Goal: Information Seeking & Learning: Learn about a topic

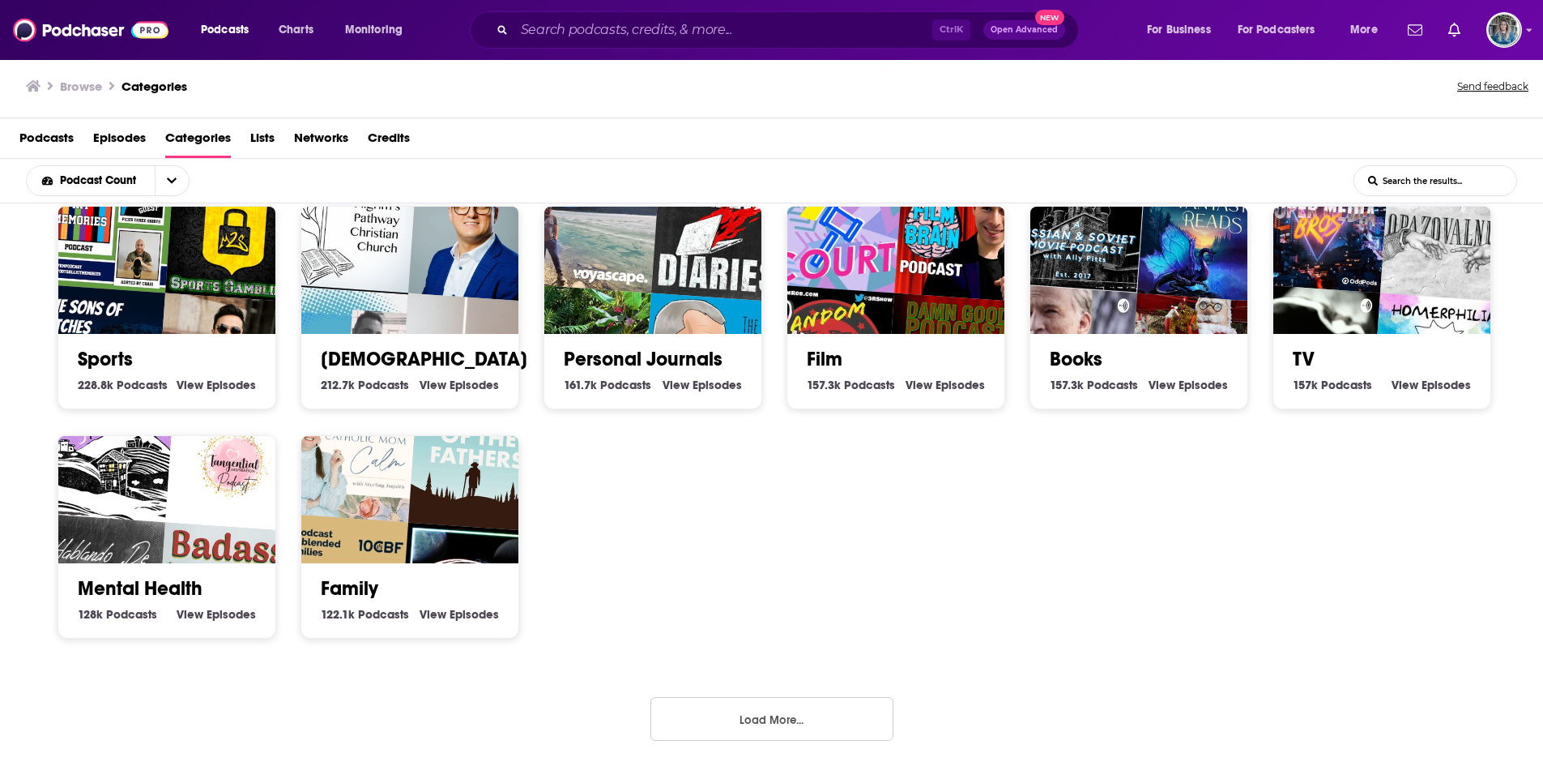
scroll to position [476, 0]
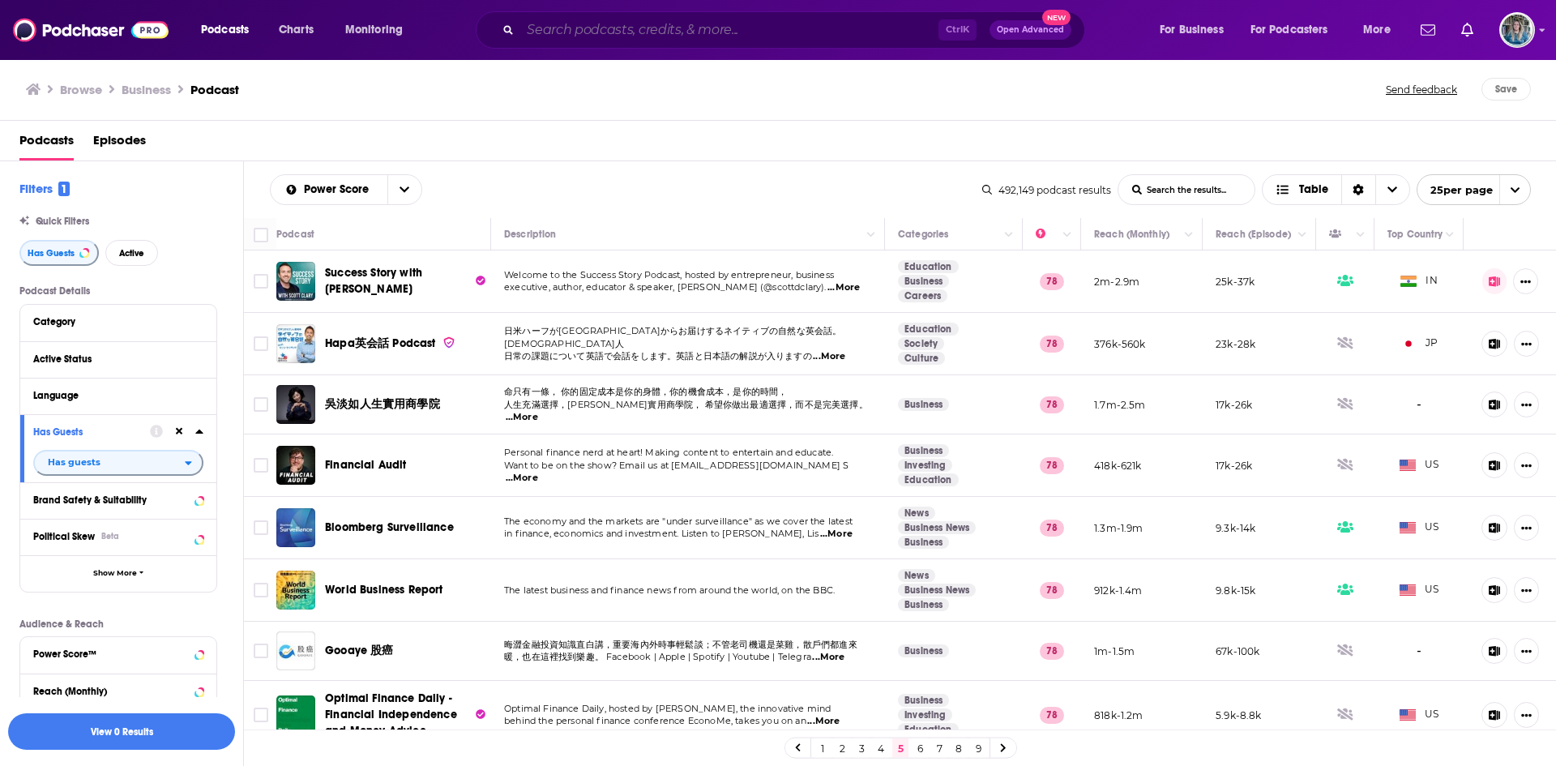
click at [702, 30] on input "Search podcasts, credits, & more..." at bounding box center [729, 30] width 418 height 26
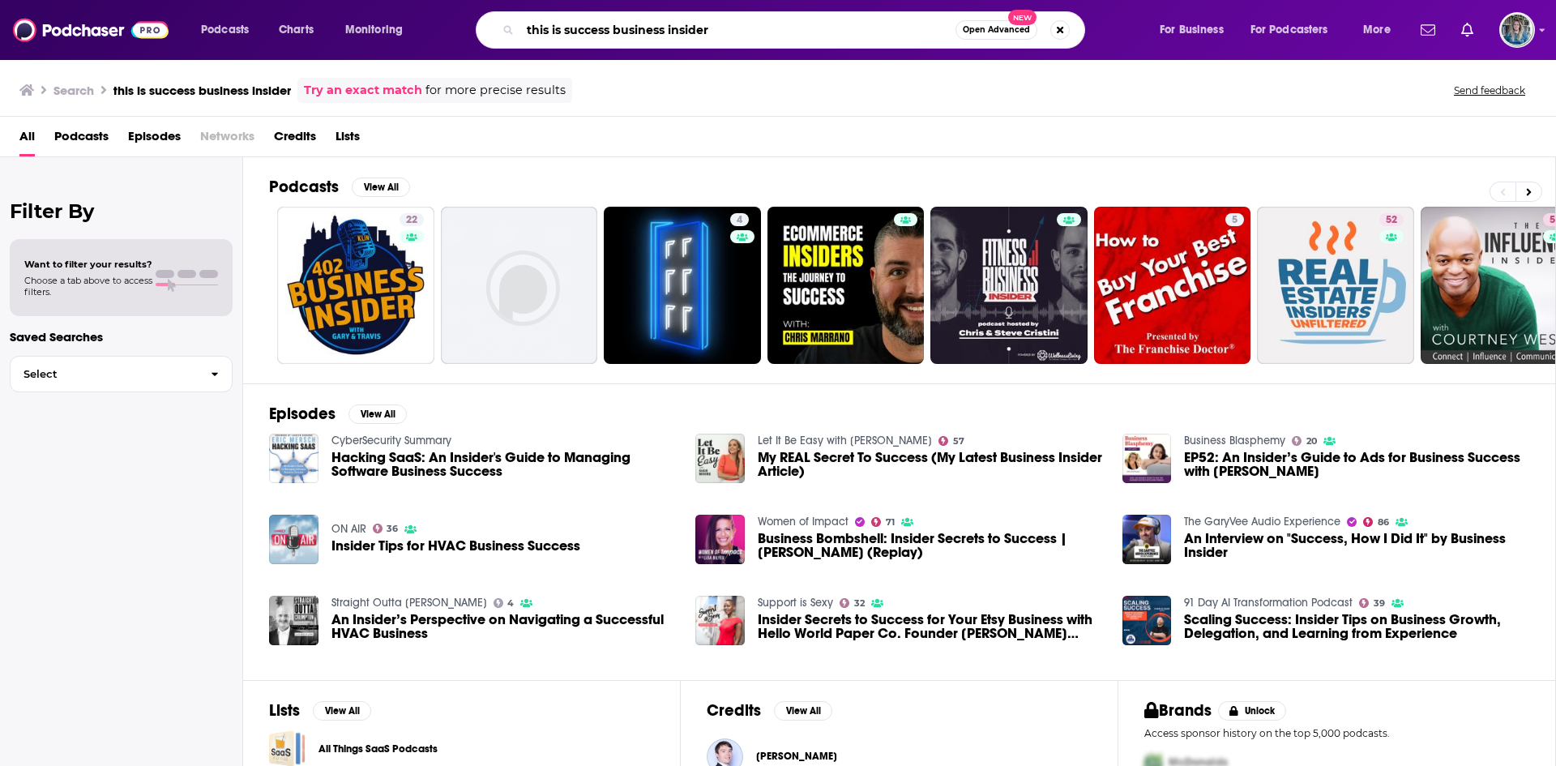
drag, startPoint x: 729, startPoint y: 22, endPoint x: 612, endPoint y: 28, distance: 116.8
click at [612, 28] on input "this is success business insider" at bounding box center [737, 30] width 435 height 26
type input "this is success"
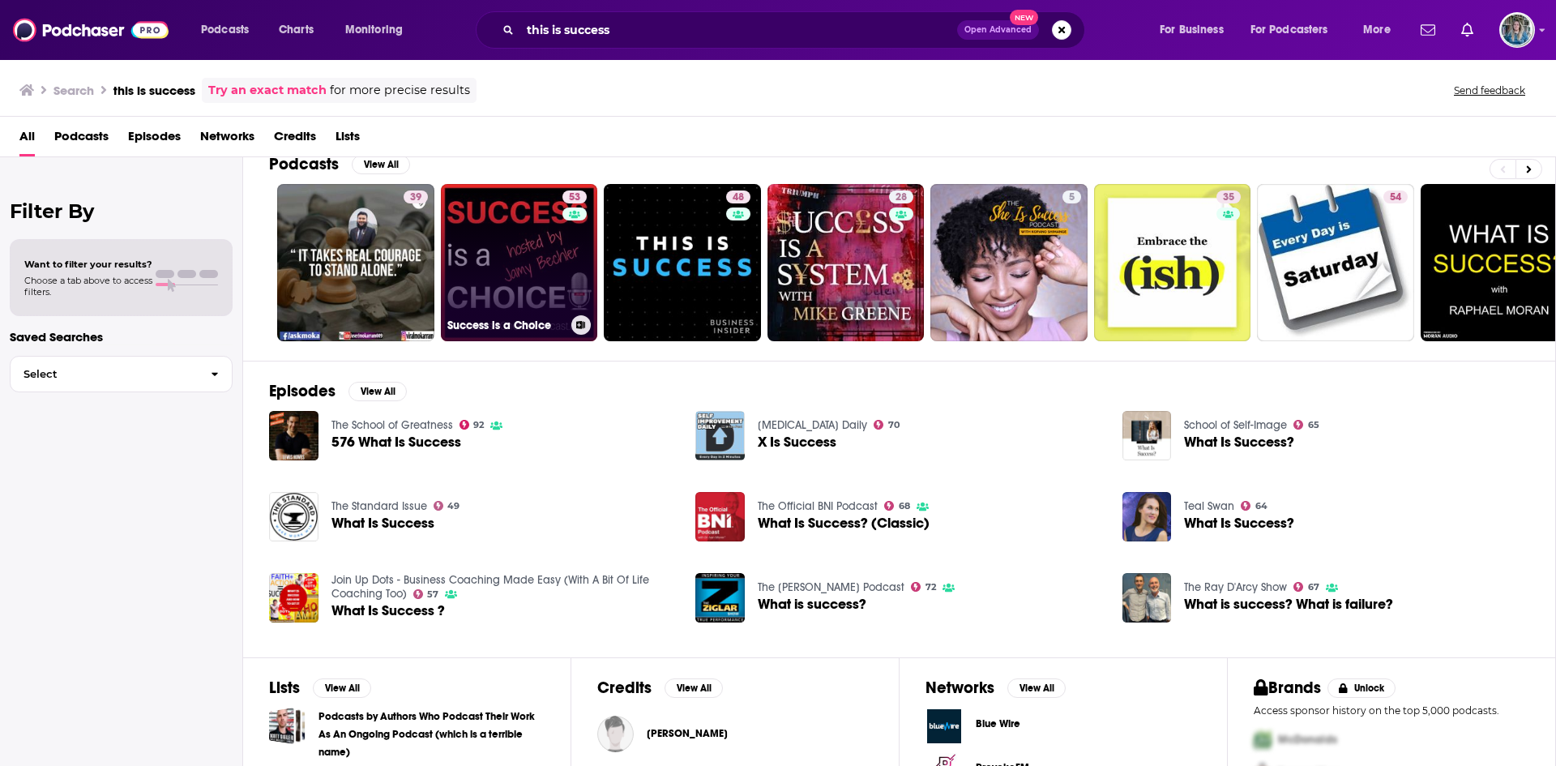
scroll to position [24, 0]
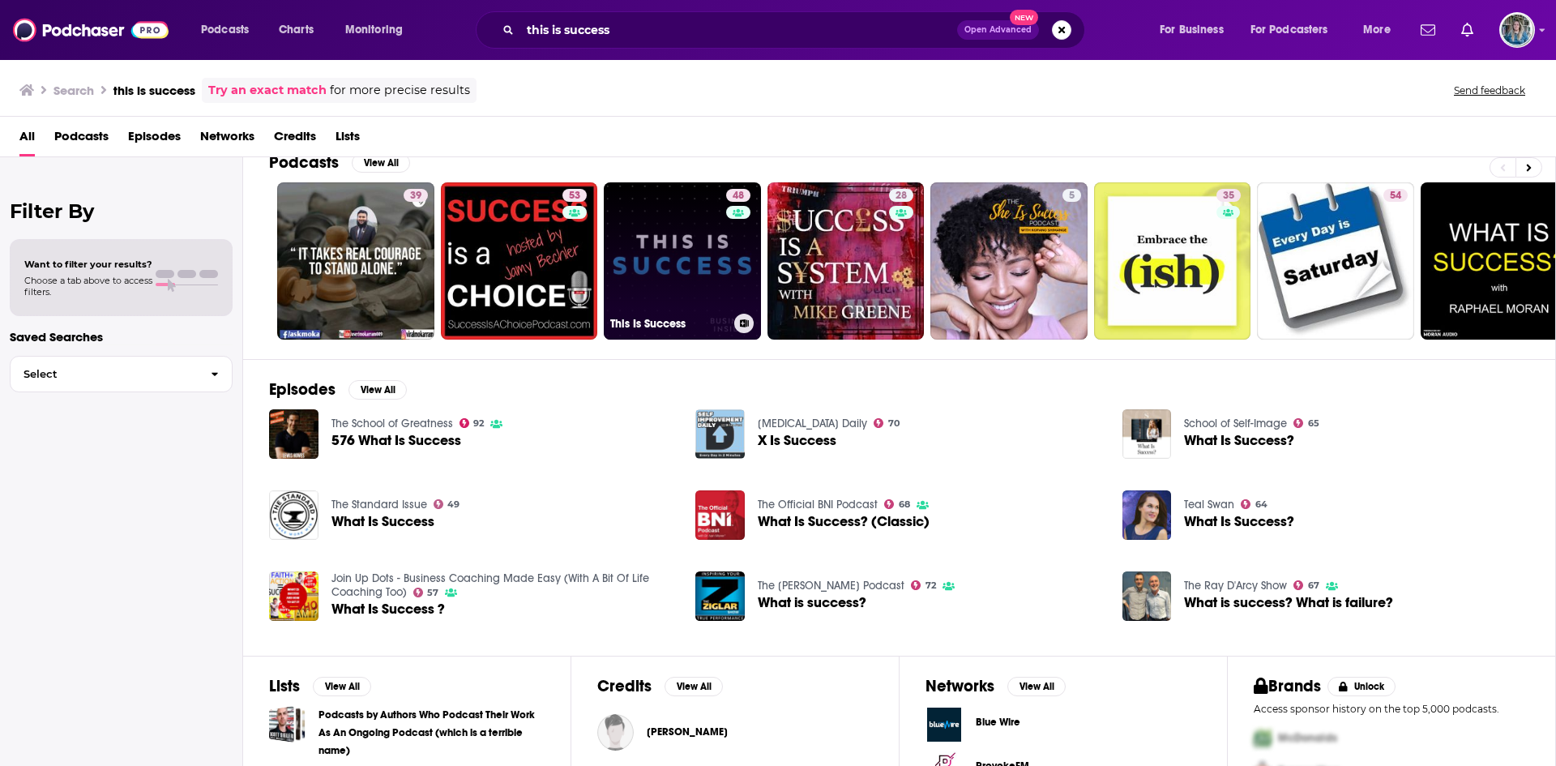
click at [668, 258] on link "48 This Is Success" at bounding box center [682, 260] width 157 height 157
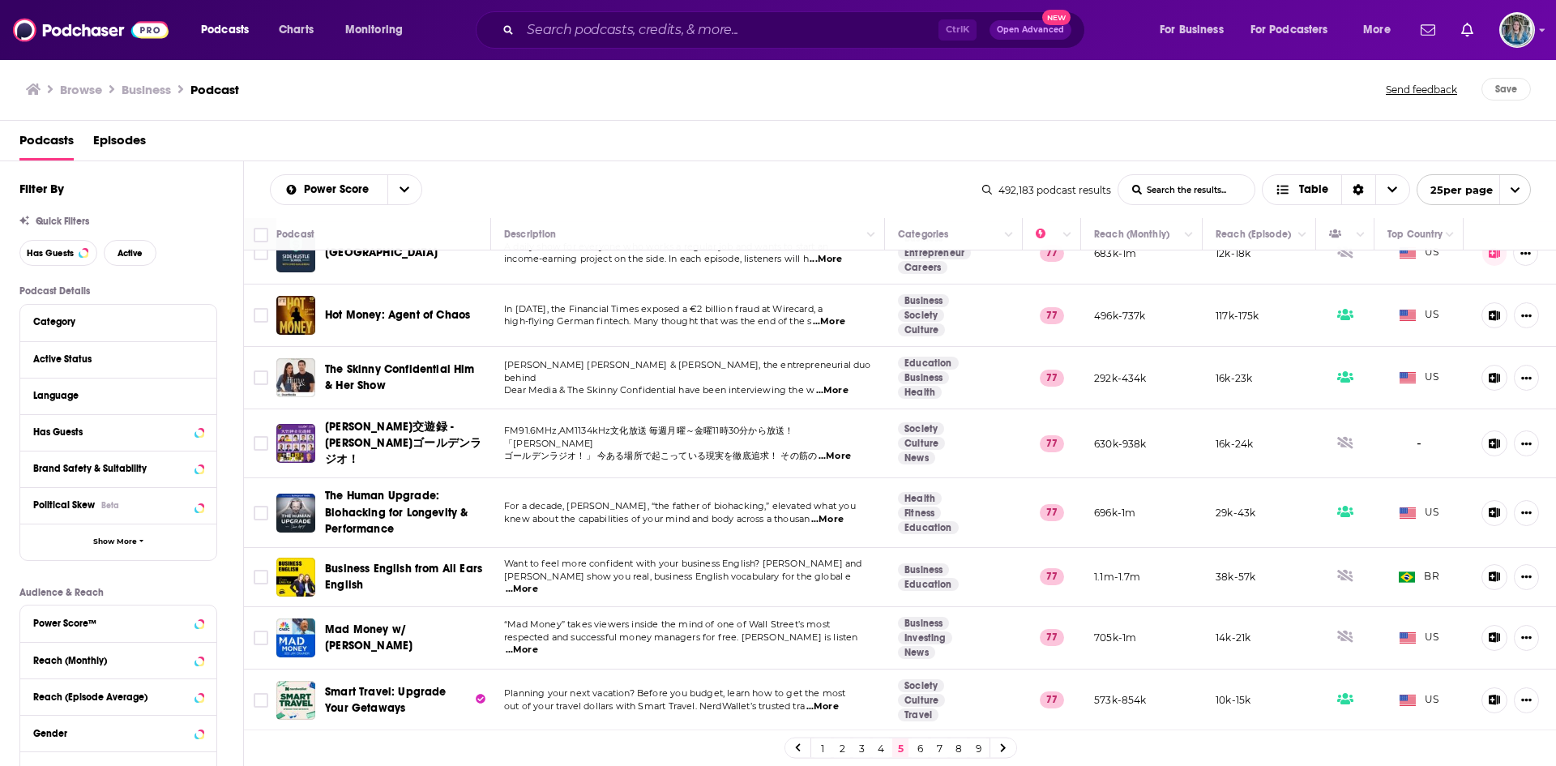
scroll to position [1074, 0]
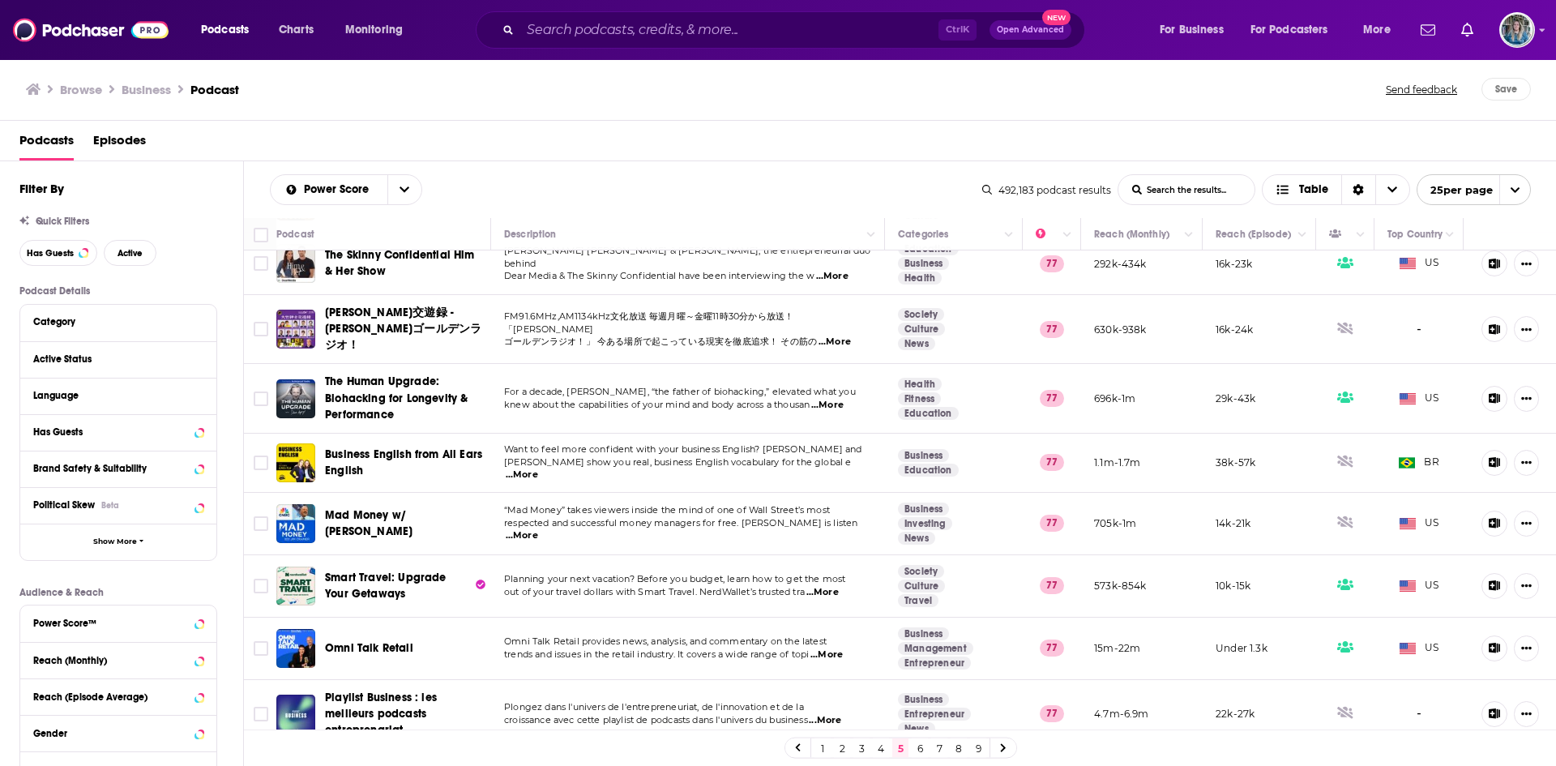
drag, startPoint x: 920, startPoint y: 748, endPoint x: 1189, endPoint y: 23, distance: 773.7
click at [920, 748] on link "6" at bounding box center [919, 747] width 16 height 19
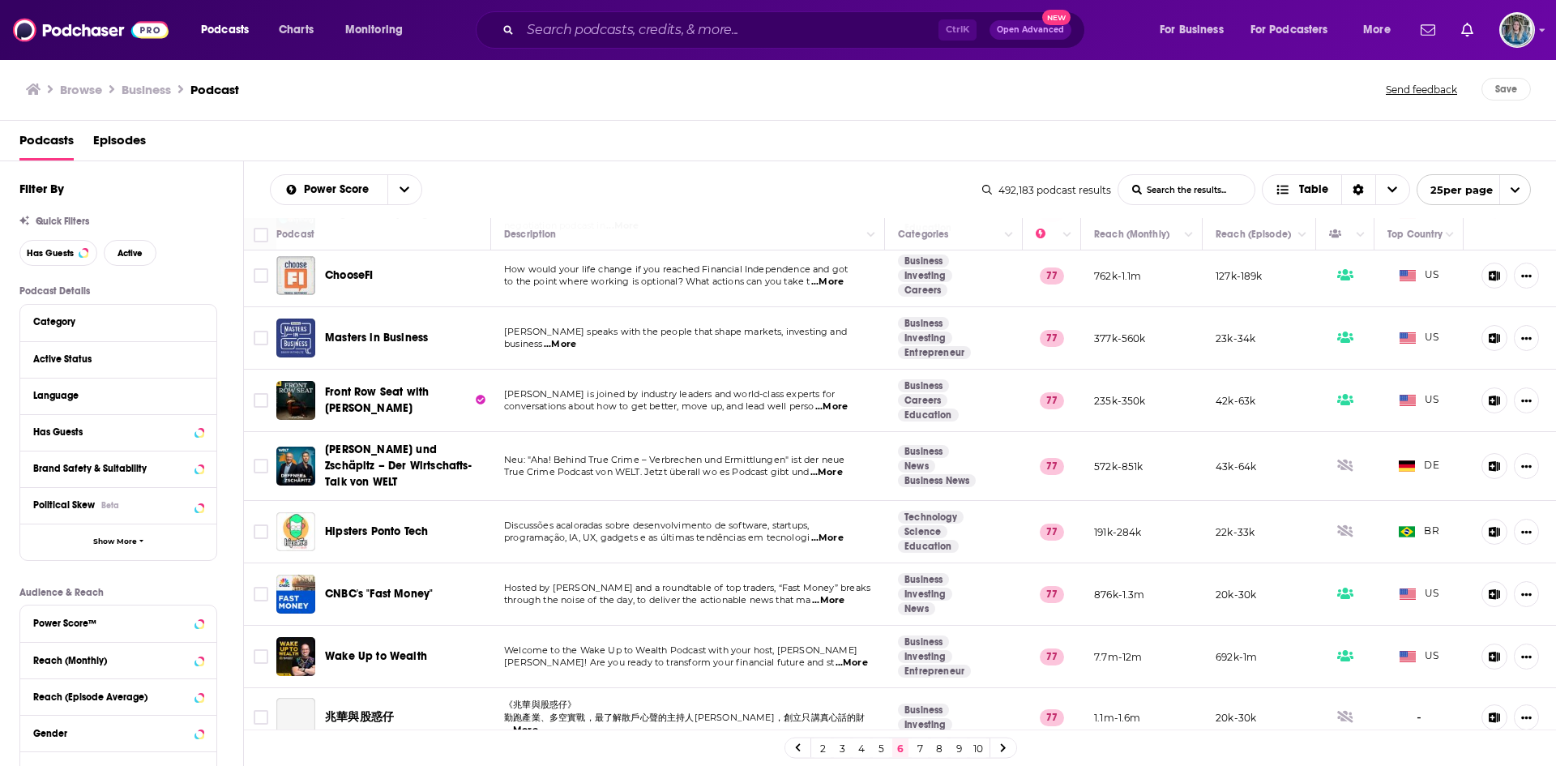
scroll to position [637, 0]
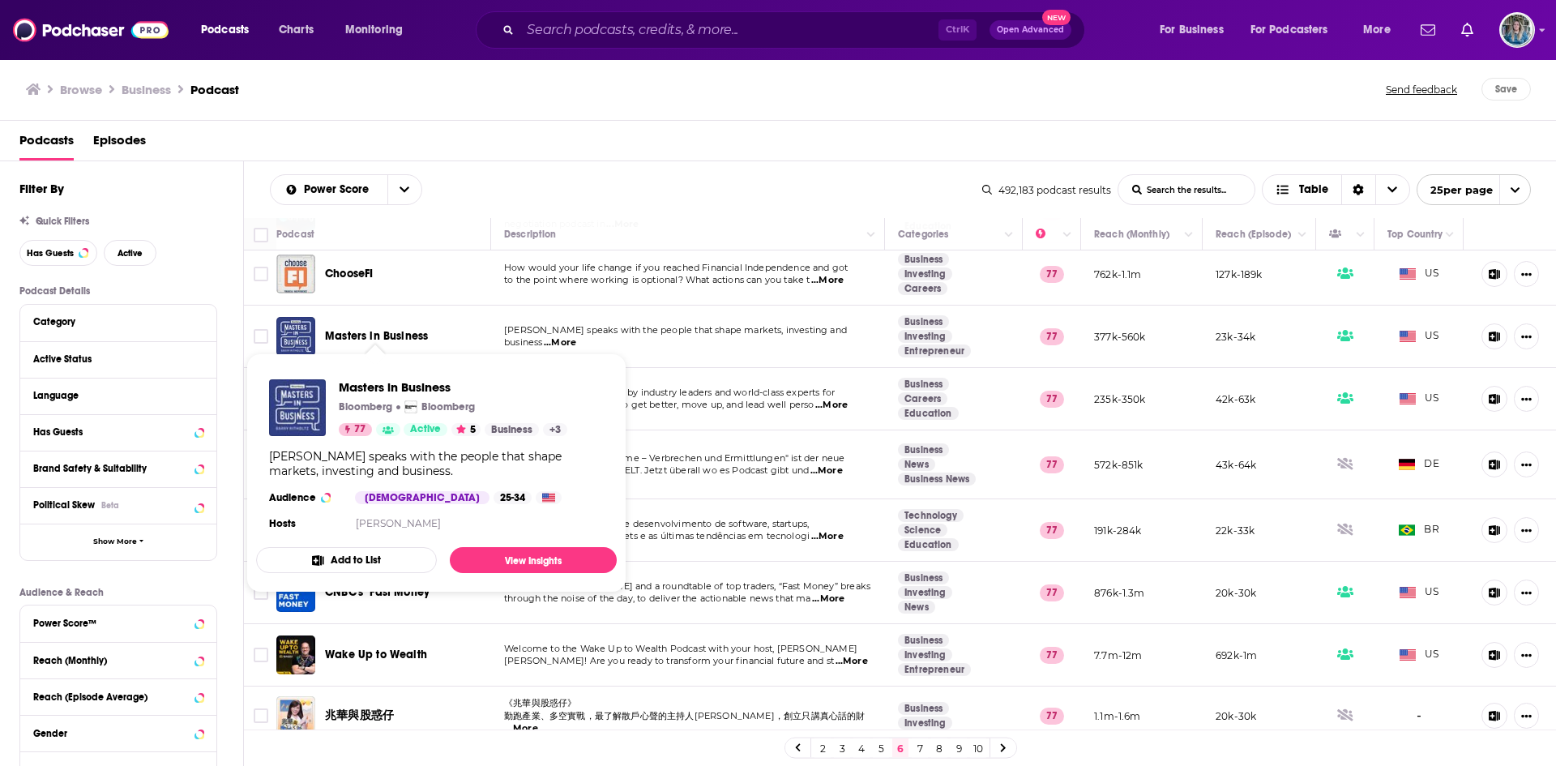
click at [408, 329] on span "Masters in Business" at bounding box center [376, 336] width 103 height 14
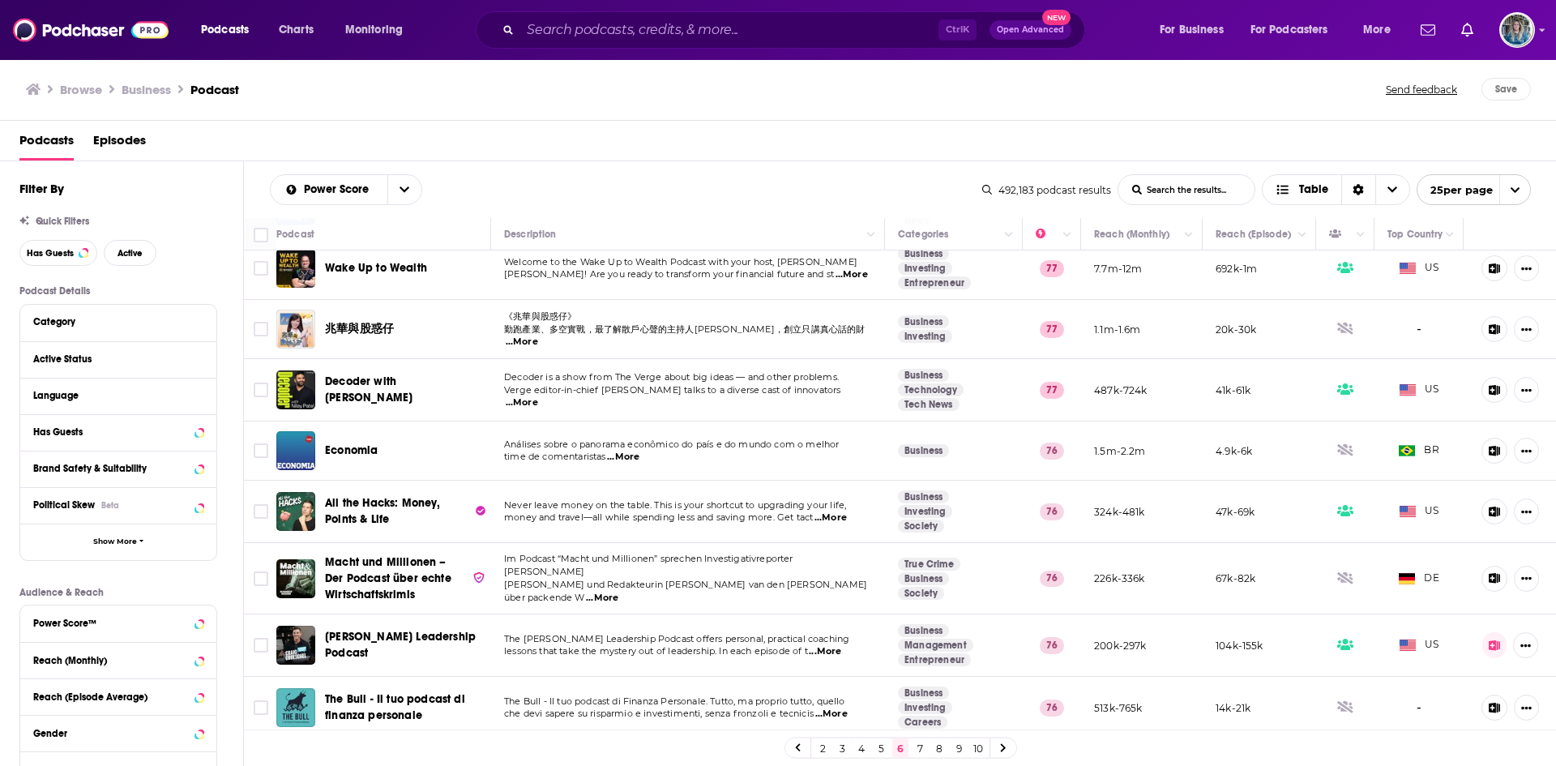
scroll to position [1081, 0]
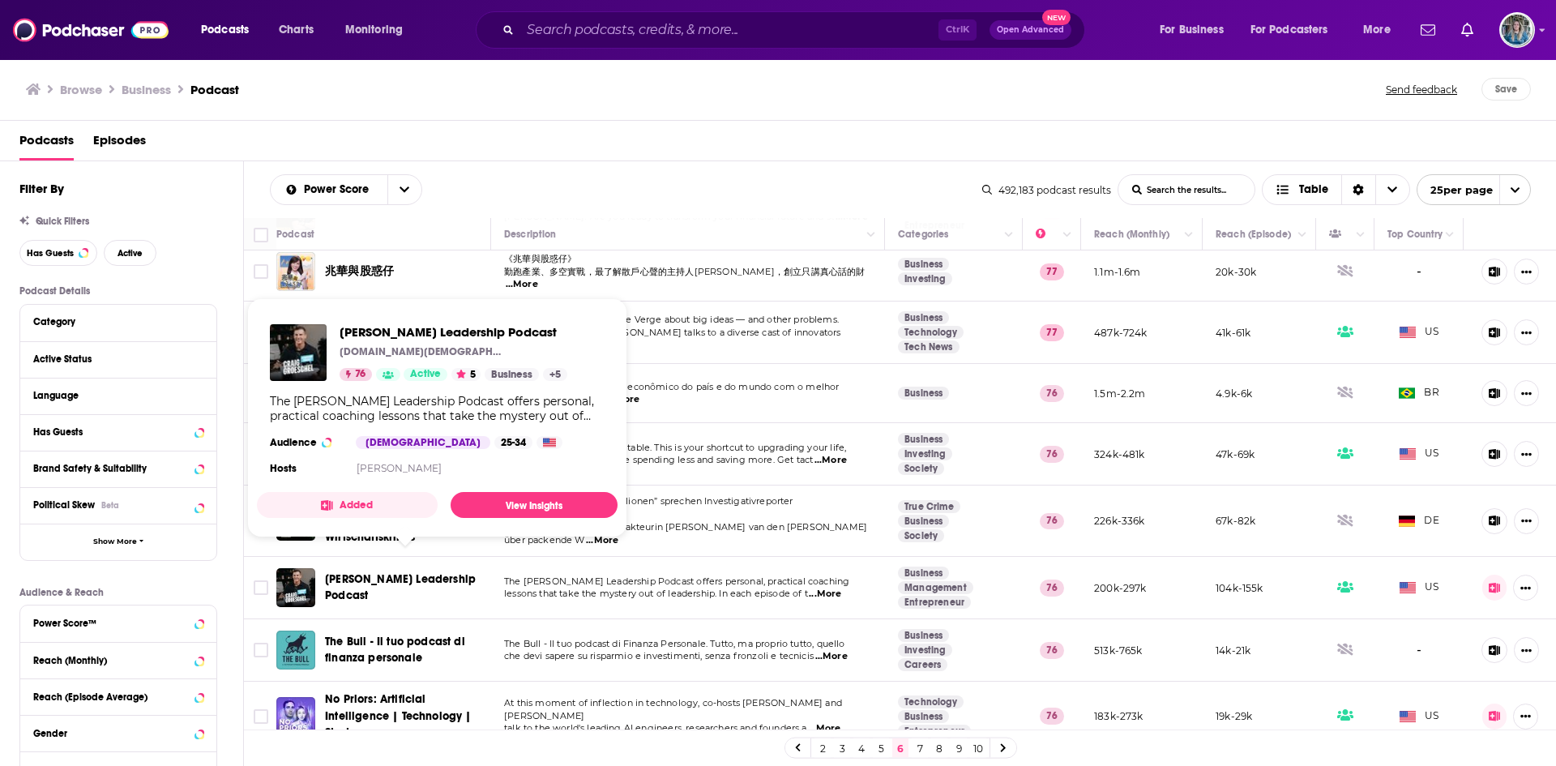
click at [354, 572] on span "[PERSON_NAME] Leadership Podcast" at bounding box center [400, 587] width 151 height 30
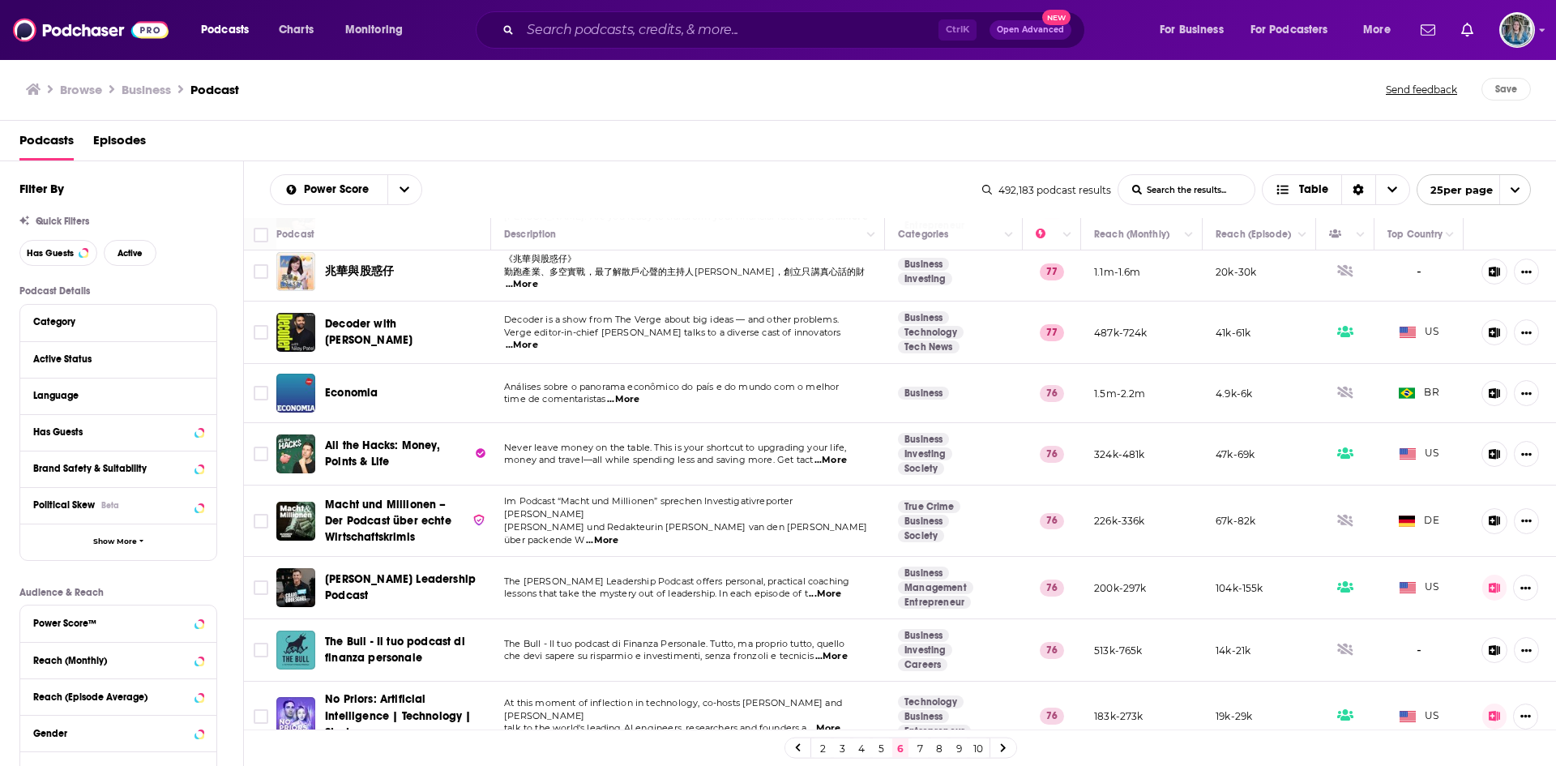
click at [916, 745] on link "7" at bounding box center [919, 747] width 16 height 19
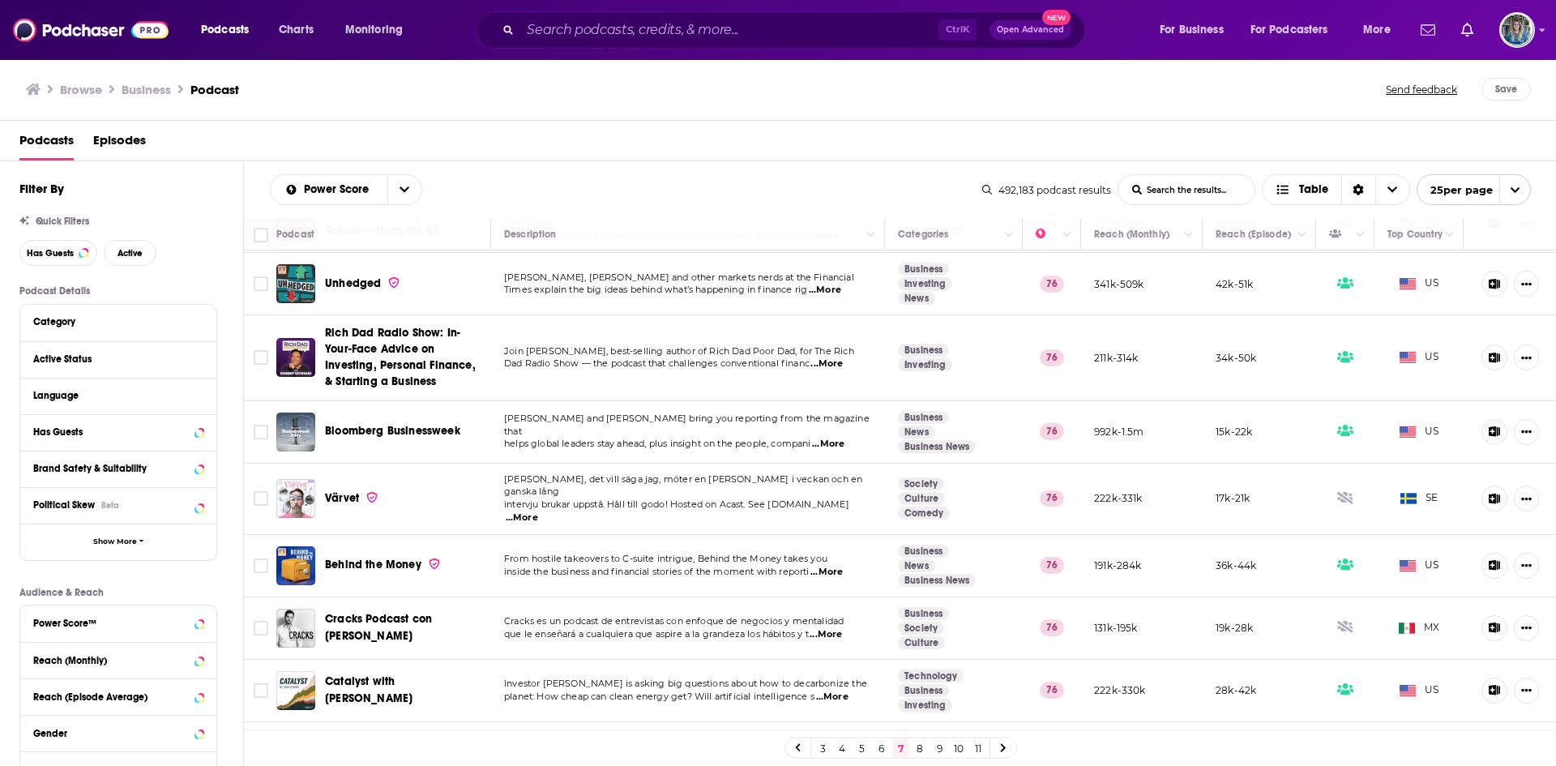
scroll to position [310, 0]
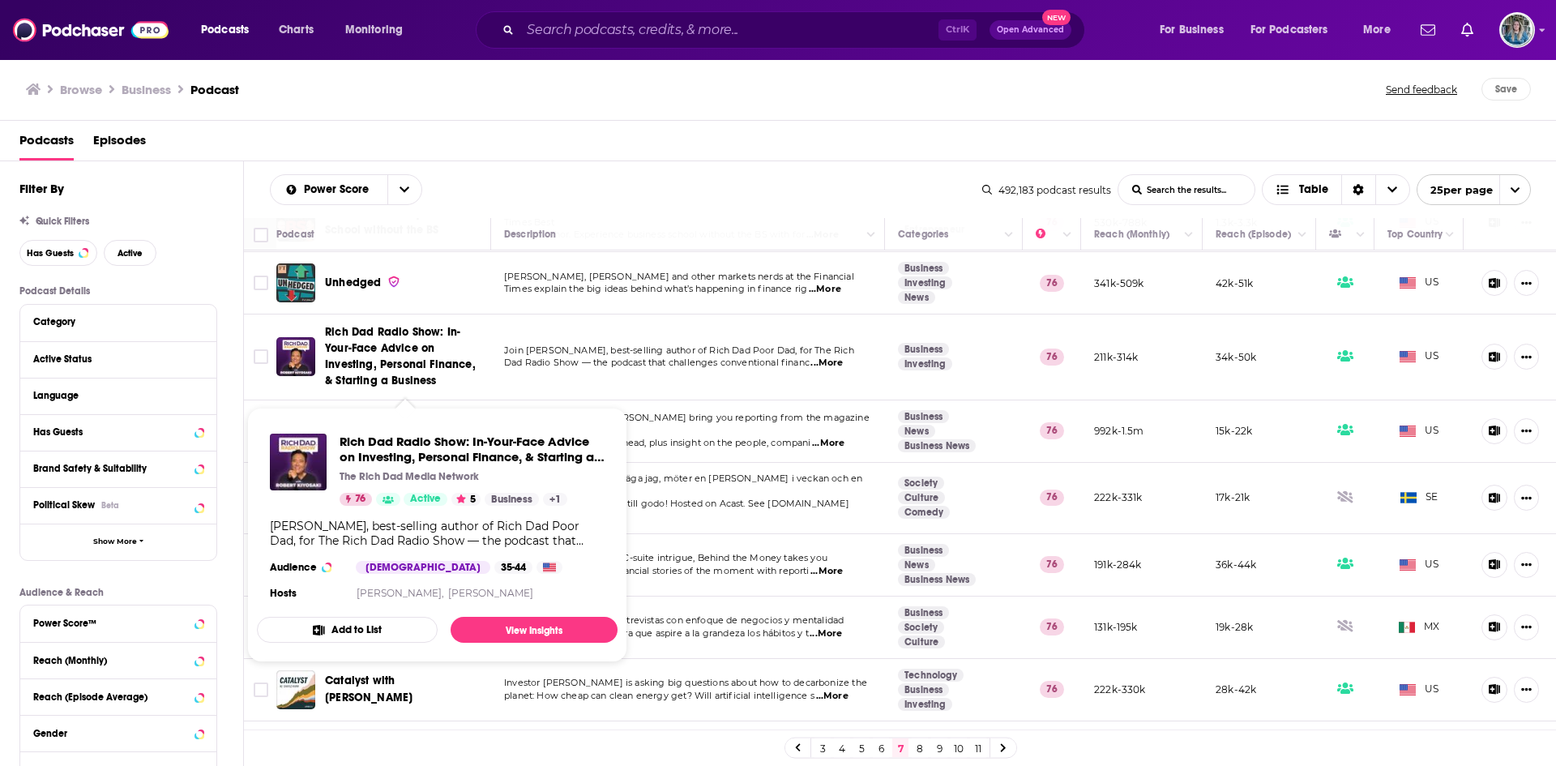
click at [426, 348] on span "Rich Dad Radio Show: In-Your-Face Advice on Investing, Personal Finance, & Star…" at bounding box center [400, 356] width 151 height 62
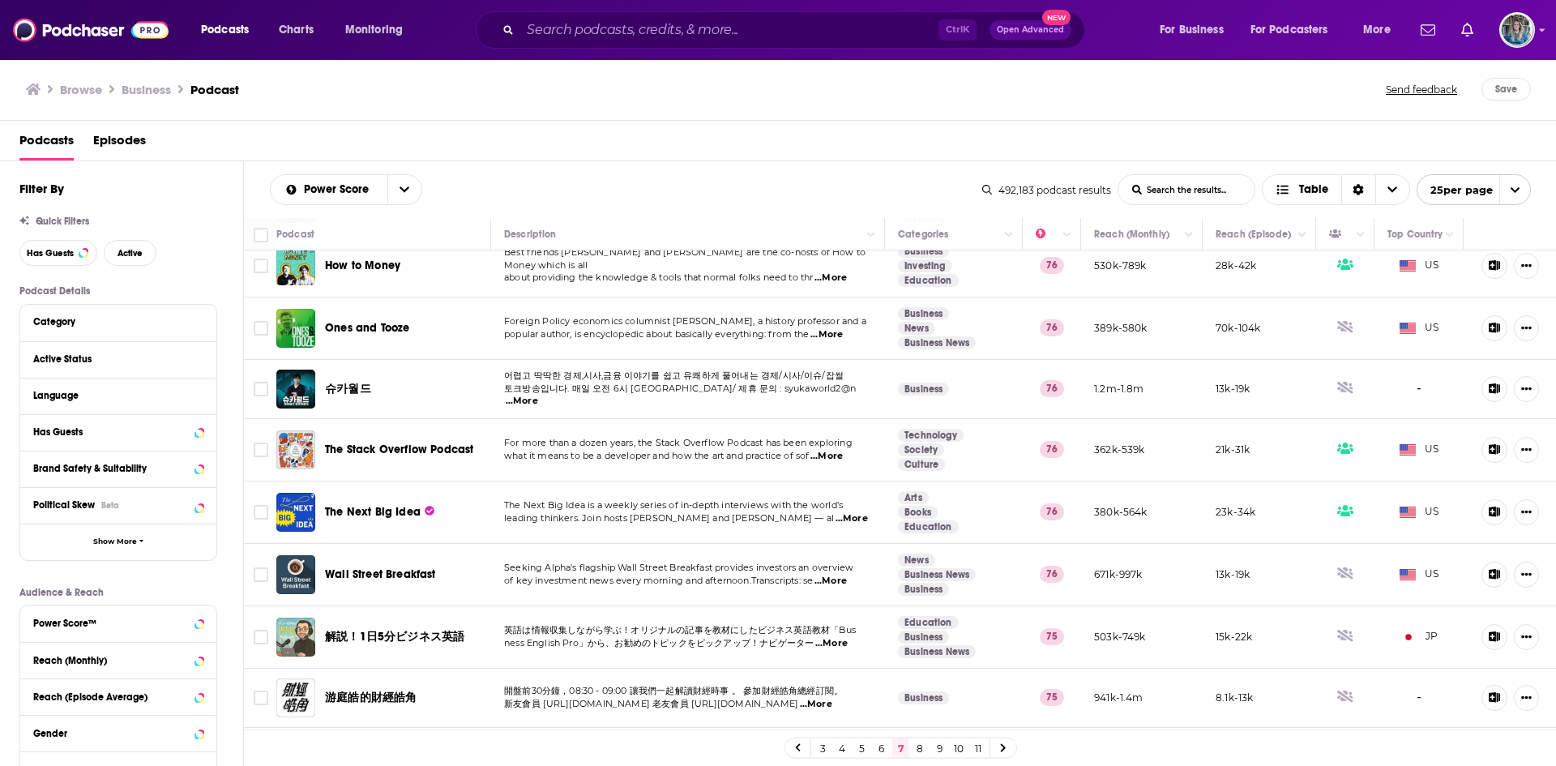
scroll to position [1094, 0]
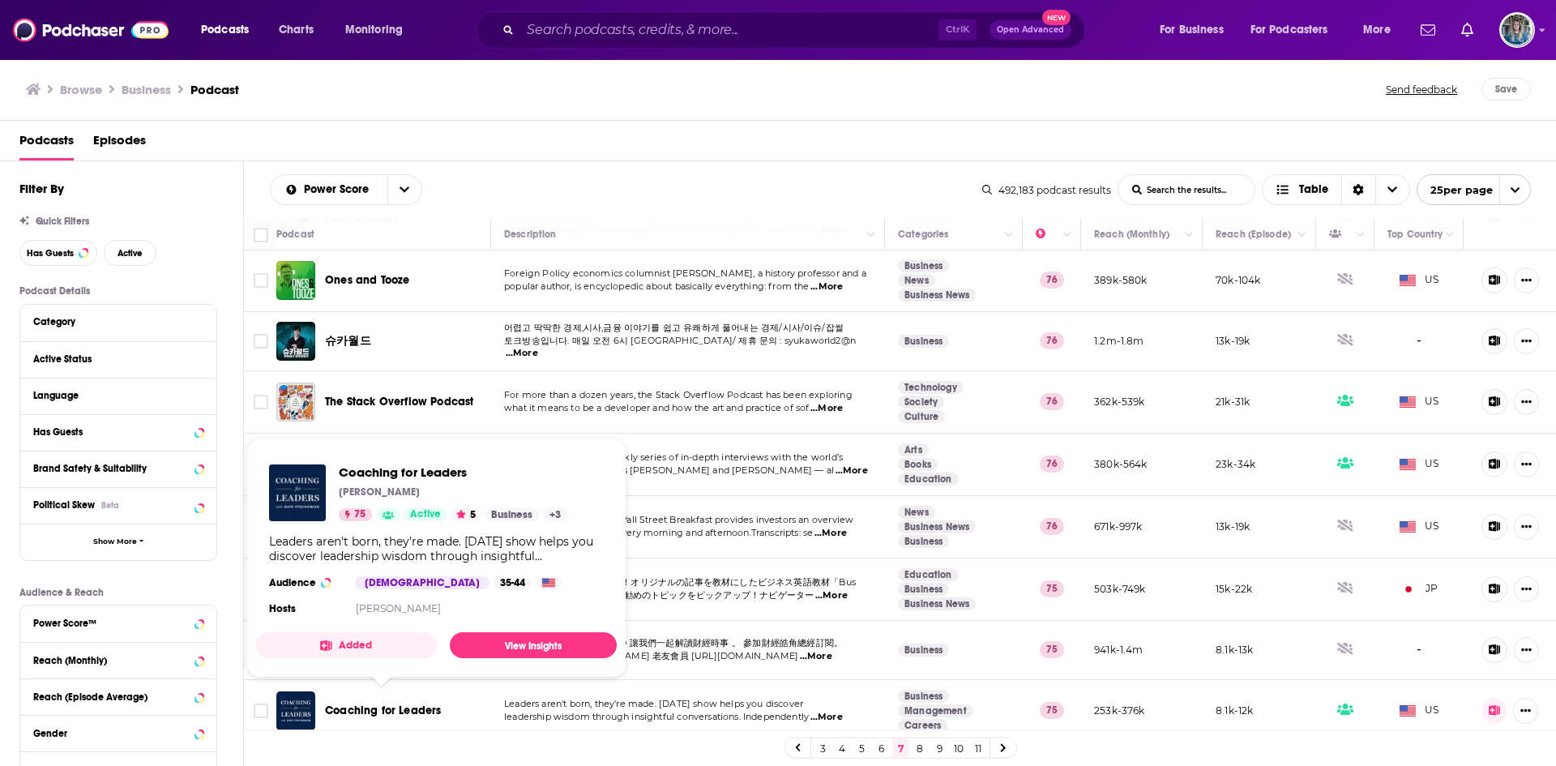
click at [341, 704] on span "Coaching for Leaders" at bounding box center [383, 710] width 116 height 14
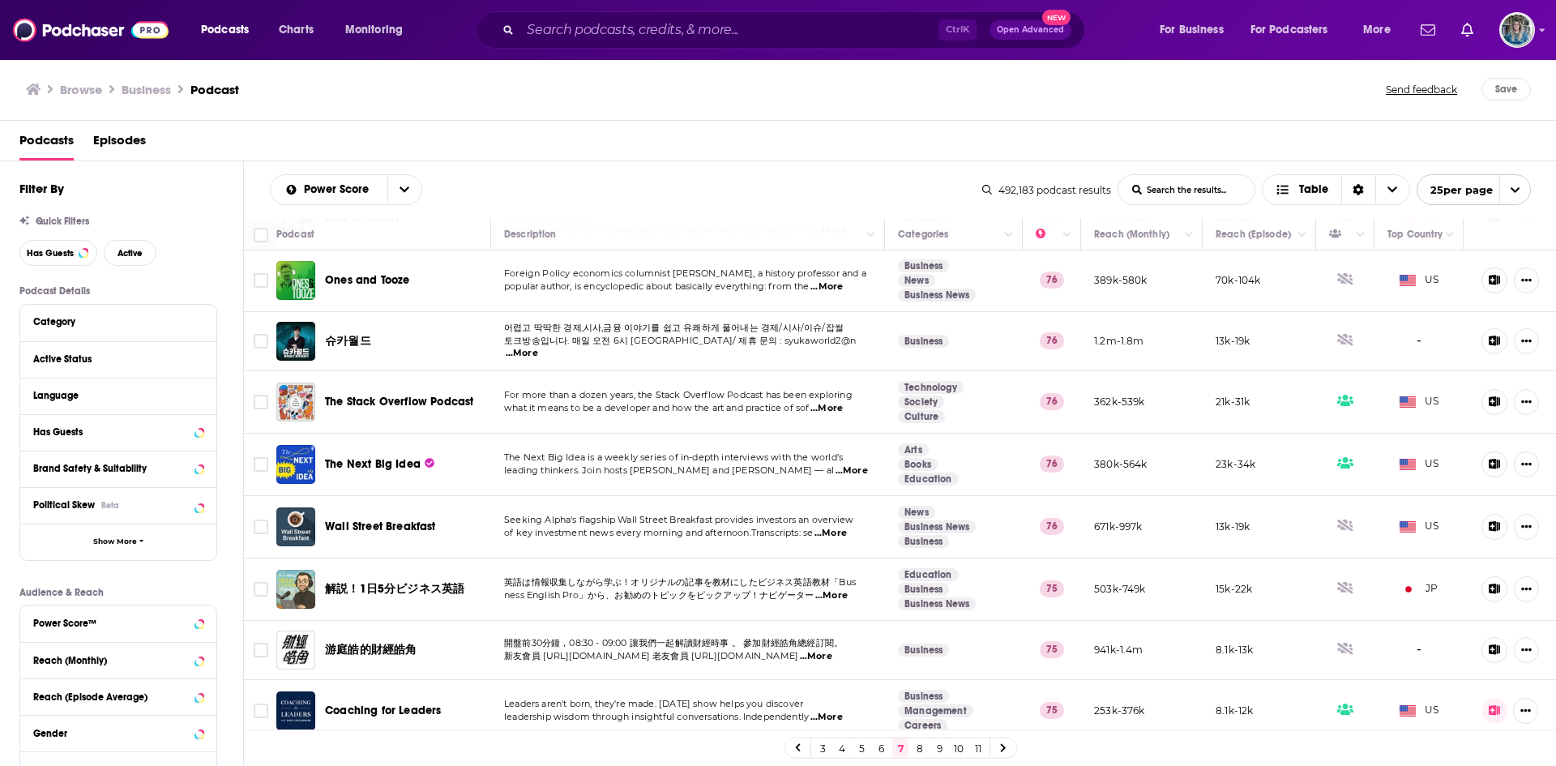
click at [919, 749] on link "8" at bounding box center [919, 747] width 16 height 19
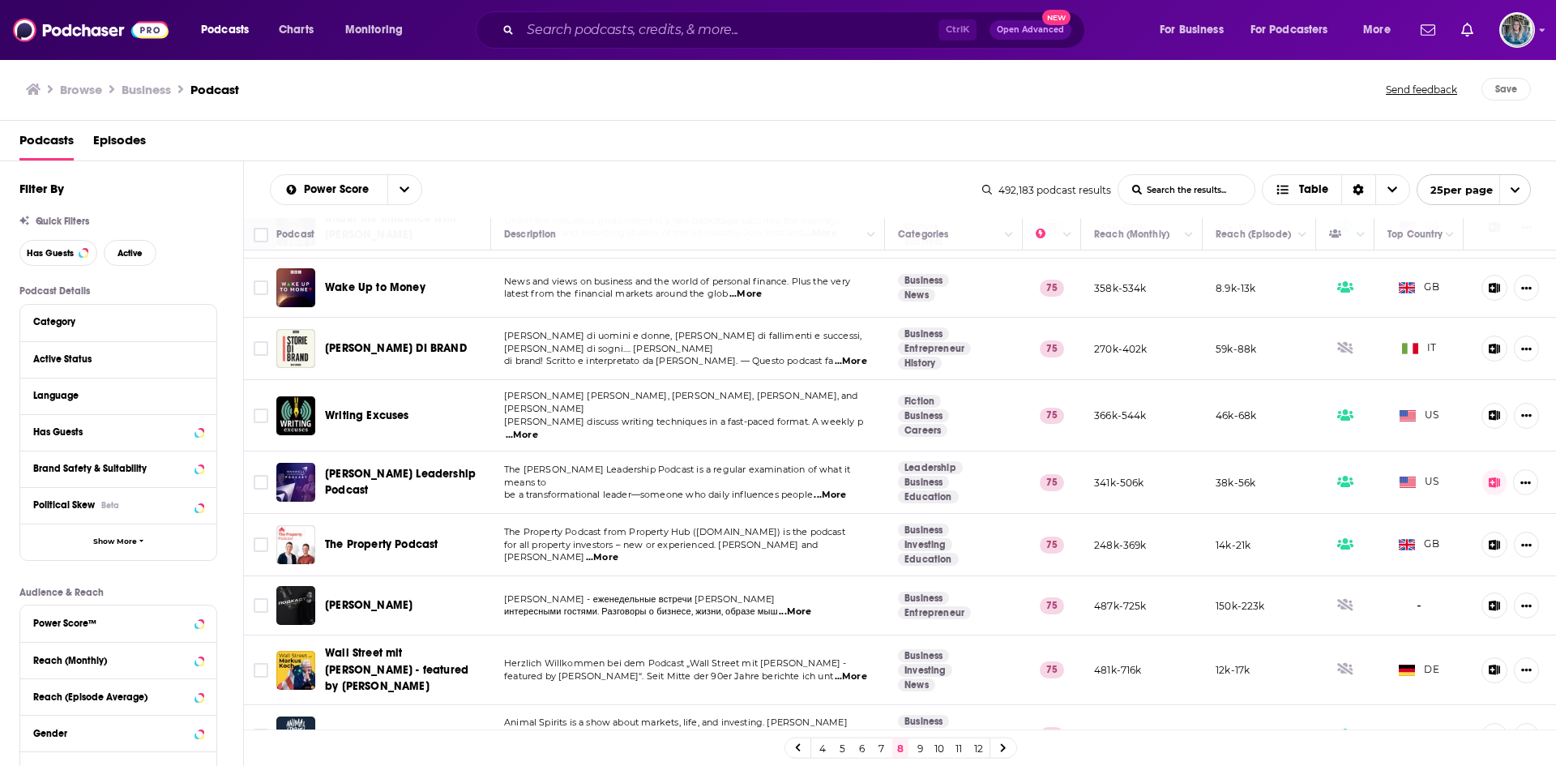
scroll to position [741, 0]
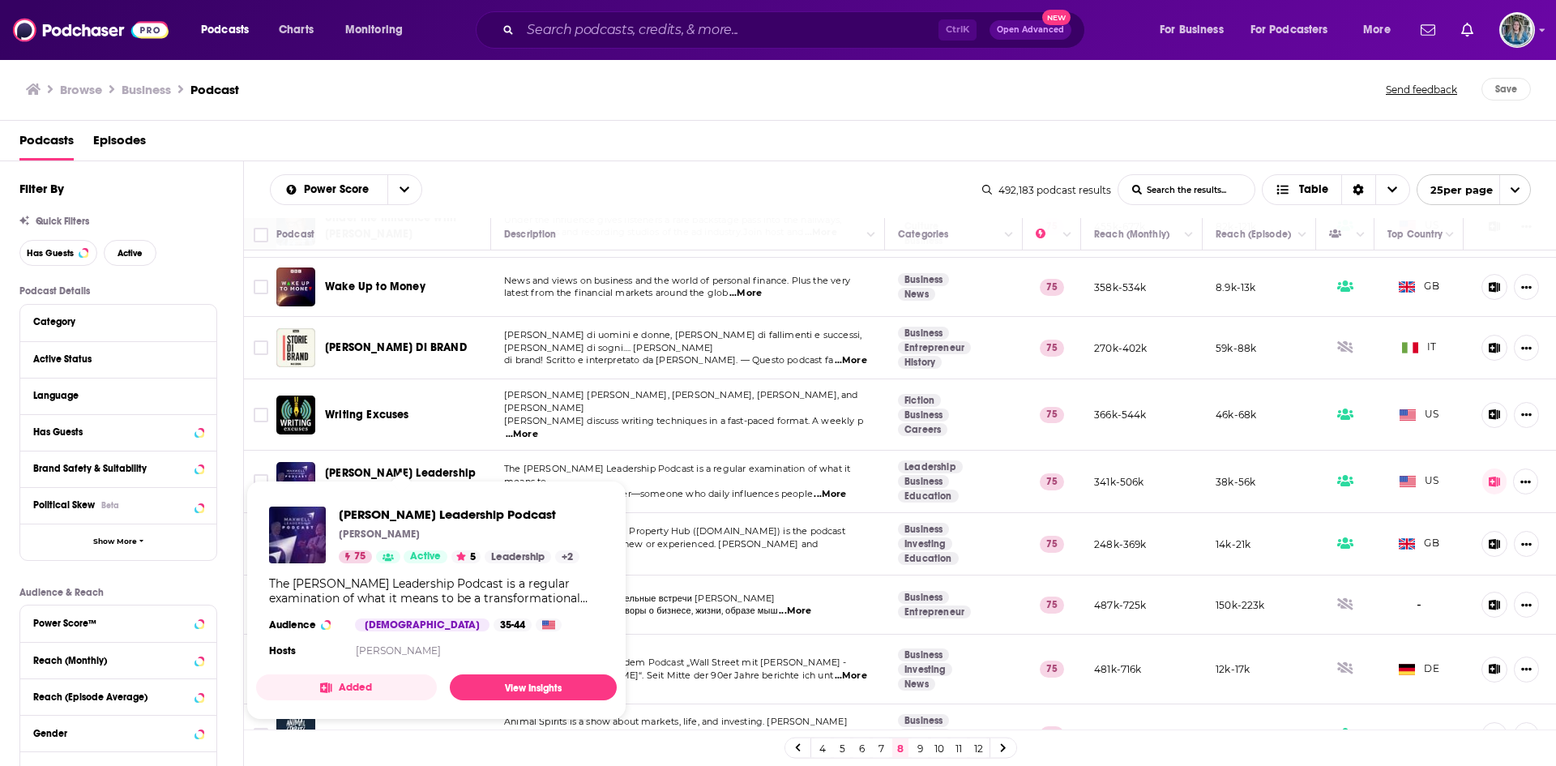
click at [431, 466] on span "Maxwell Leadership Podcast" at bounding box center [400, 481] width 151 height 30
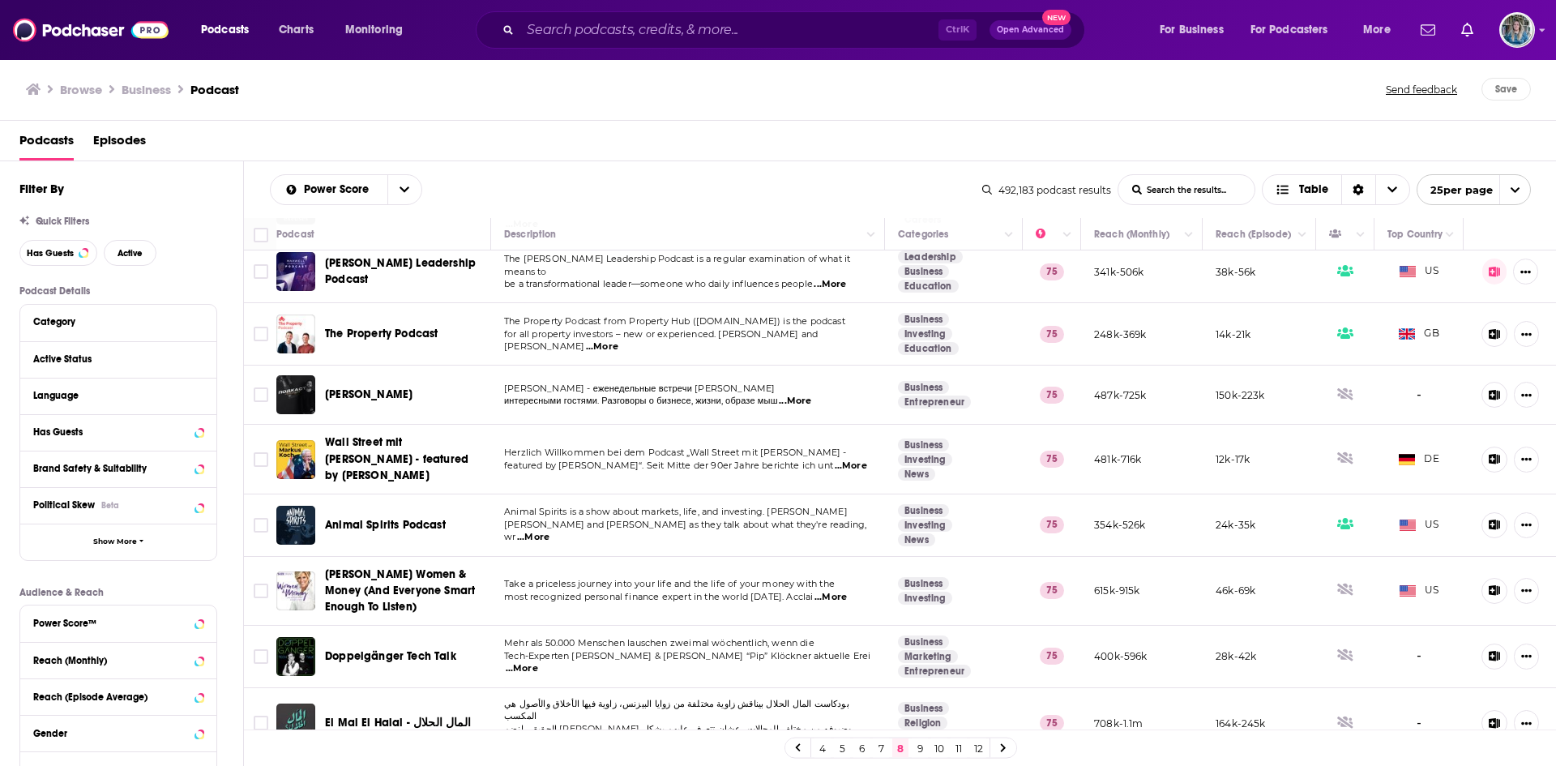
scroll to position [1061, 0]
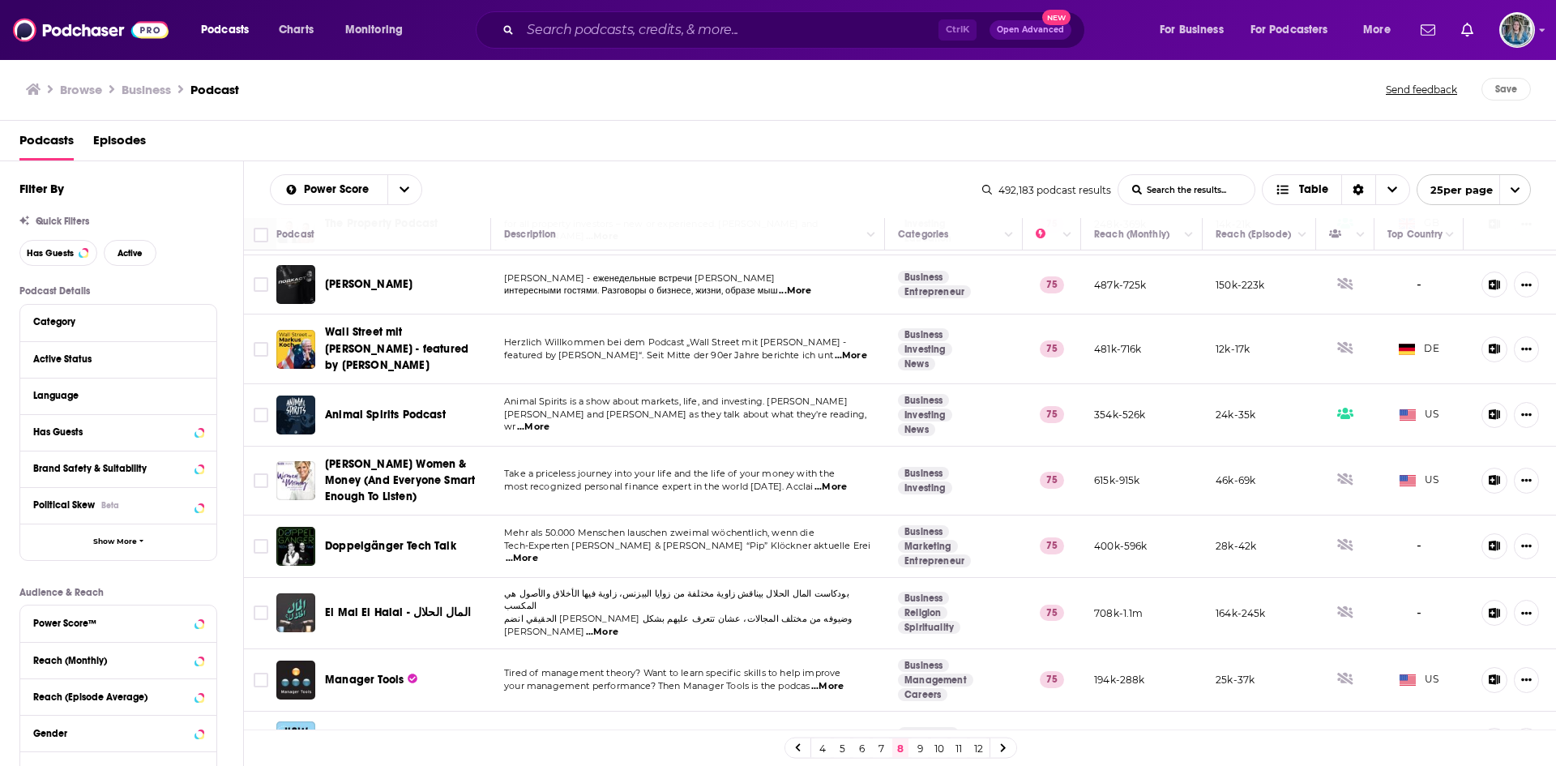
click at [380, 660] on div "Manager Tools" at bounding box center [409, 679] width 169 height 39
click at [374, 672] on span "Manager Tools" at bounding box center [364, 679] width 79 height 14
click at [352, 733] on span "How To!" at bounding box center [345, 740] width 41 height 14
click at [918, 745] on link "9" at bounding box center [919, 747] width 16 height 19
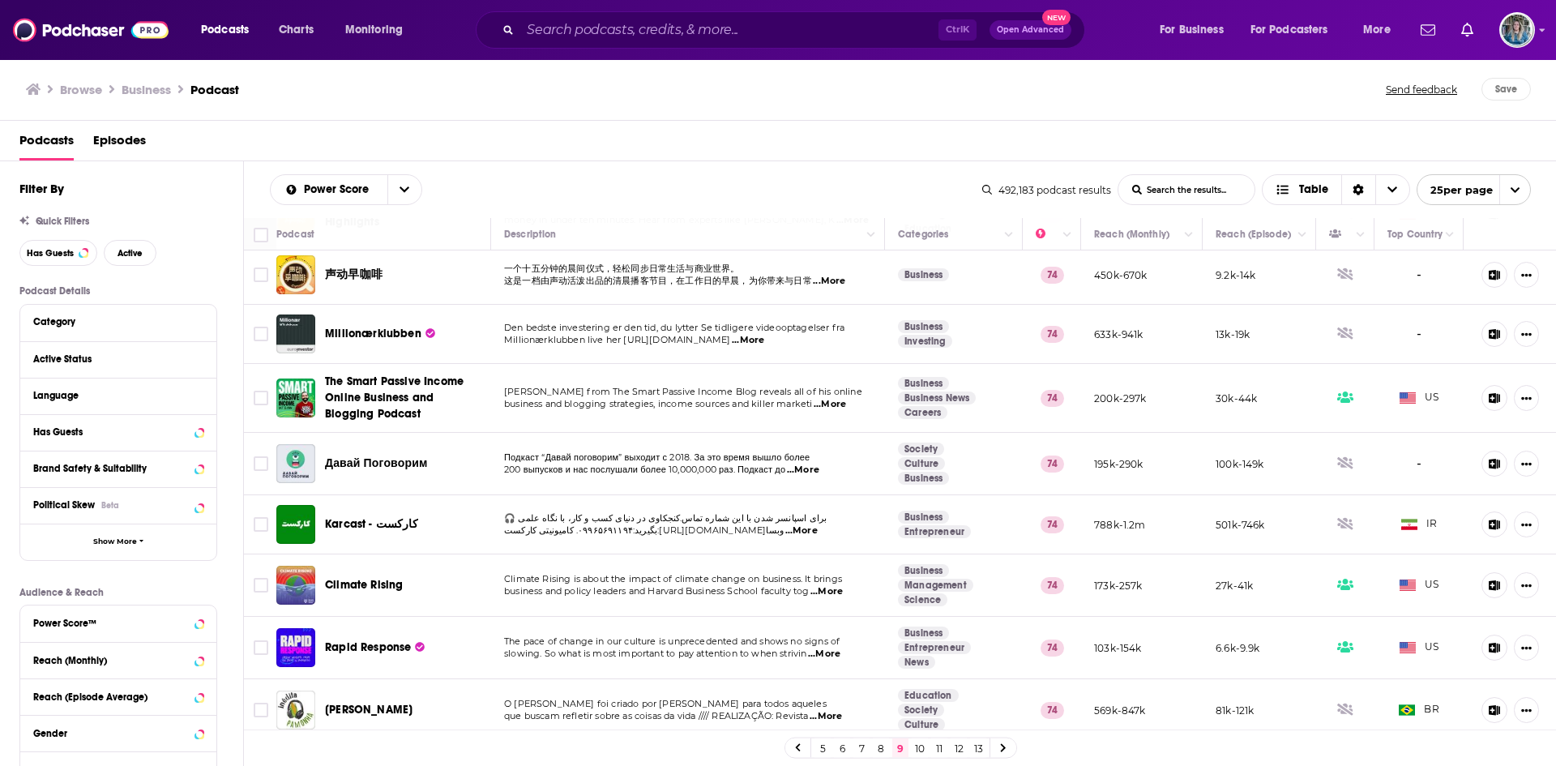
scroll to position [1071, 0]
click at [921, 750] on link "10" at bounding box center [919, 747] width 16 height 19
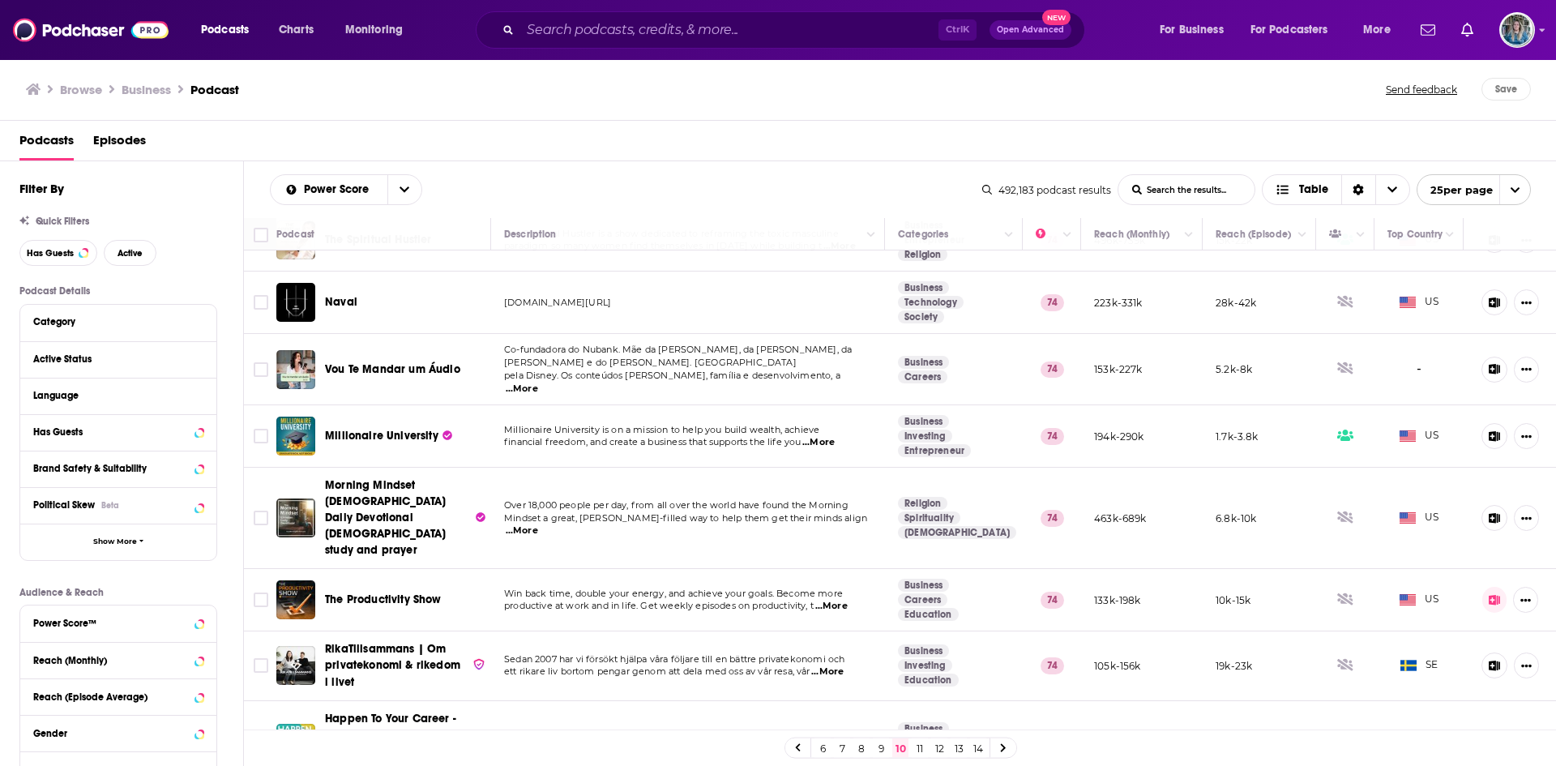
scroll to position [411, 0]
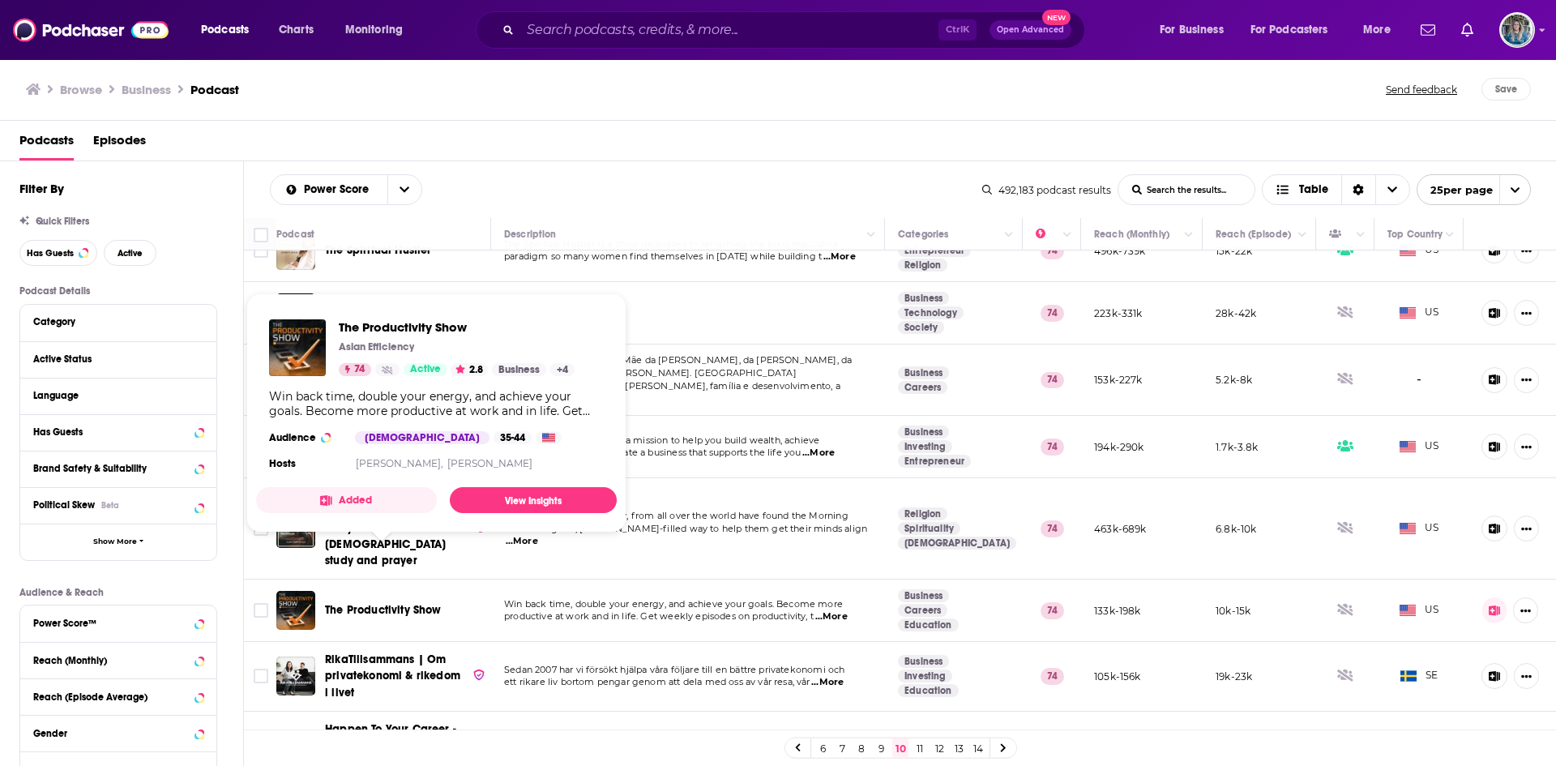
click at [407, 603] on span "The Productivity Show" at bounding box center [383, 610] width 117 height 14
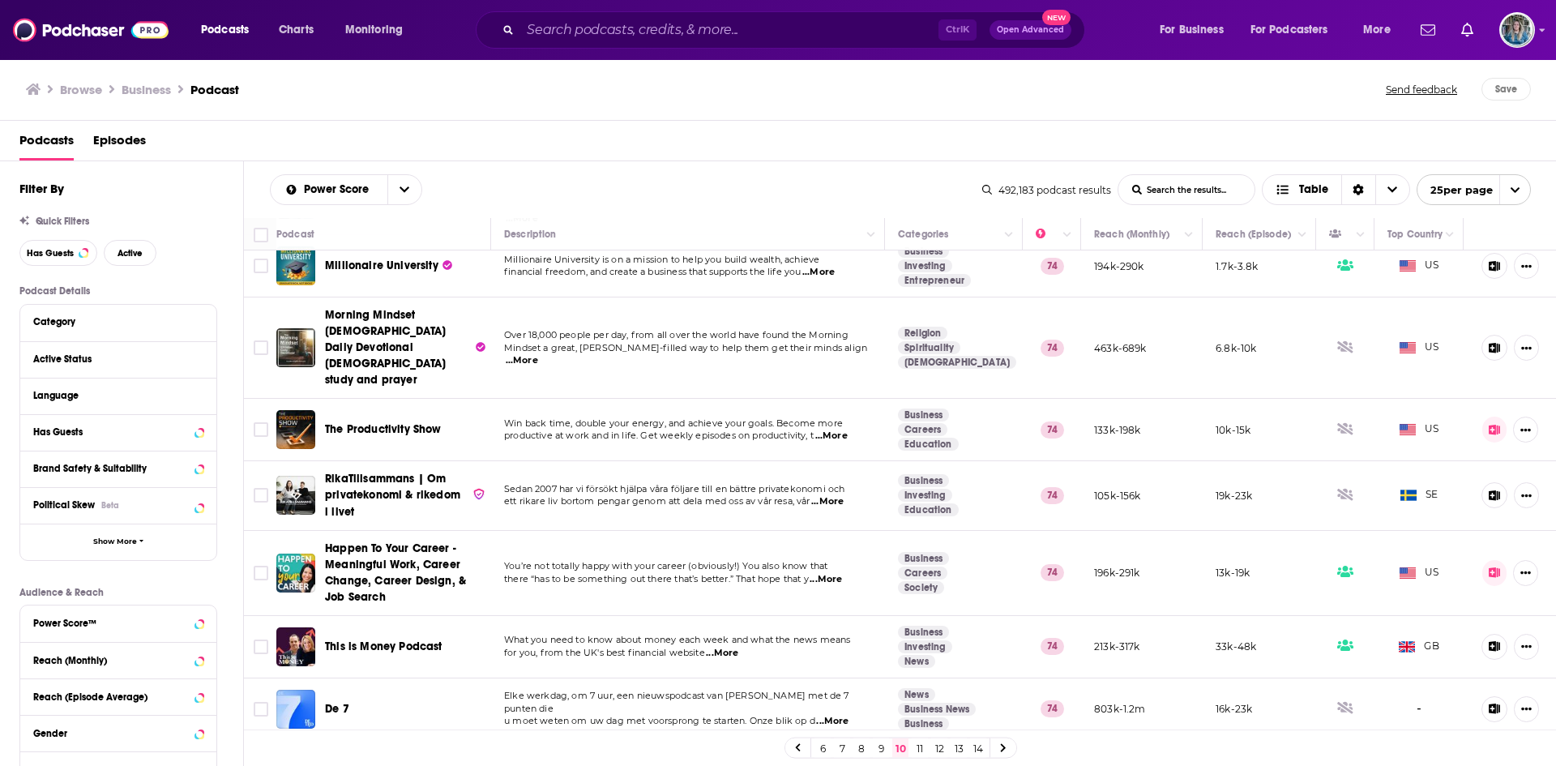
scroll to position [601, 0]
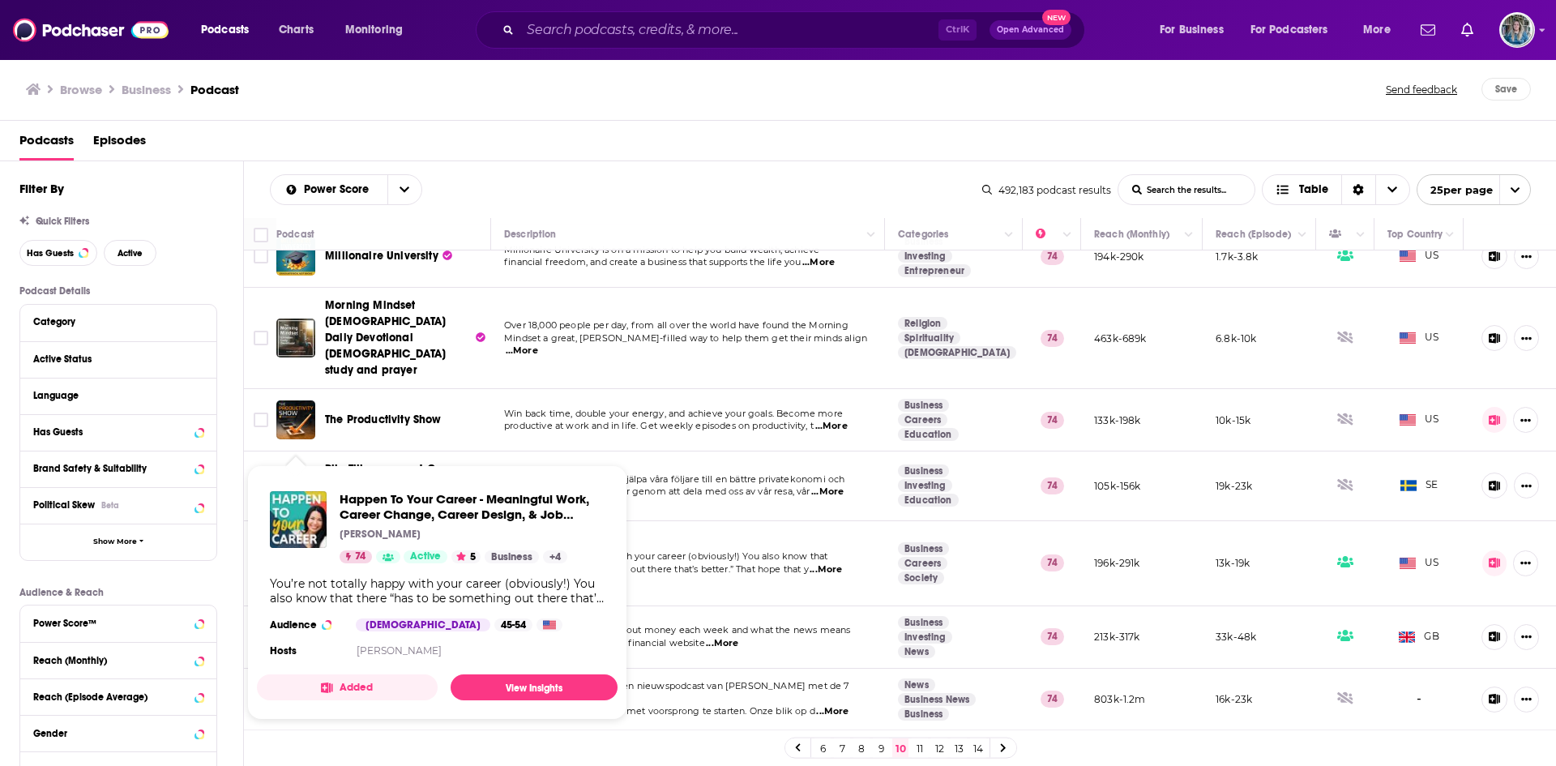
click at [292, 493] on img "Happen To Your Career - Meaningful Work, Career Change, Career Design, & Job Se…" at bounding box center [298, 519] width 57 height 57
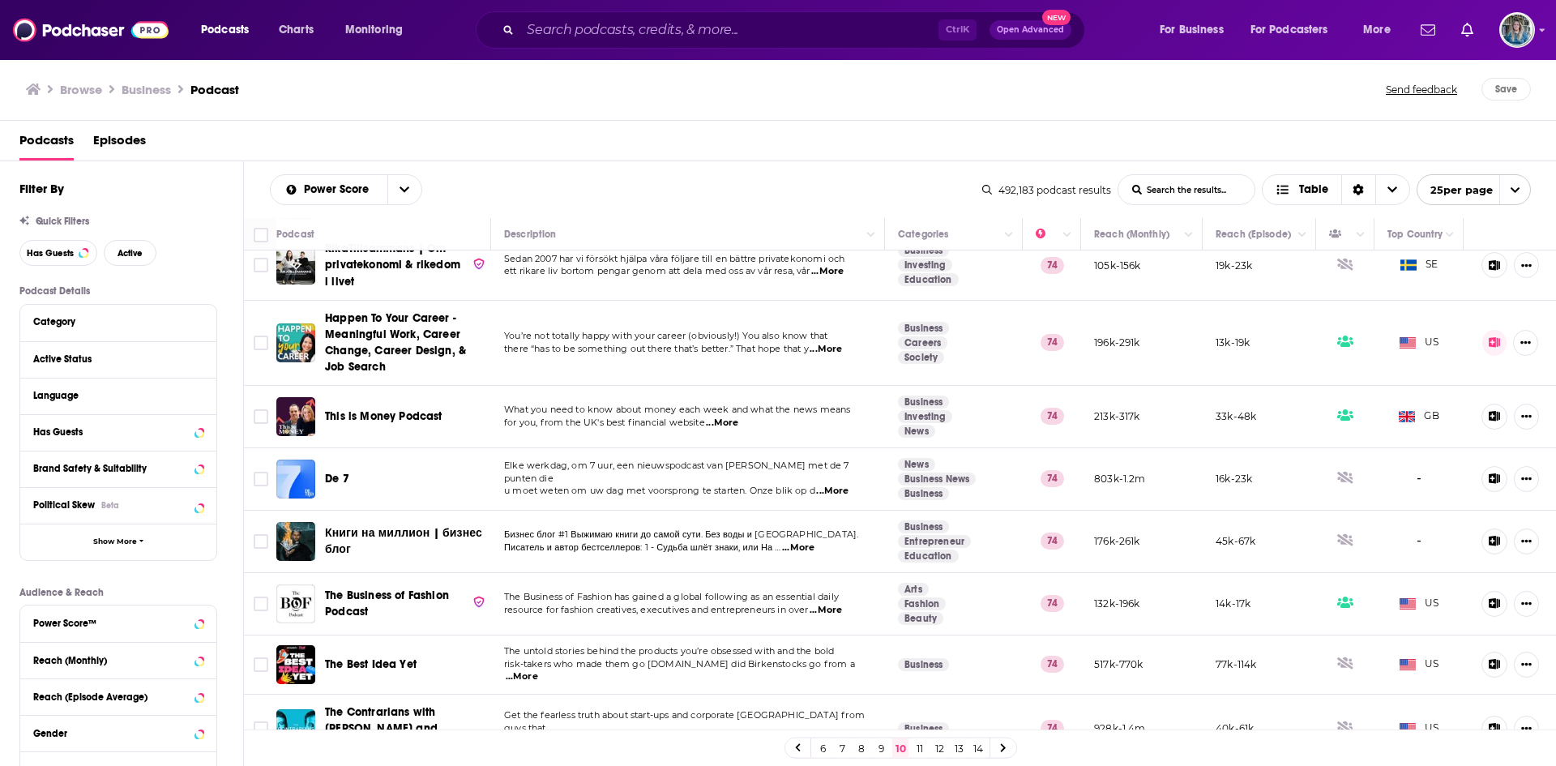
scroll to position [1097, 0]
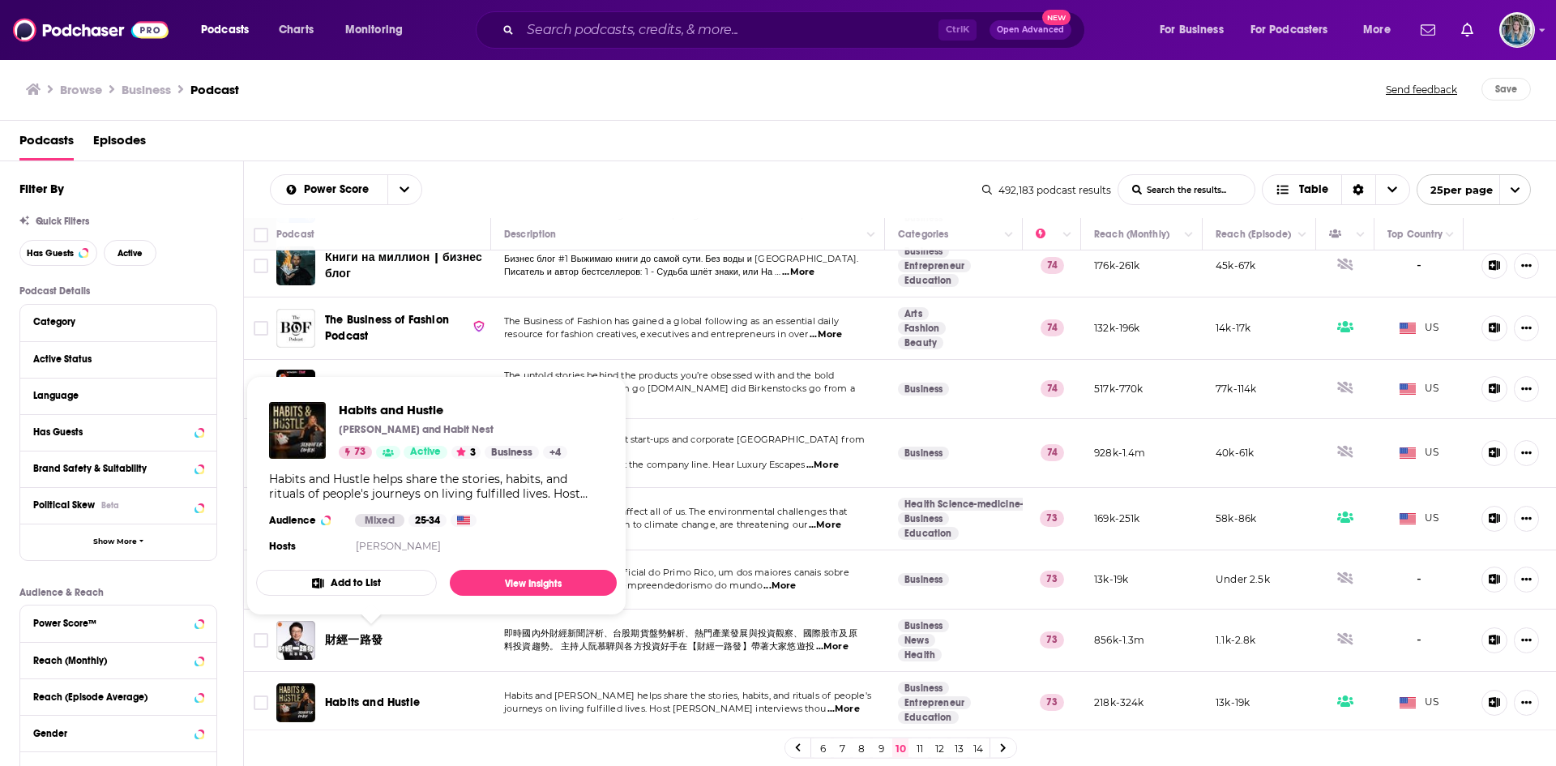
click at [339, 695] on span "Habits and Hustle" at bounding box center [372, 702] width 95 height 14
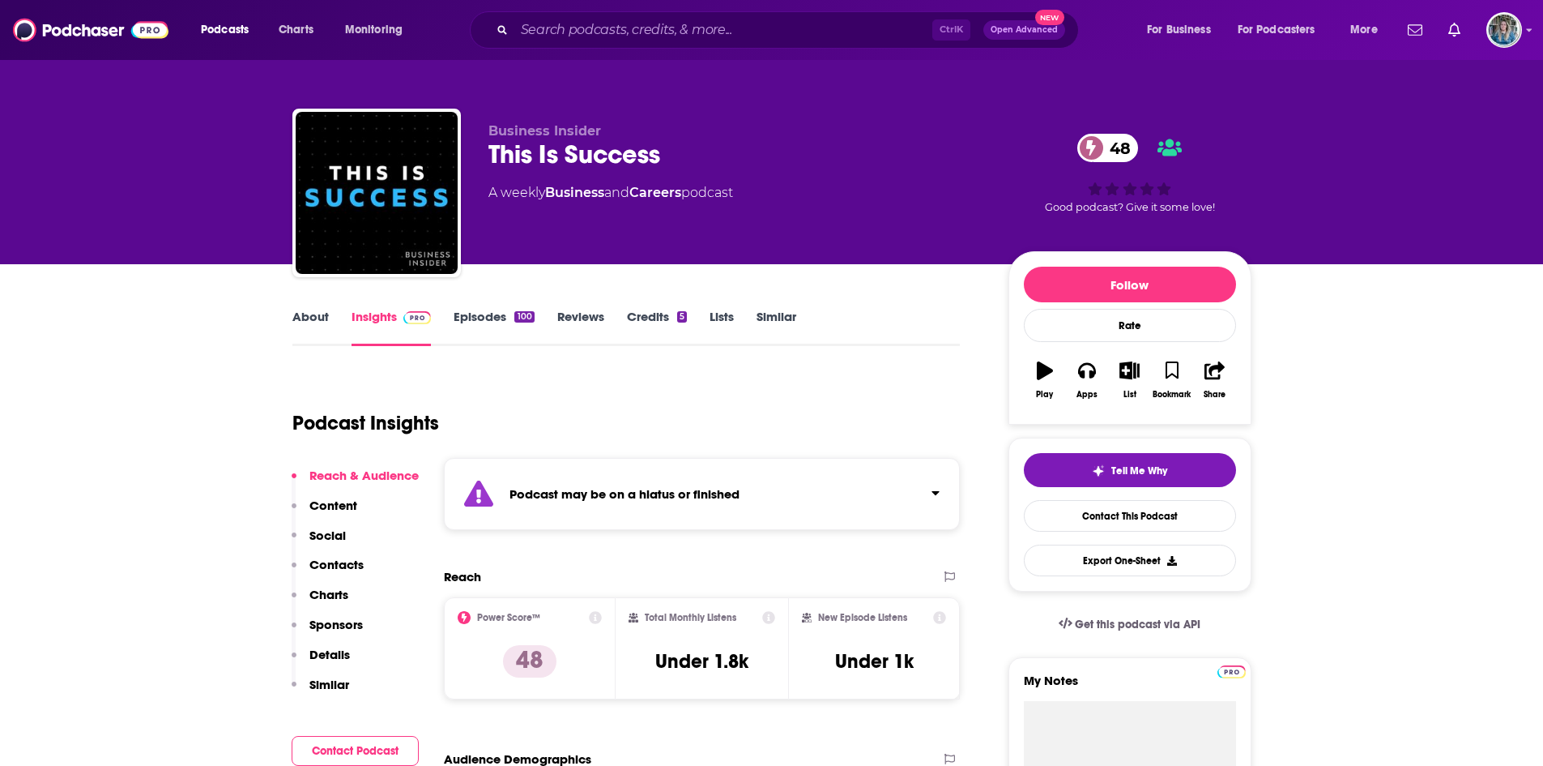
click at [487, 325] on link "Episodes 100" at bounding box center [494, 327] width 80 height 37
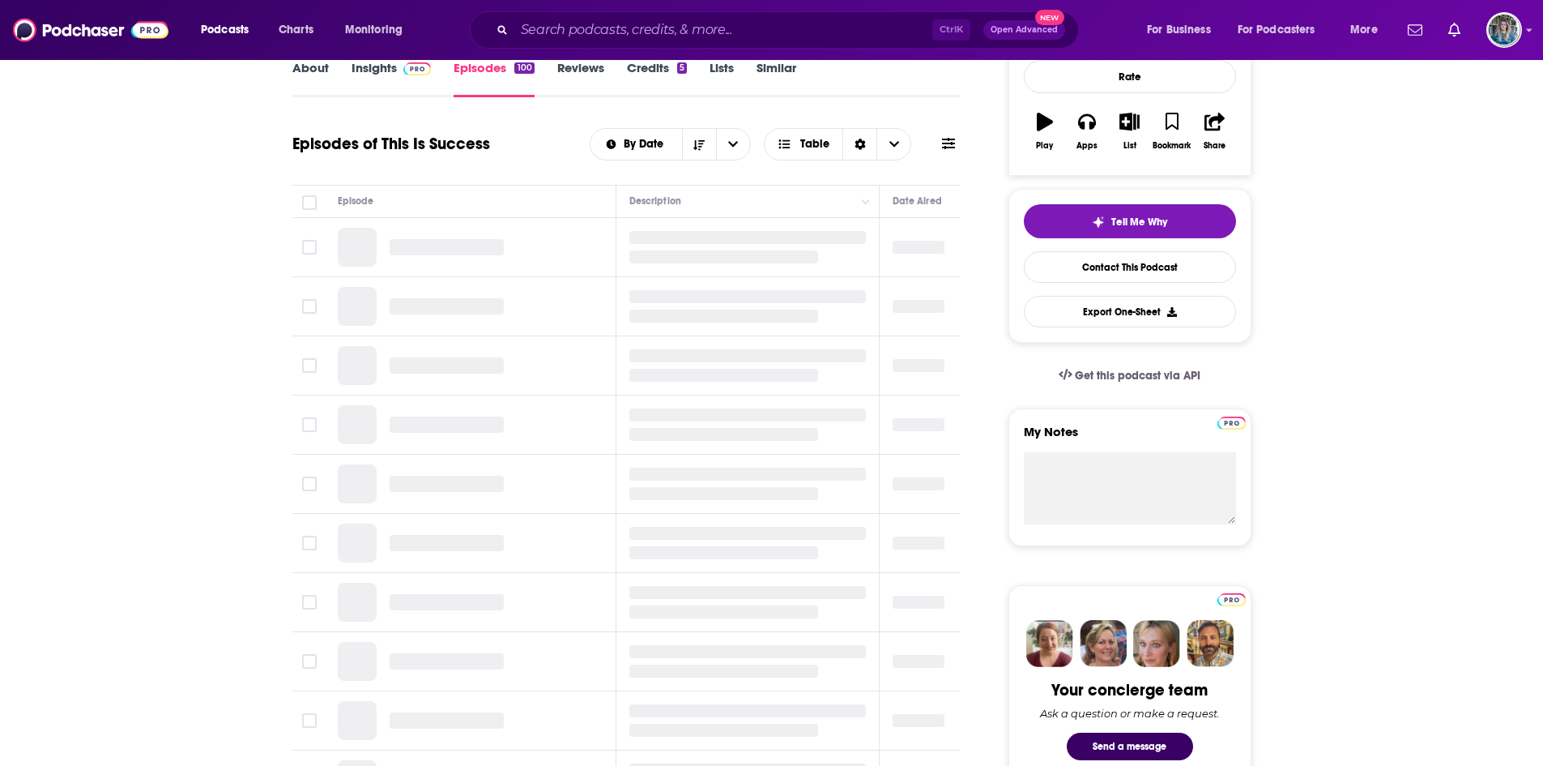
scroll to position [250, 0]
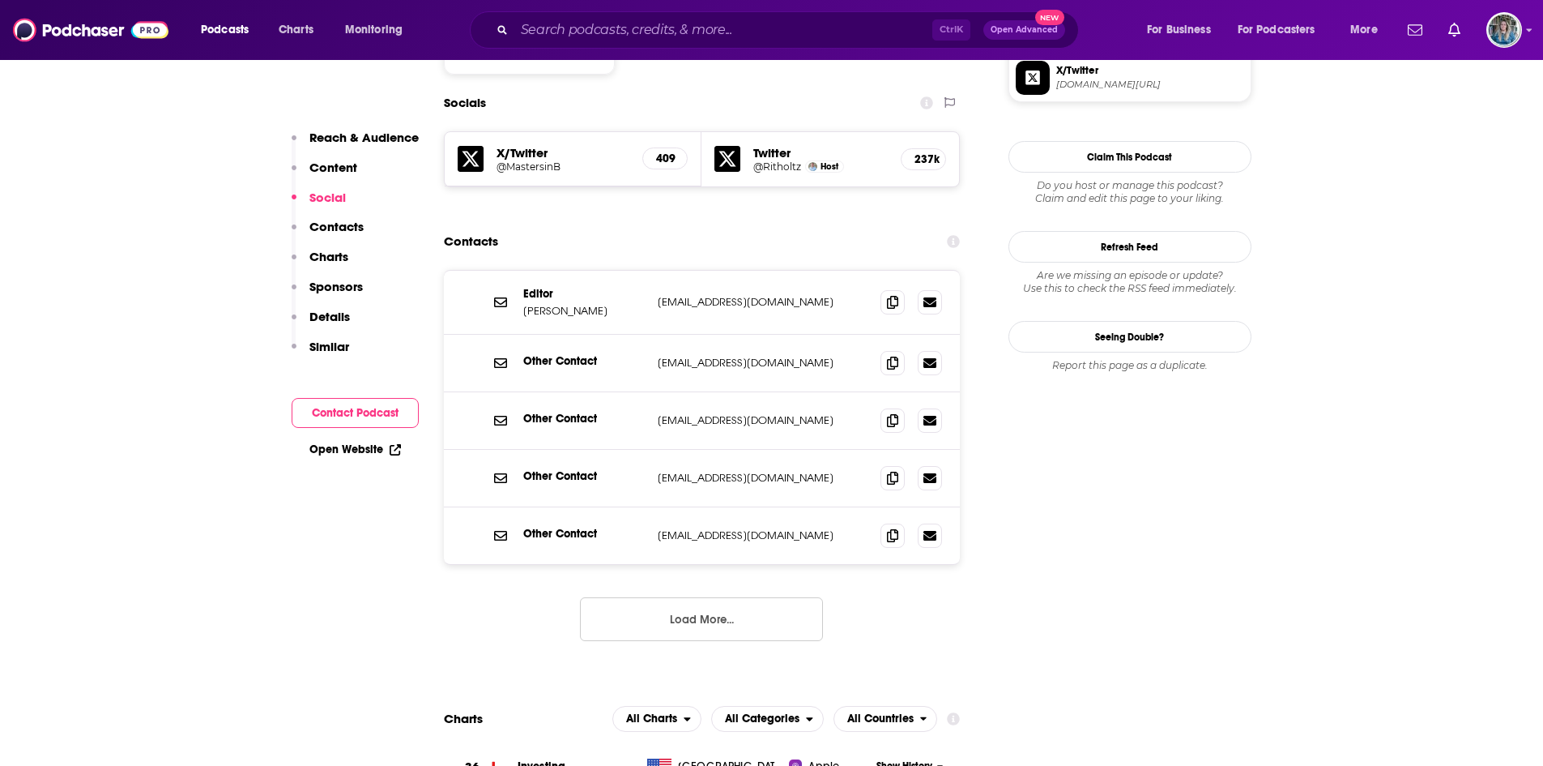
scroll to position [1391, 0]
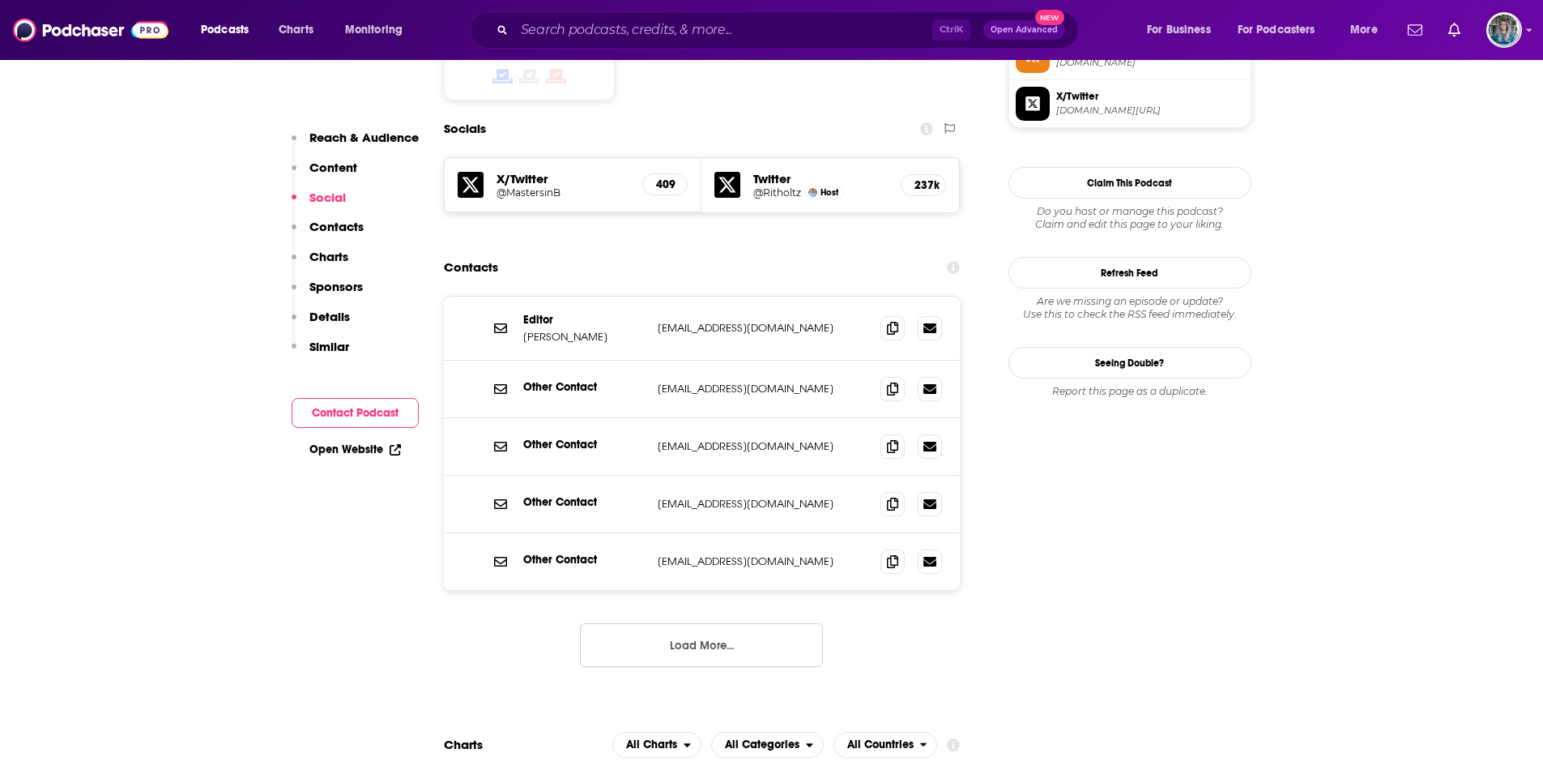
click at [901, 297] on div "Editor Christine Harper charper@bloomberg.com charper@bloomberg.com" at bounding box center [702, 329] width 517 height 64
click at [898, 315] on span at bounding box center [893, 327] width 24 height 24
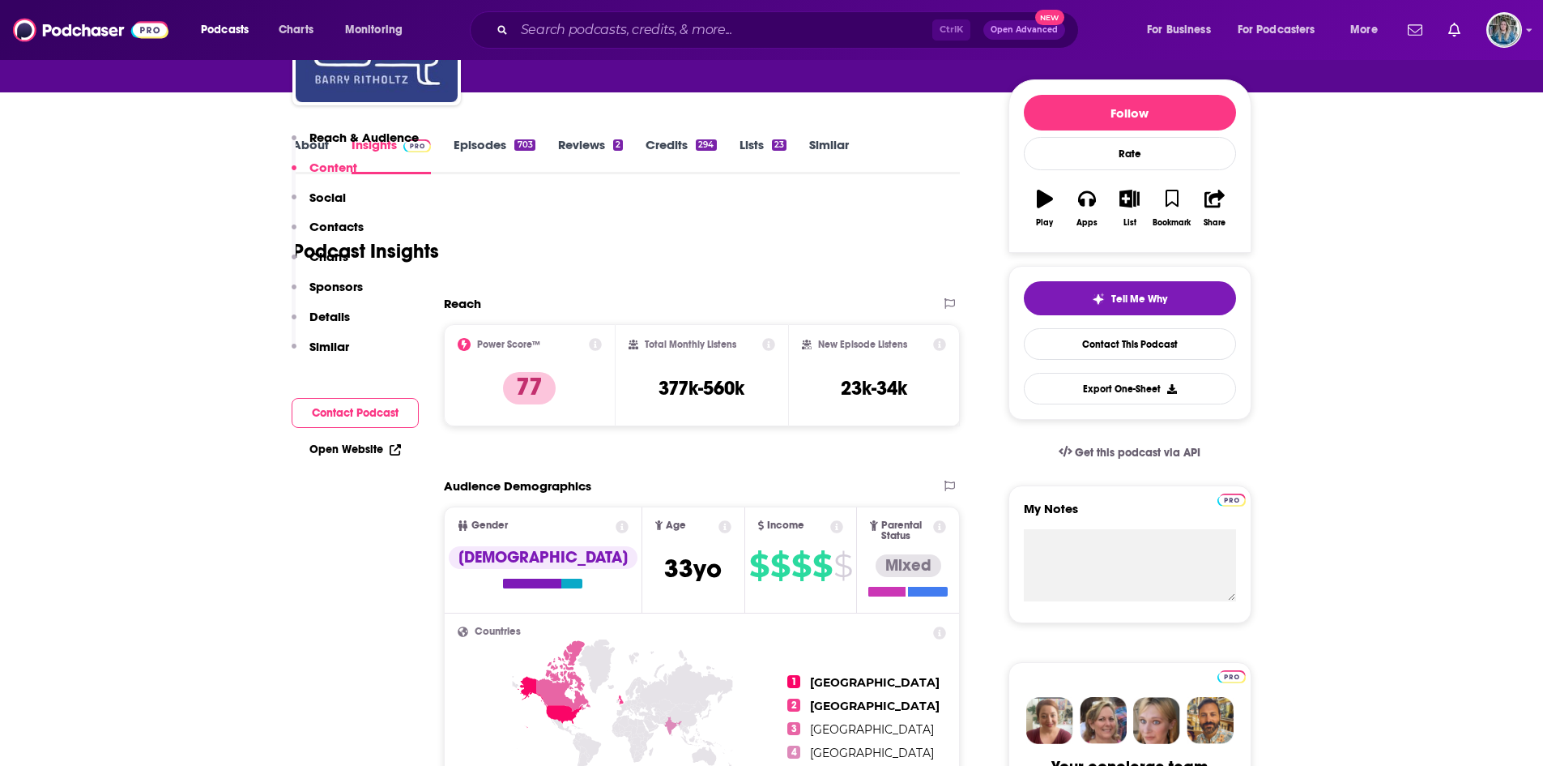
scroll to position [0, 0]
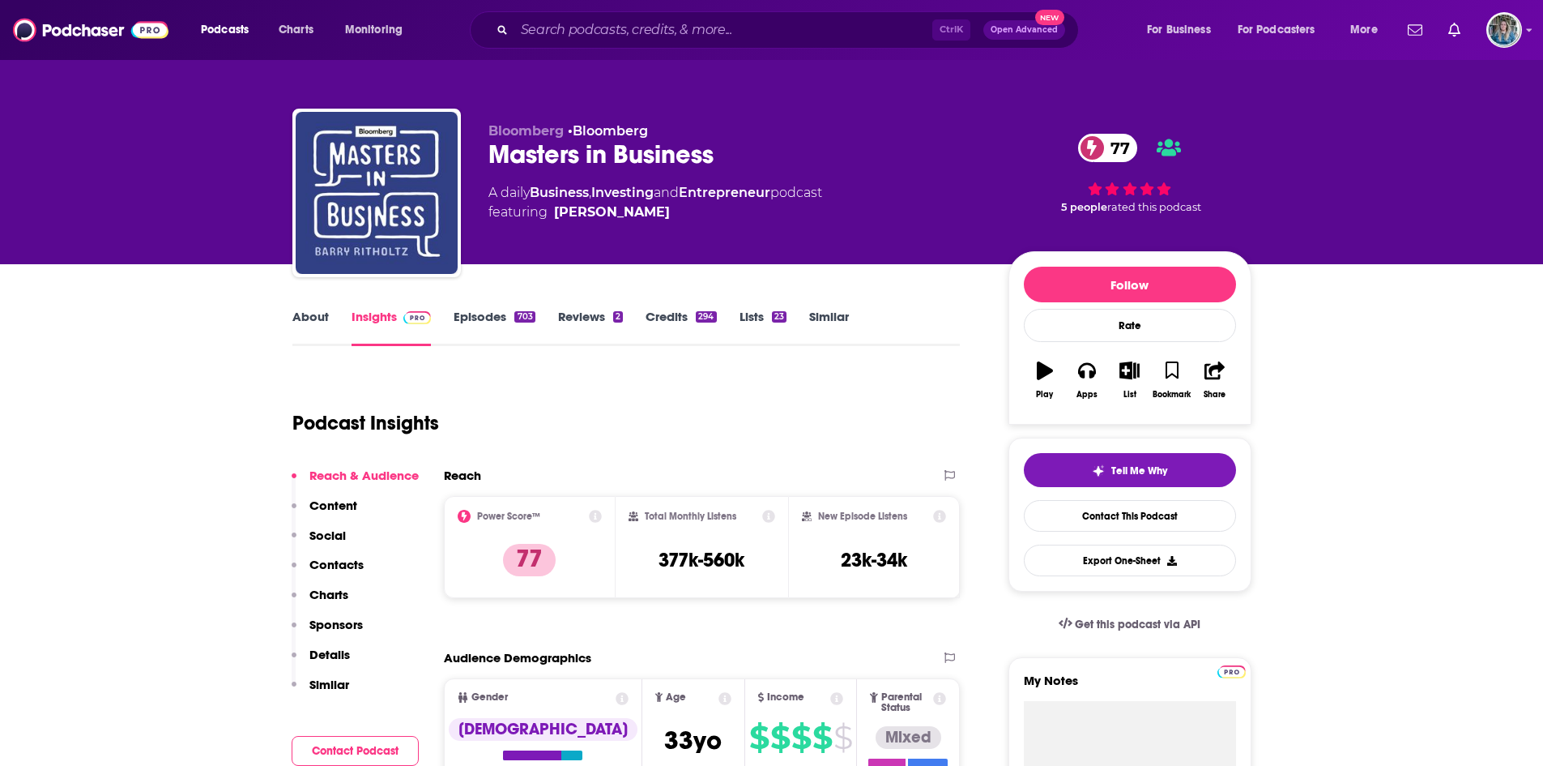
click at [484, 320] on link "Episodes 703" at bounding box center [494, 327] width 81 height 37
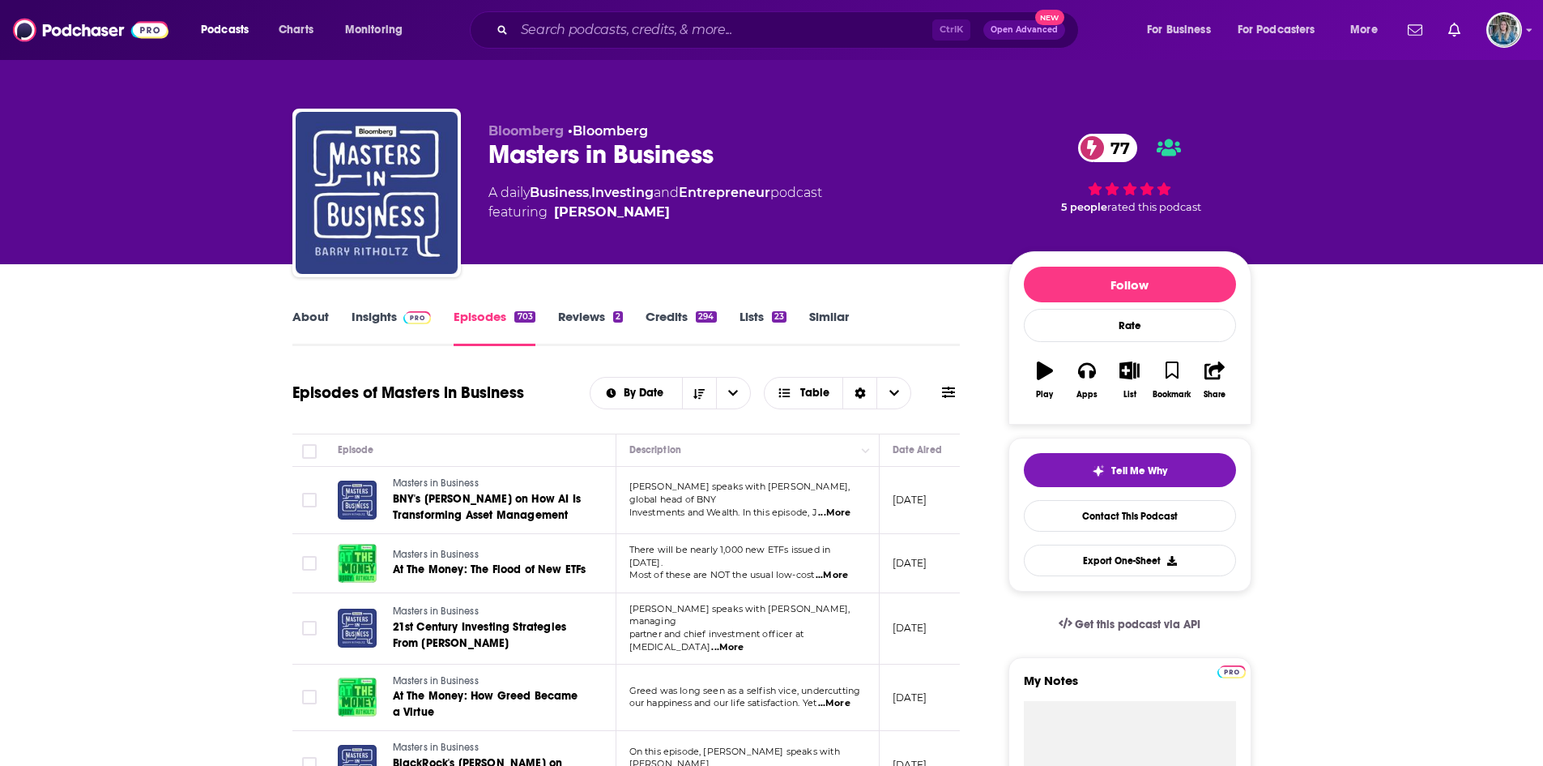
scroll to position [19, 0]
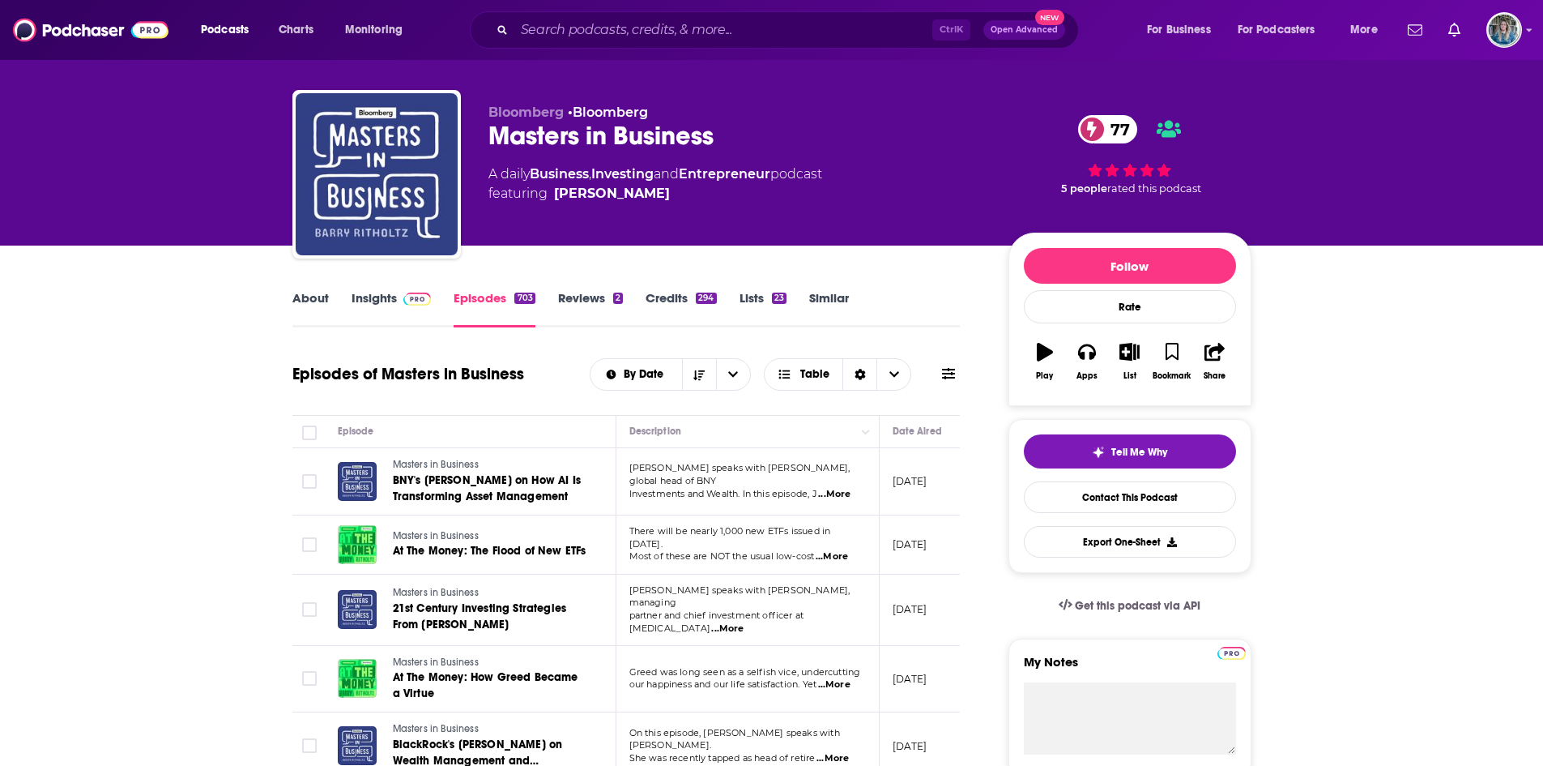
click at [365, 301] on link "Insights" at bounding box center [392, 308] width 80 height 37
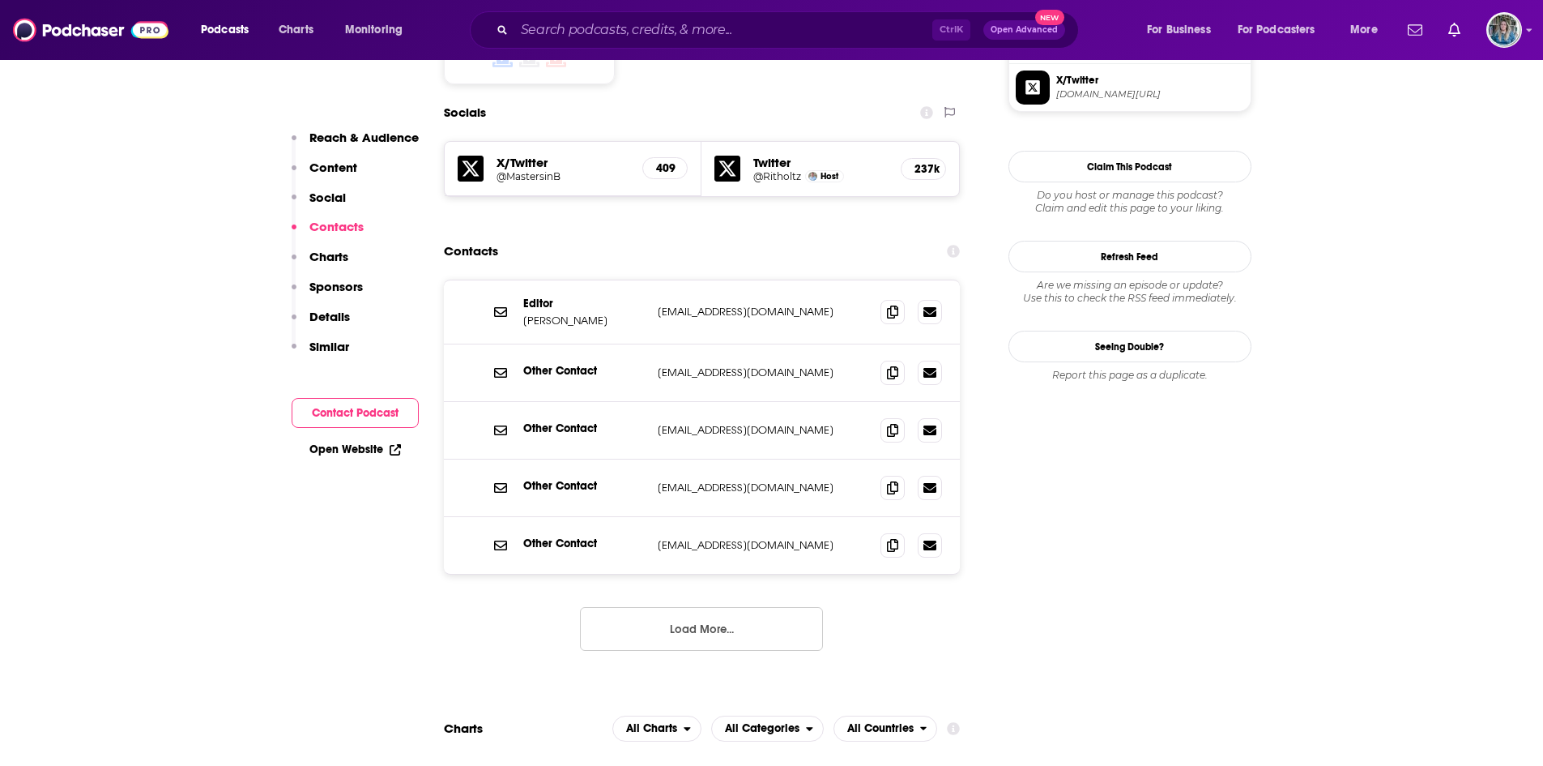
scroll to position [1410, 0]
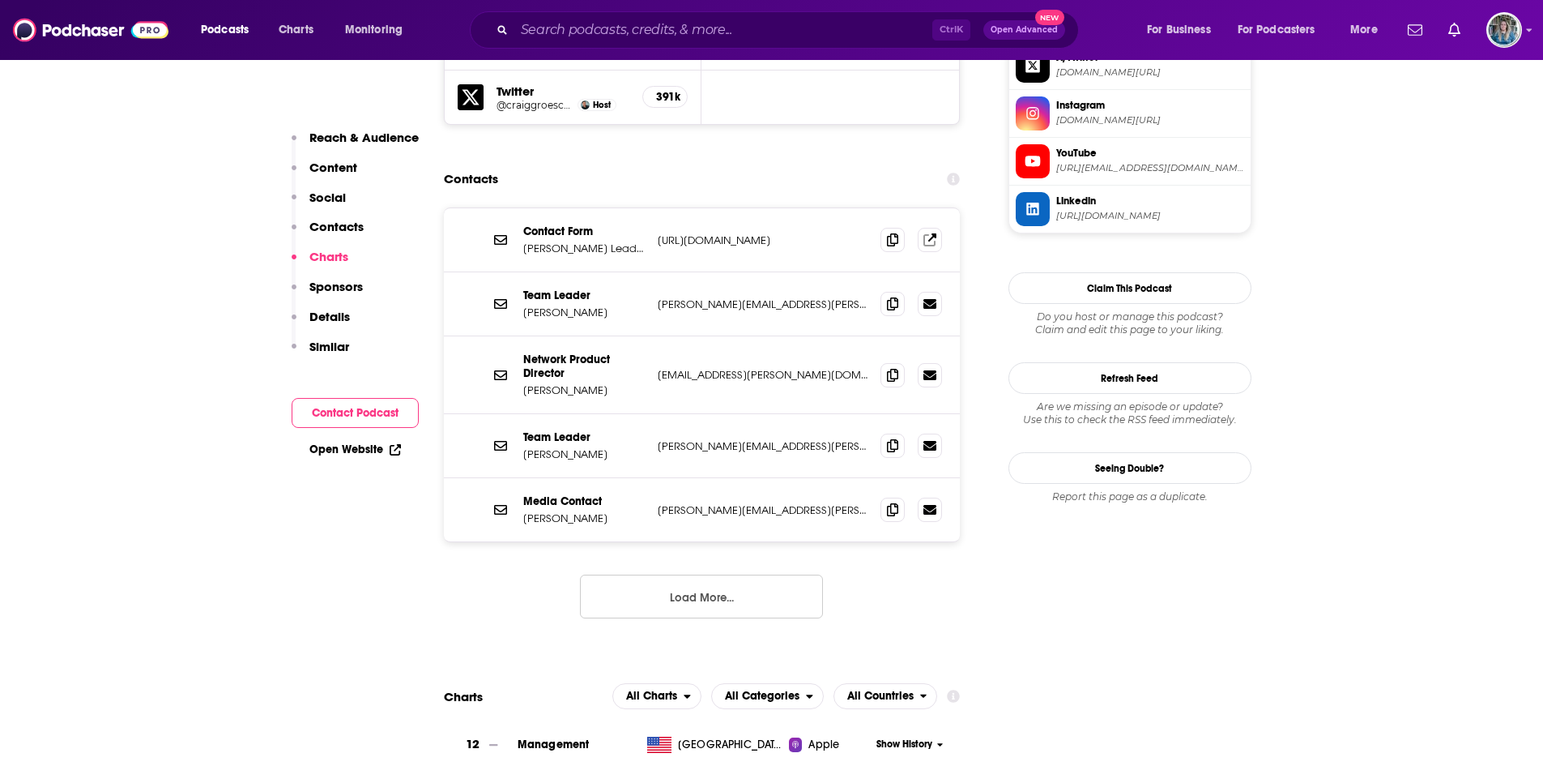
scroll to position [1590, 0]
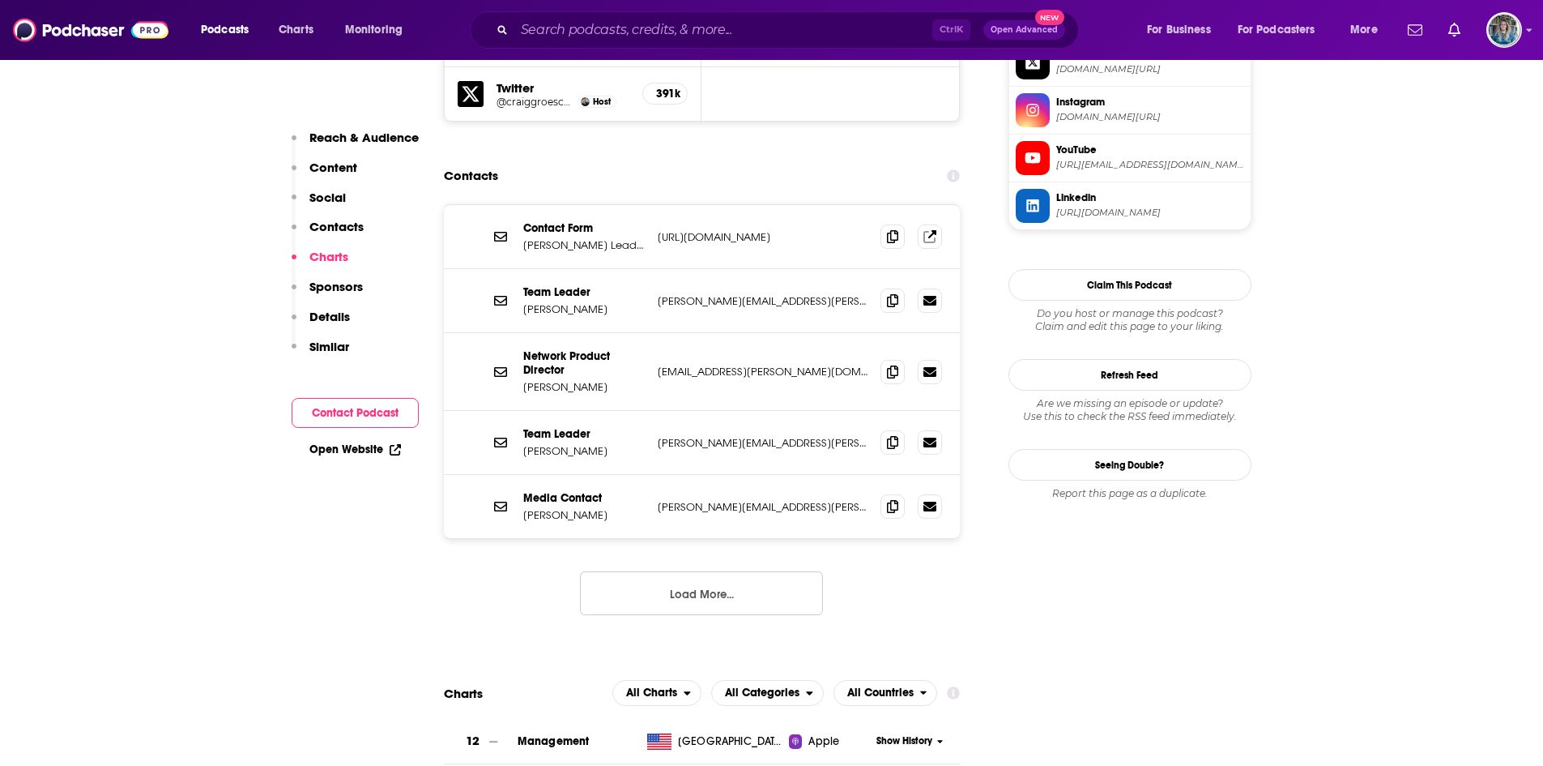
click at [807, 230] on p "https://lifechurch.formstack.com/forms/leadershippodcast" at bounding box center [763, 237] width 211 height 14
copy div "https://lifechurch.formstack.com/forms/leadershippodcast https://lifechurch.for…"
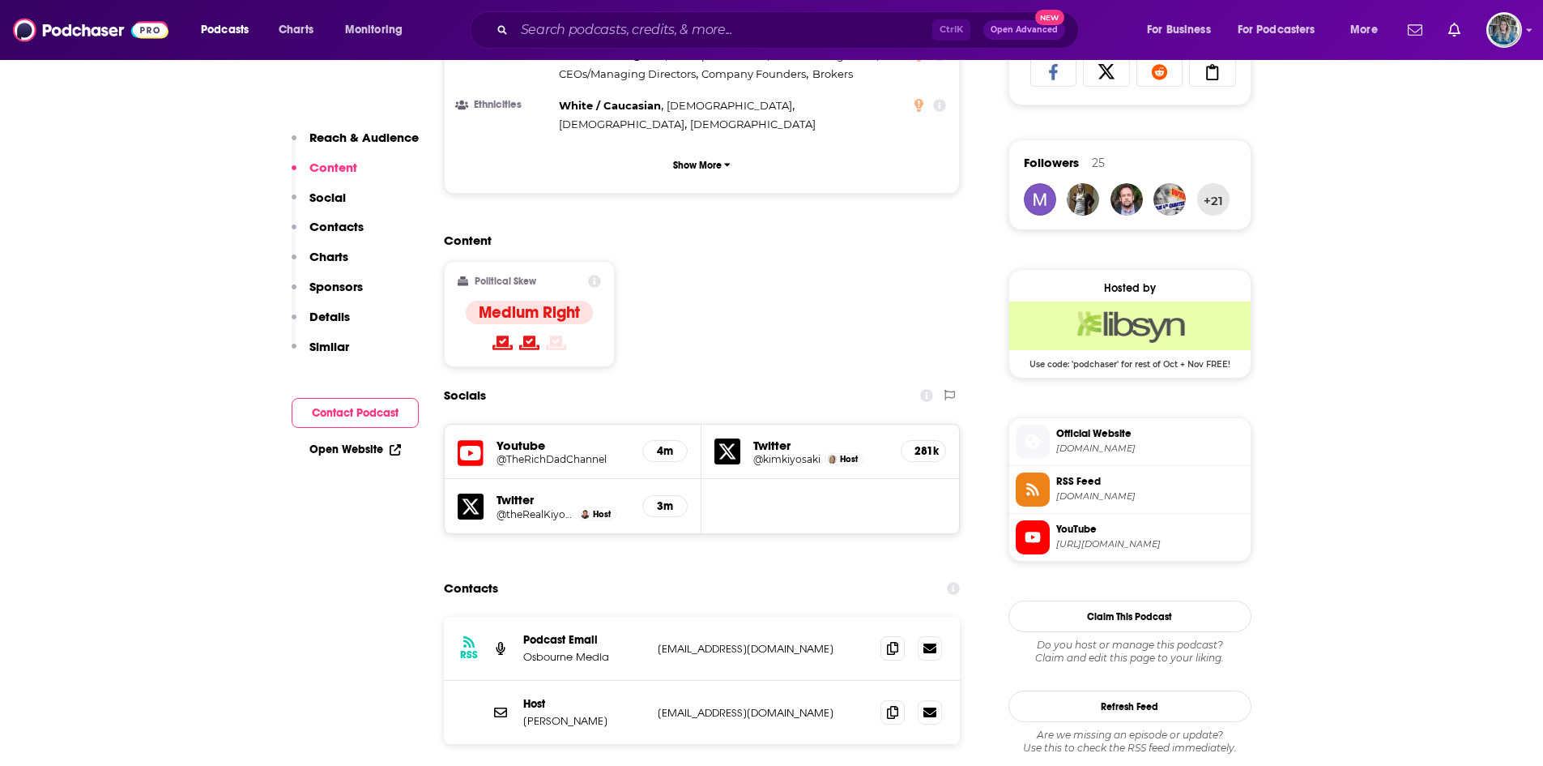
scroll to position [1105, 0]
click at [898, 700] on span at bounding box center [893, 712] width 24 height 24
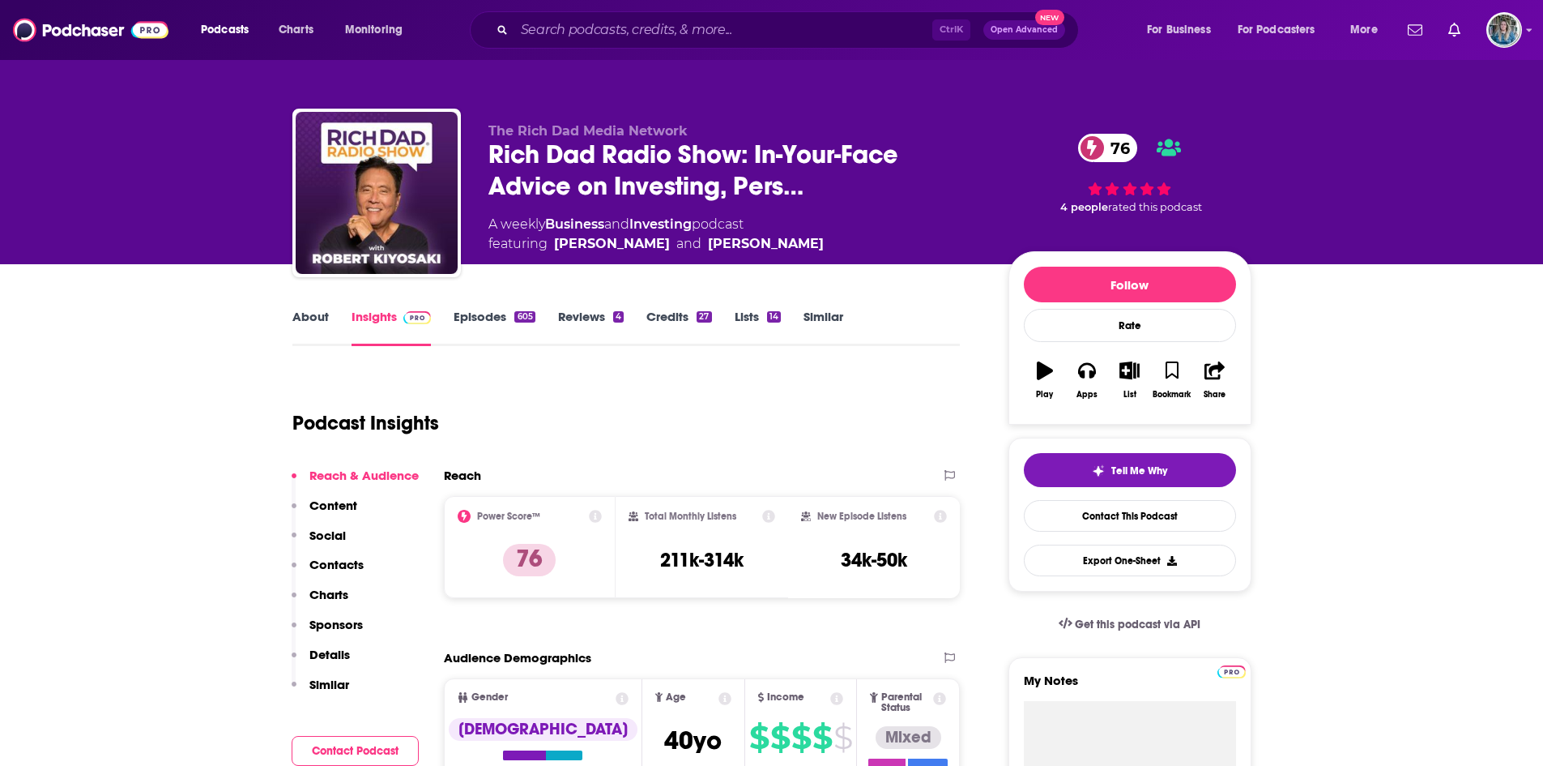
click at [484, 309] on link "Episodes 605" at bounding box center [494, 327] width 81 height 37
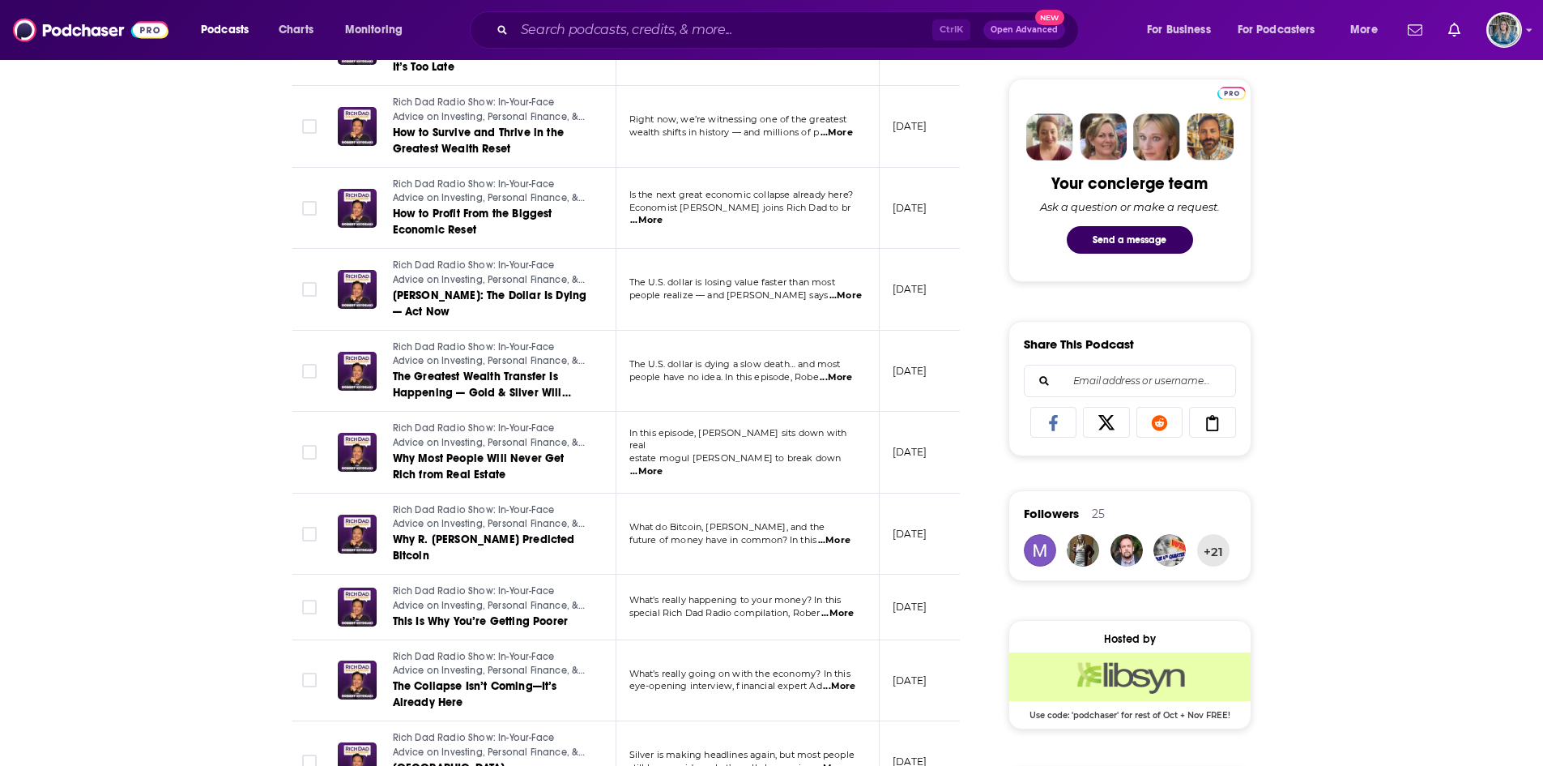
scroll to position [1146, 0]
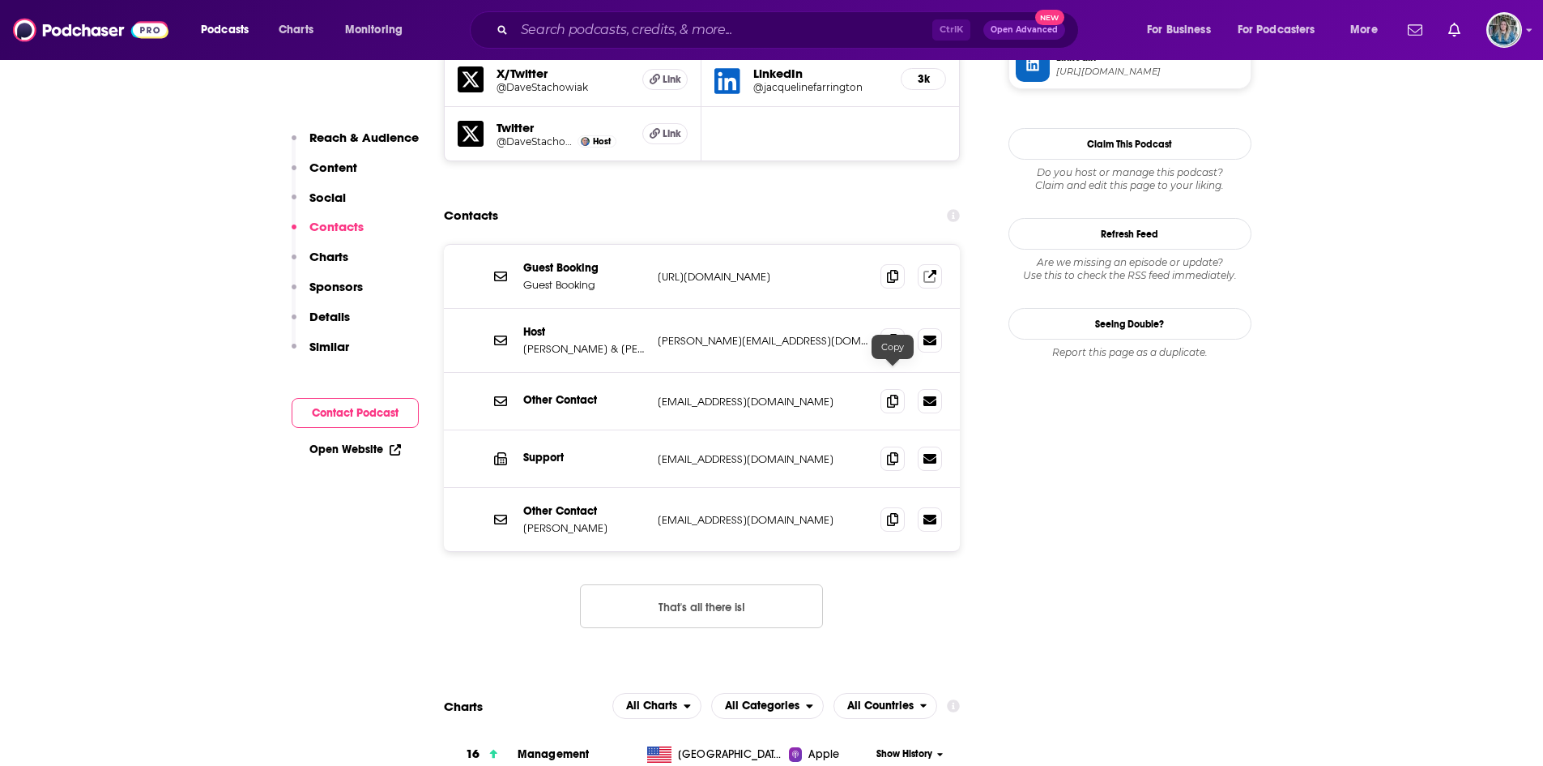
scroll to position [1479, 0]
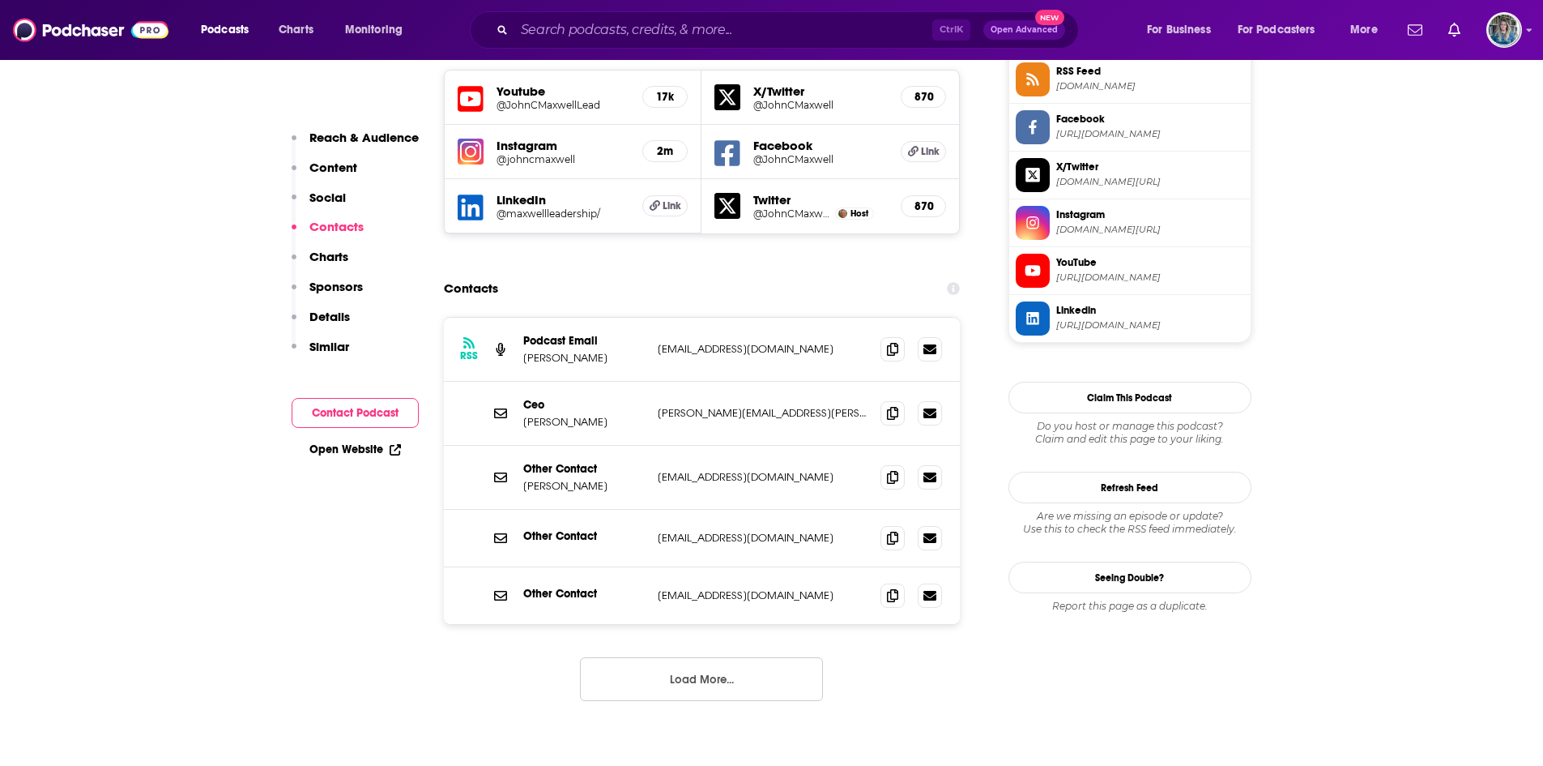
scroll to position [1517, 0]
click at [881, 463] on span at bounding box center [893, 475] width 24 height 24
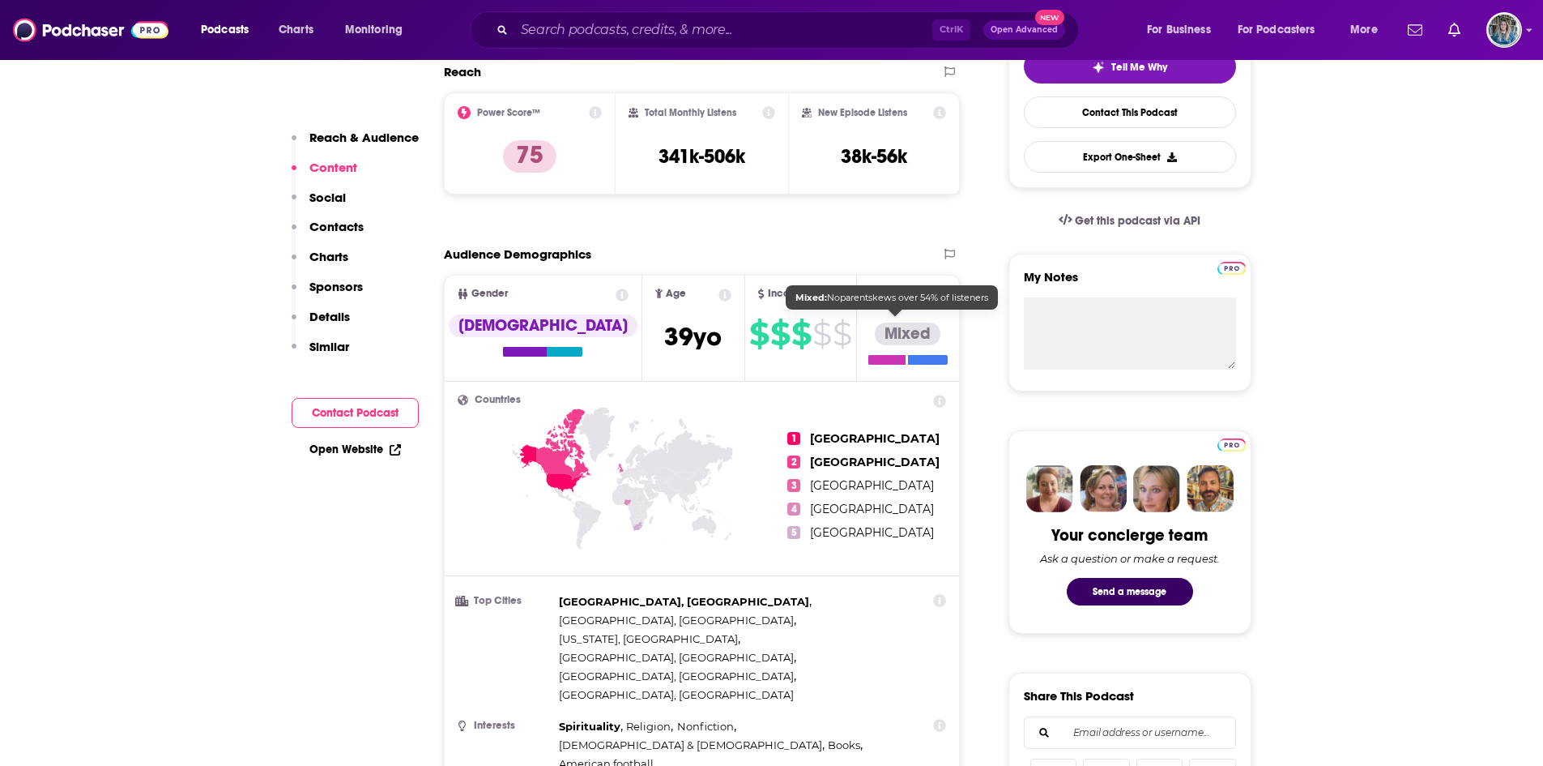
scroll to position [0, 0]
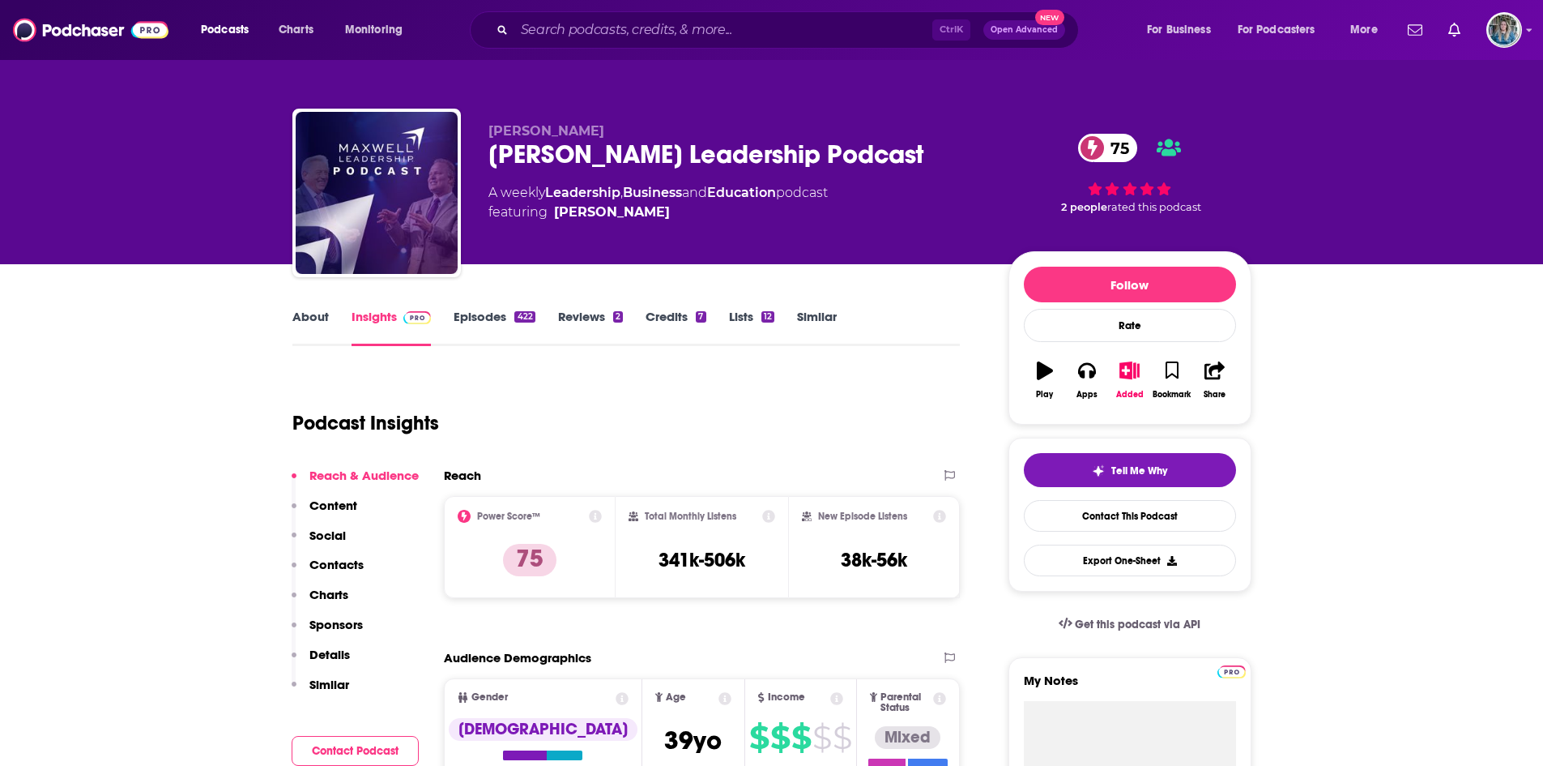
click at [480, 322] on link "Episodes 422" at bounding box center [494, 327] width 81 height 37
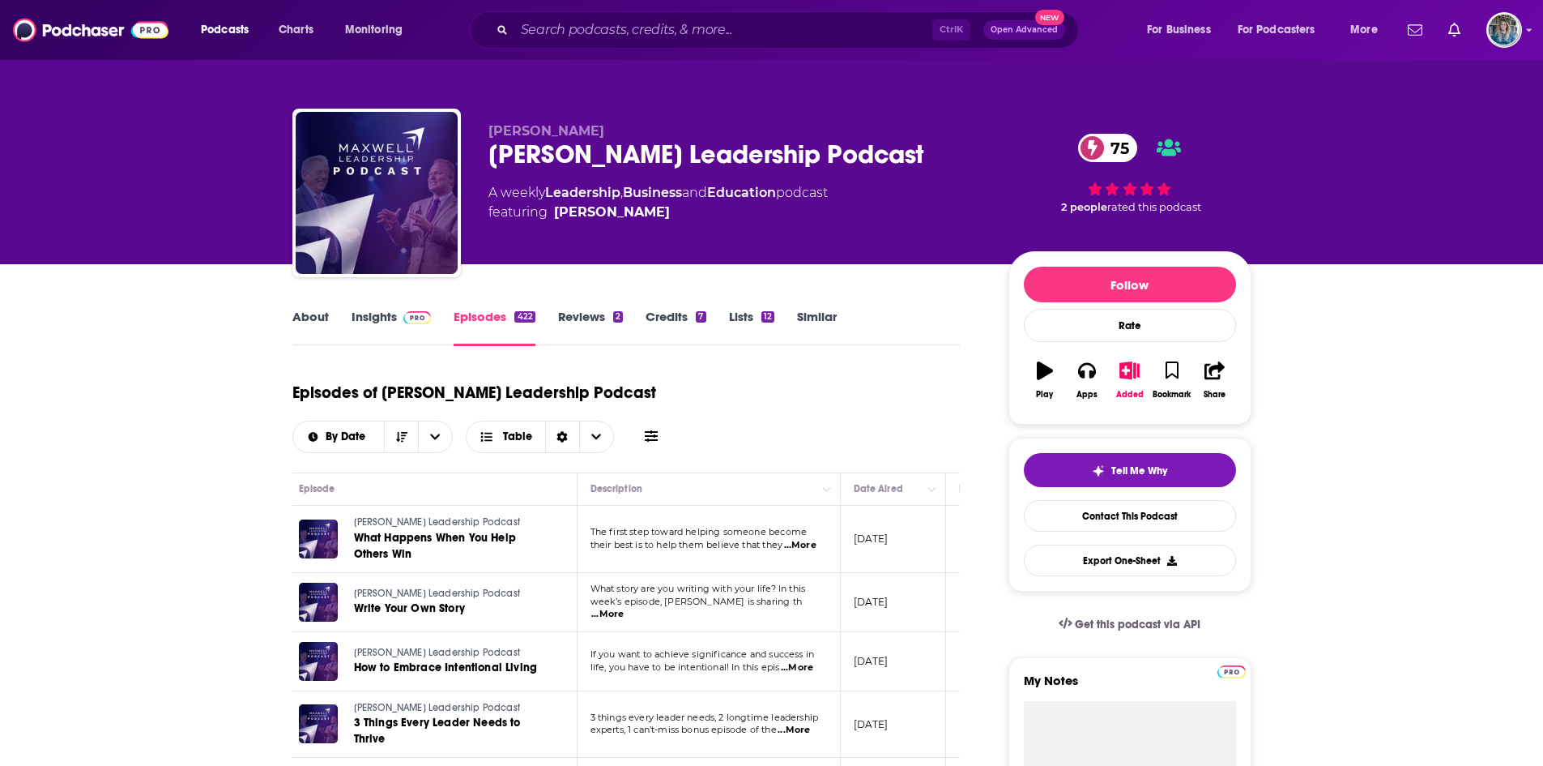
click at [393, 318] on link "Insights" at bounding box center [392, 327] width 80 height 37
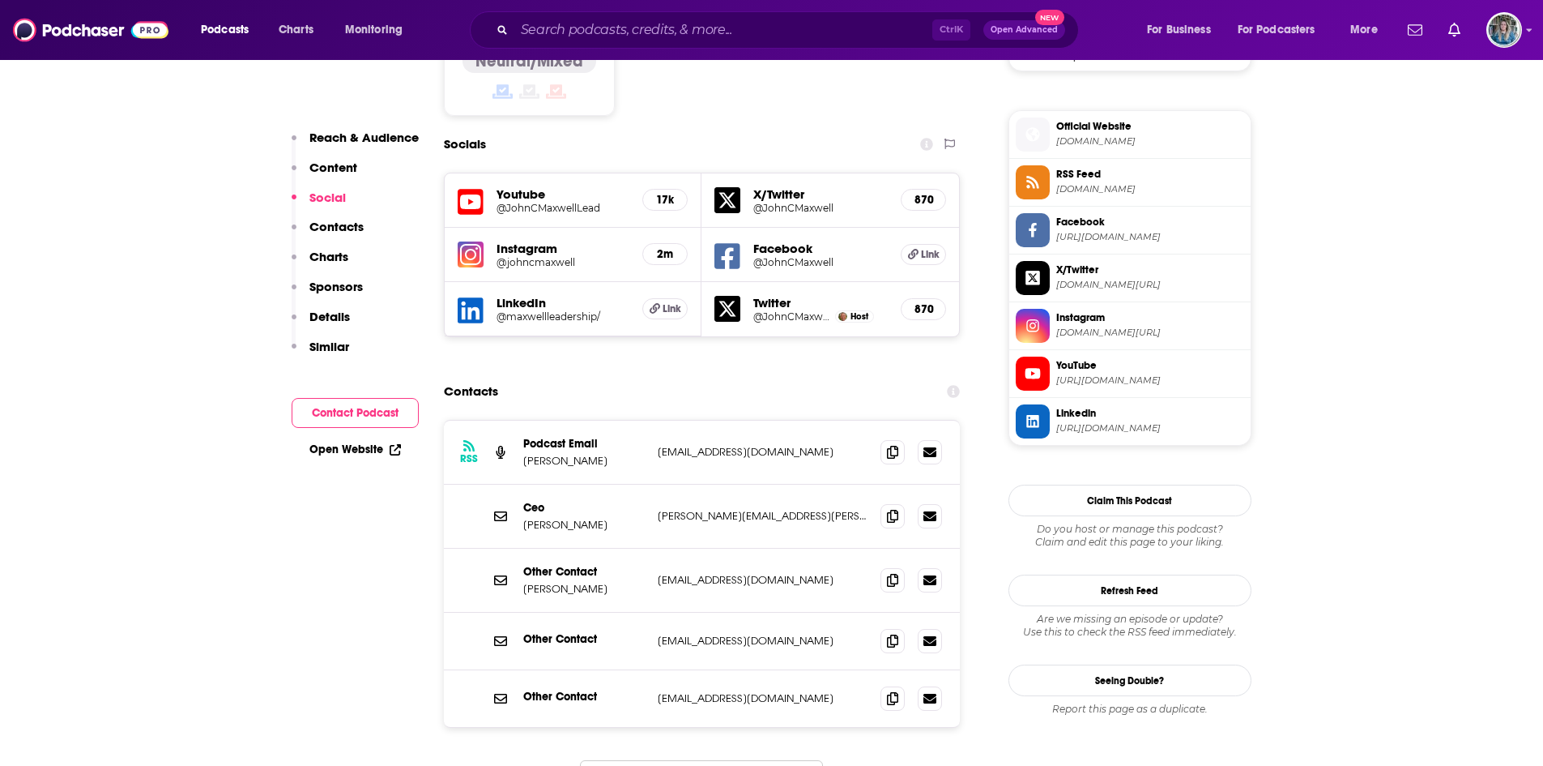
scroll to position [1447, 0]
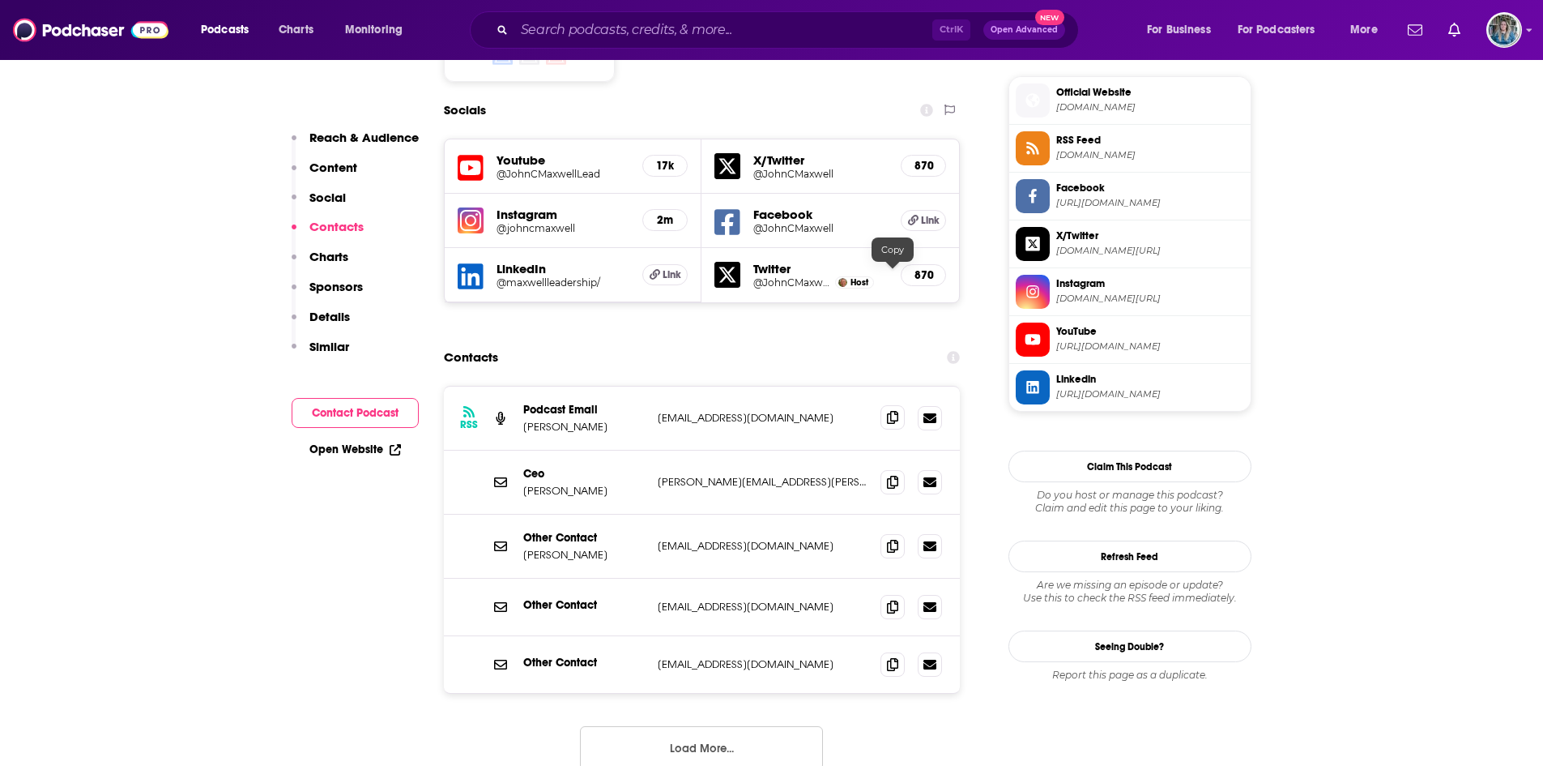
click at [882, 405] on span at bounding box center [893, 417] width 24 height 24
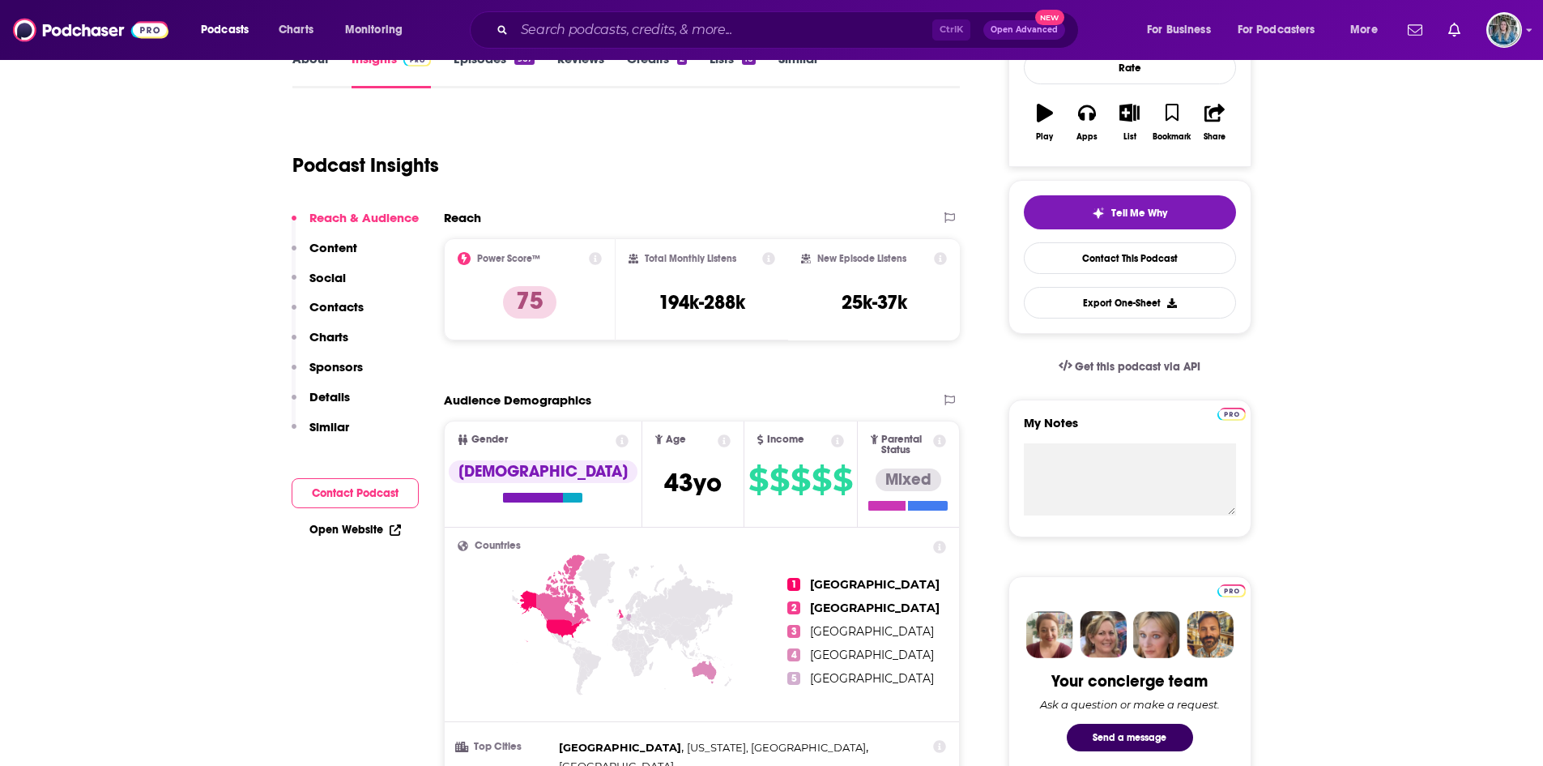
scroll to position [258, 0]
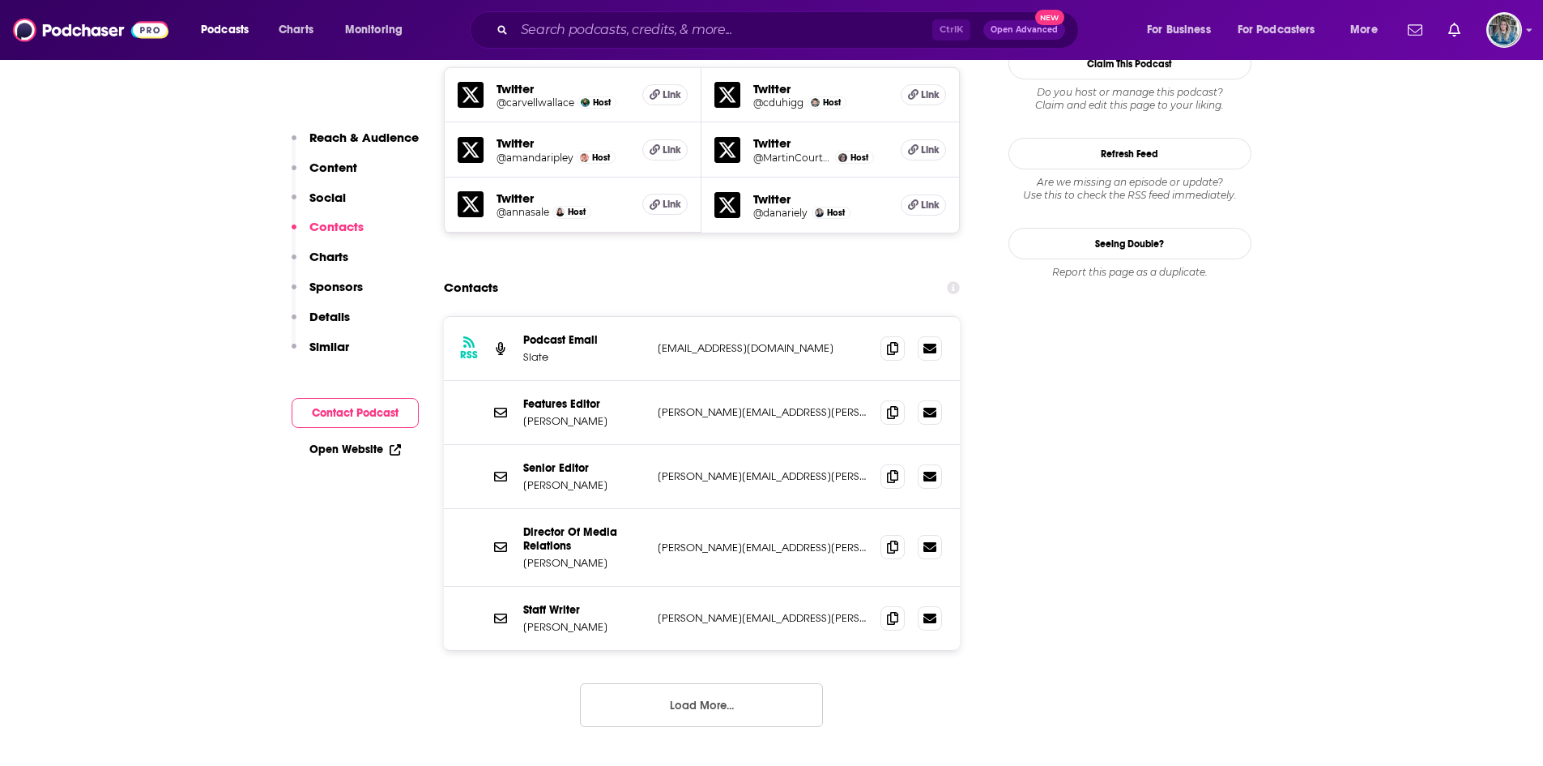
scroll to position [1440, 0]
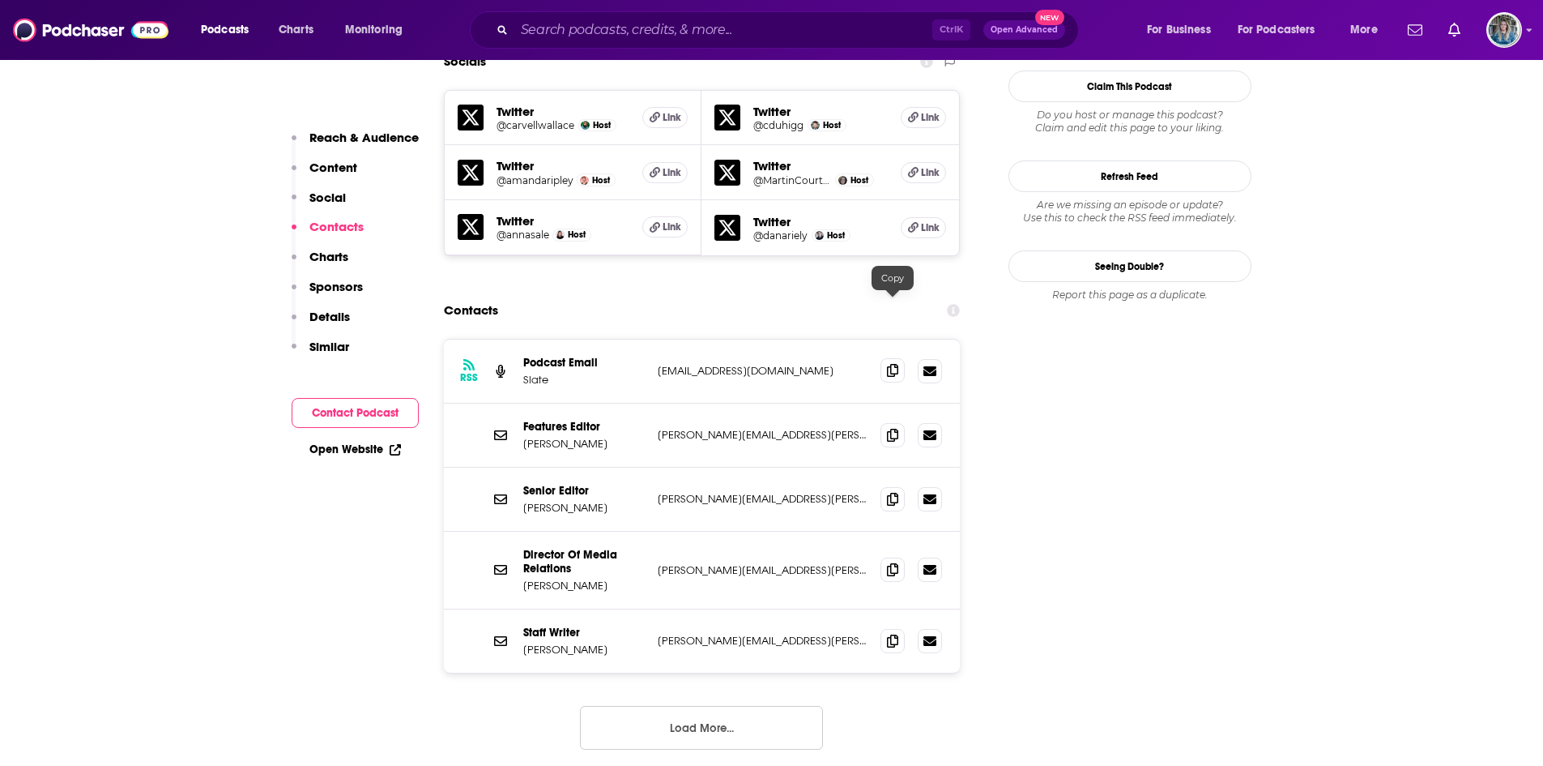
click at [885, 358] on span at bounding box center [893, 370] width 24 height 24
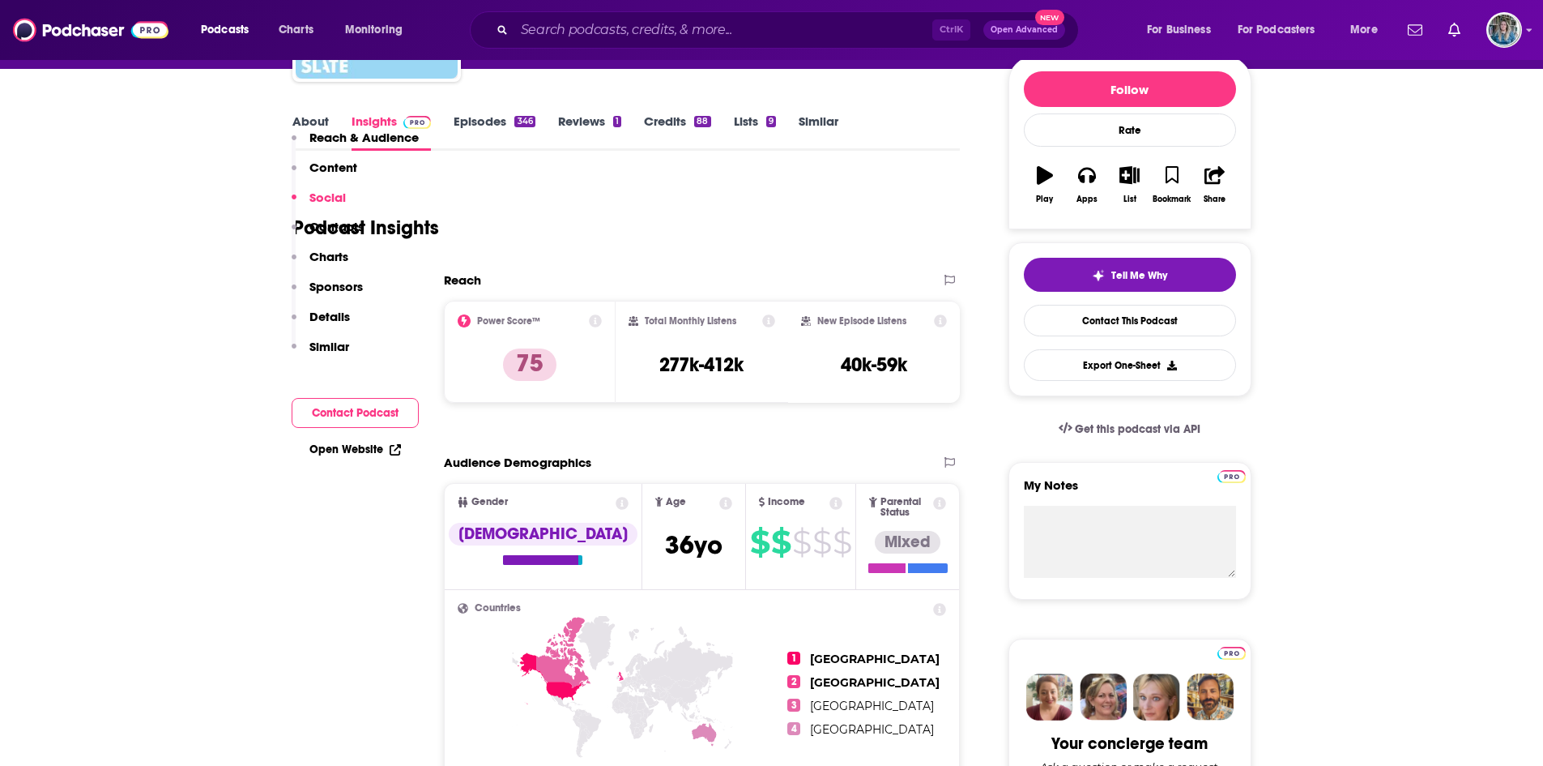
scroll to position [0, 0]
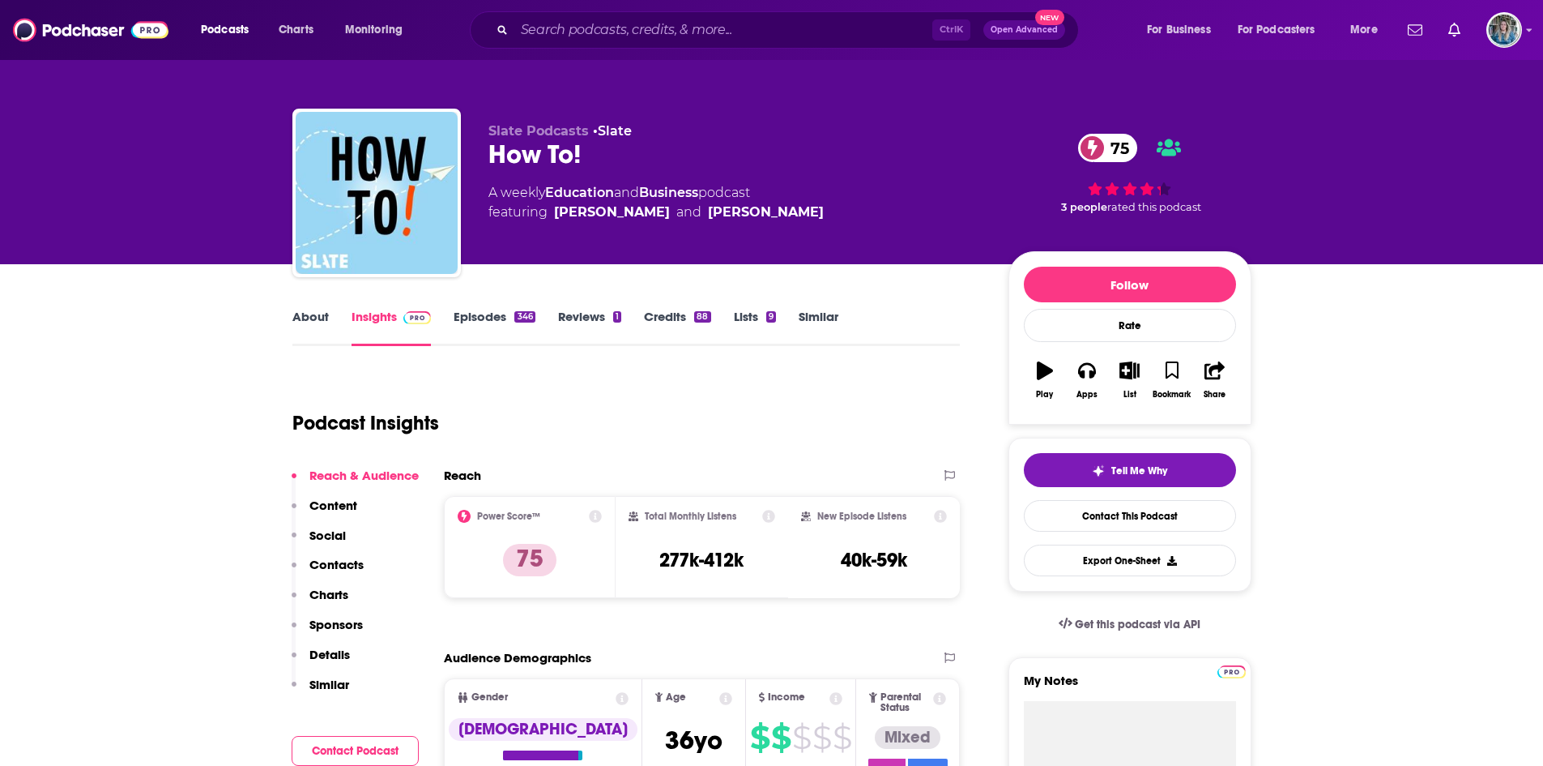
click at [472, 324] on link "Episodes 346" at bounding box center [494, 327] width 81 height 37
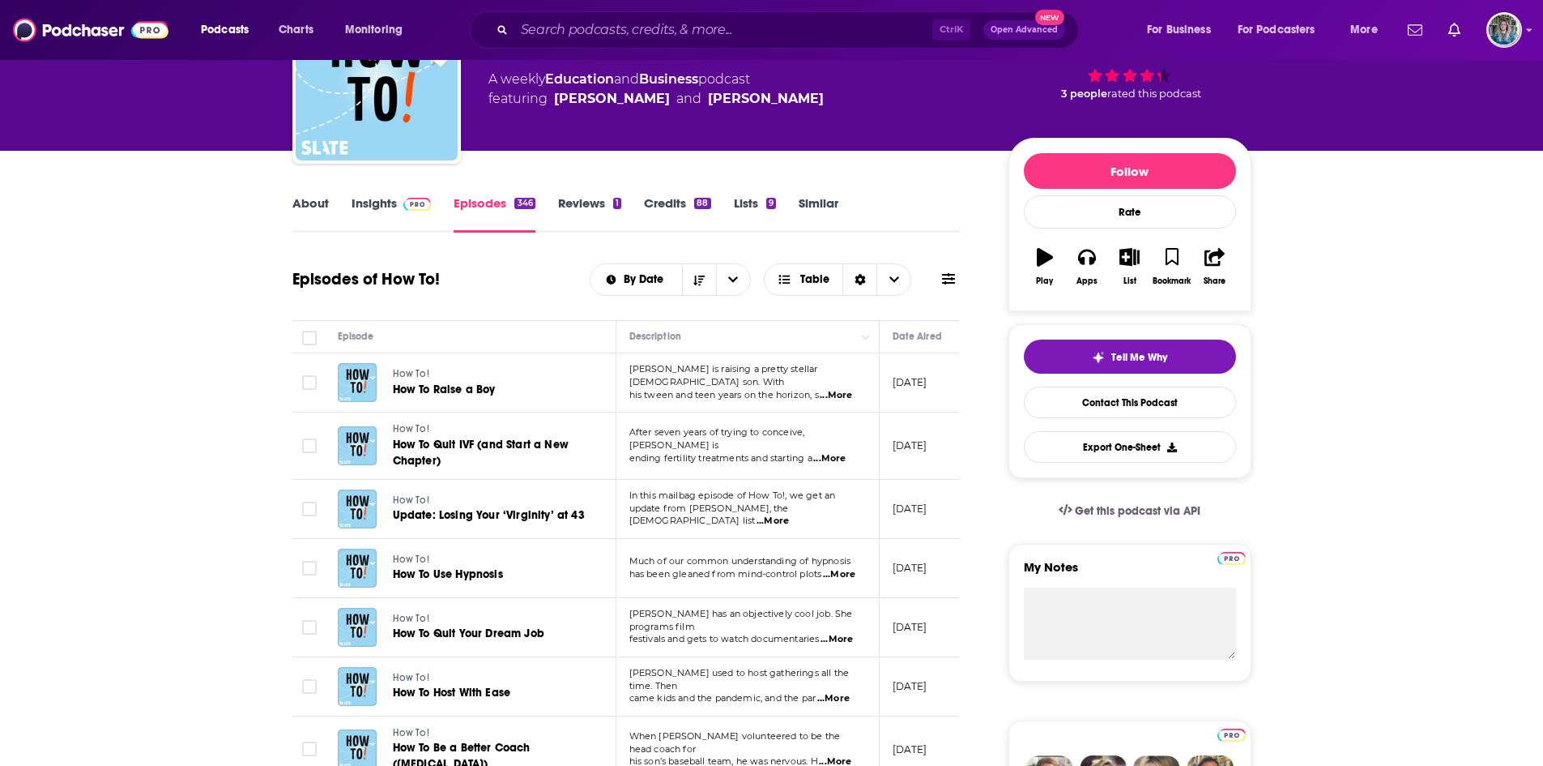
scroll to position [95, 0]
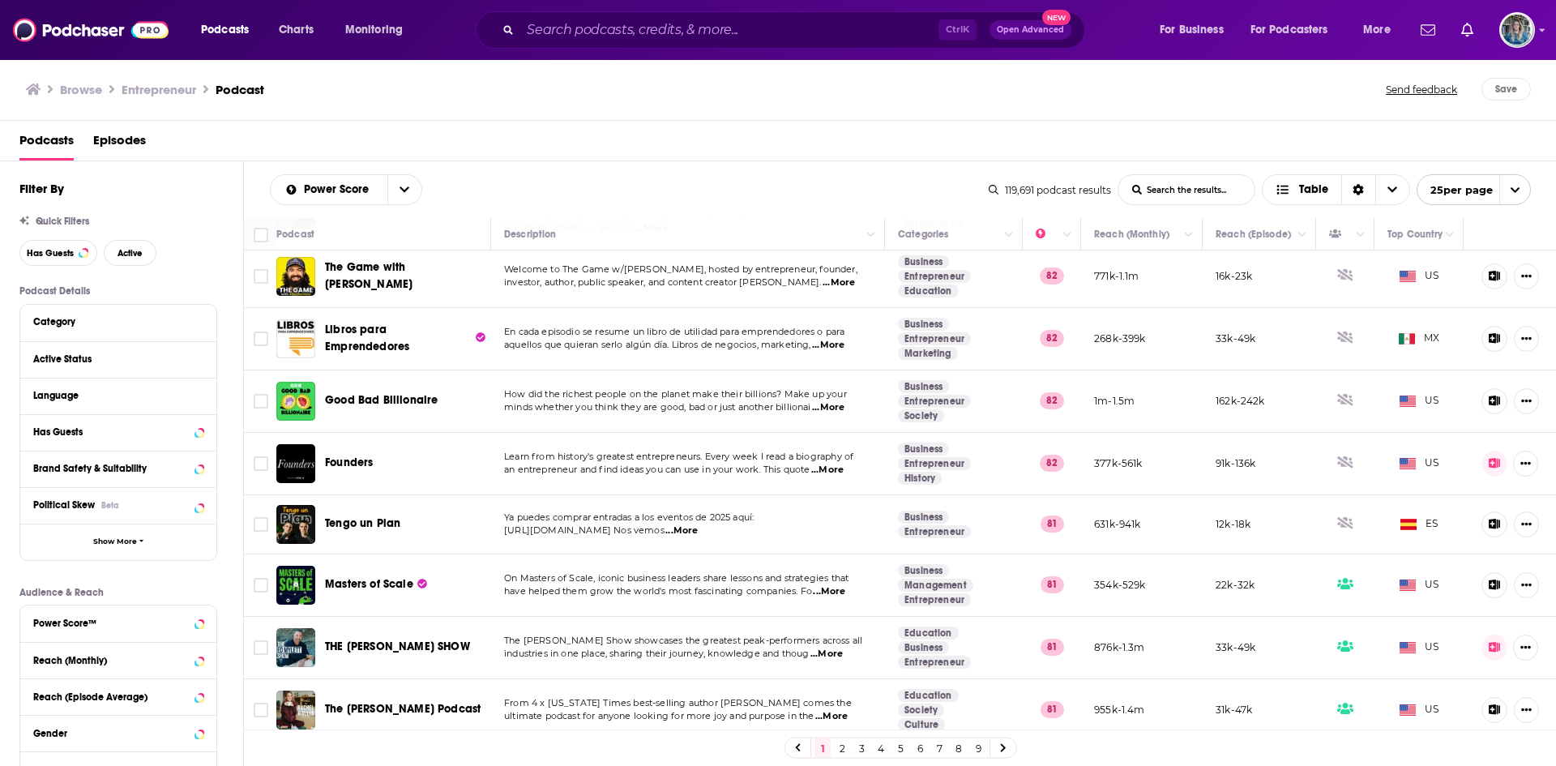
scroll to position [1081, 0]
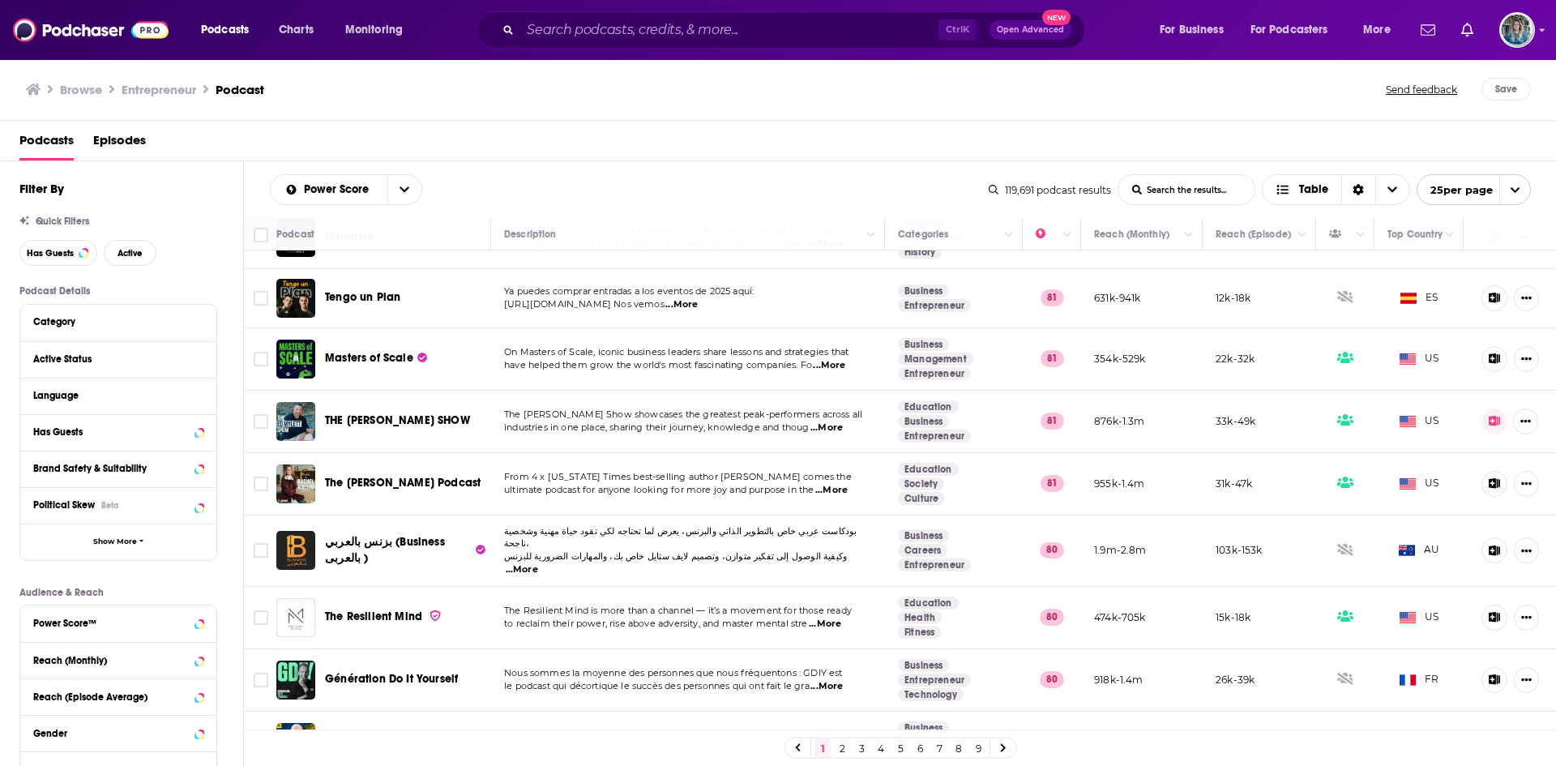
click at [840, 749] on link "2" at bounding box center [842, 747] width 16 height 19
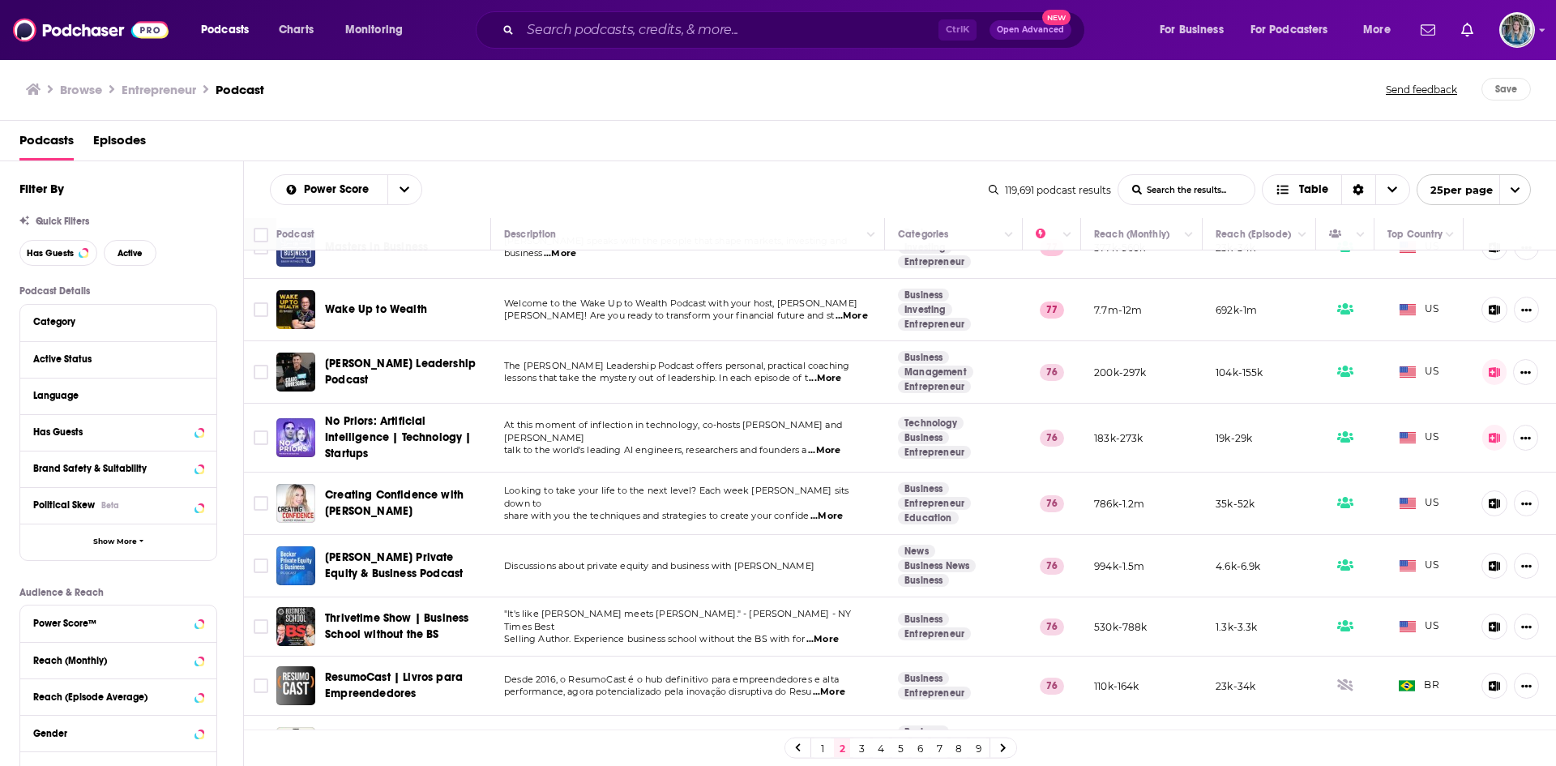
scroll to position [1084, 0]
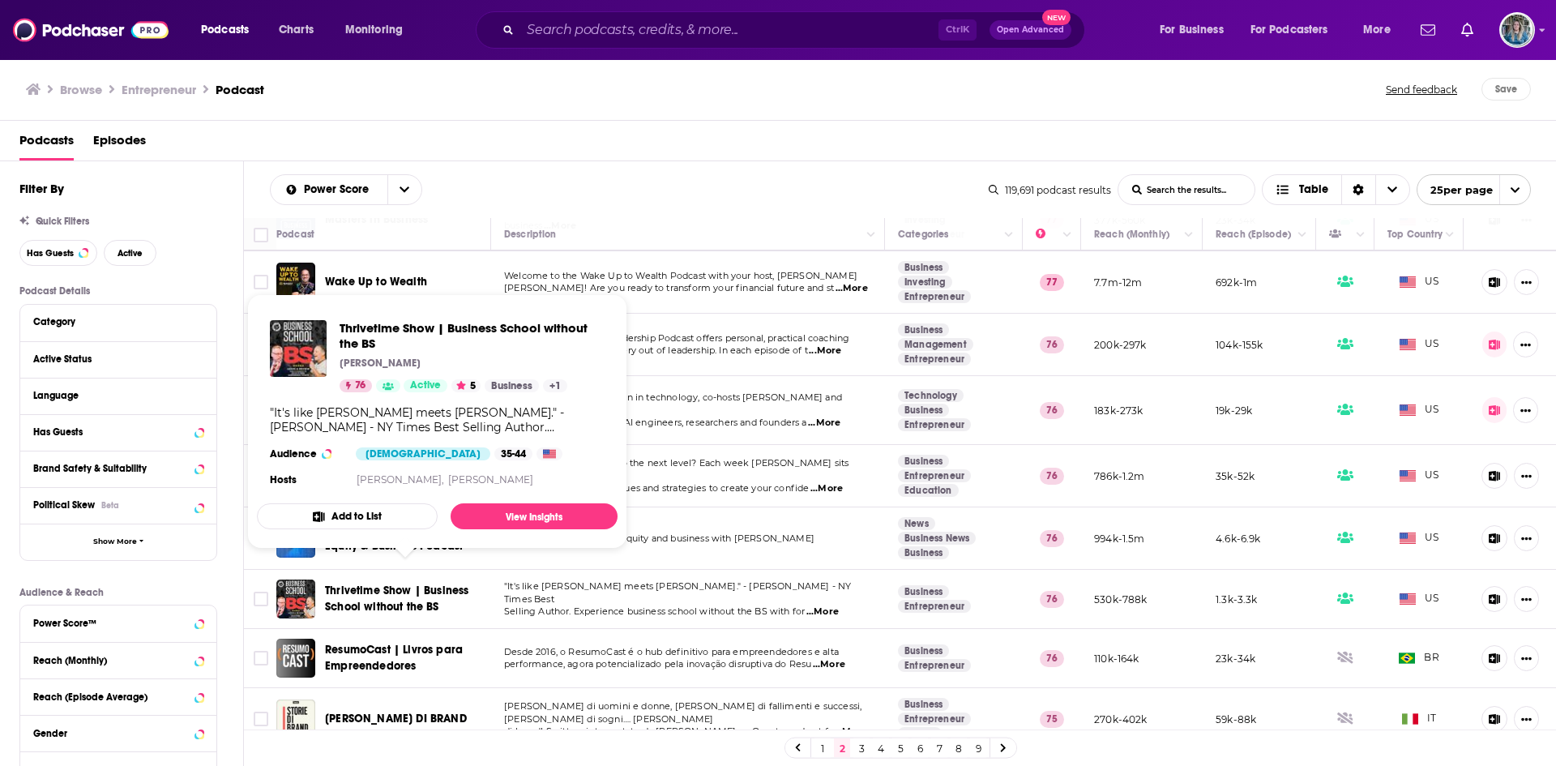
click at [423, 583] on span "Thrivetime Show | Business School without the BS" at bounding box center [396, 598] width 143 height 30
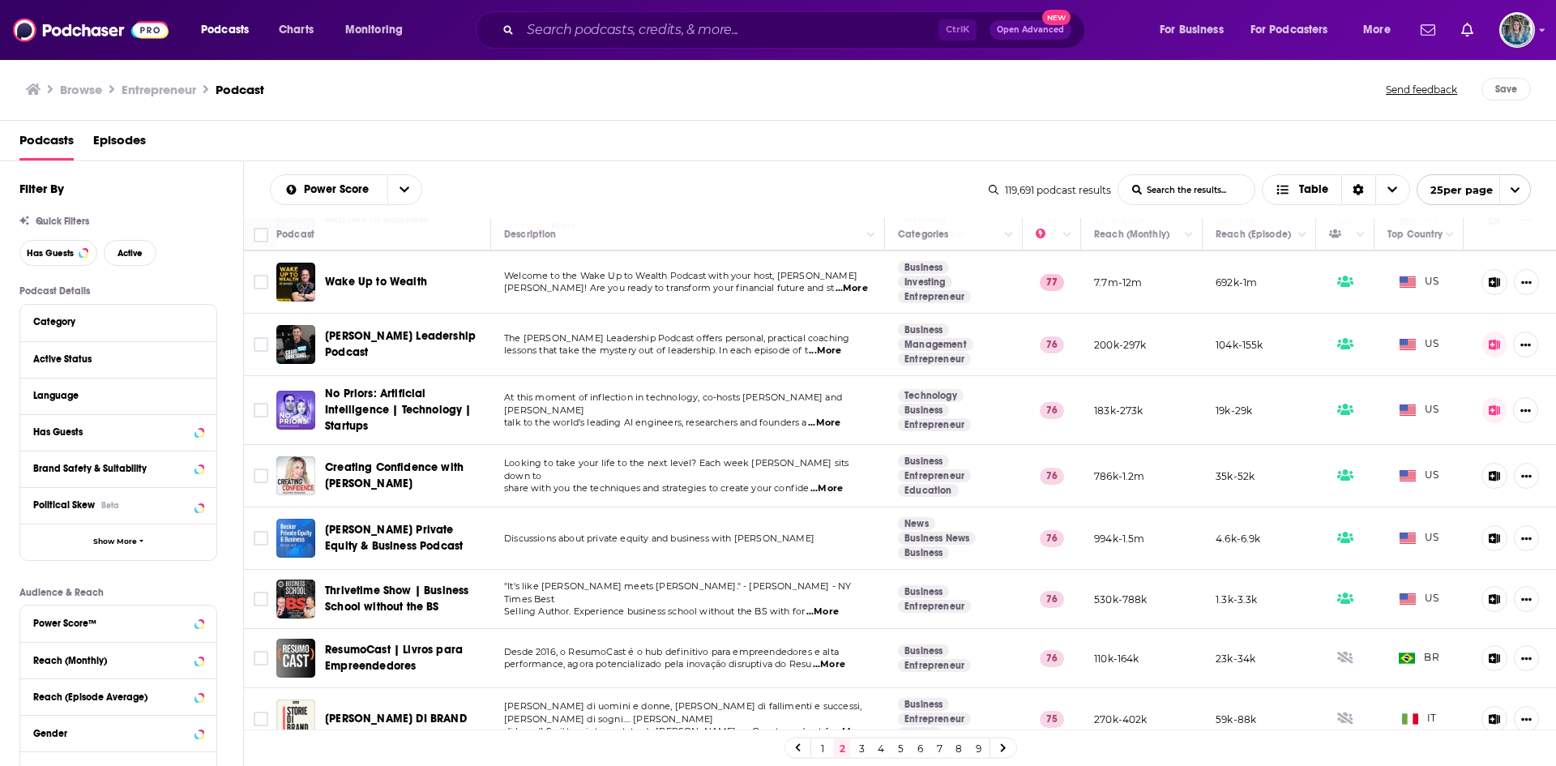
click at [861, 748] on link "3" at bounding box center [861, 747] width 16 height 19
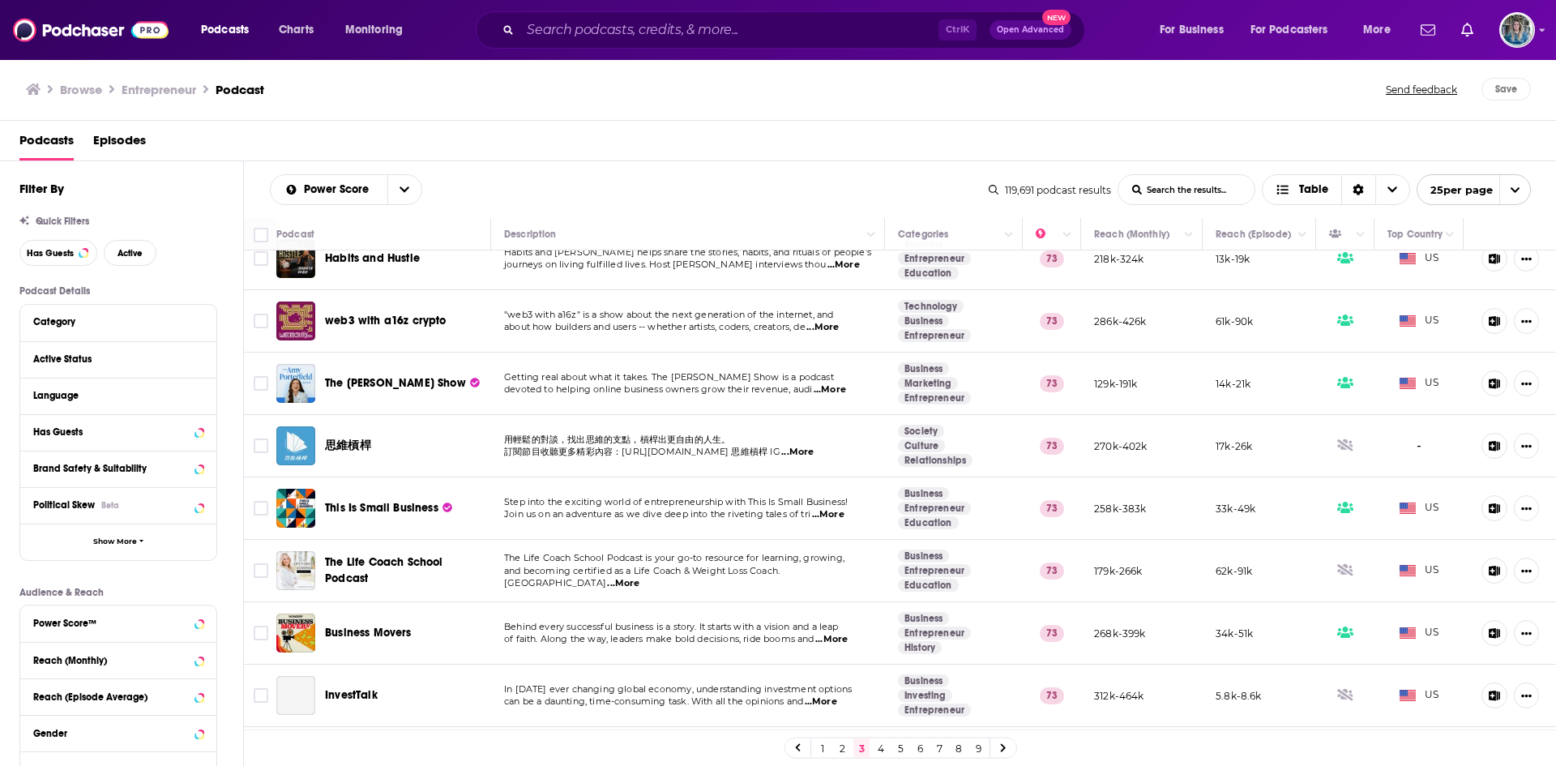
scroll to position [704, 0]
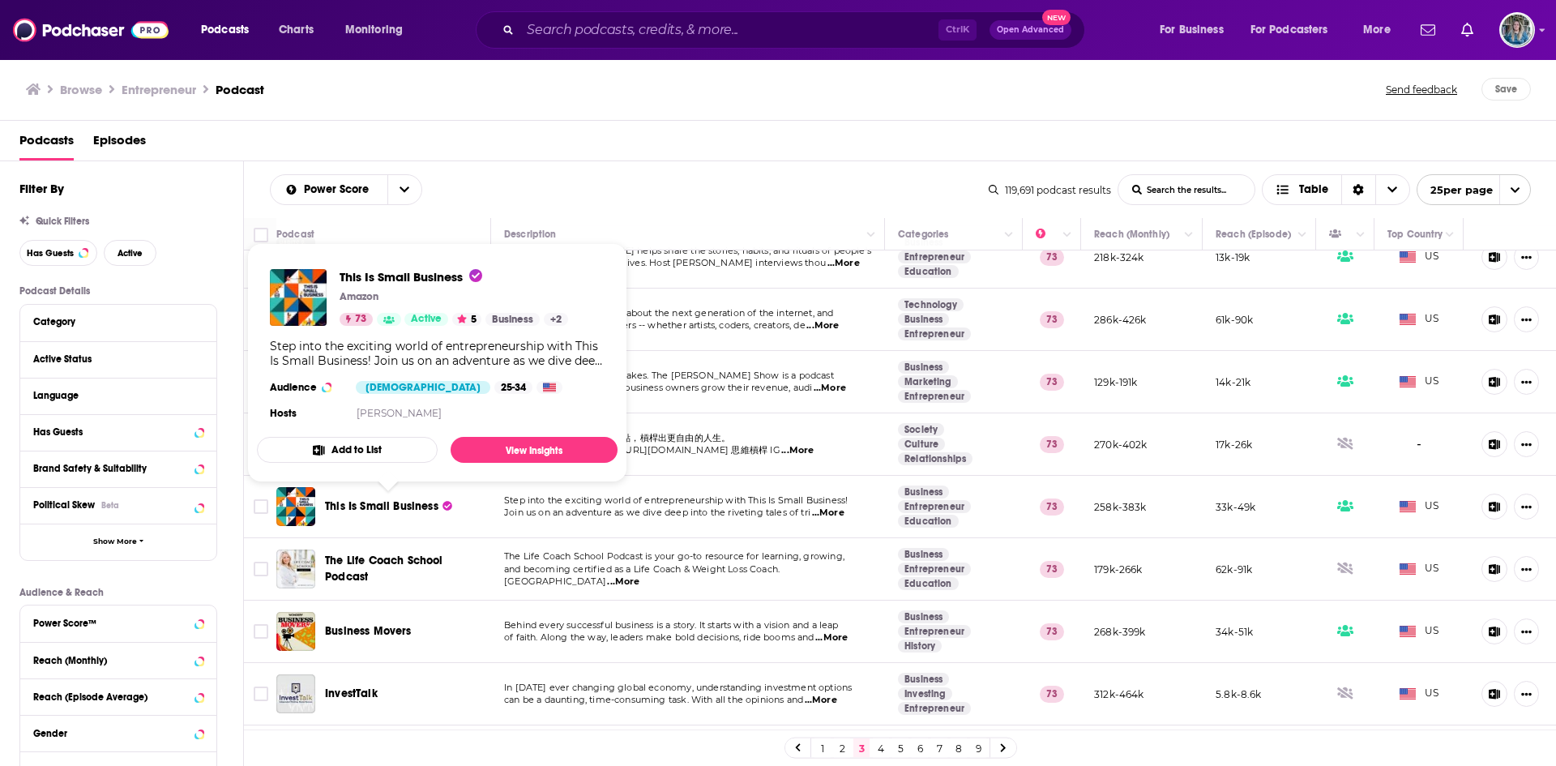
click at [375, 509] on span "This Is Small Business" at bounding box center [381, 506] width 113 height 14
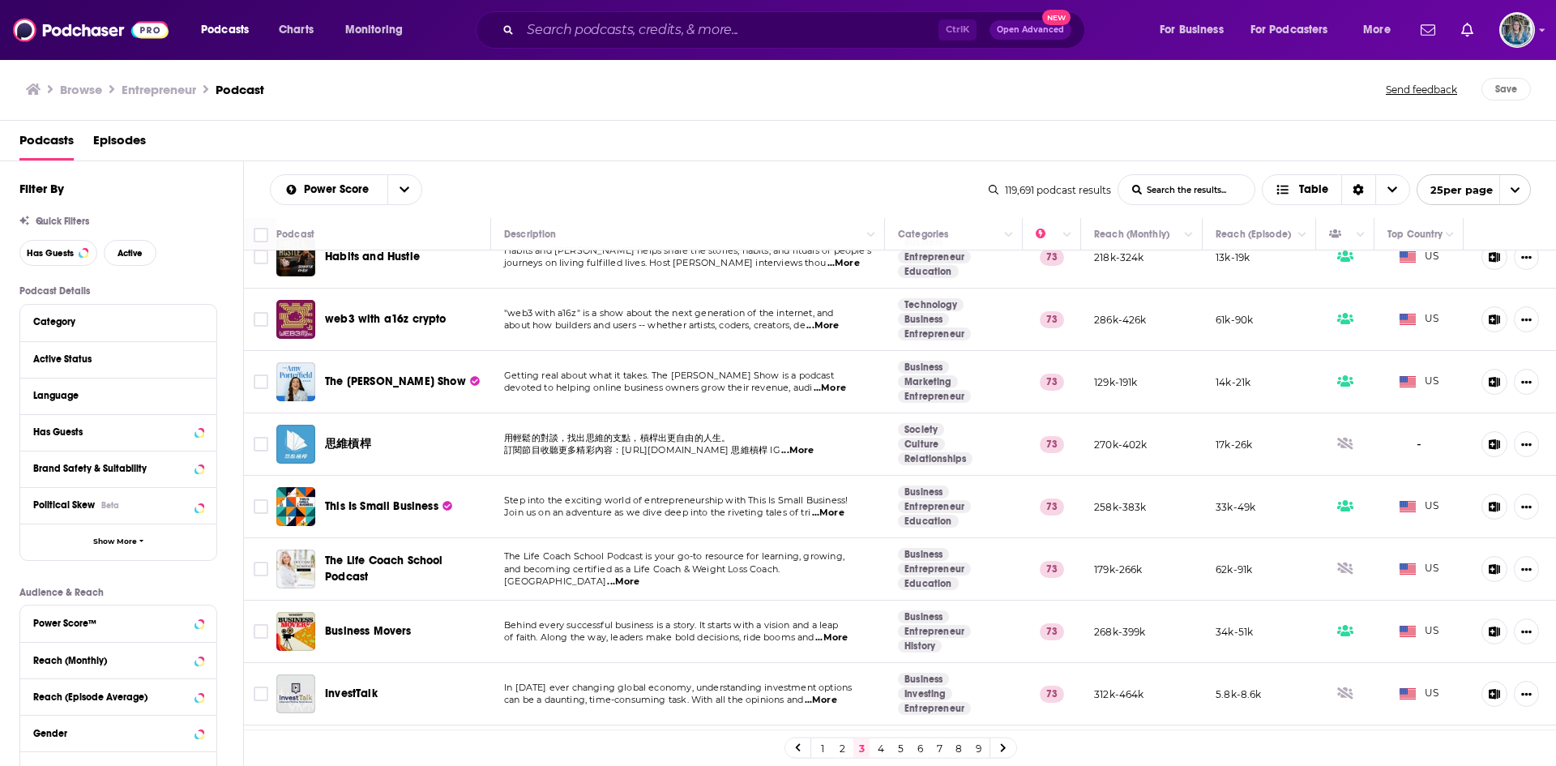
click at [391, 382] on span "The [PERSON_NAME] Show" at bounding box center [395, 381] width 141 height 14
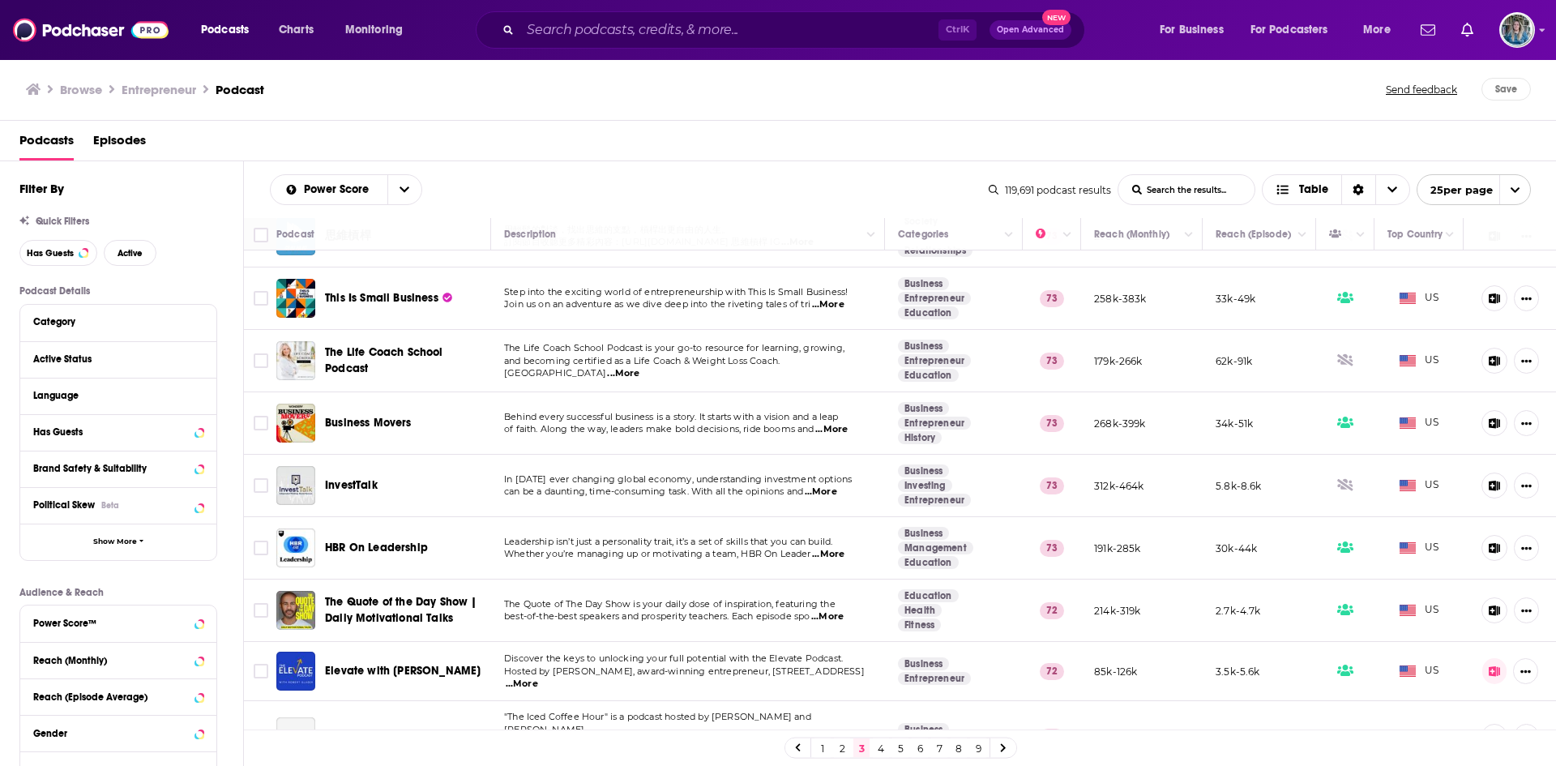
scroll to position [913, 0]
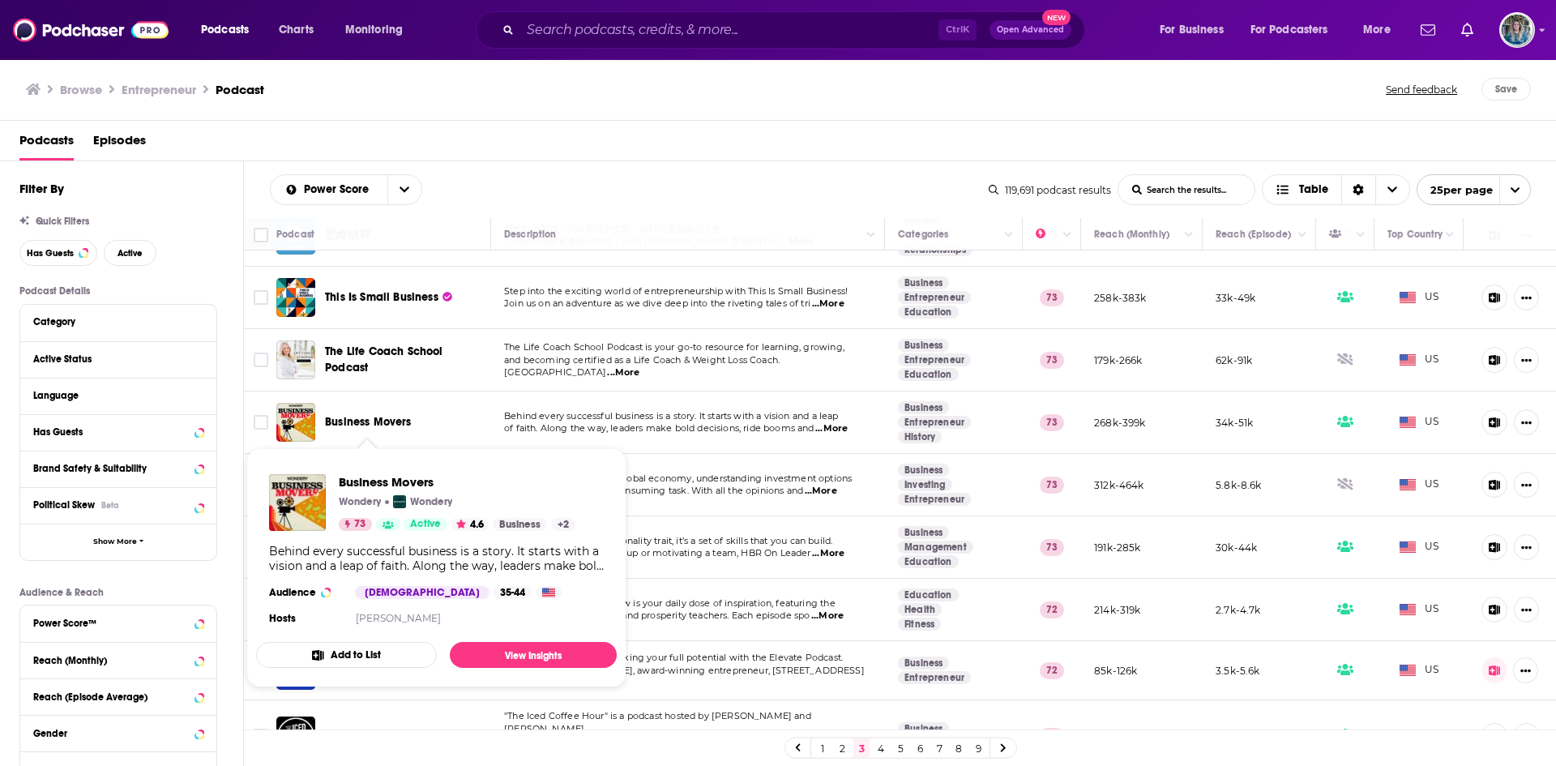
click at [390, 425] on span "Business Movers" at bounding box center [368, 422] width 87 height 14
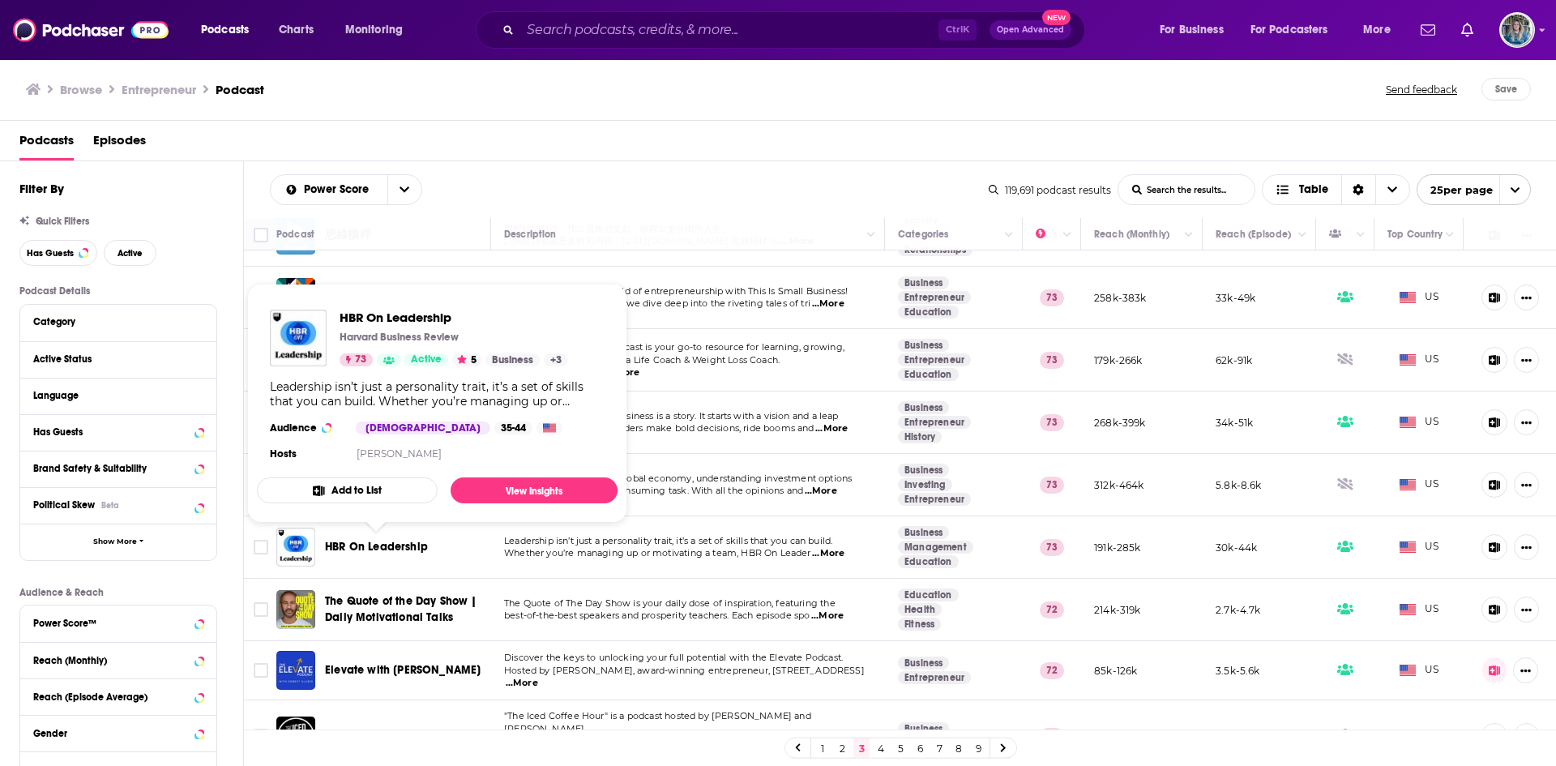
click at [373, 542] on span "HBR On Leadership" at bounding box center [376, 547] width 103 height 14
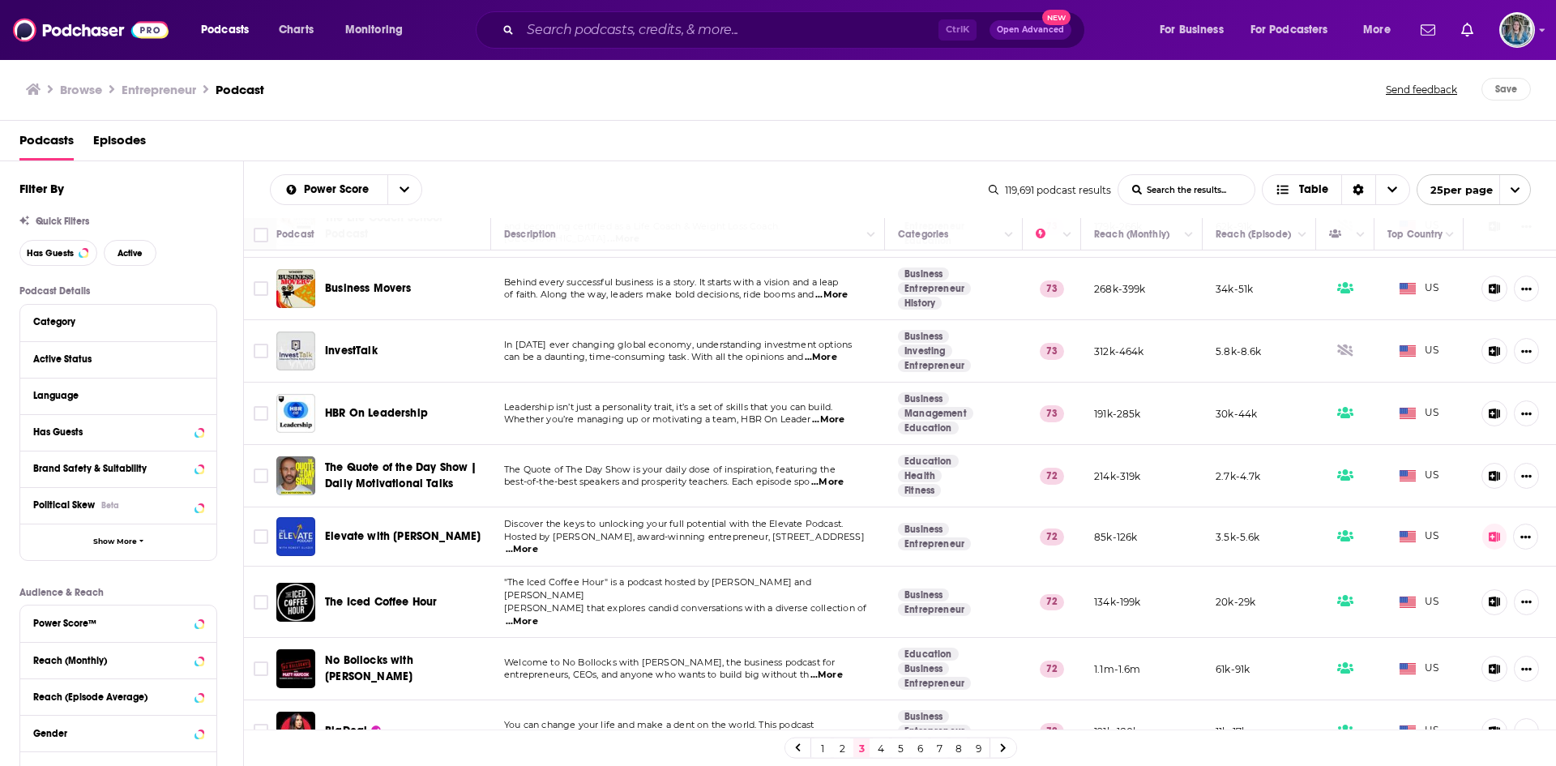
scroll to position [1065, 0]
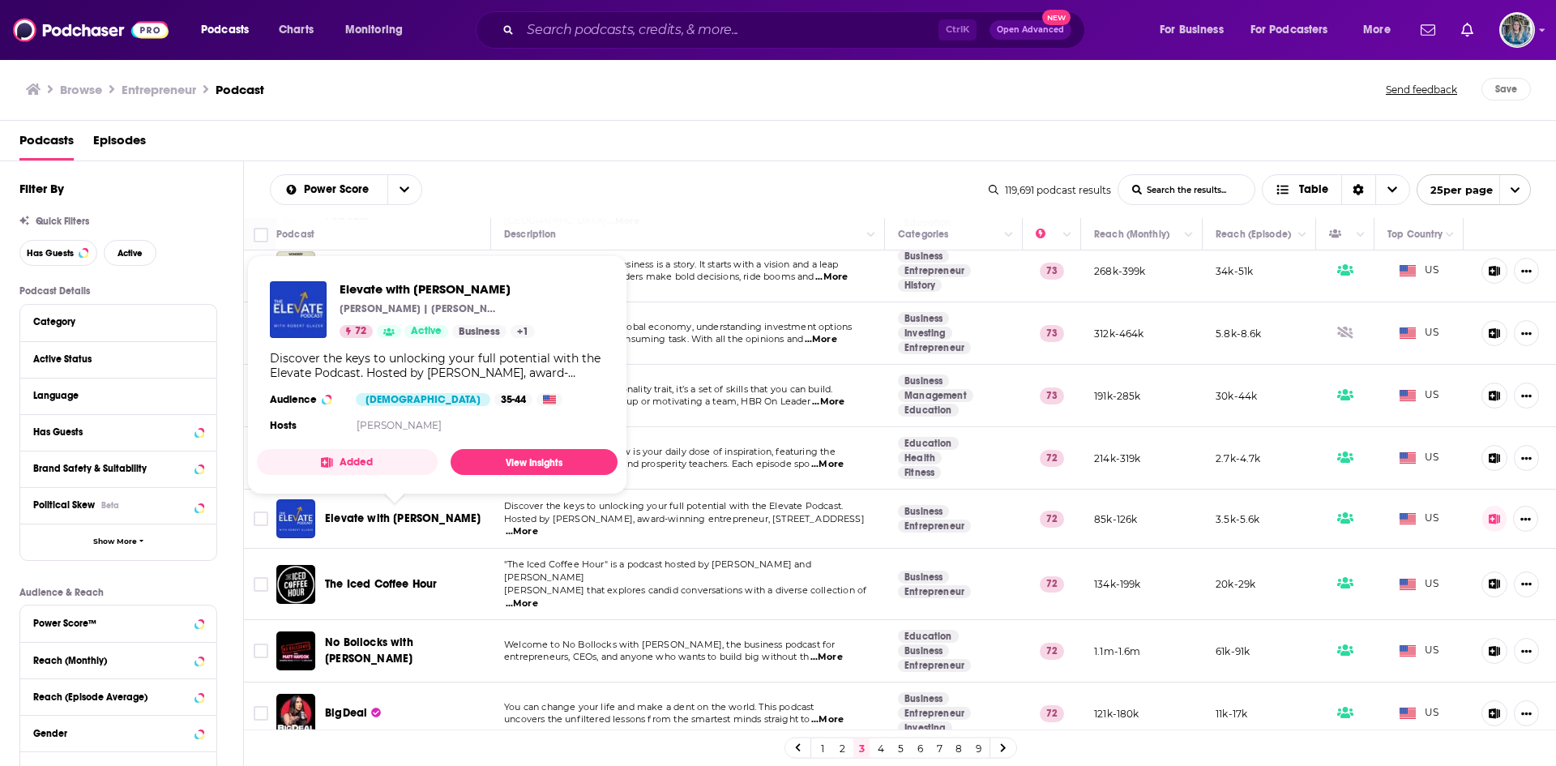
click at [416, 515] on span "Elevate with [PERSON_NAME]" at bounding box center [403, 518] width 156 height 14
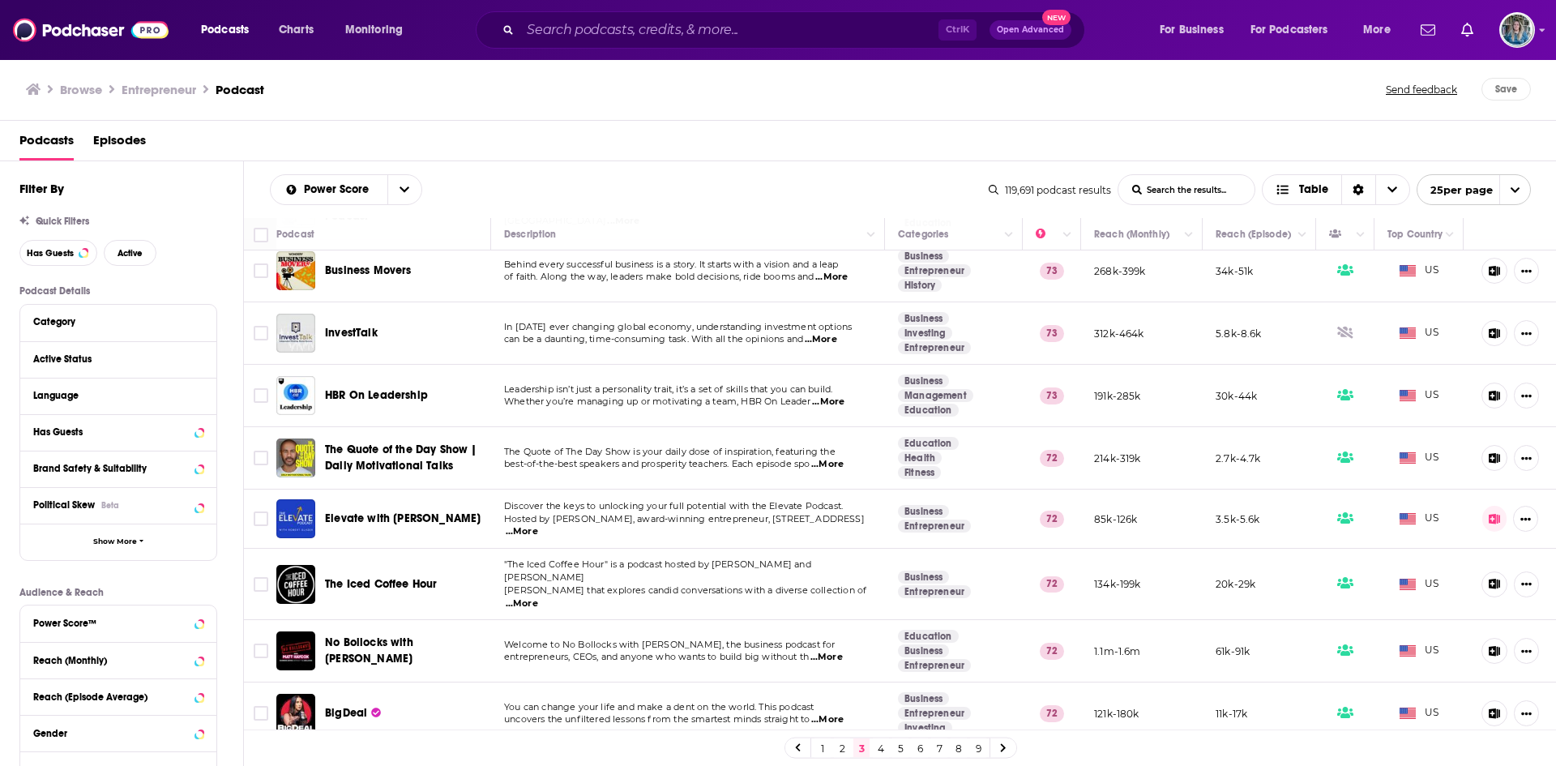
click at [413, 639] on span "No Bollocks with [PERSON_NAME]" at bounding box center [369, 650] width 88 height 30
click at [881, 745] on link "4" at bounding box center [881, 747] width 16 height 19
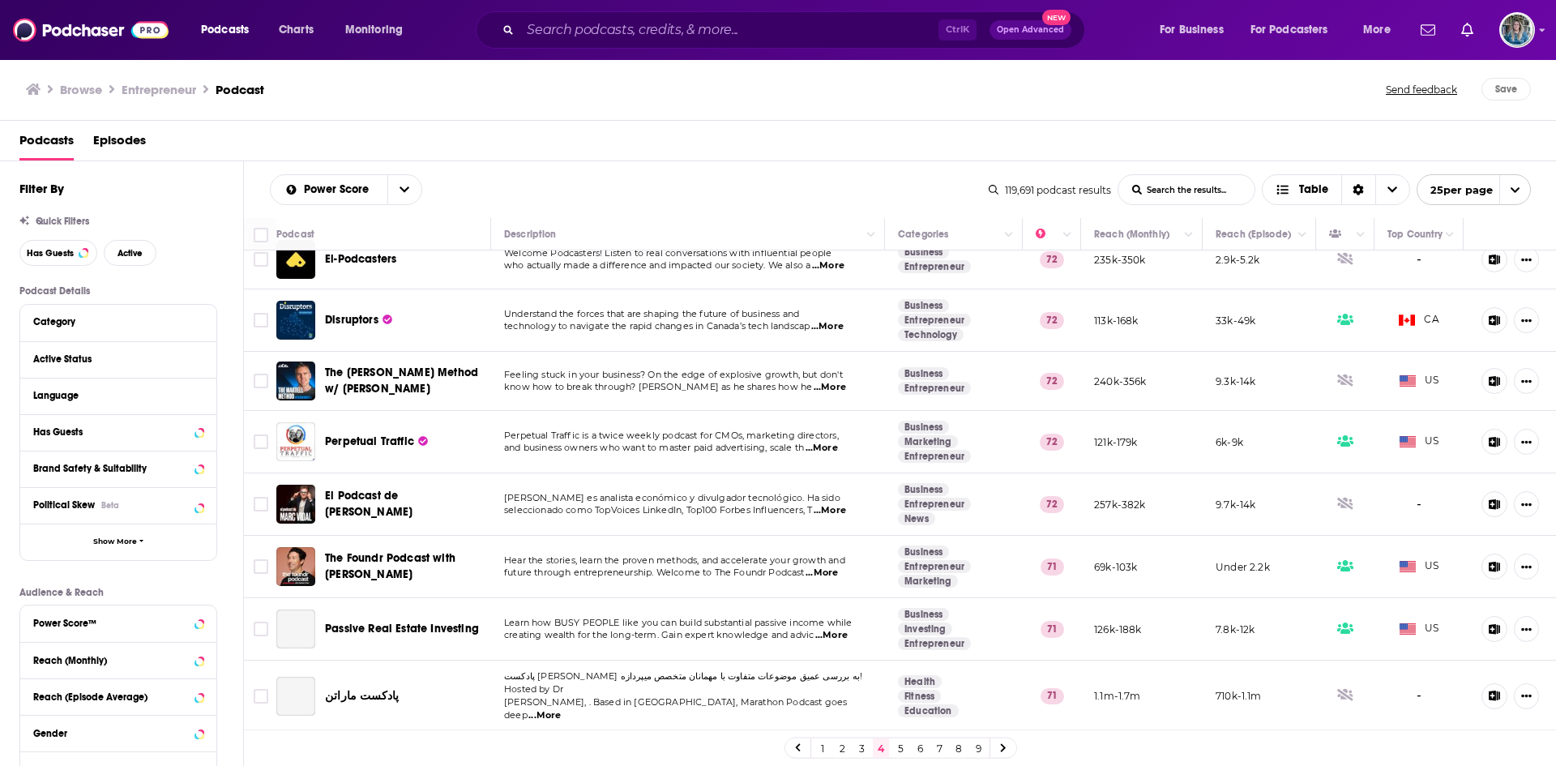
scroll to position [143, 0]
click at [407, 562] on span "The Foundr Podcast with Nathan Chan" at bounding box center [390, 565] width 130 height 30
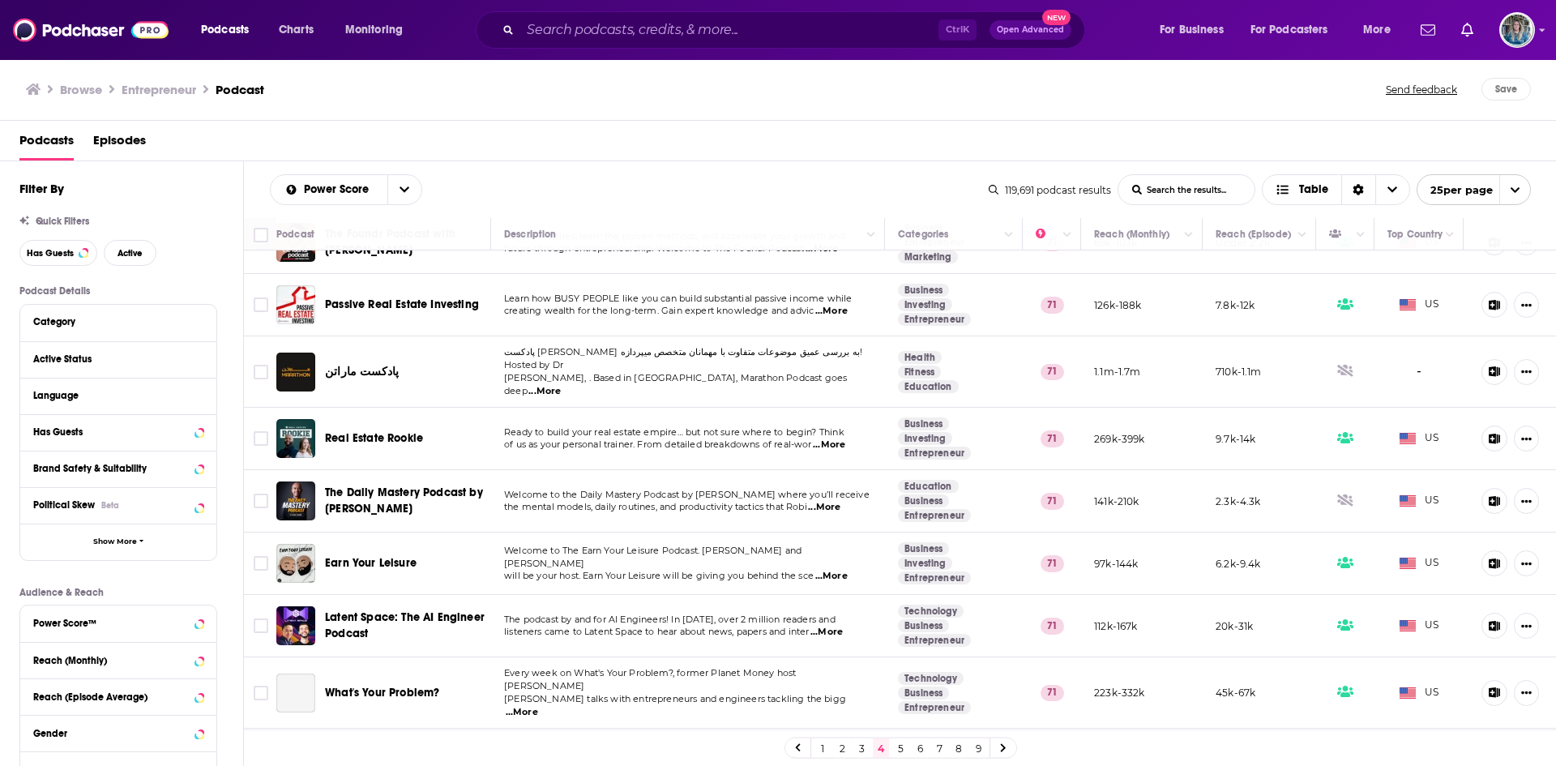
scroll to position [493, 0]
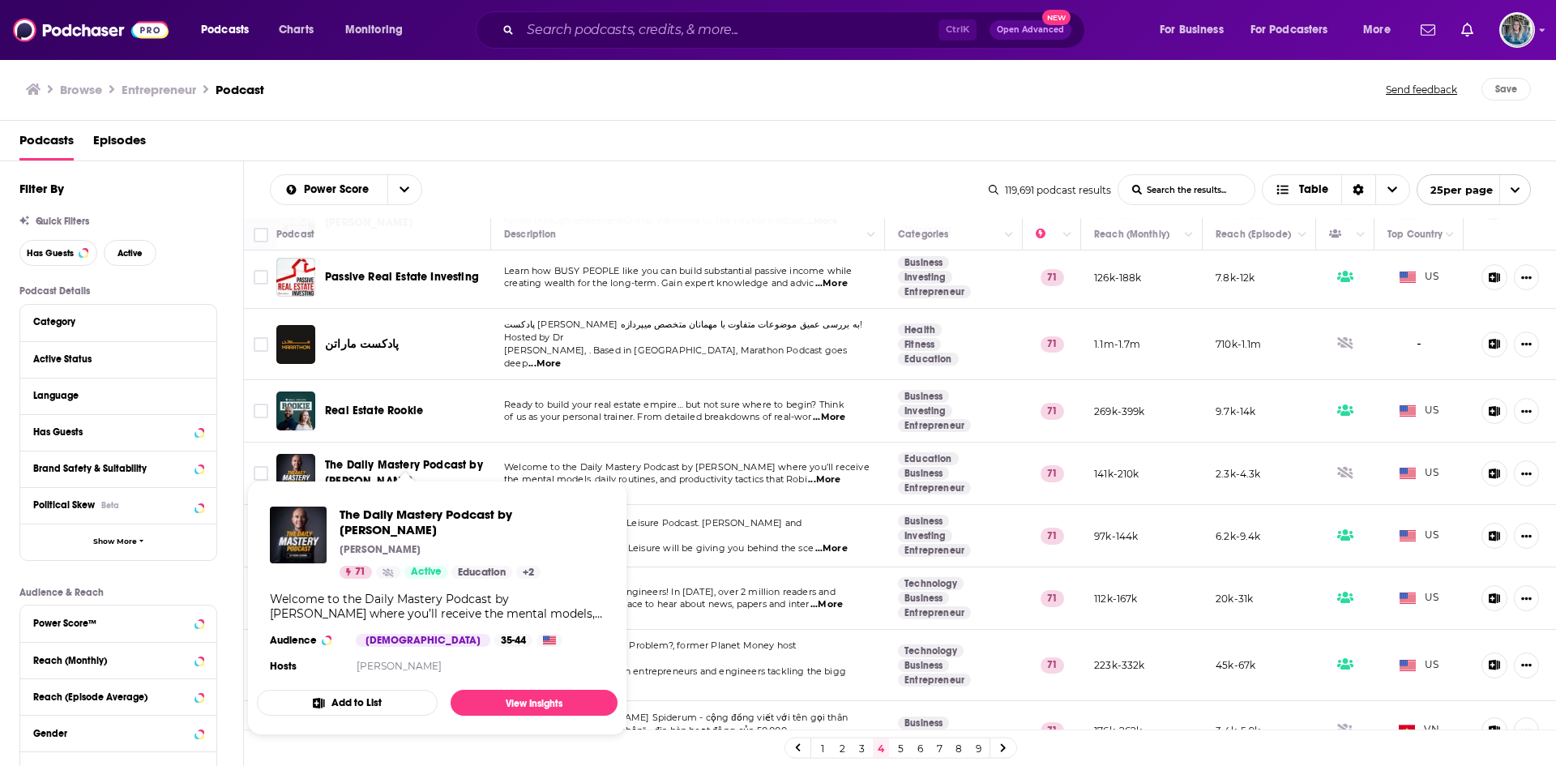
click at [394, 458] on span "The Daily Mastery Podcast by Robin Sharma" at bounding box center [404, 473] width 158 height 30
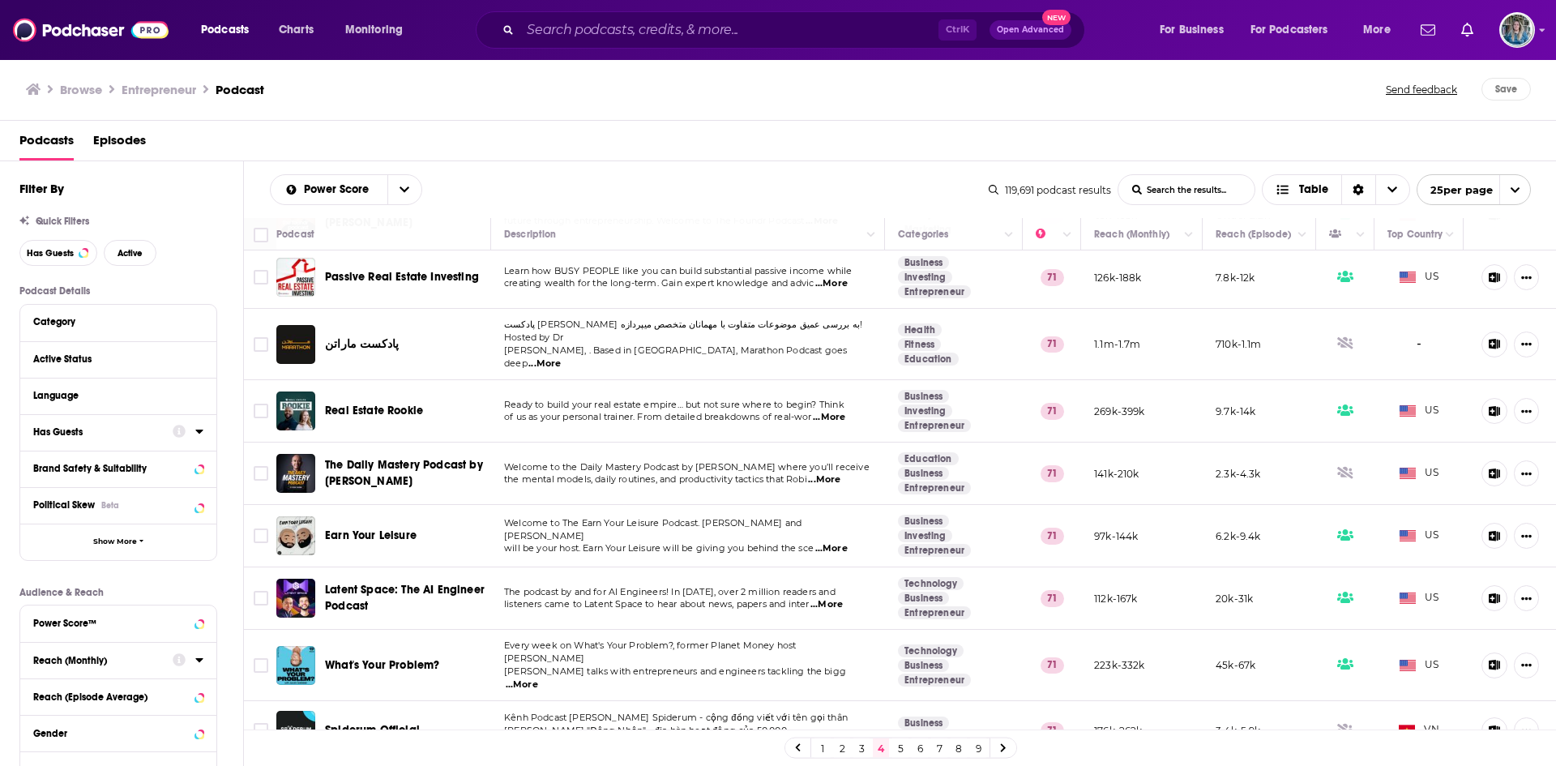
click at [199, 424] on div at bounding box center [188, 431] width 31 height 20
click at [199, 428] on icon at bounding box center [199, 431] width 8 height 13
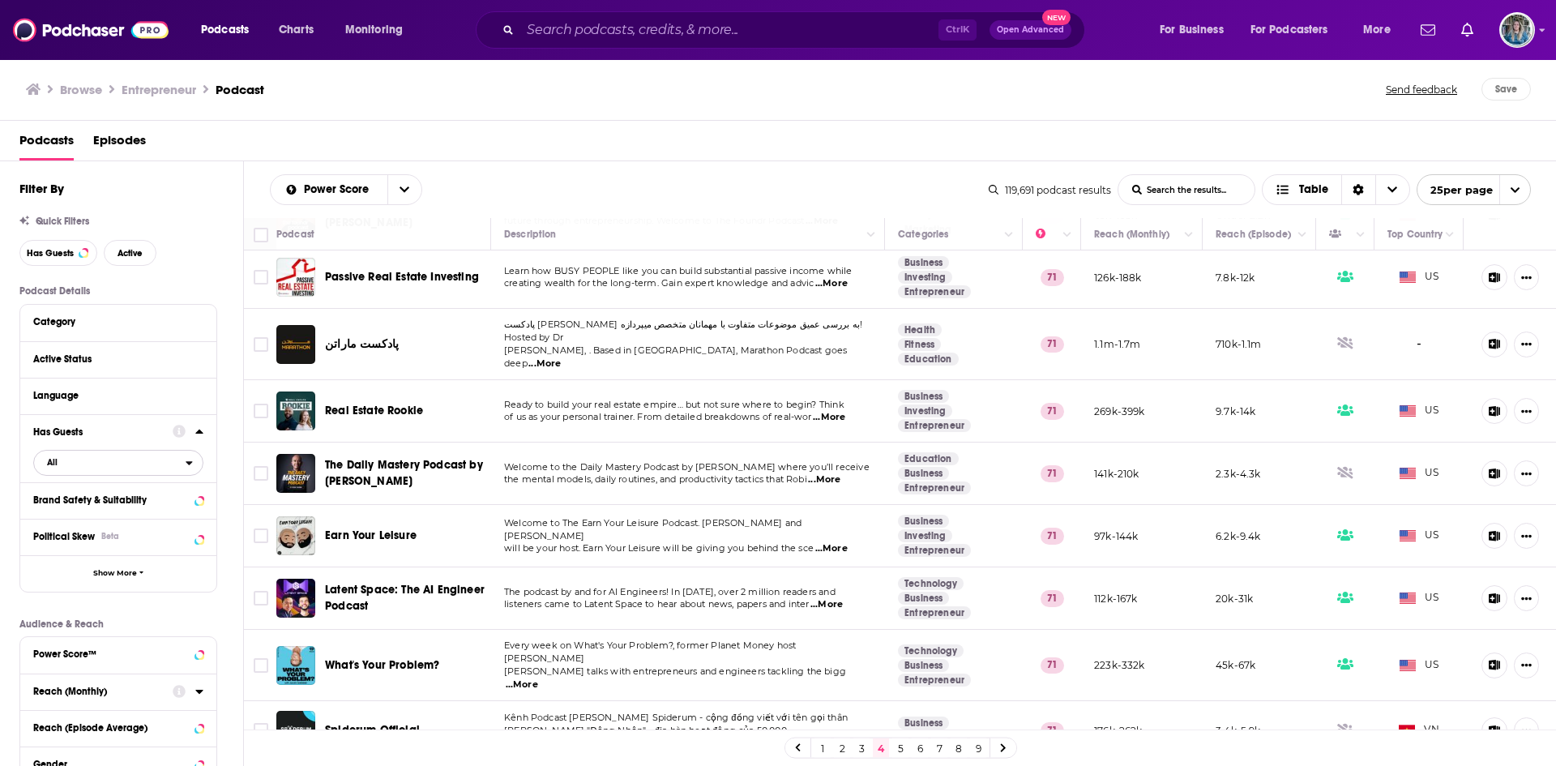
click at [106, 457] on span "All" at bounding box center [110, 461] width 152 height 21
click at [87, 511] on span "Has guests" at bounding box center [88, 515] width 95 height 9
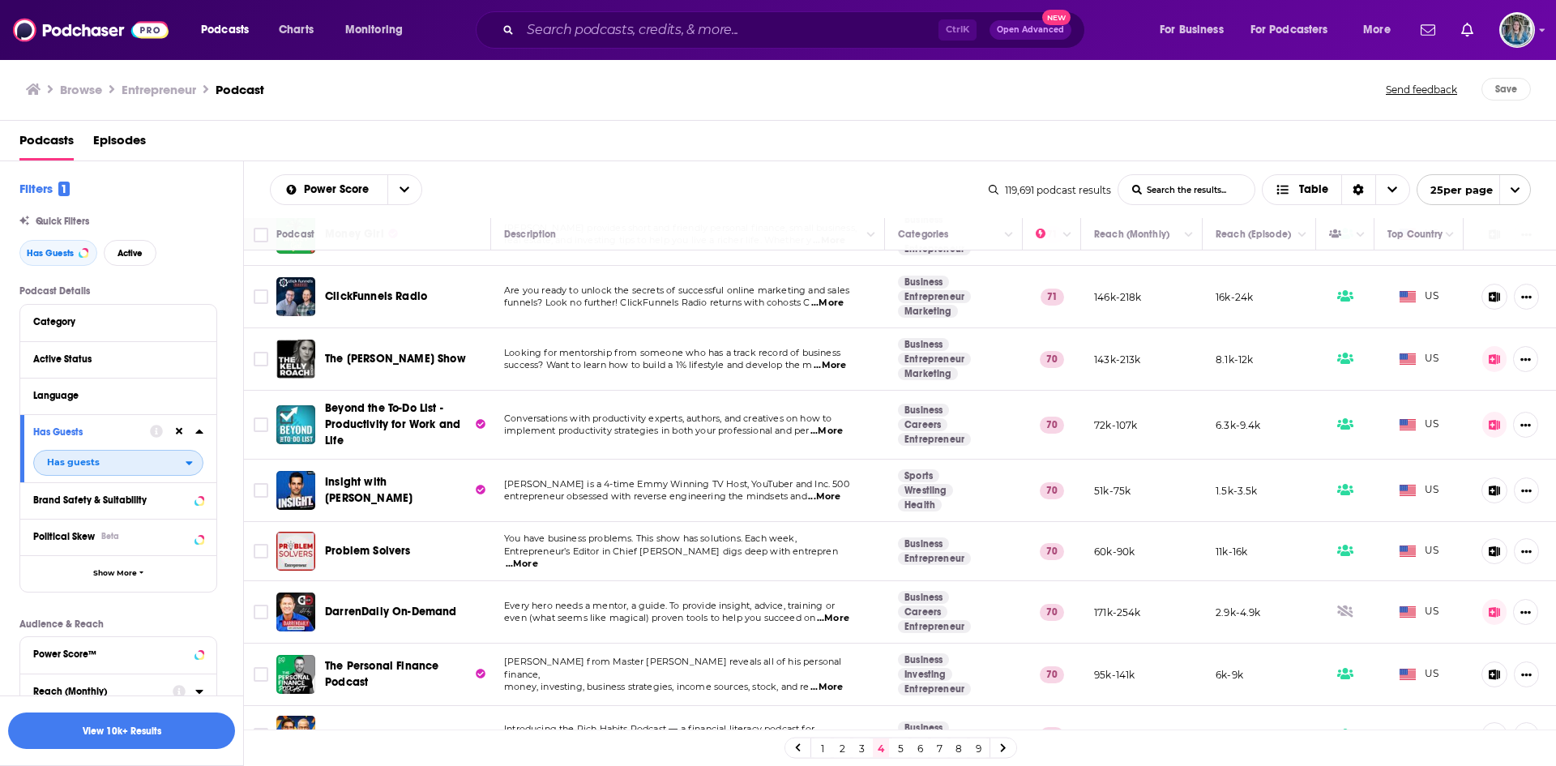
scroll to position [1065, 0]
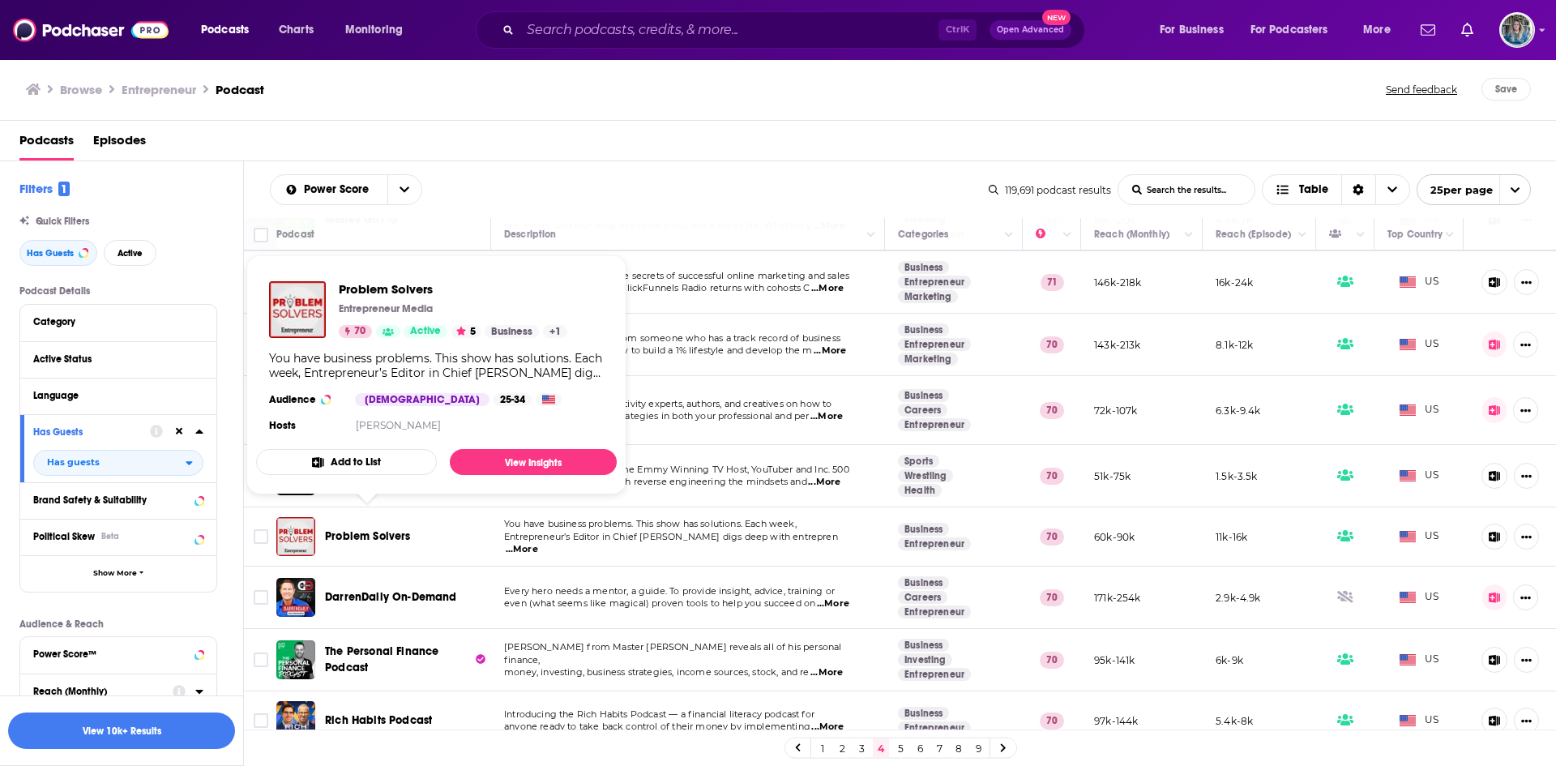
click at [371, 529] on span "Problem Solvers" at bounding box center [368, 536] width 86 height 14
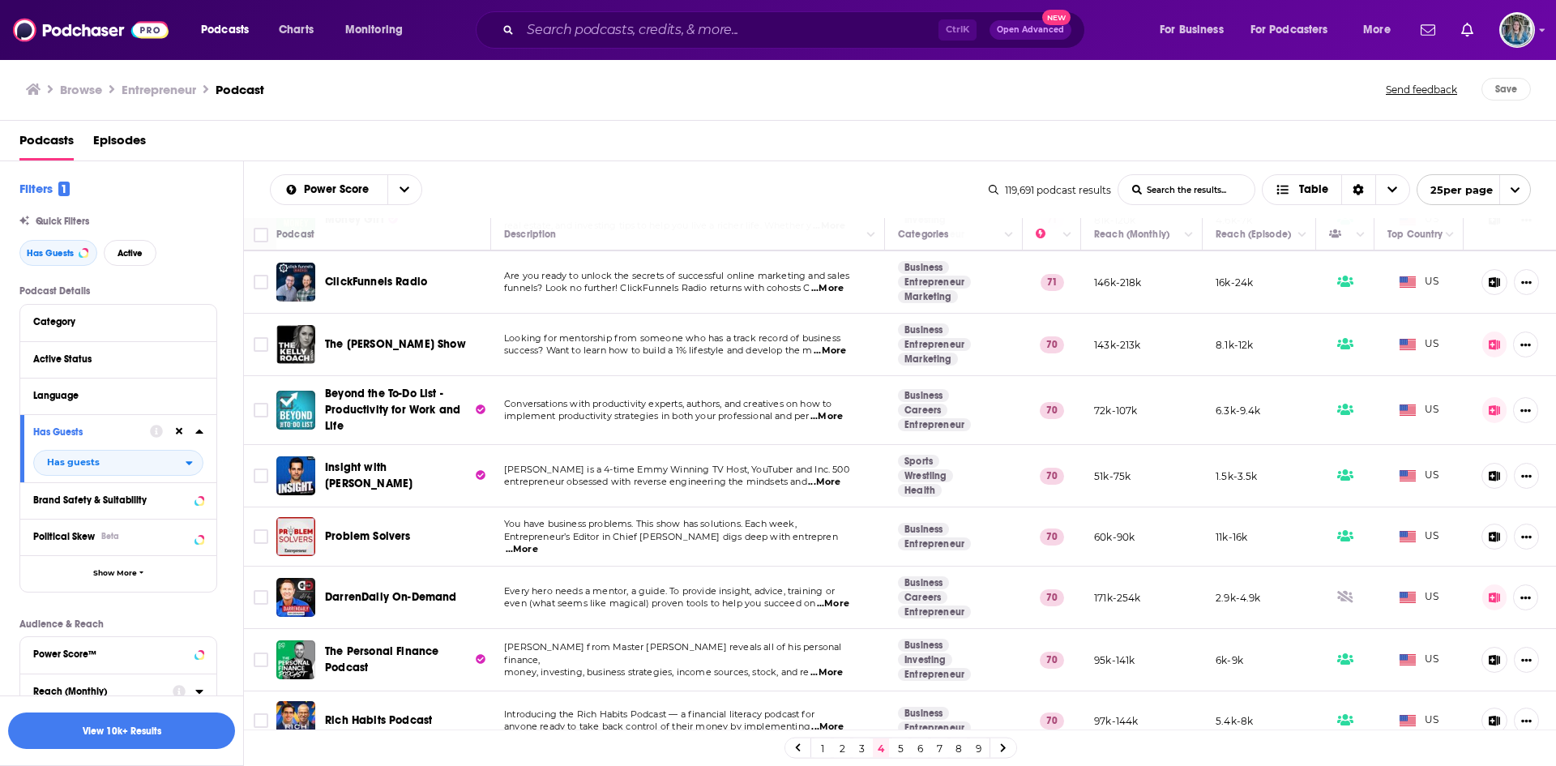
click at [898, 747] on link "5" at bounding box center [900, 747] width 16 height 19
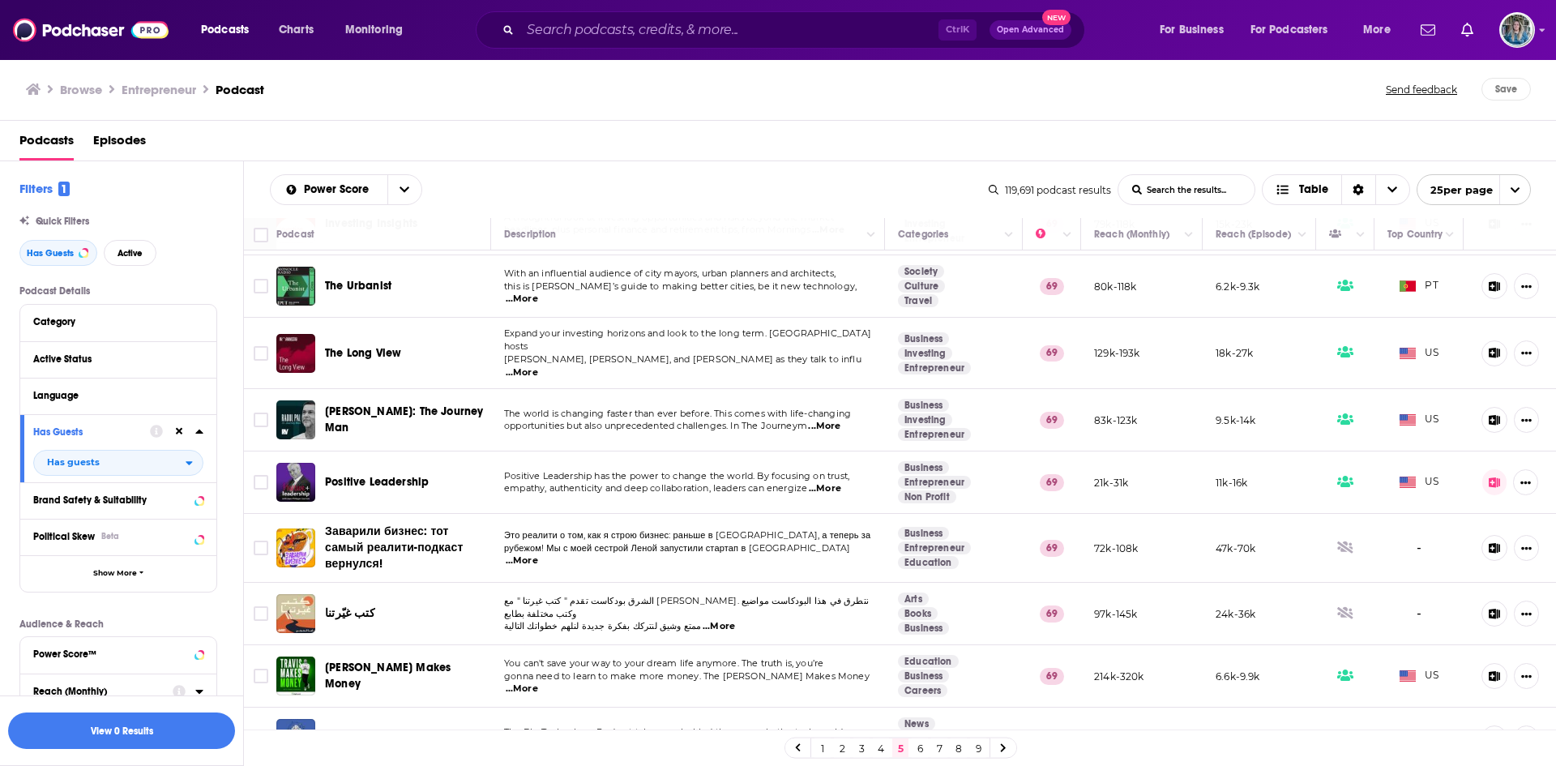
scroll to position [368, 0]
click at [409, 471] on div "Podcasts Charts Monitoring Ctrl K Open Advanced New For Business For Podcasters…" at bounding box center [778, 383] width 1556 height 766
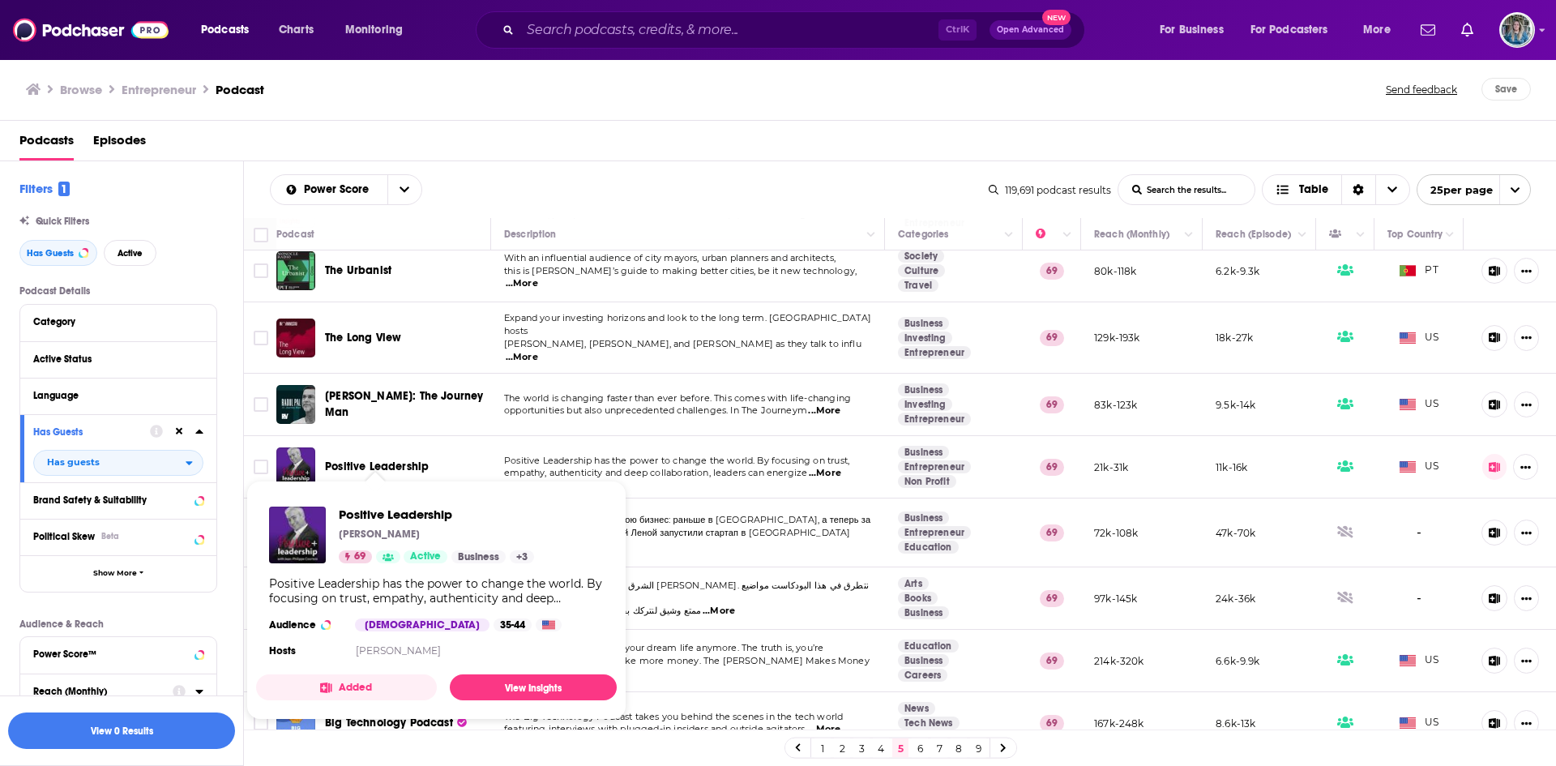
scroll to position [382, 0]
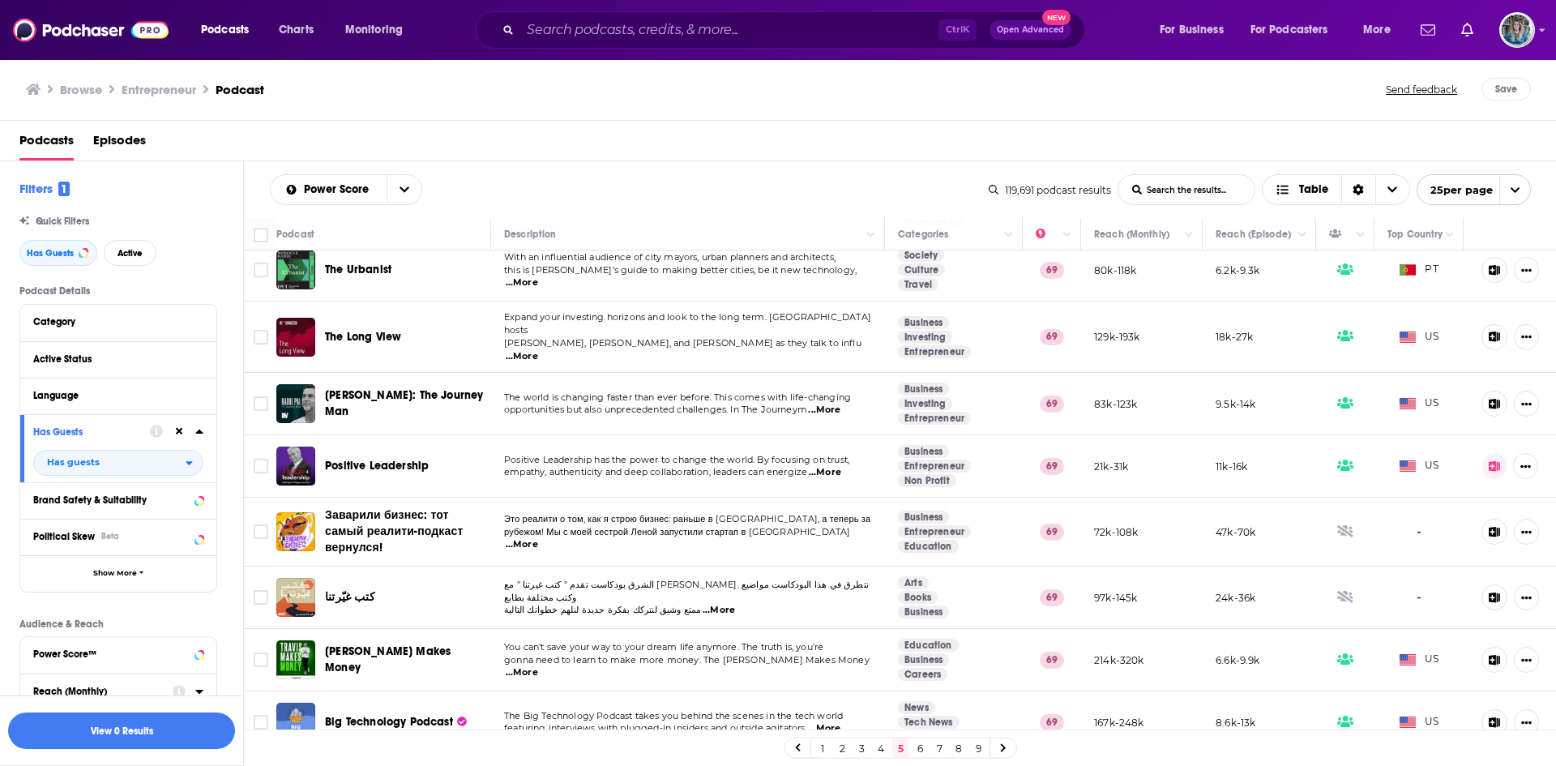
click at [372, 459] on span "Positive Leadership" at bounding box center [377, 466] width 104 height 14
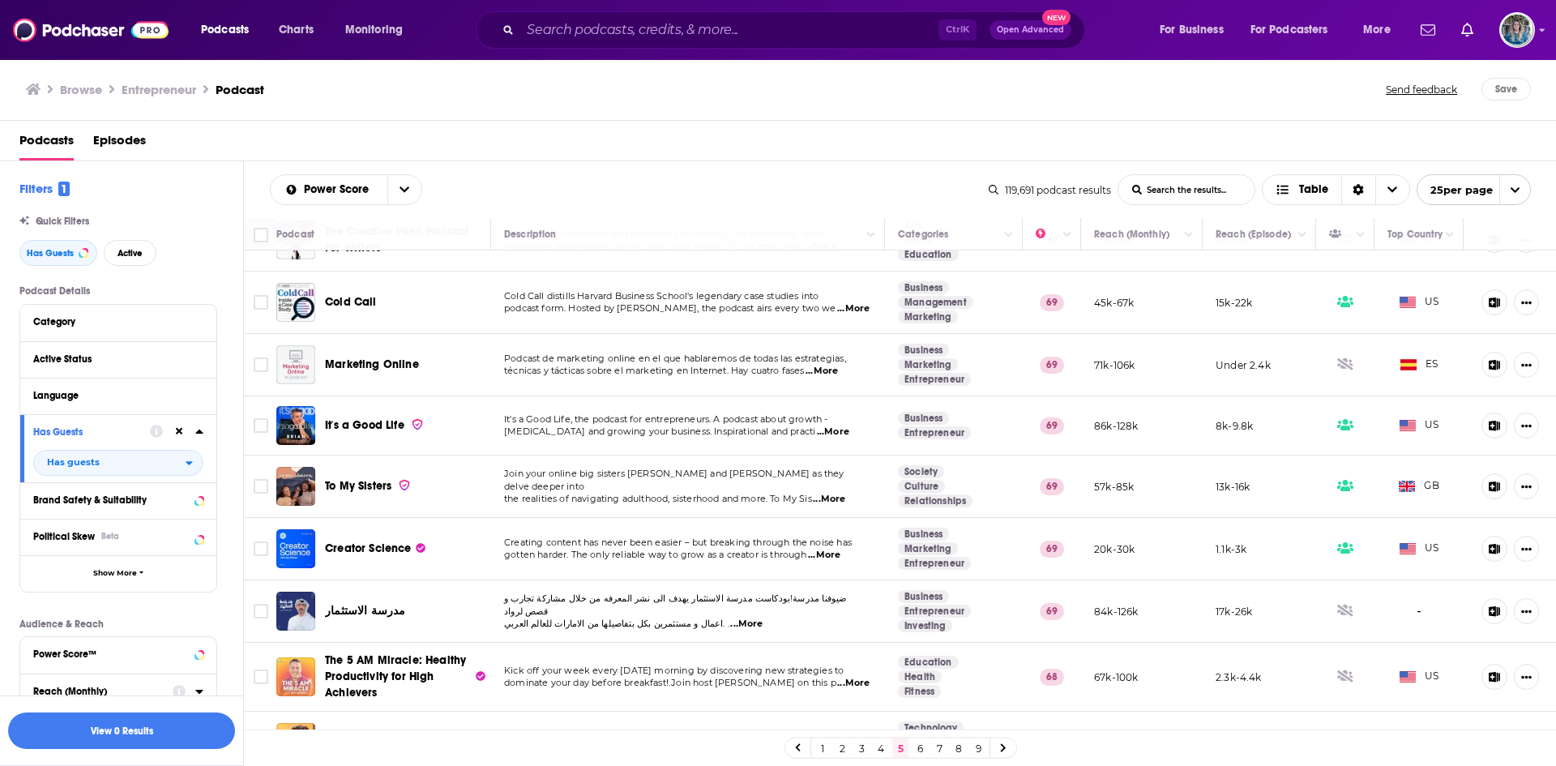
scroll to position [1078, 0]
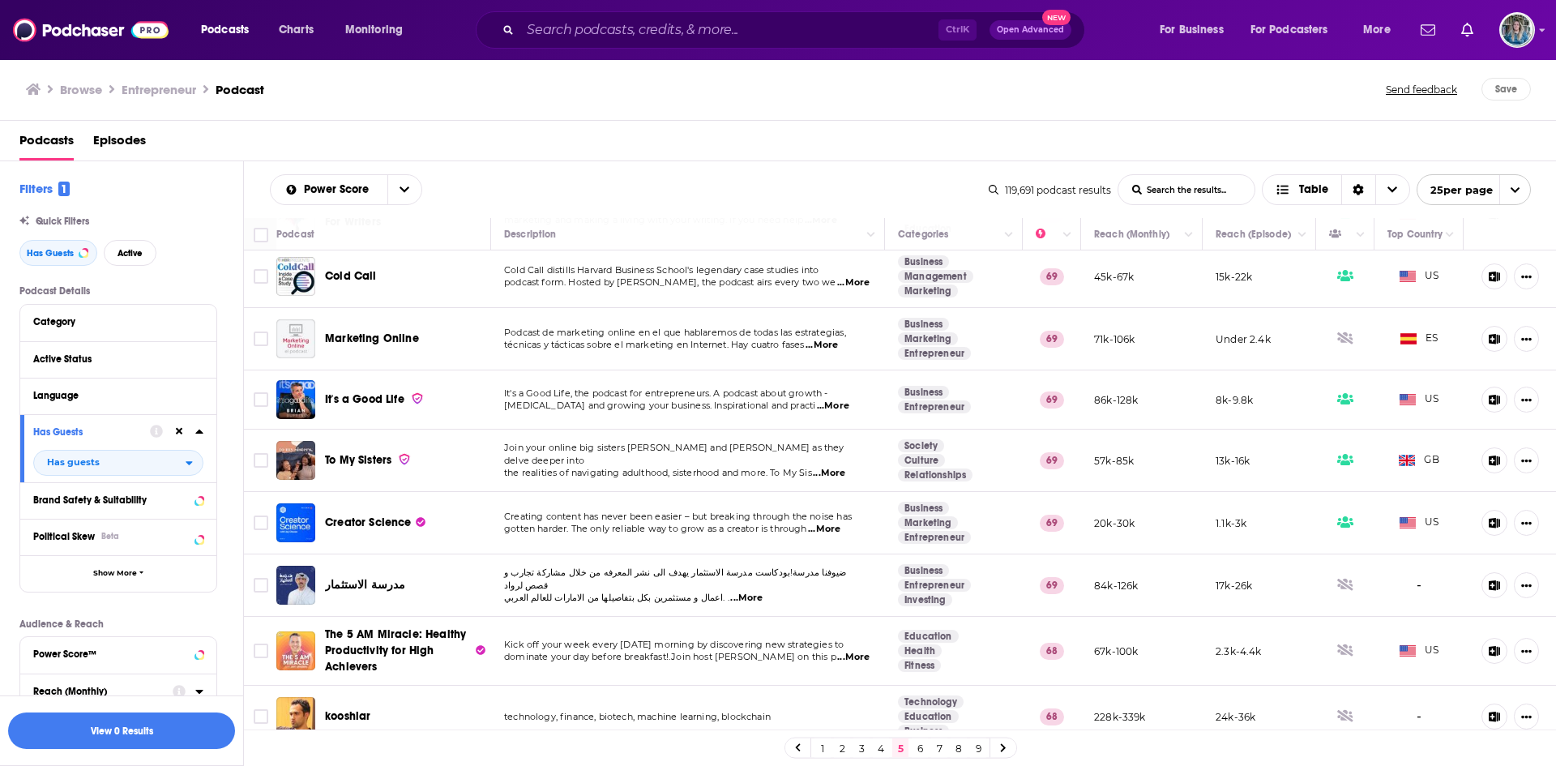
click at [924, 746] on link "6" at bounding box center [919, 747] width 16 height 19
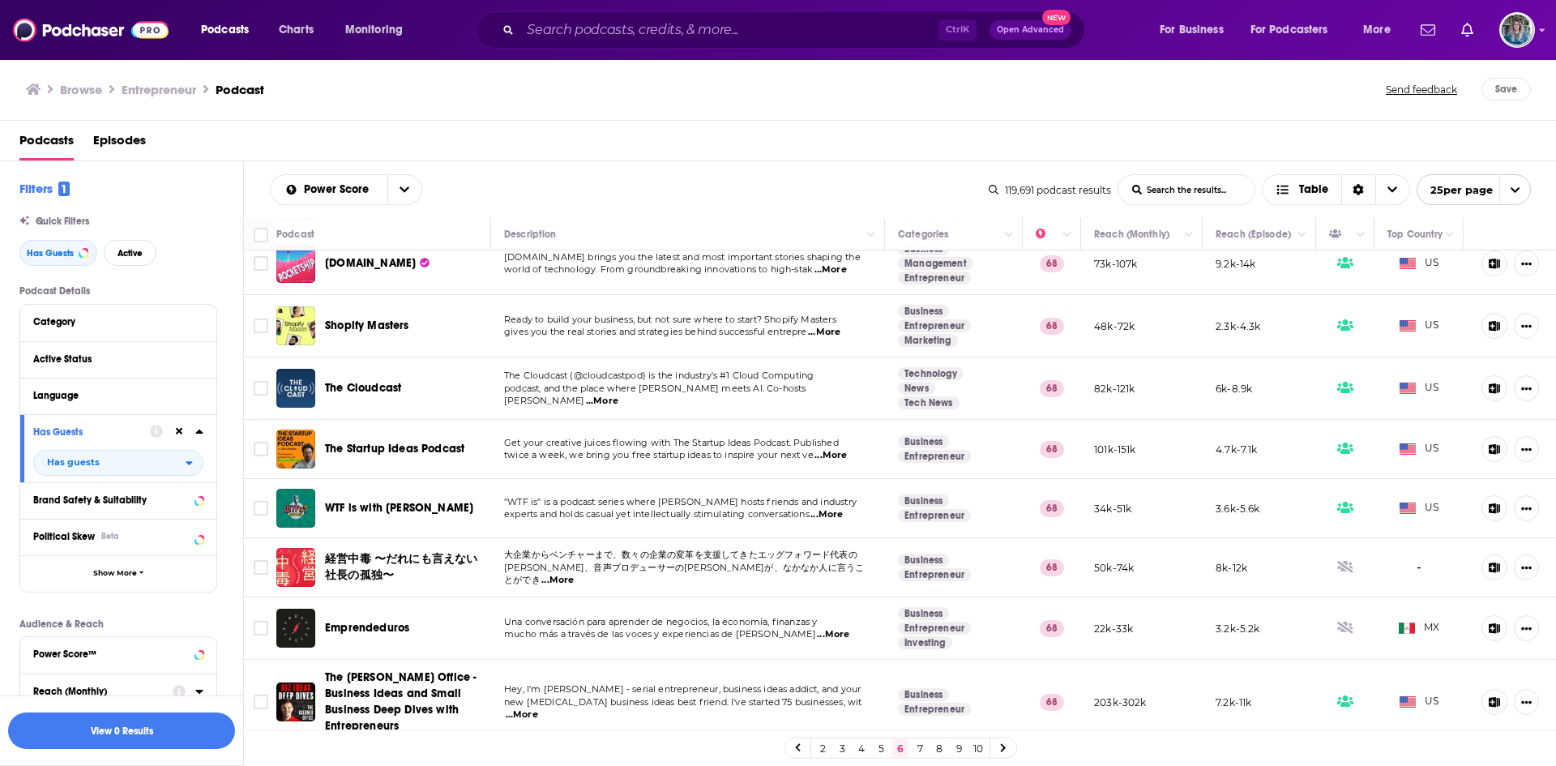
scroll to position [462, 0]
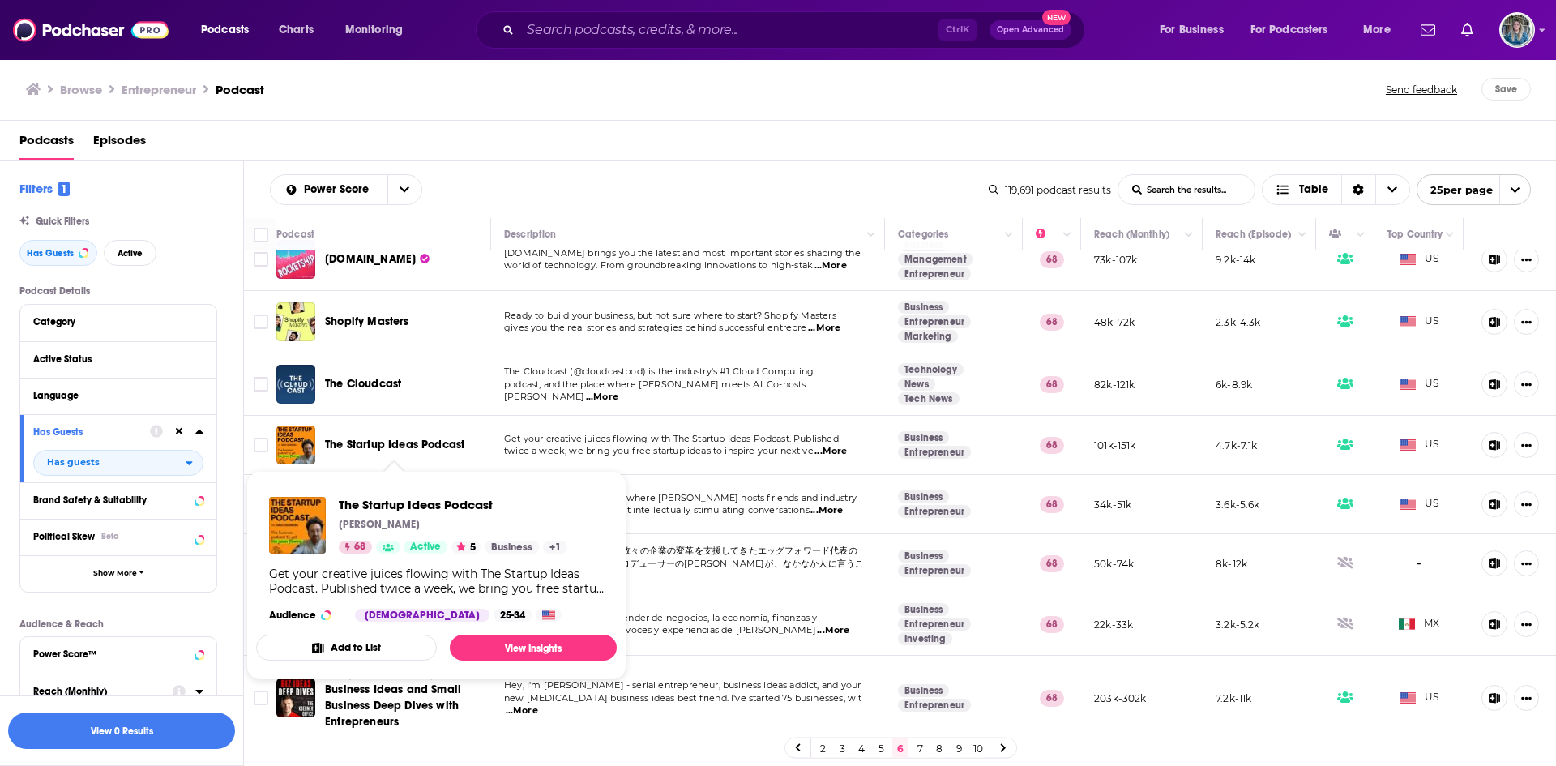
click at [437, 437] on span "The Startup Ideas Podcast" at bounding box center [394, 445] width 139 height 16
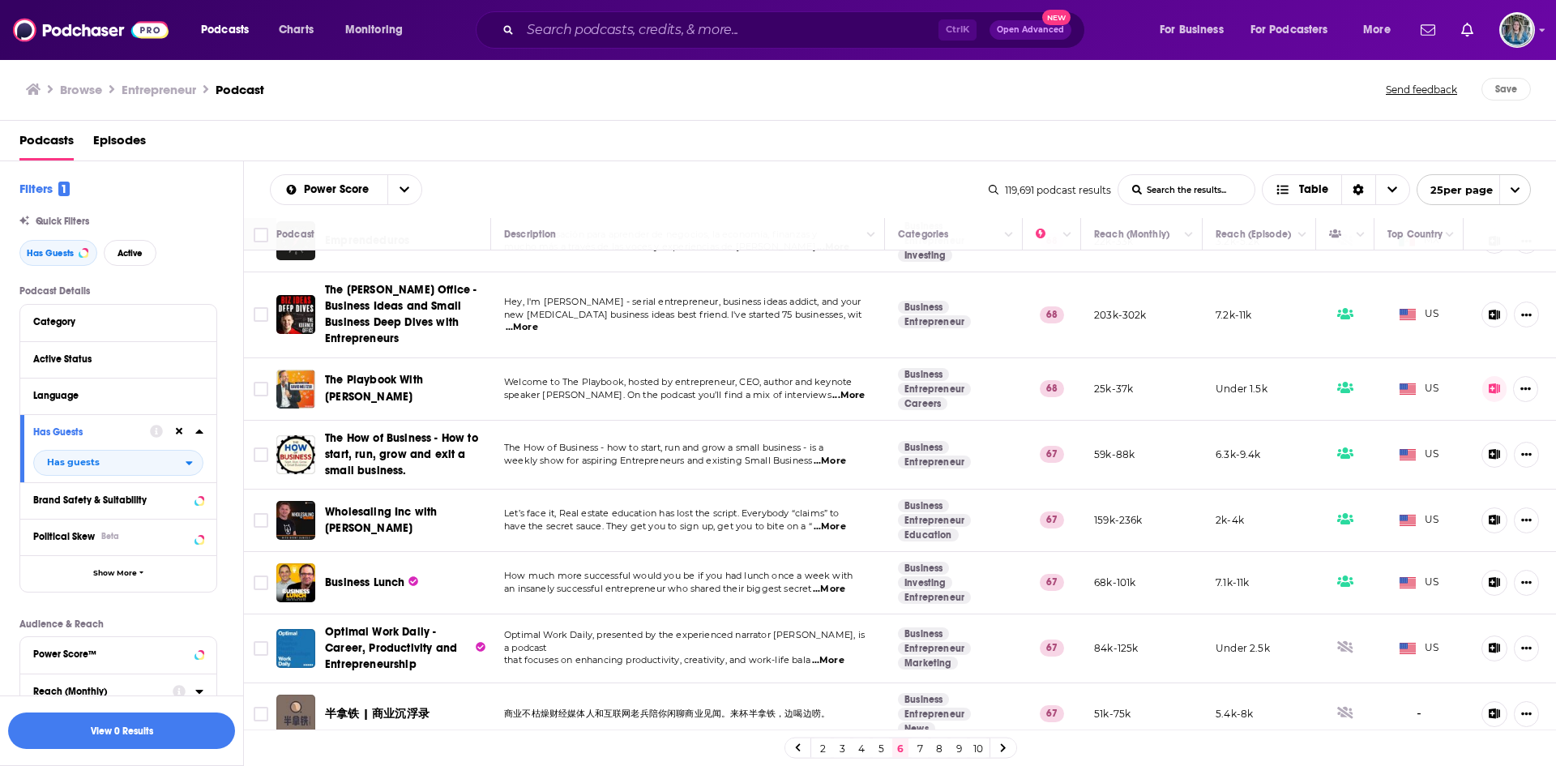
scroll to position [848, 0]
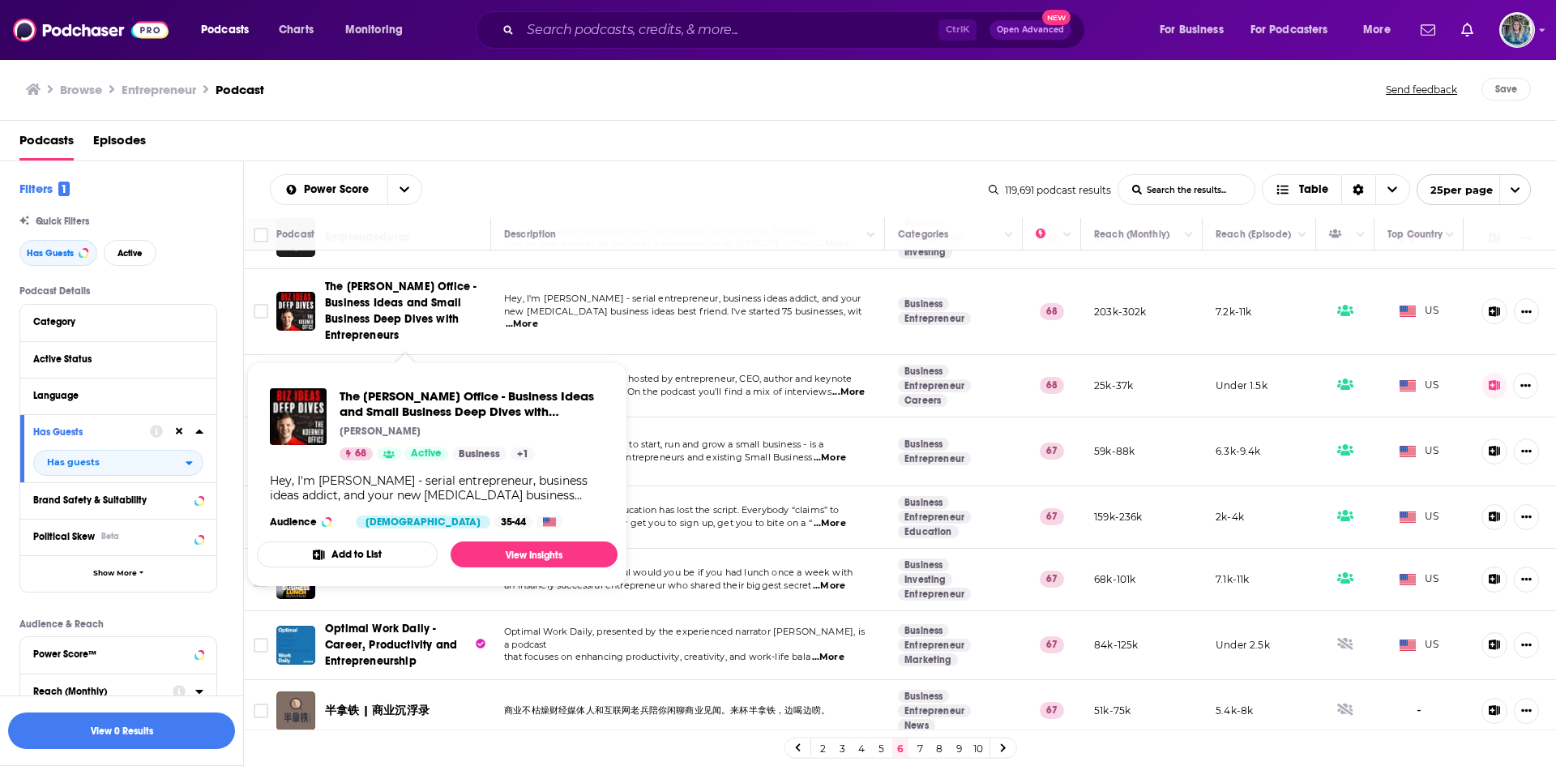
click at [398, 309] on span "The Koerner Office - Business Ideas and Small Business Deep Dives with Entrepre…" at bounding box center [401, 311] width 152 height 62
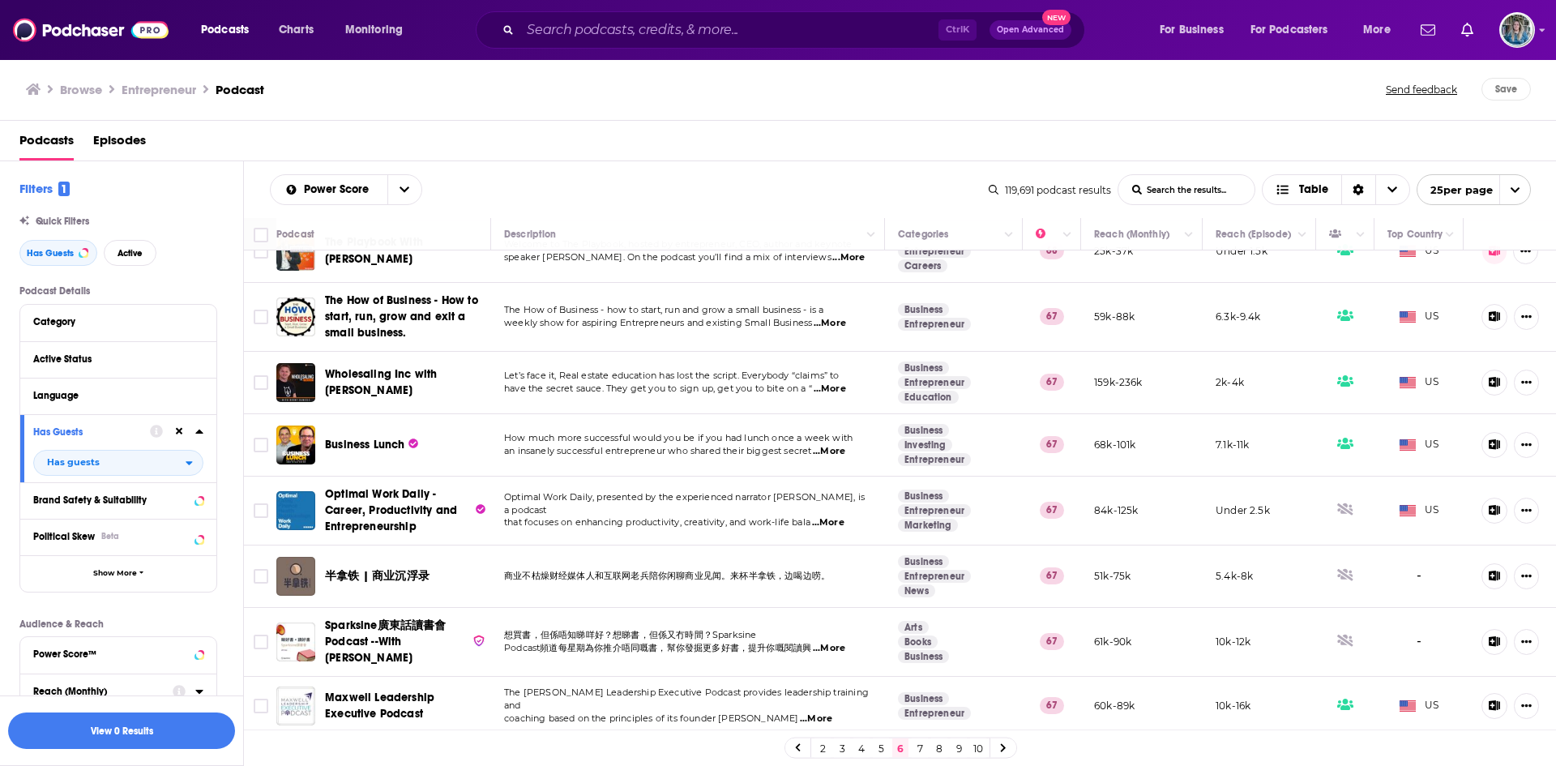
scroll to position [1103, 0]
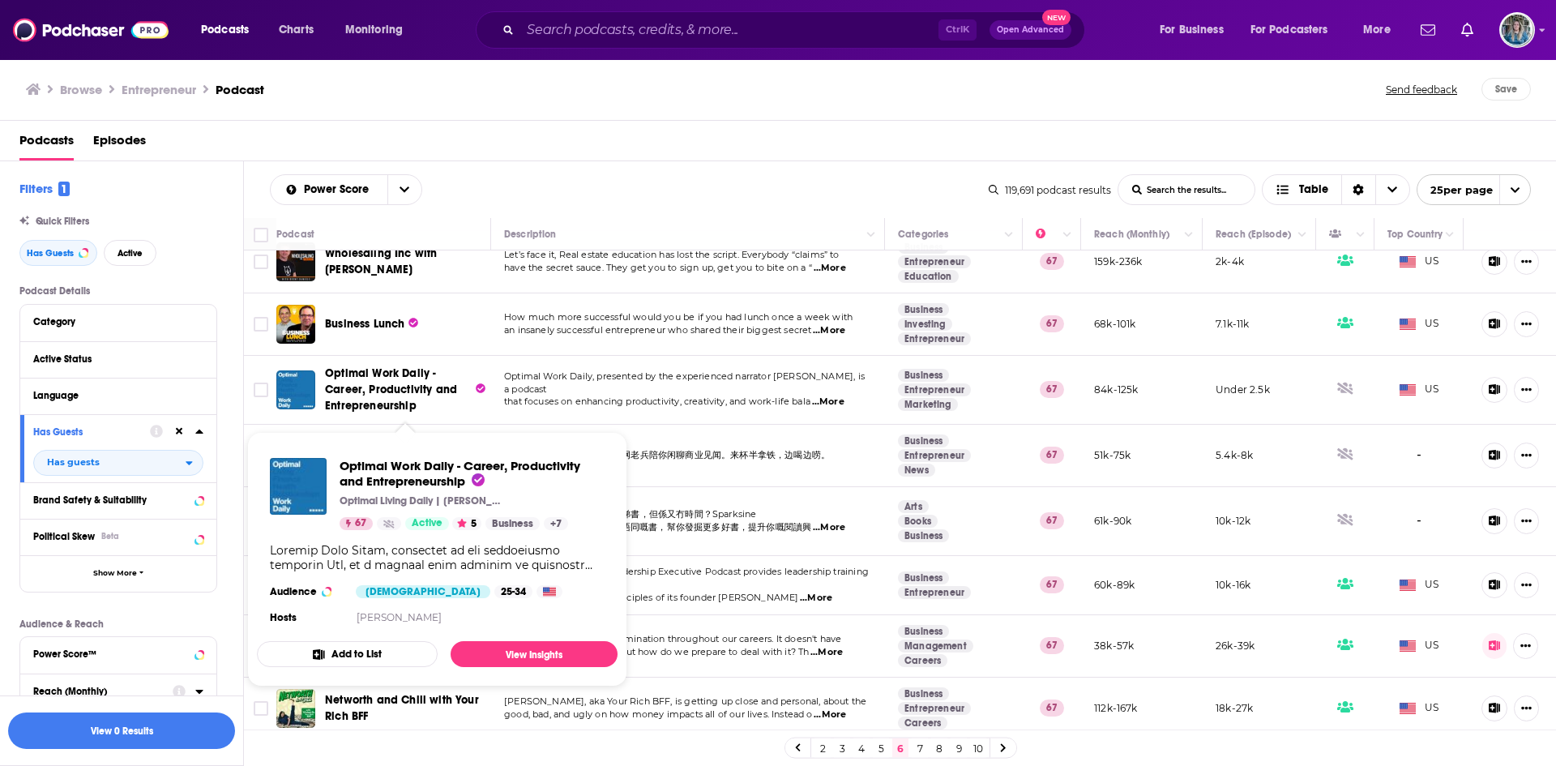
click at [372, 384] on span "Optimal Work Daily - Career, Productivity and Entrepreneurship" at bounding box center [391, 389] width 132 height 46
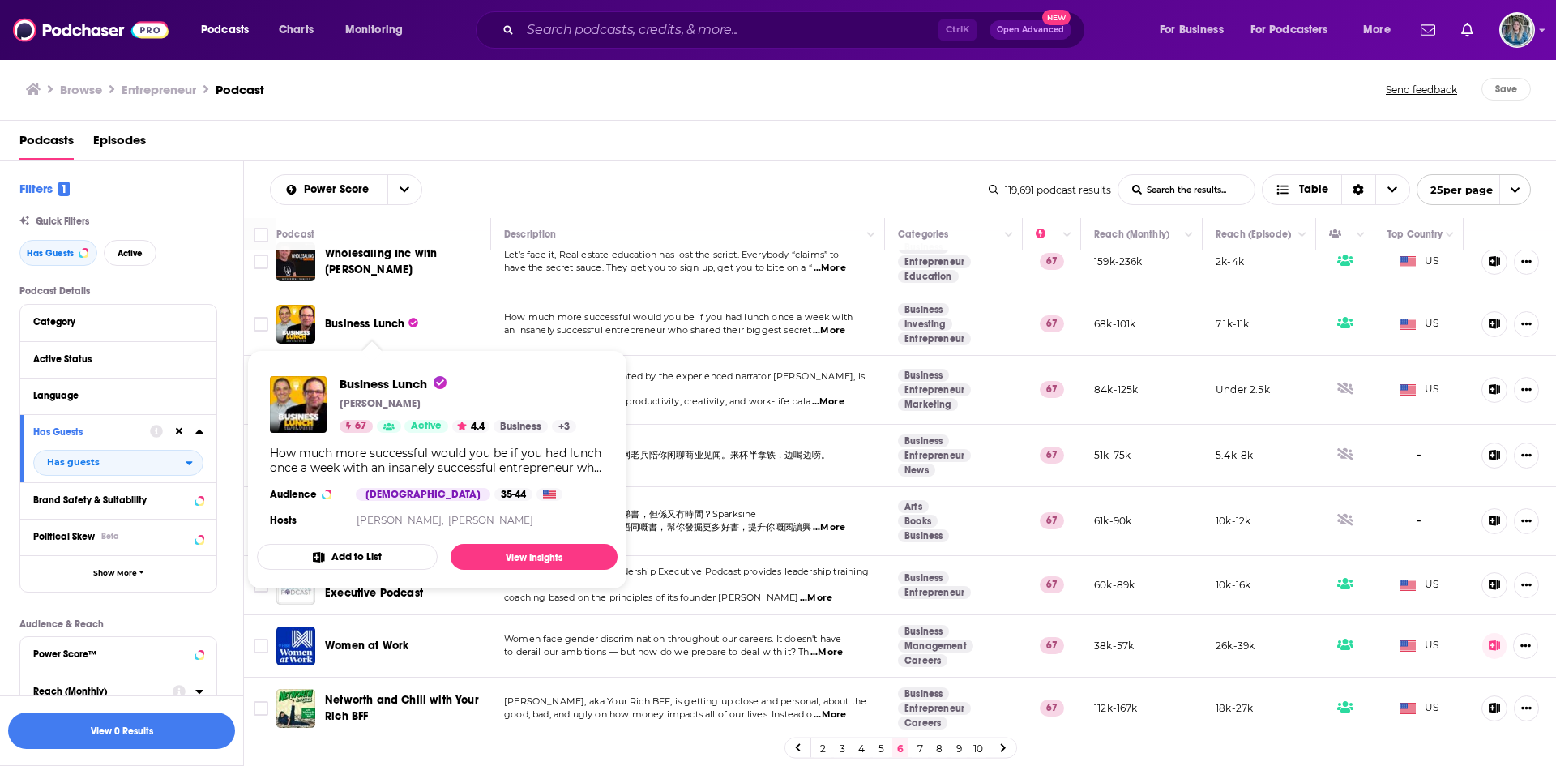
click at [383, 328] on span "Business Lunch" at bounding box center [364, 324] width 79 height 14
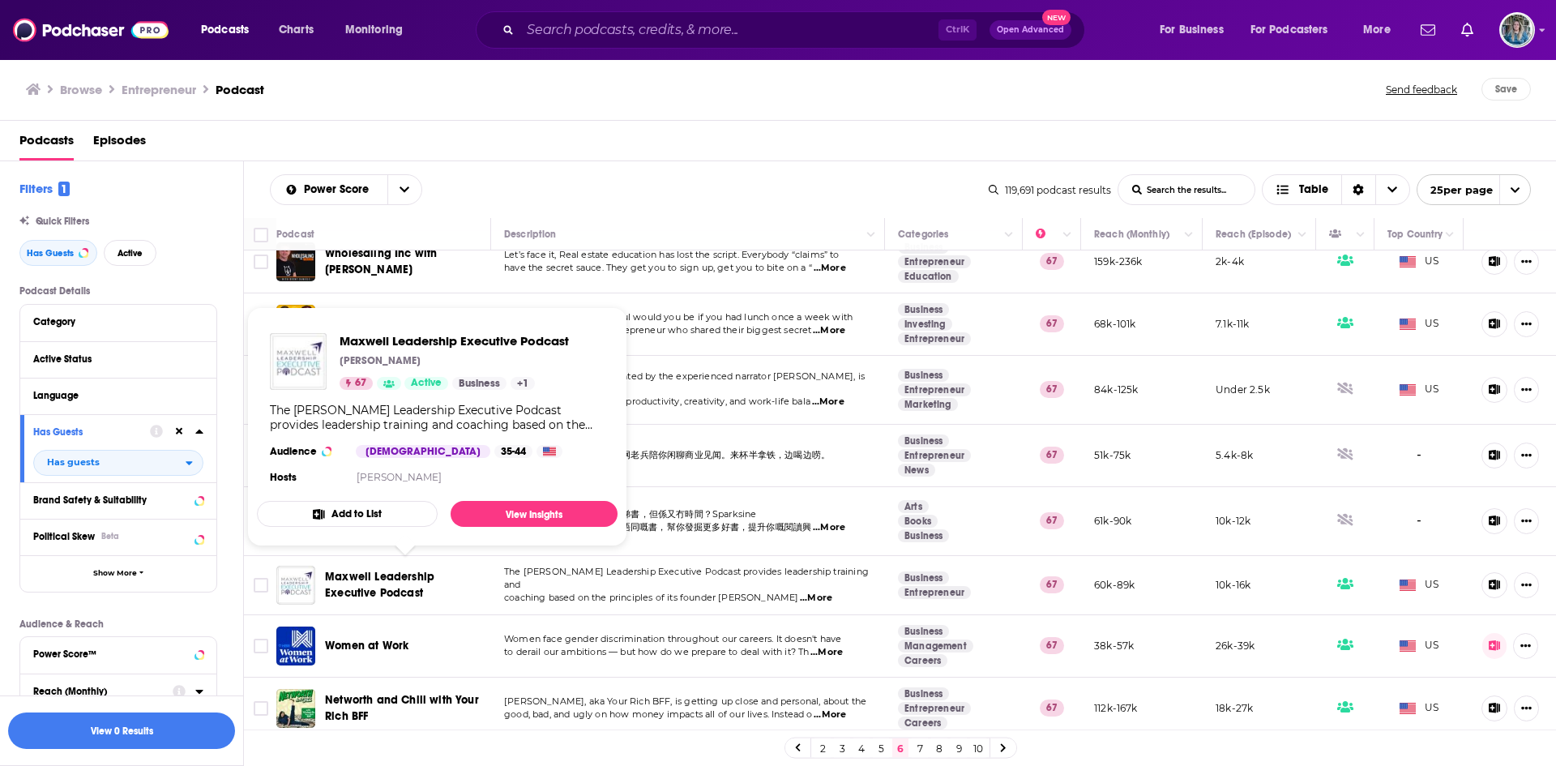
click at [366, 571] on span "Maxwell Leadership Executive Podcast" at bounding box center [379, 585] width 109 height 30
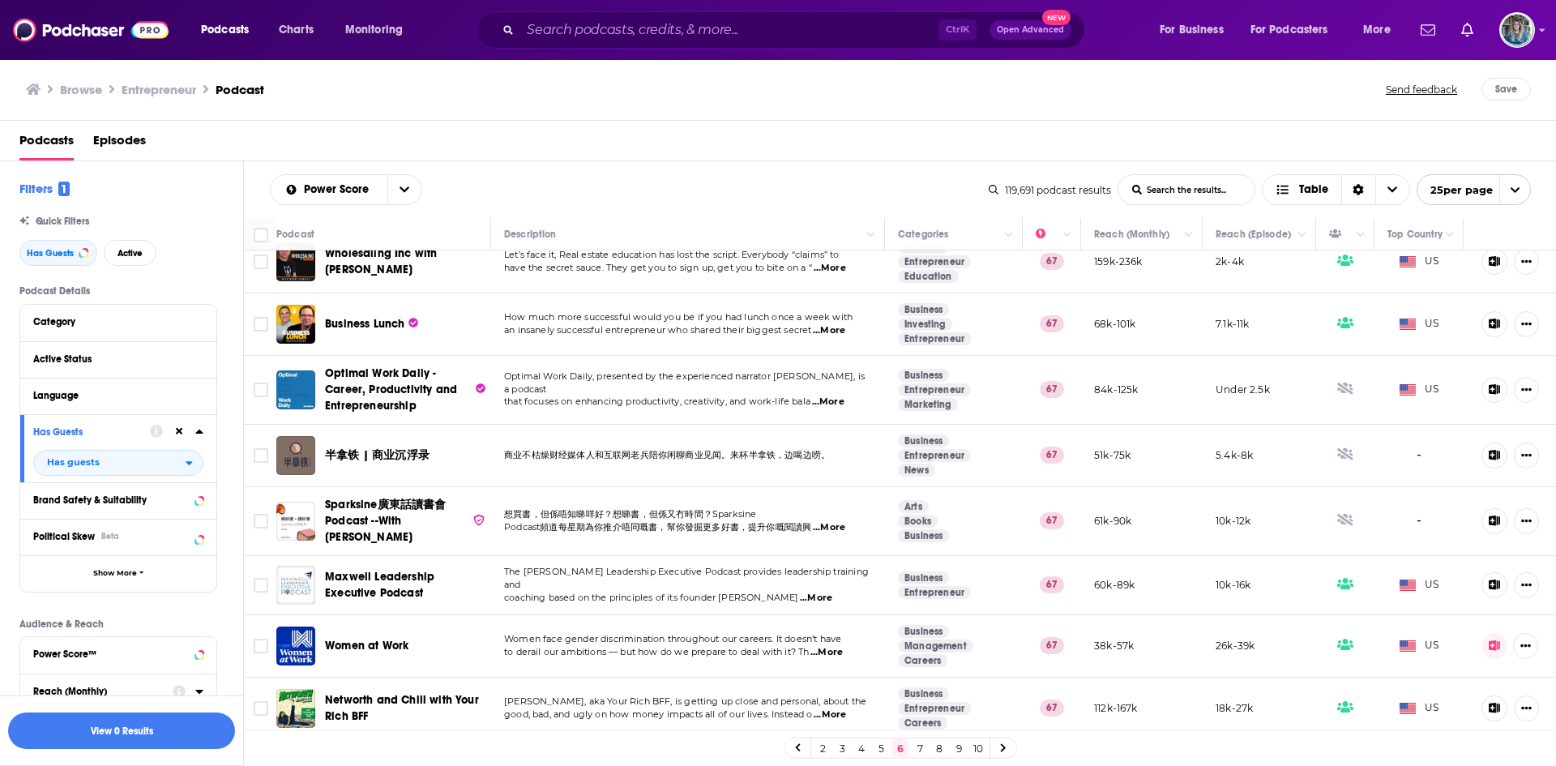
click at [916, 750] on link "7" at bounding box center [919, 747] width 16 height 19
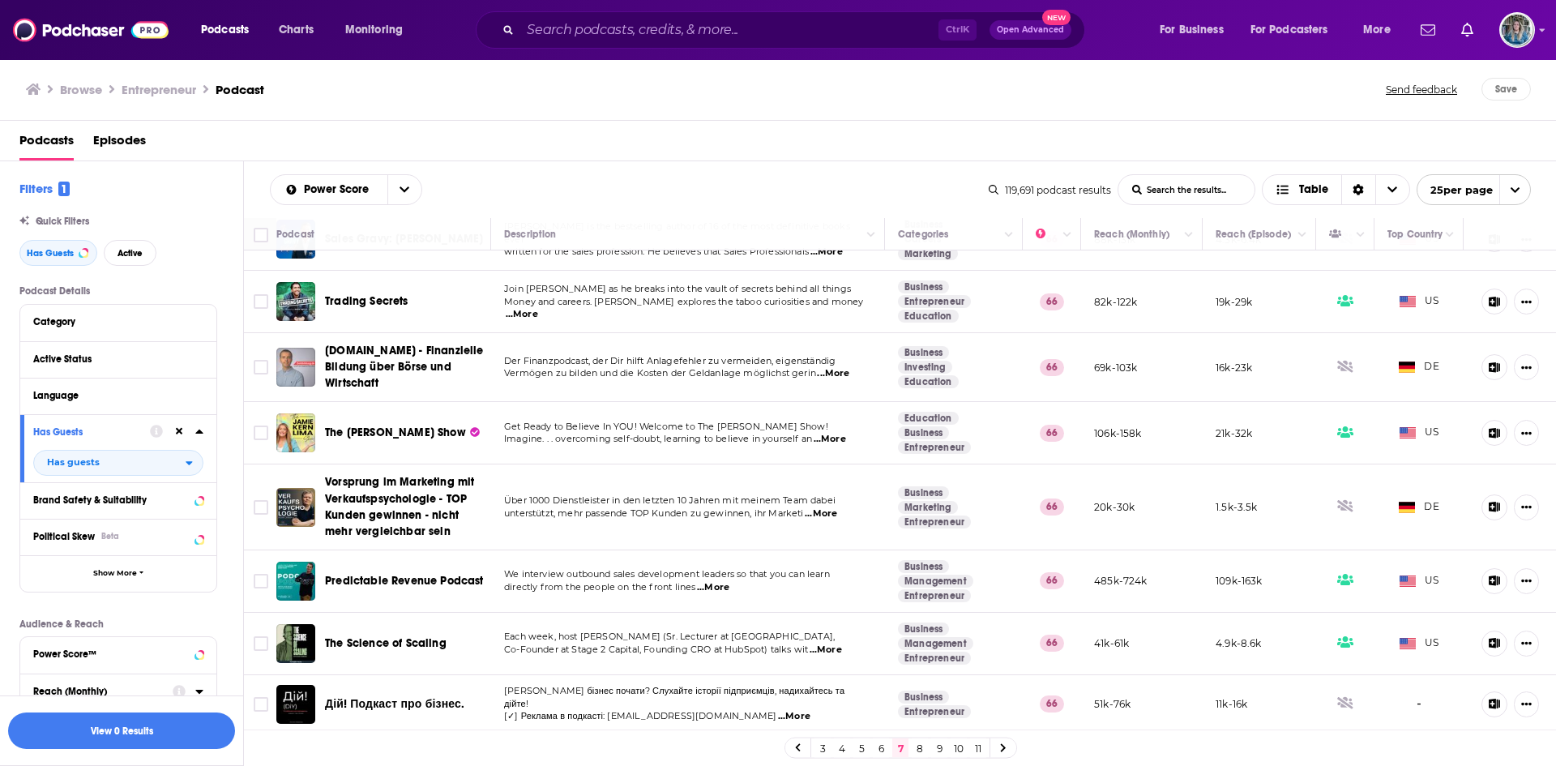
scroll to position [1097, 0]
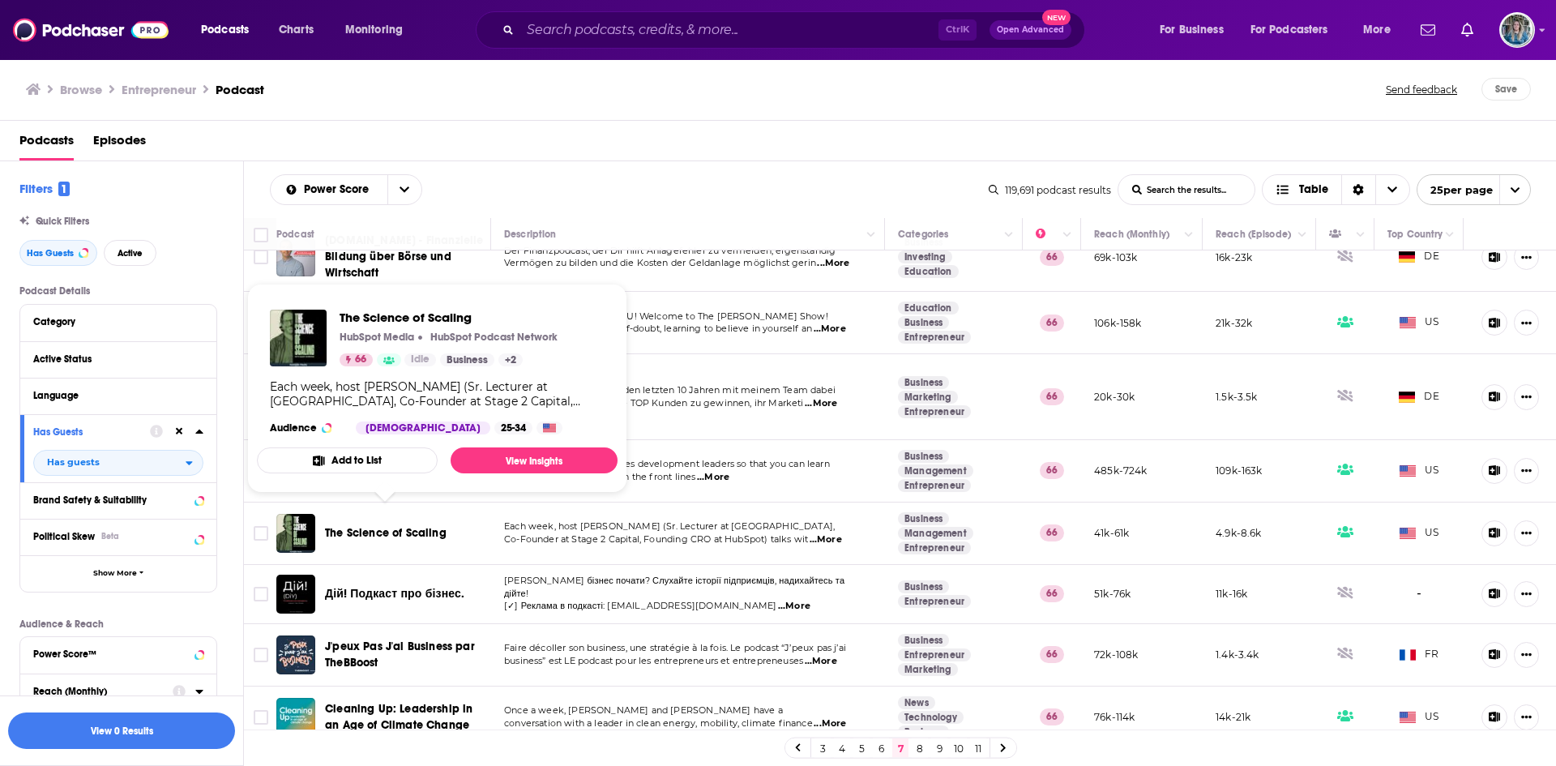
click at [417, 526] on span "The Science of Scaling" at bounding box center [386, 533] width 122 height 14
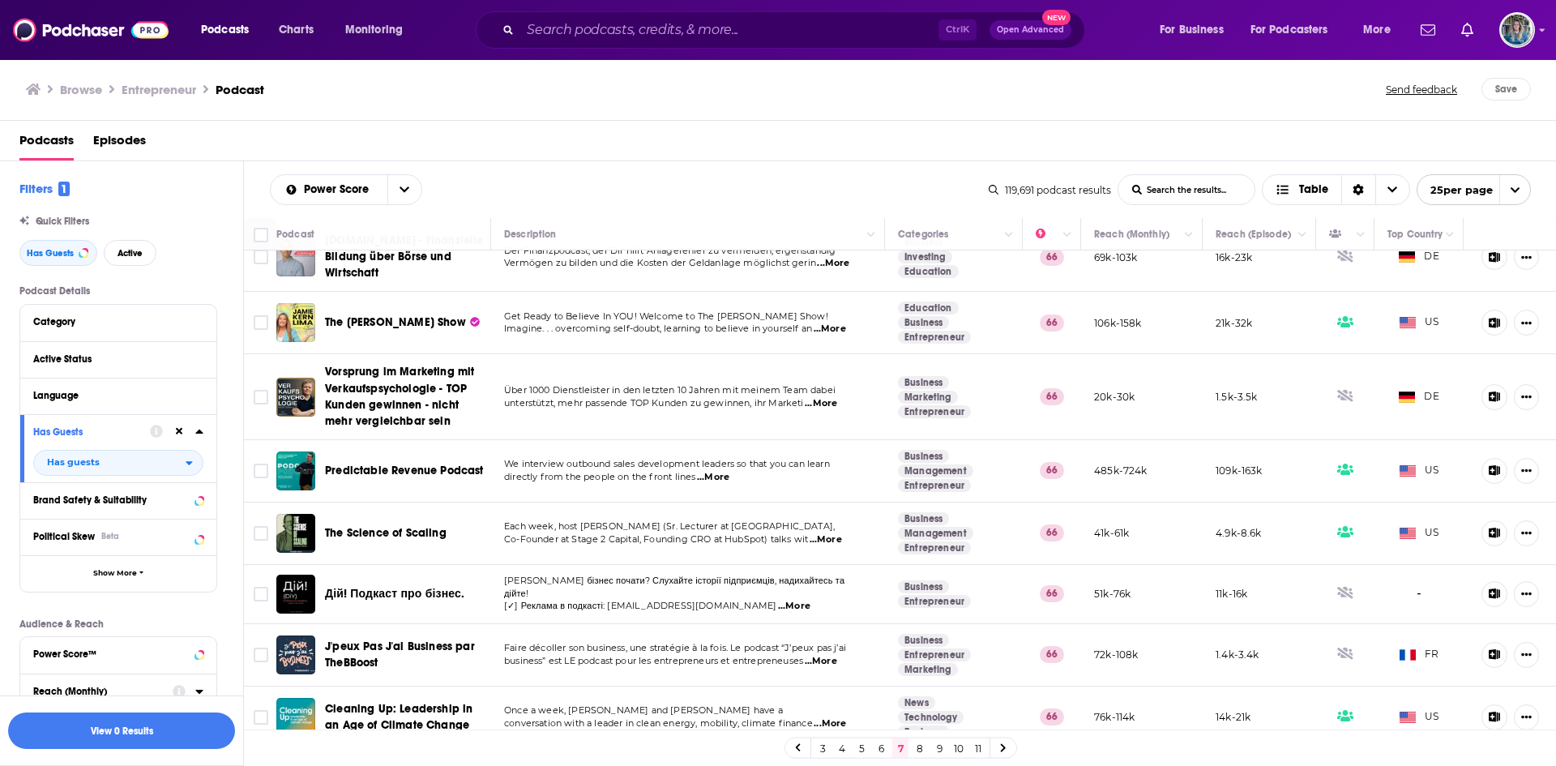
click at [923, 750] on link "8" at bounding box center [919, 747] width 16 height 19
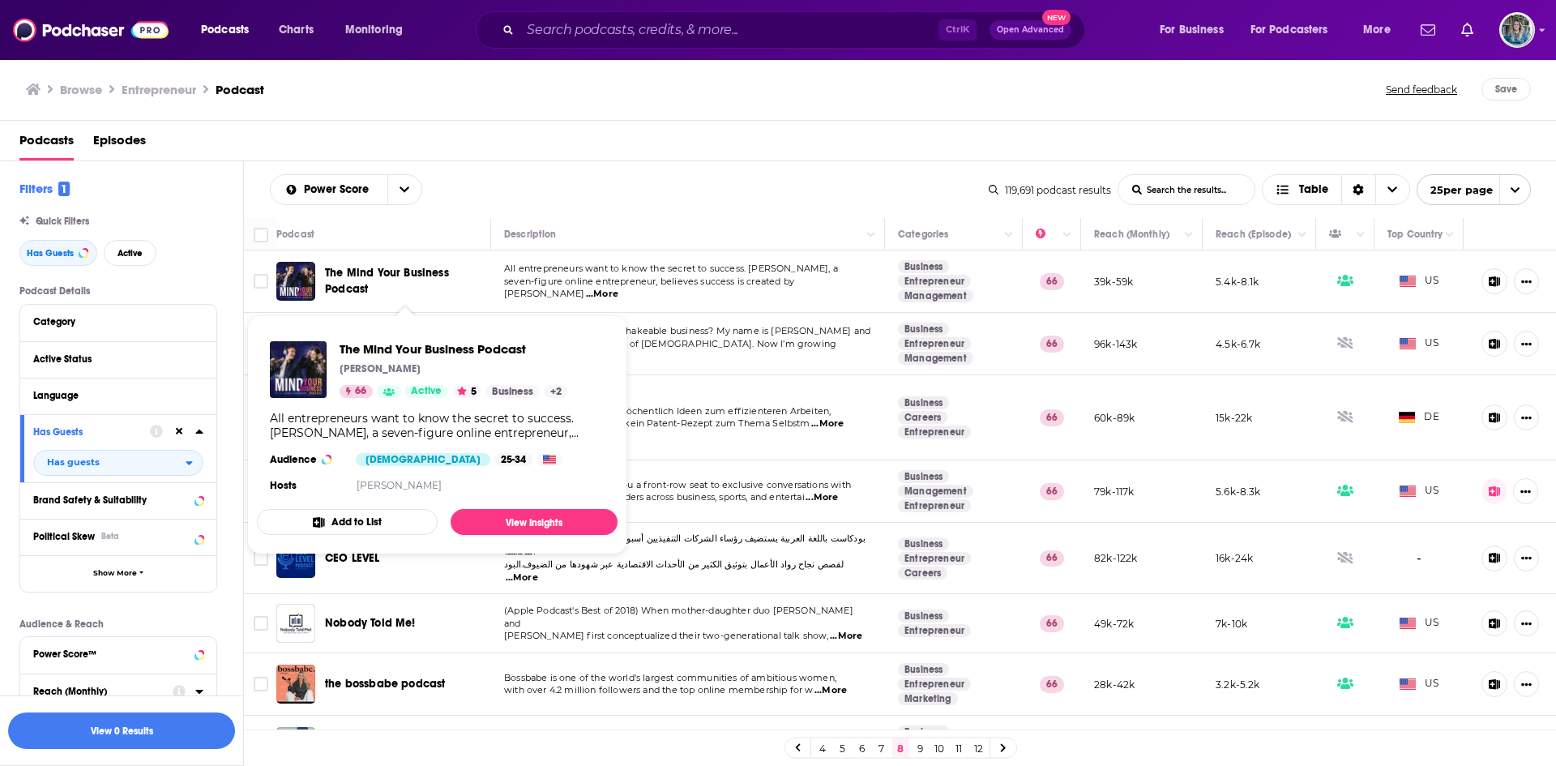
click at [414, 275] on span "The Mind Your Business Podcast" at bounding box center [387, 281] width 124 height 30
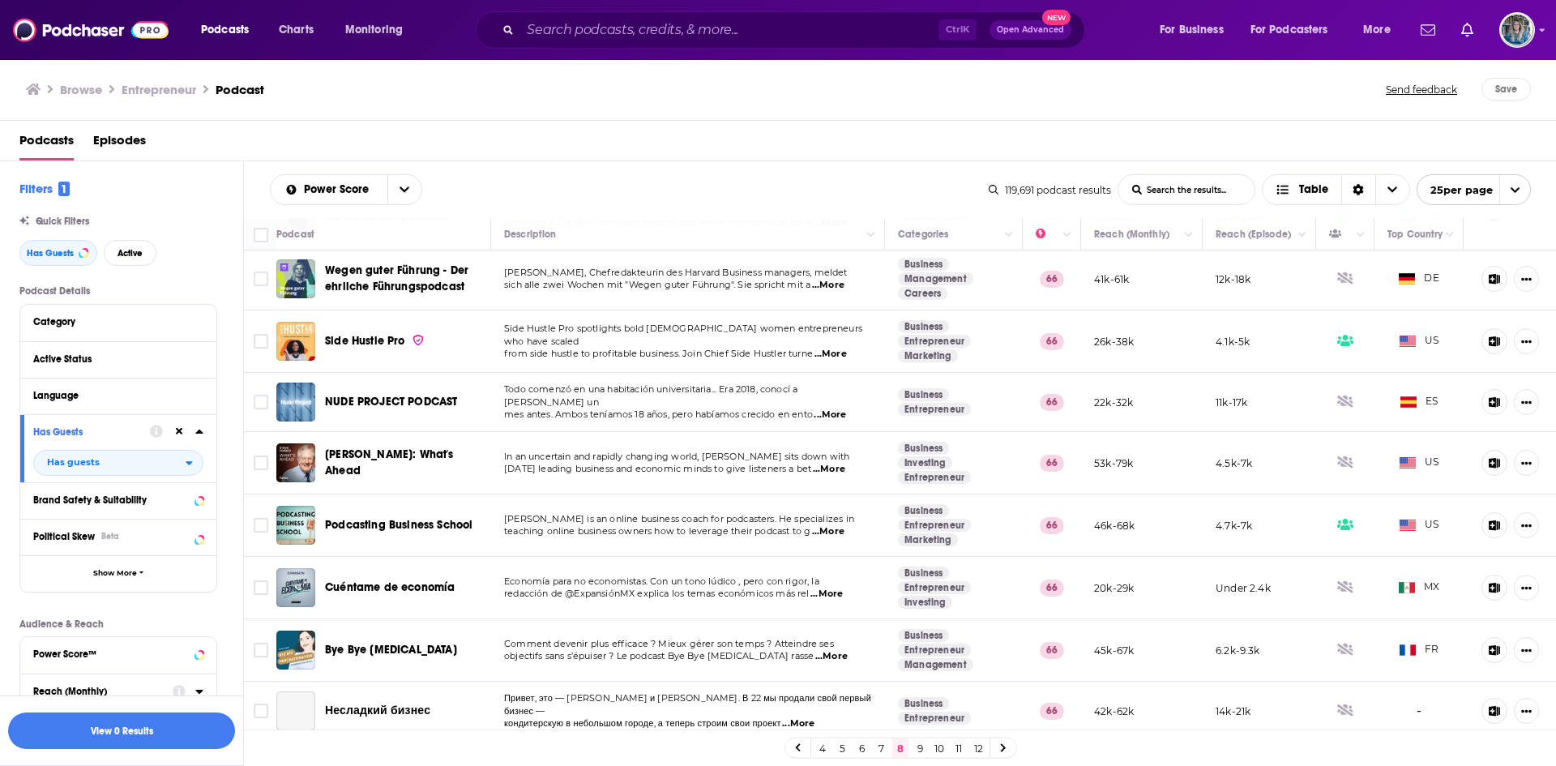
scroll to position [469, 0]
click at [437, 455] on span "Steve Forbes: What's Ahead" at bounding box center [389, 461] width 129 height 30
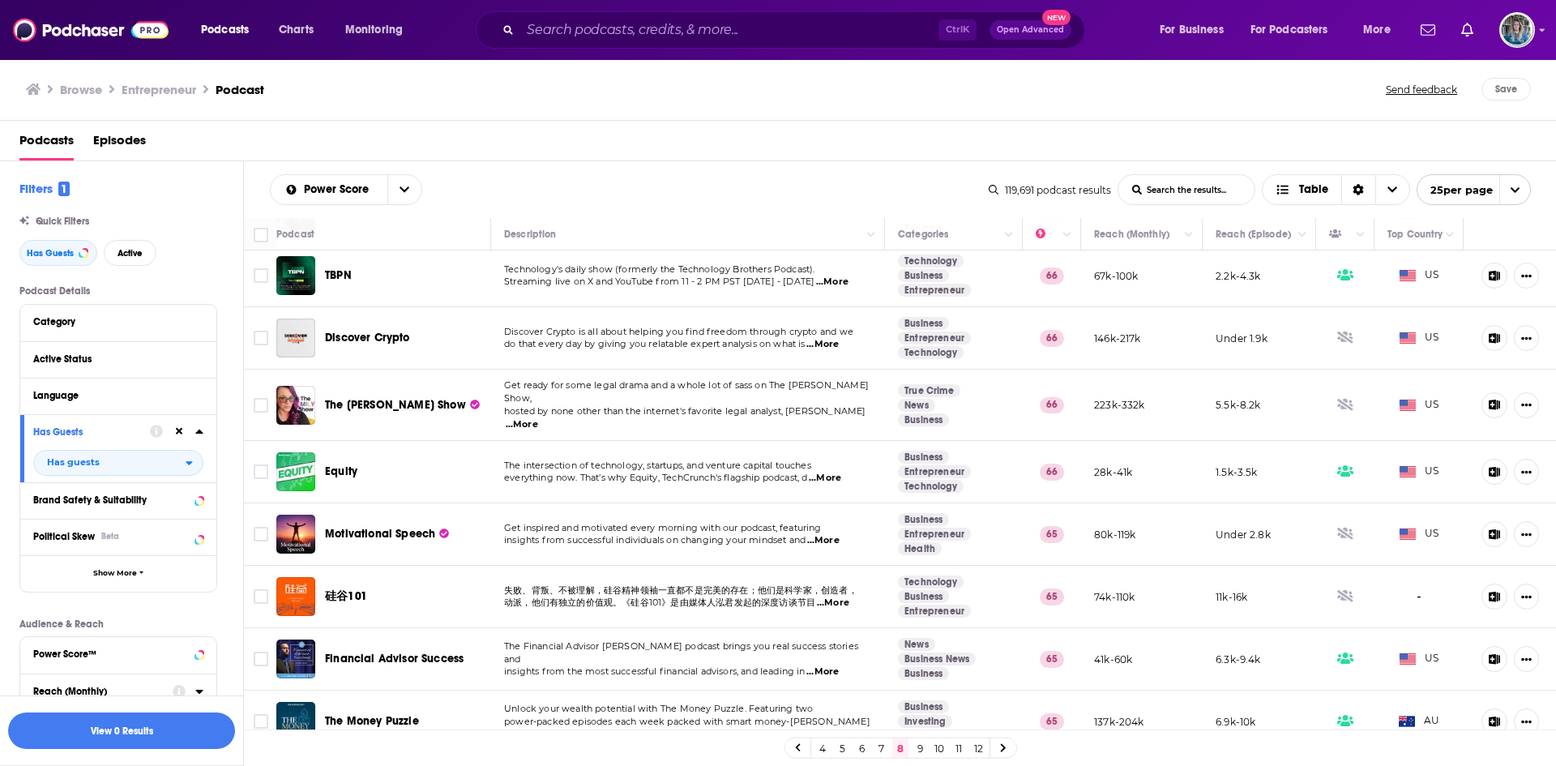
scroll to position [1090, 0]
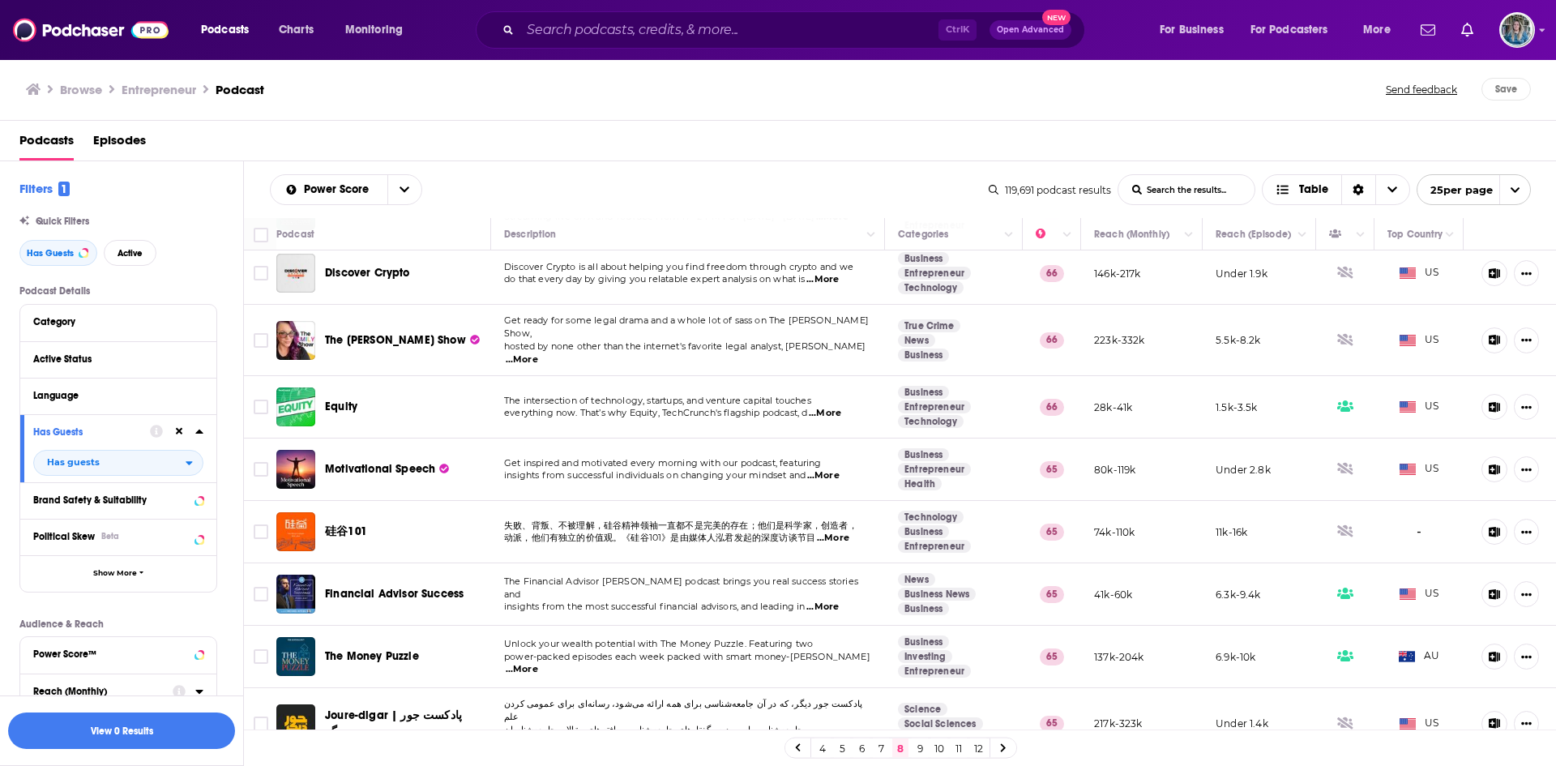
click at [921, 750] on link "9" at bounding box center [919, 747] width 16 height 19
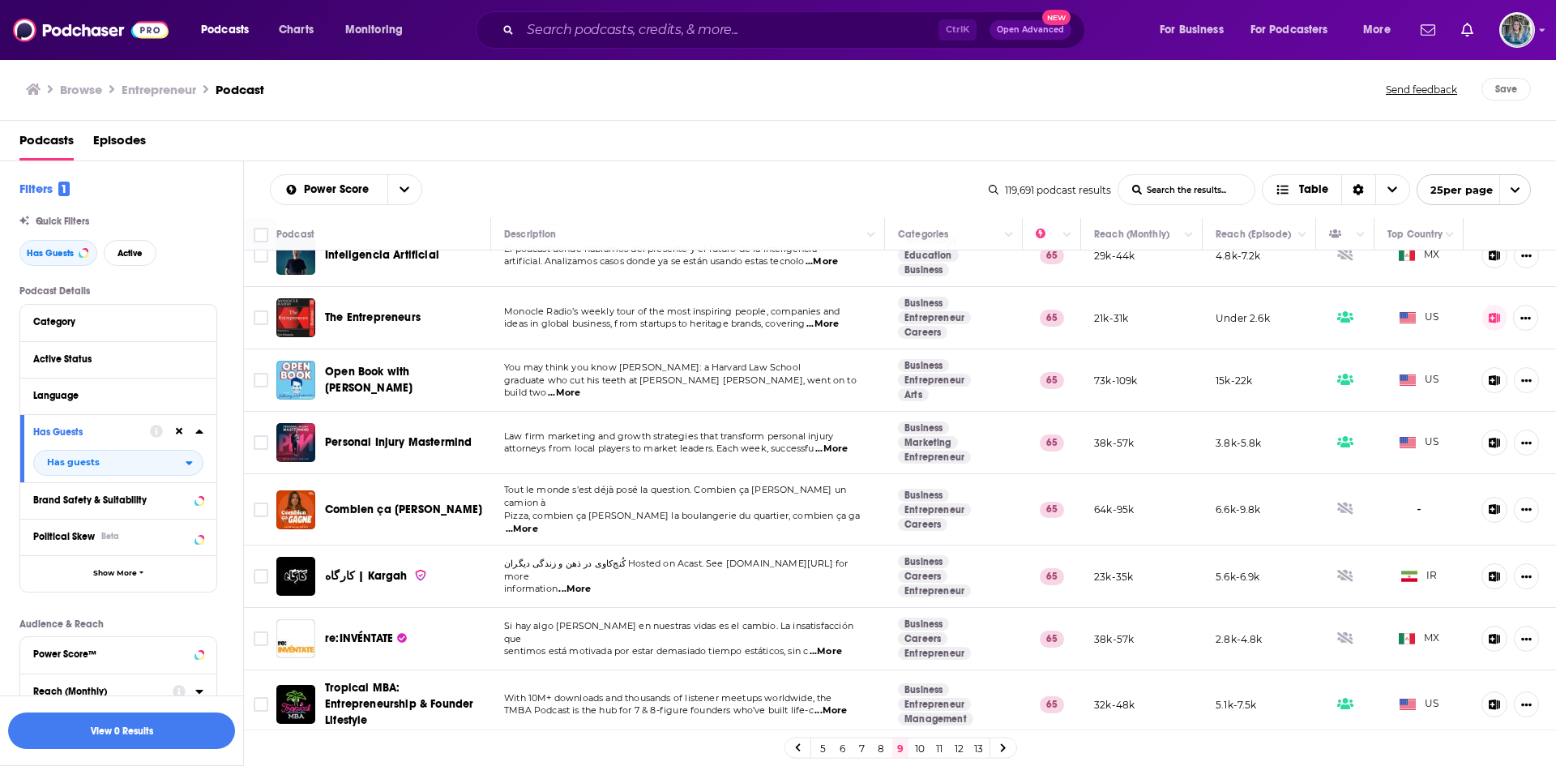
scroll to position [89, 0]
click at [383, 318] on span "The Entrepreneurs" at bounding box center [373, 316] width 96 height 14
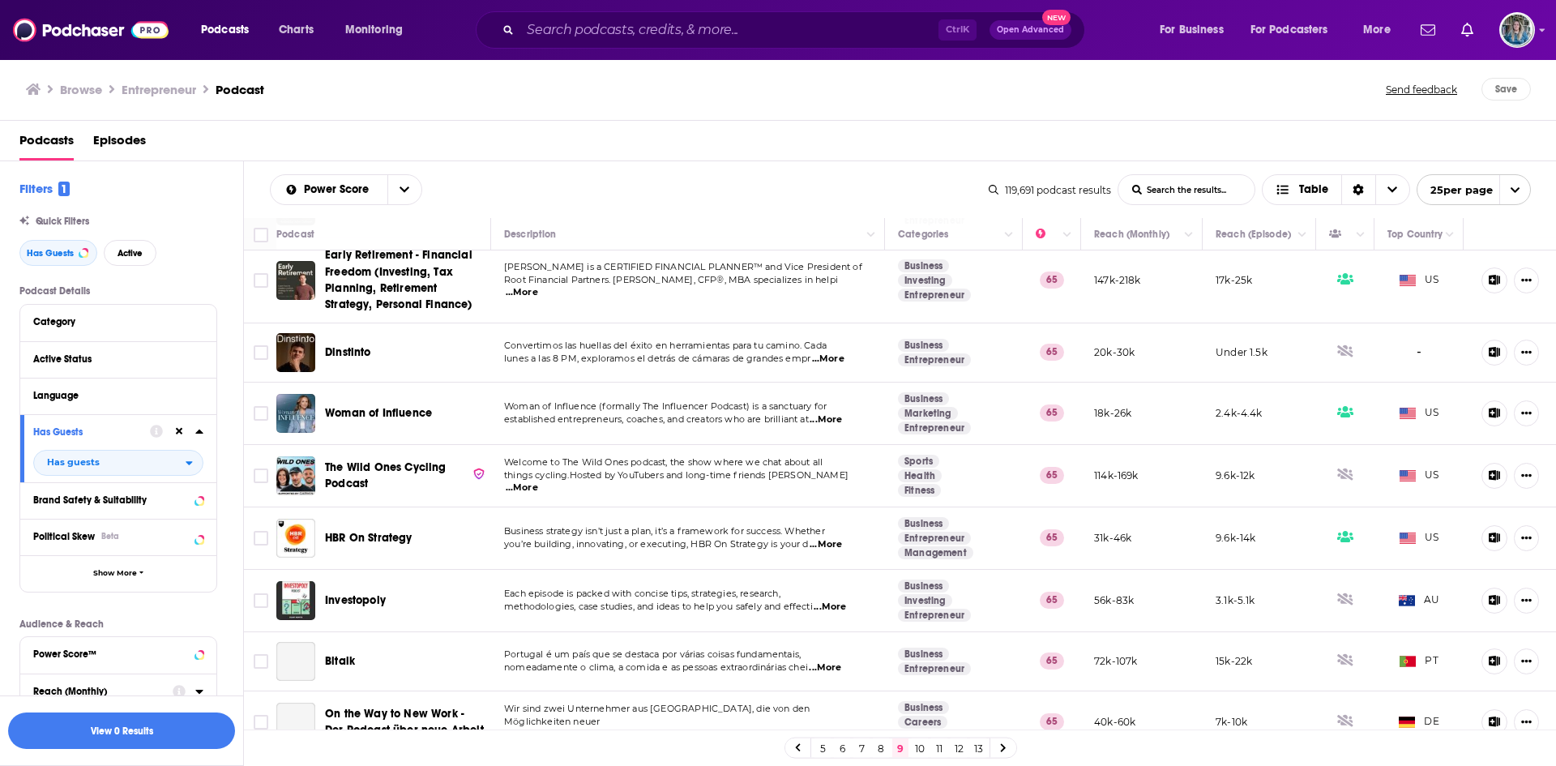
scroll to position [930, 0]
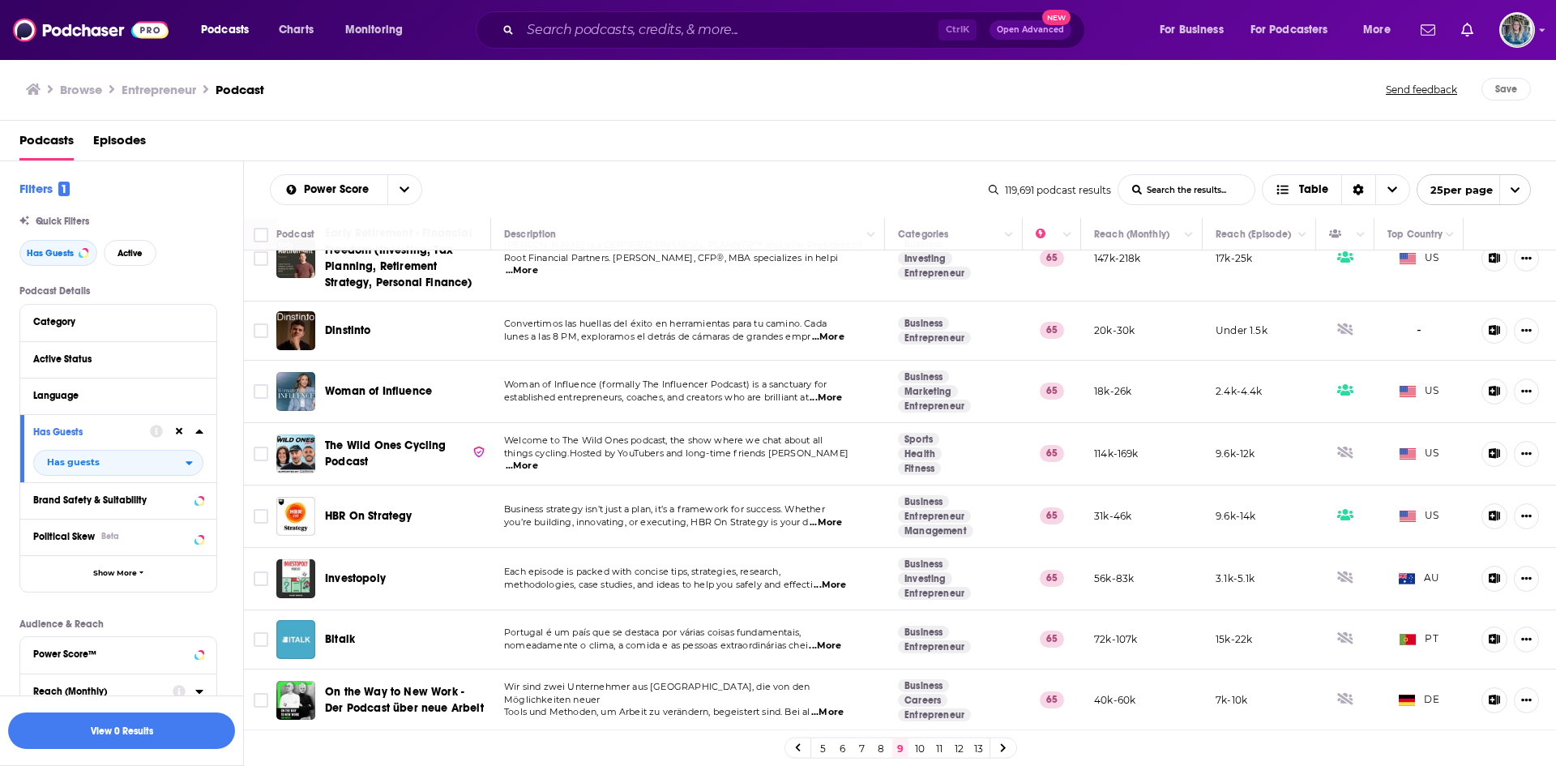
click at [384, 509] on span "HBR On Strategy" at bounding box center [368, 516] width 87 height 14
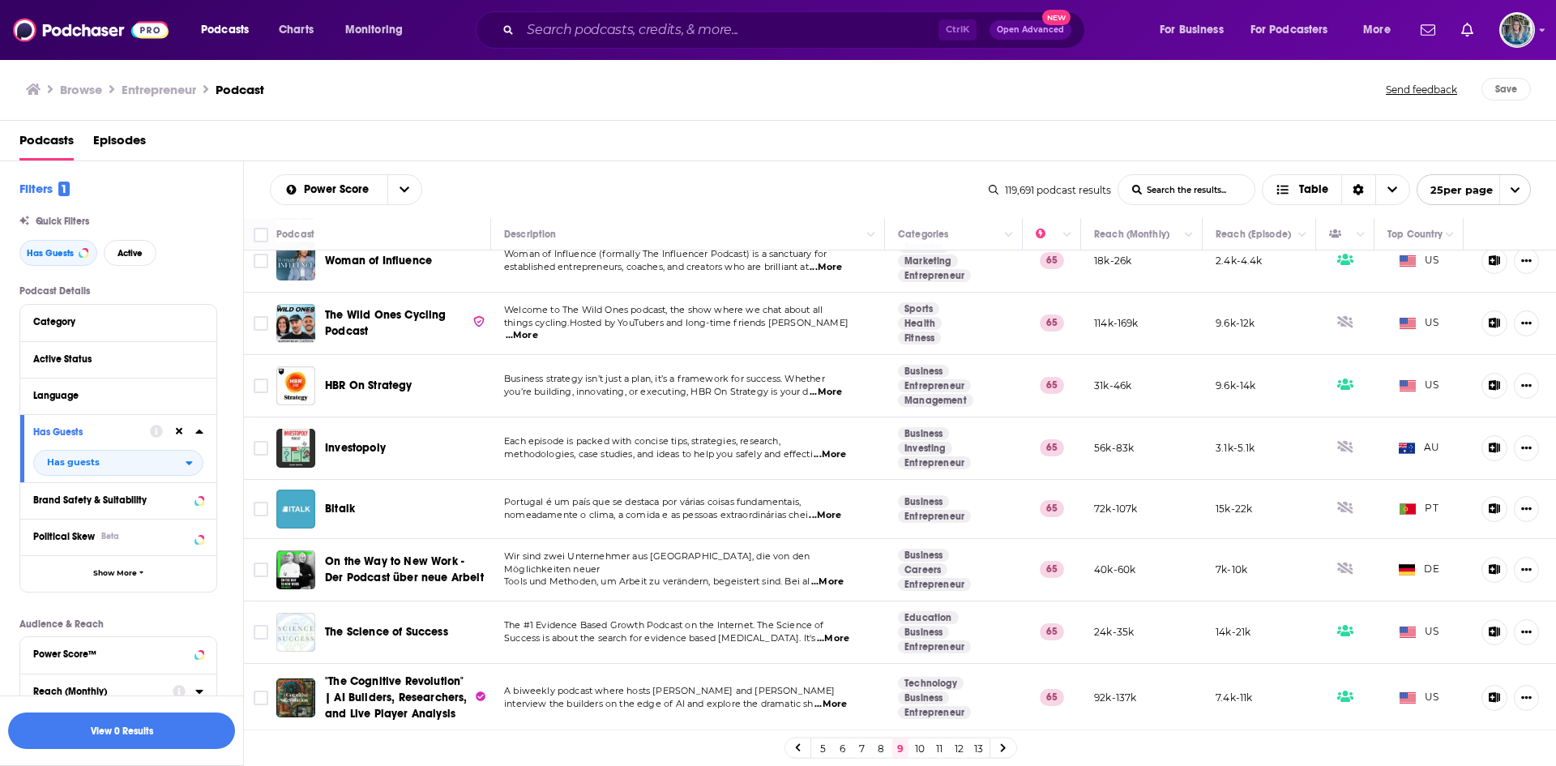
scroll to position [1113, 0]
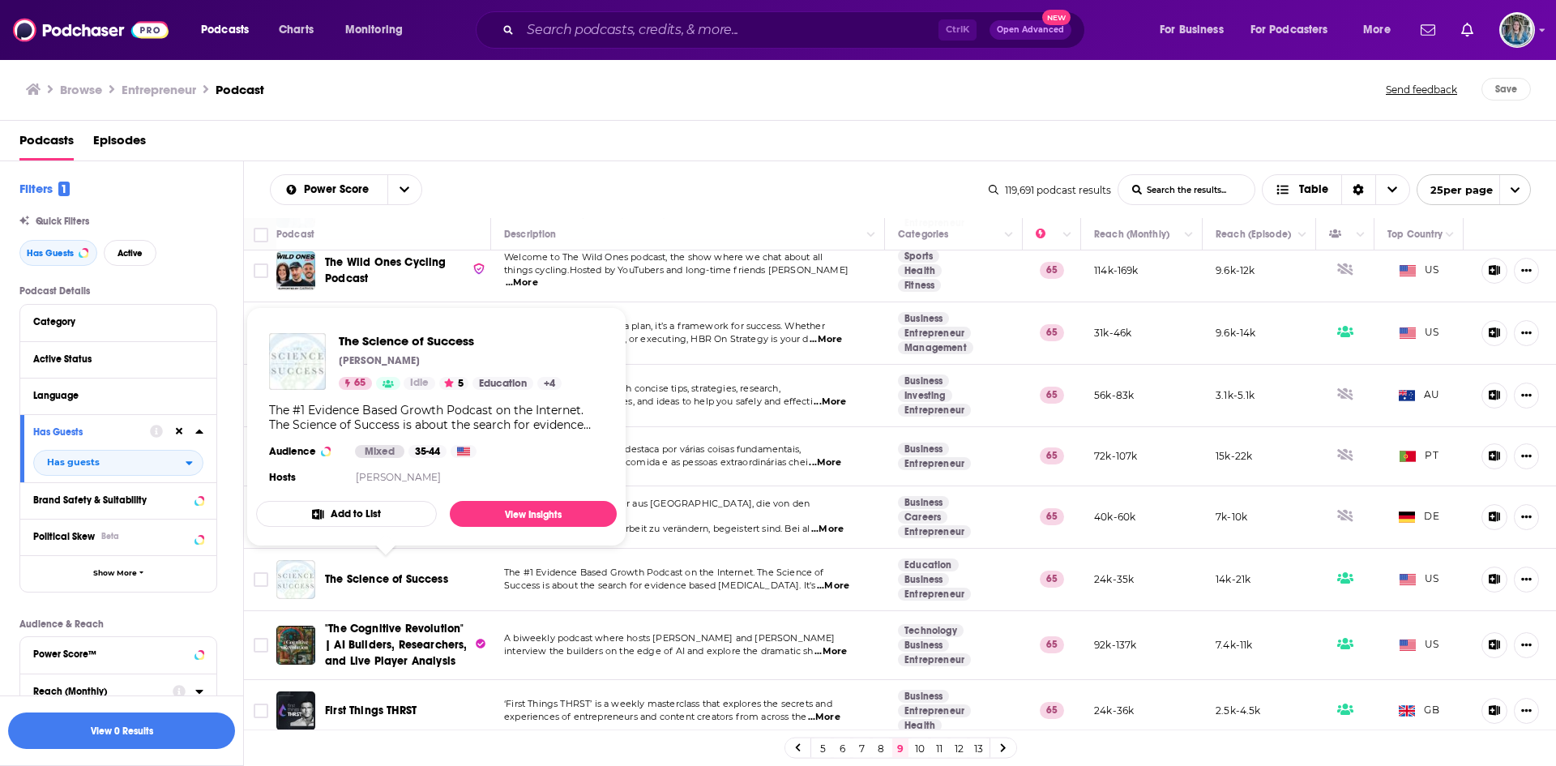
click at [407, 572] on span "The Science of Success" at bounding box center [386, 579] width 123 height 14
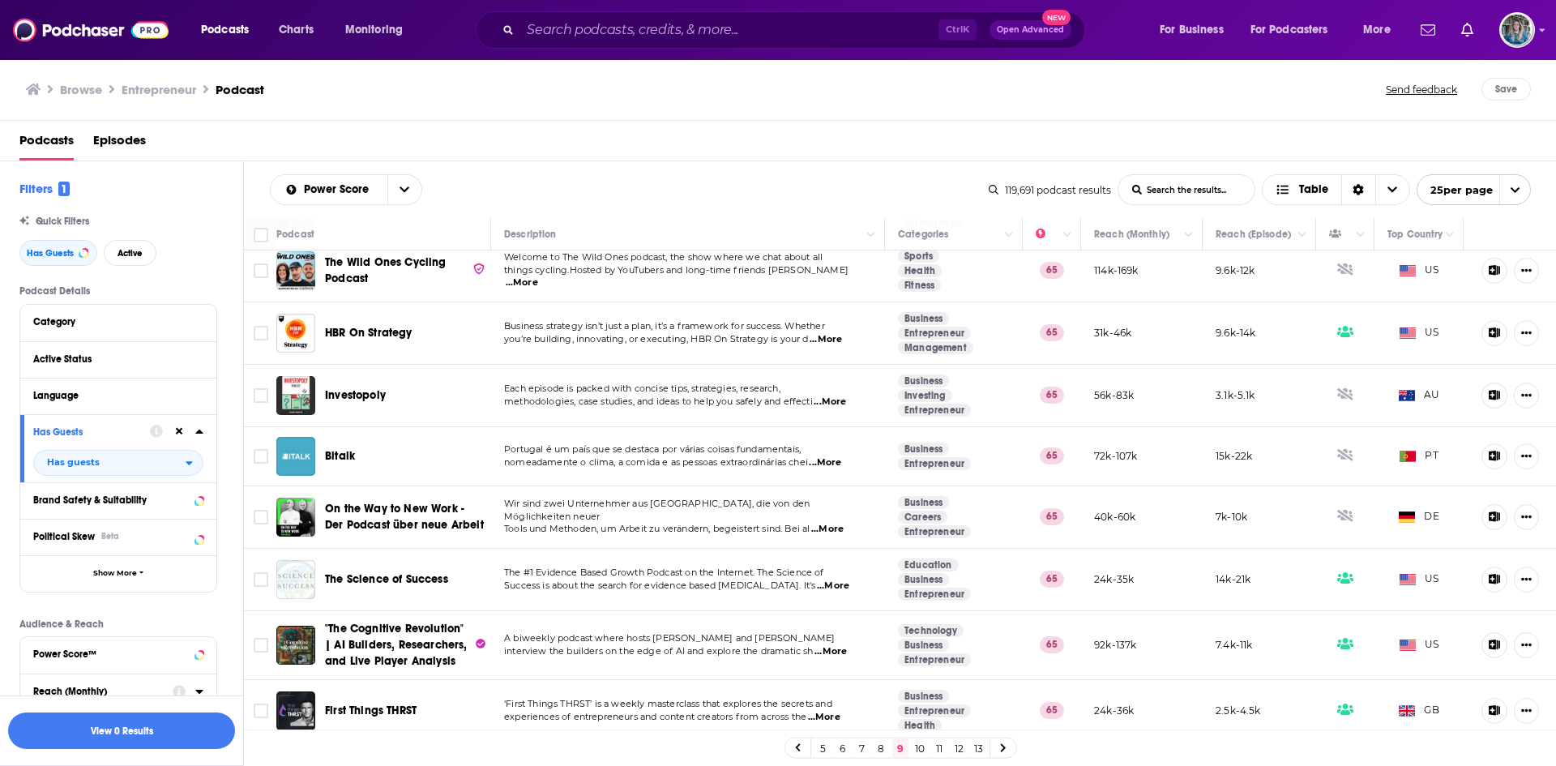
click at [915, 747] on link "10" at bounding box center [919, 747] width 16 height 19
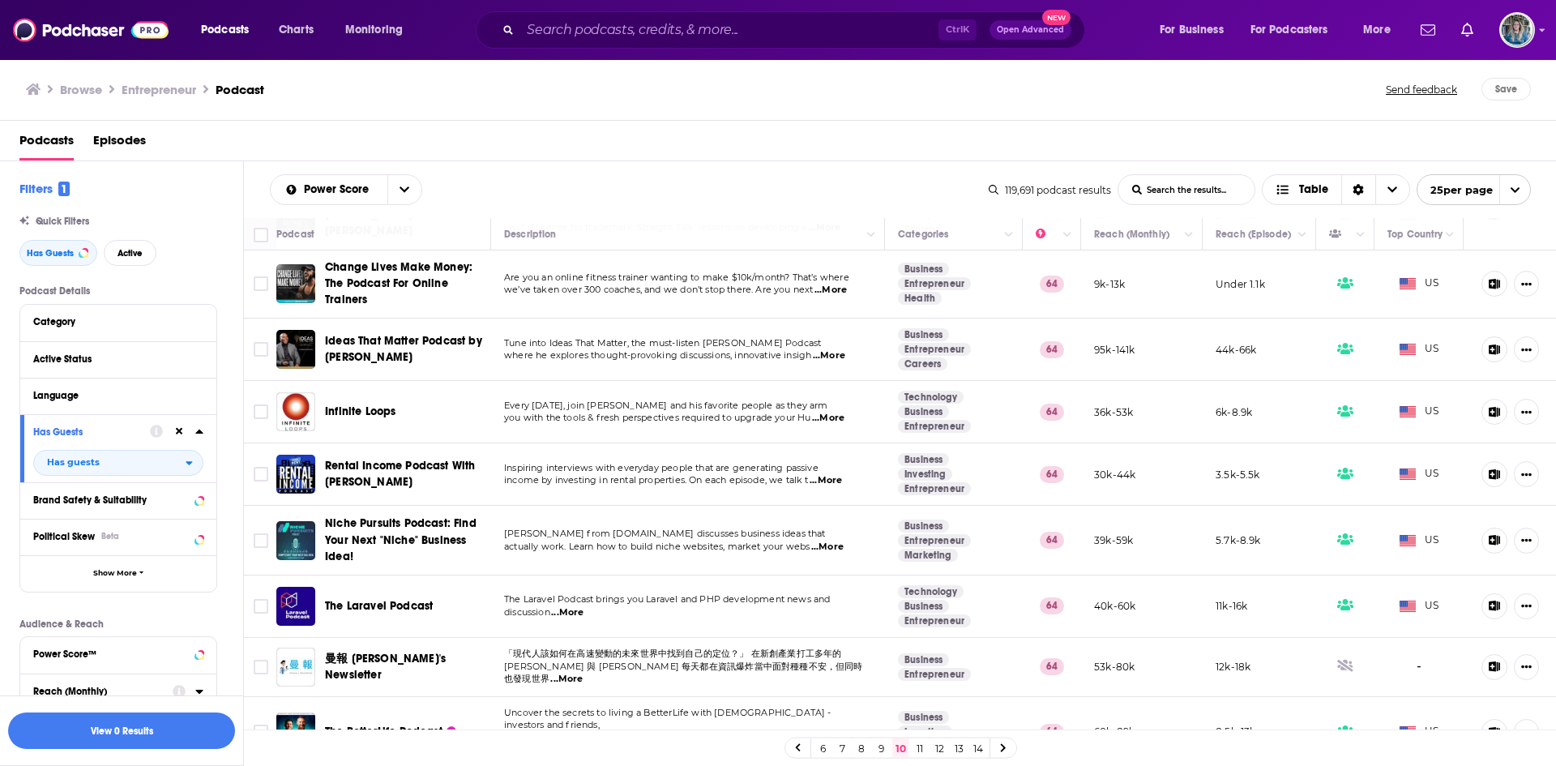
scroll to position [357, 0]
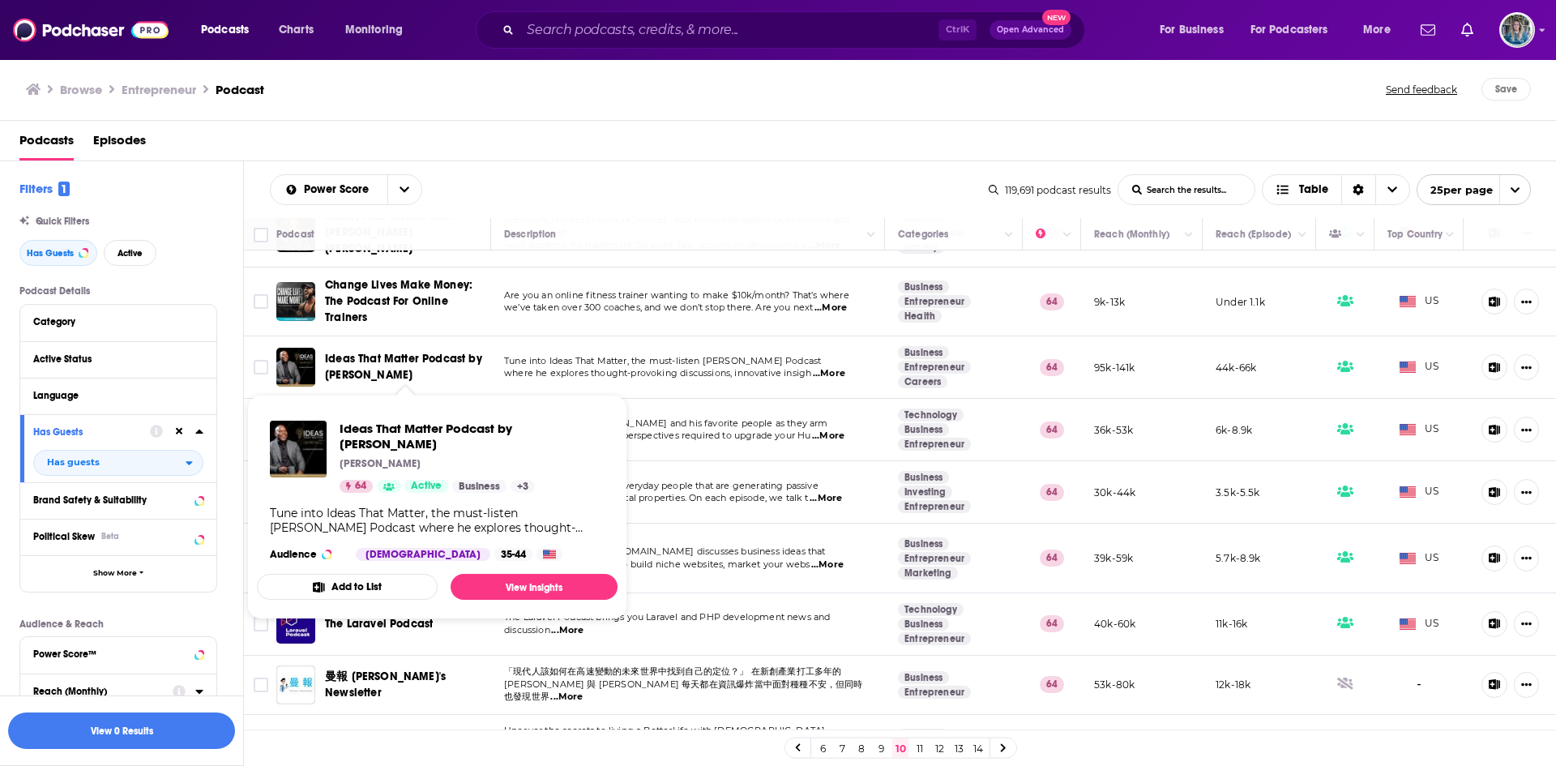
click at [352, 354] on span "Ideas That Matter Podcast by Vusi Thembekwayo" at bounding box center [403, 367] width 157 height 30
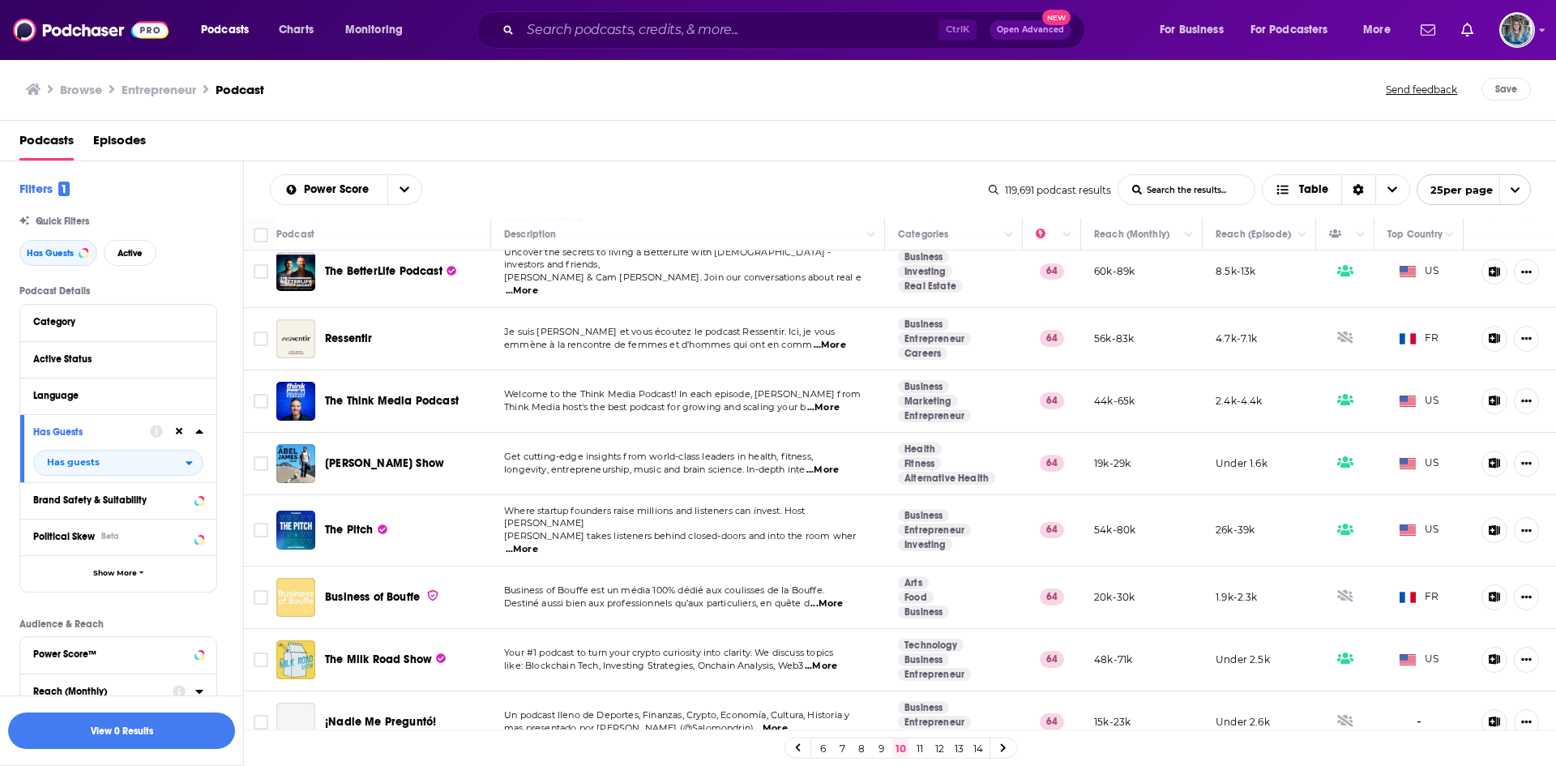
scroll to position [836, 0]
click at [398, 455] on span "Abel James Show" at bounding box center [384, 462] width 119 height 14
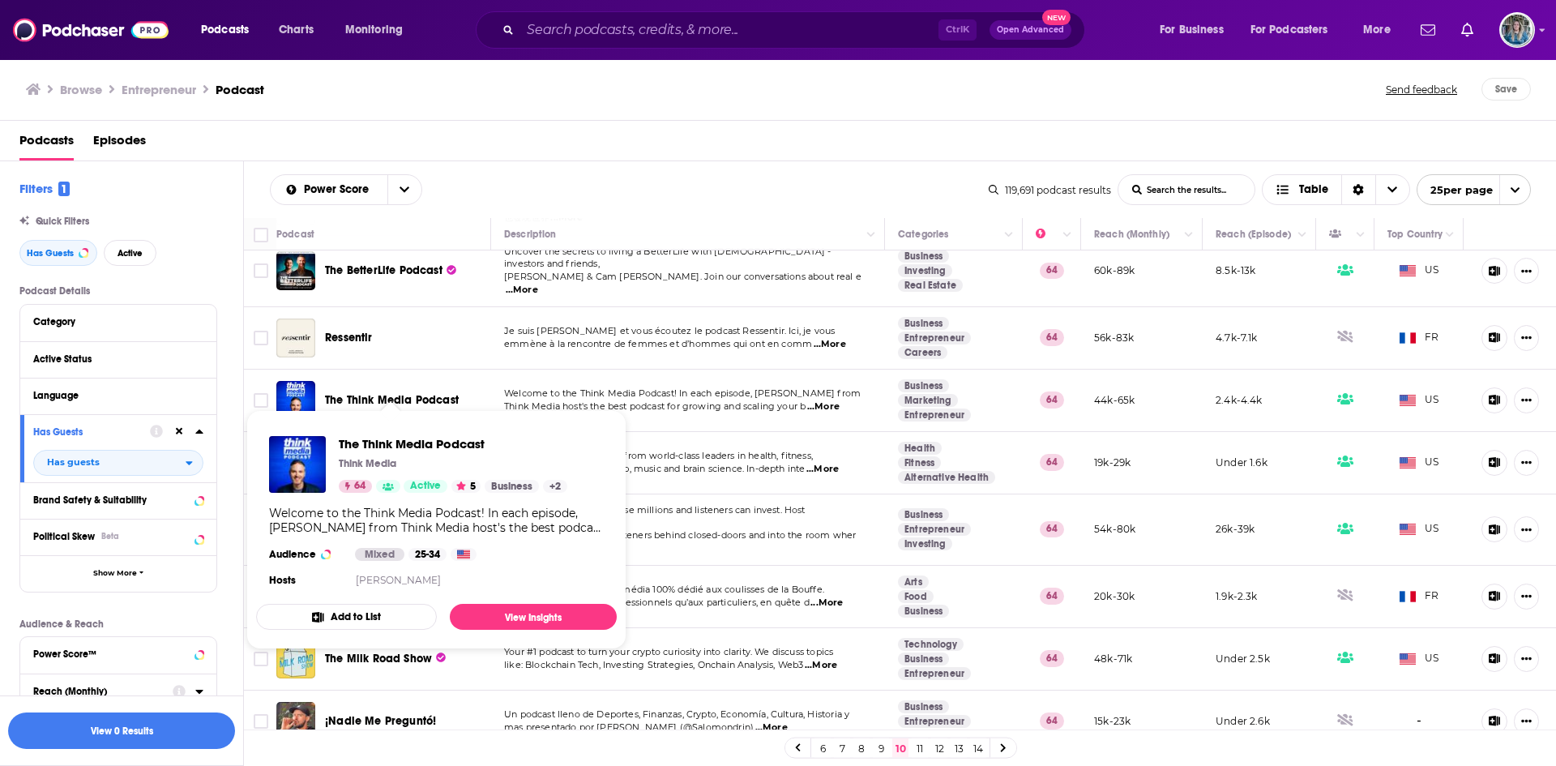
click at [408, 393] on span "The Think Media Podcast" at bounding box center [392, 400] width 134 height 14
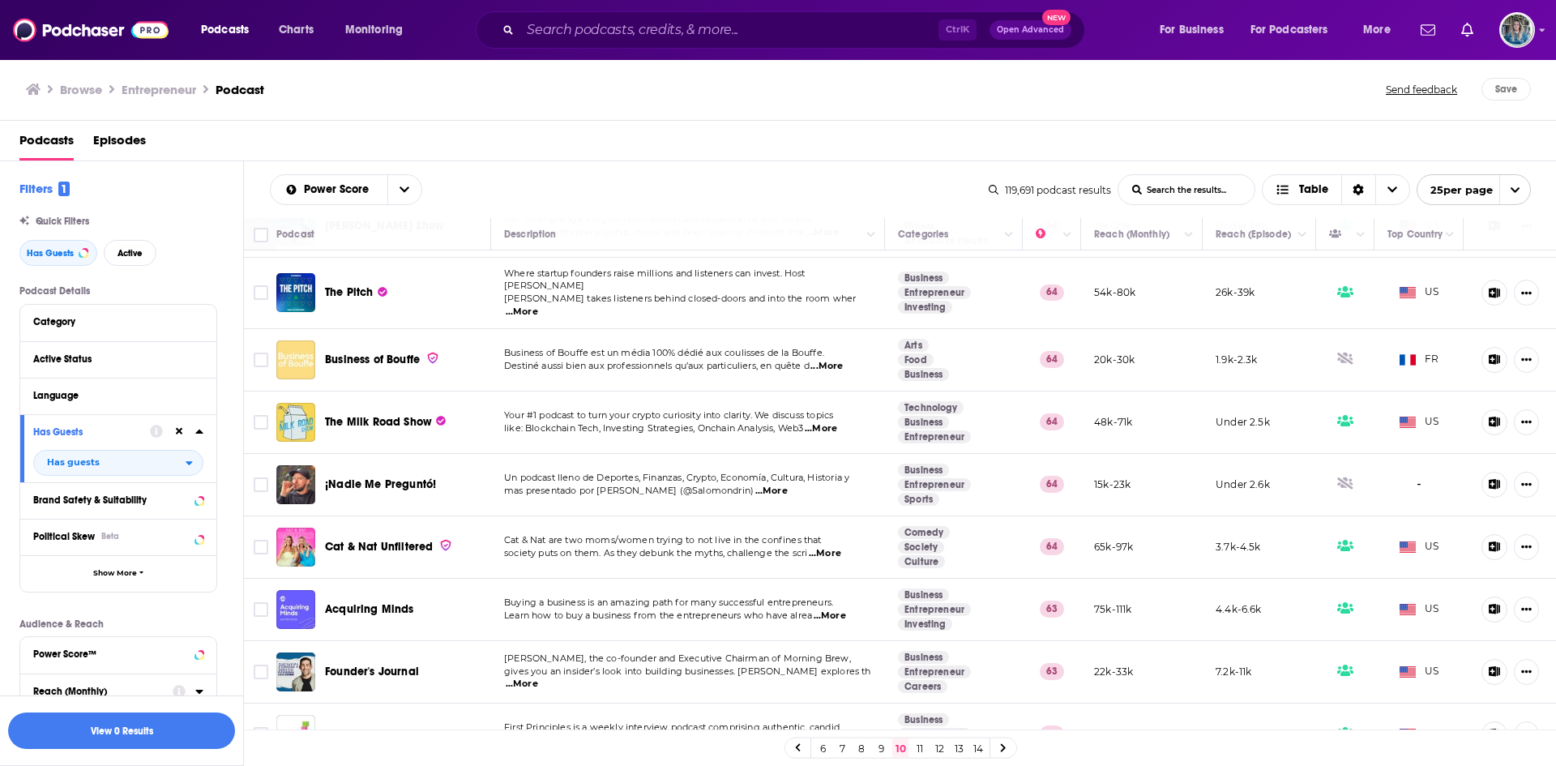
scroll to position [1081, 0]
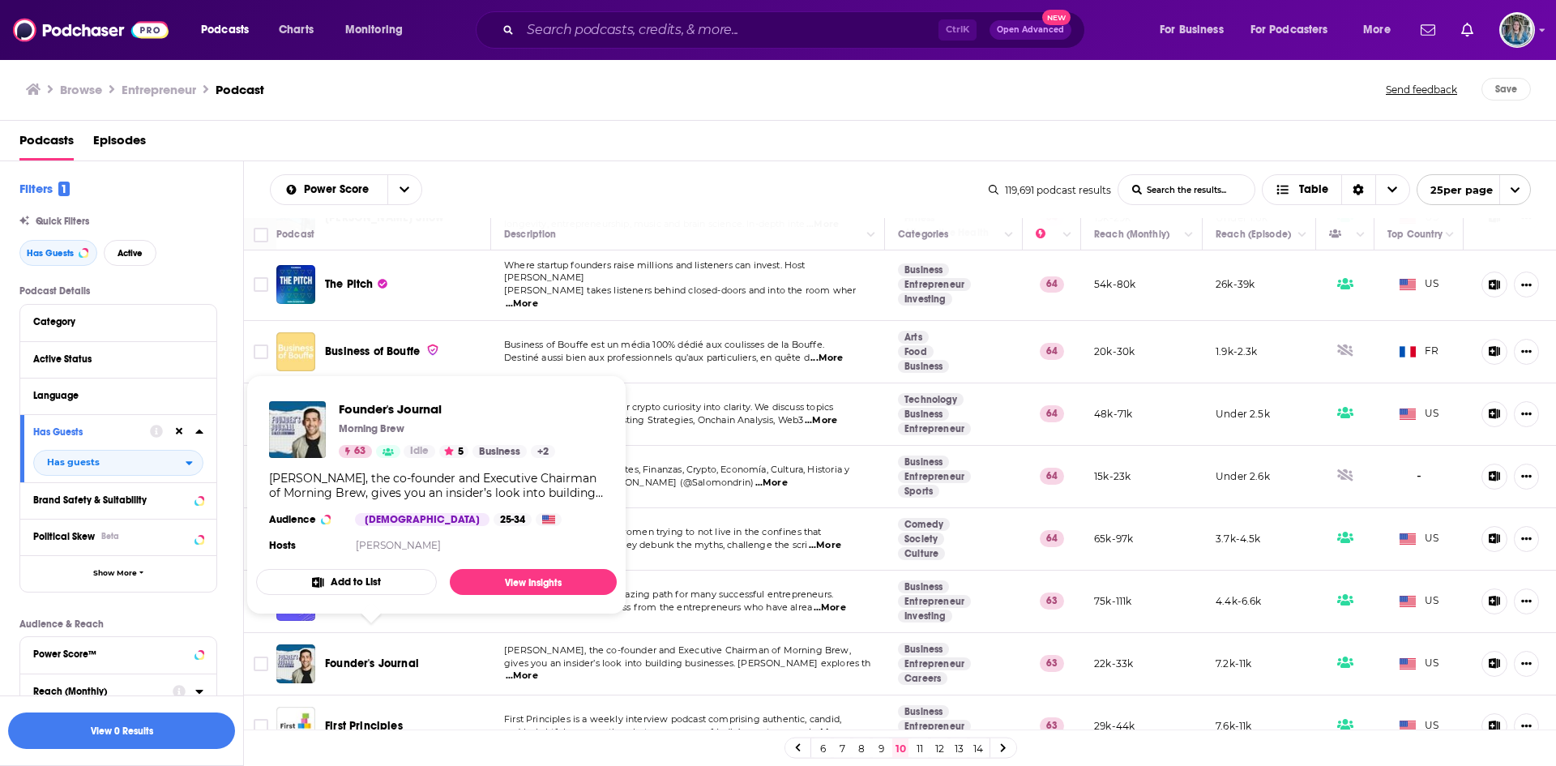
click at [392, 655] on span "Founder's Journal" at bounding box center [372, 663] width 94 height 16
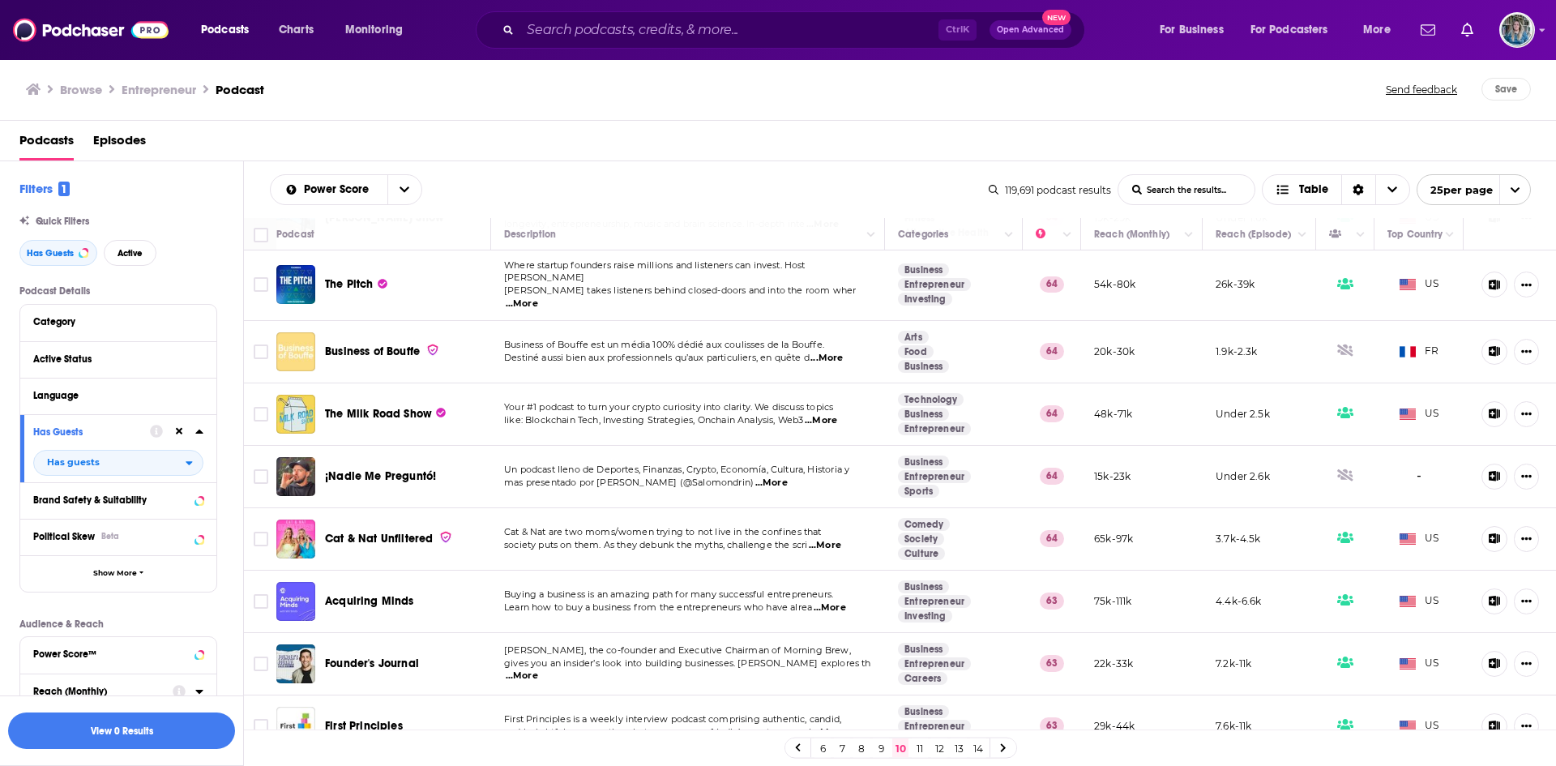
click at [880, 747] on link "9" at bounding box center [881, 747] width 16 height 19
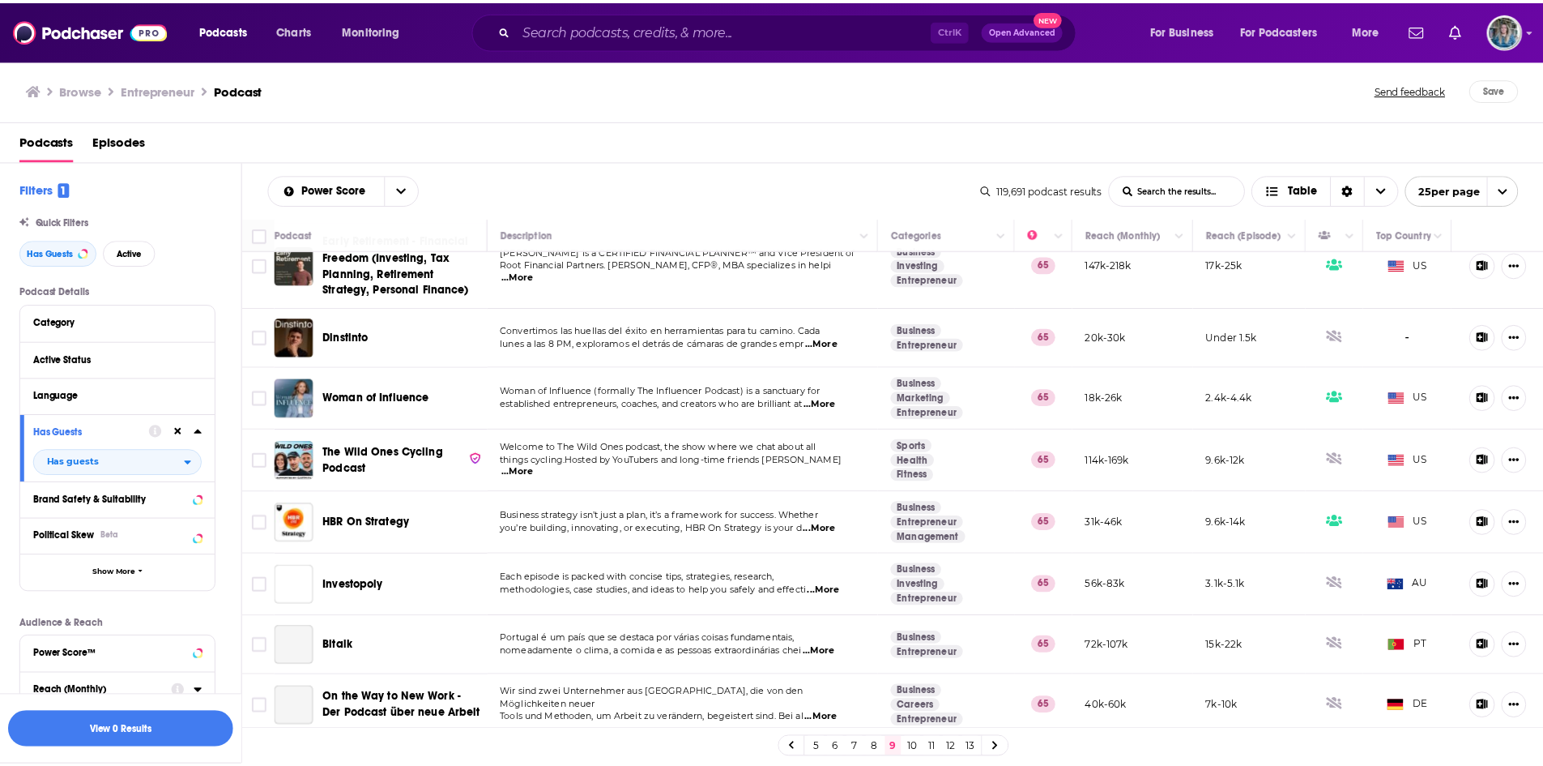
scroll to position [1113, 0]
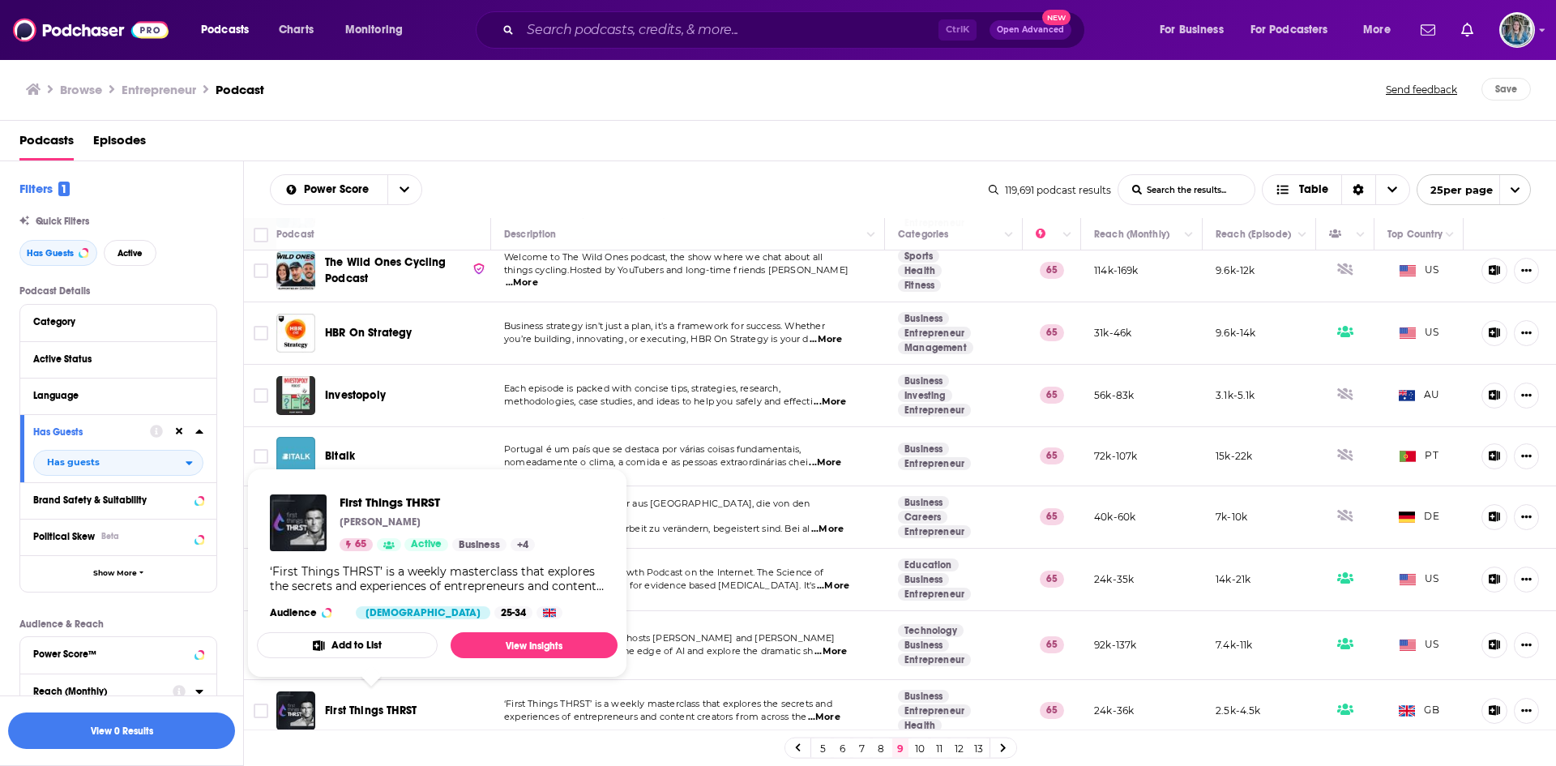
click at [372, 703] on span "First Things THRST" at bounding box center [371, 710] width 92 height 14
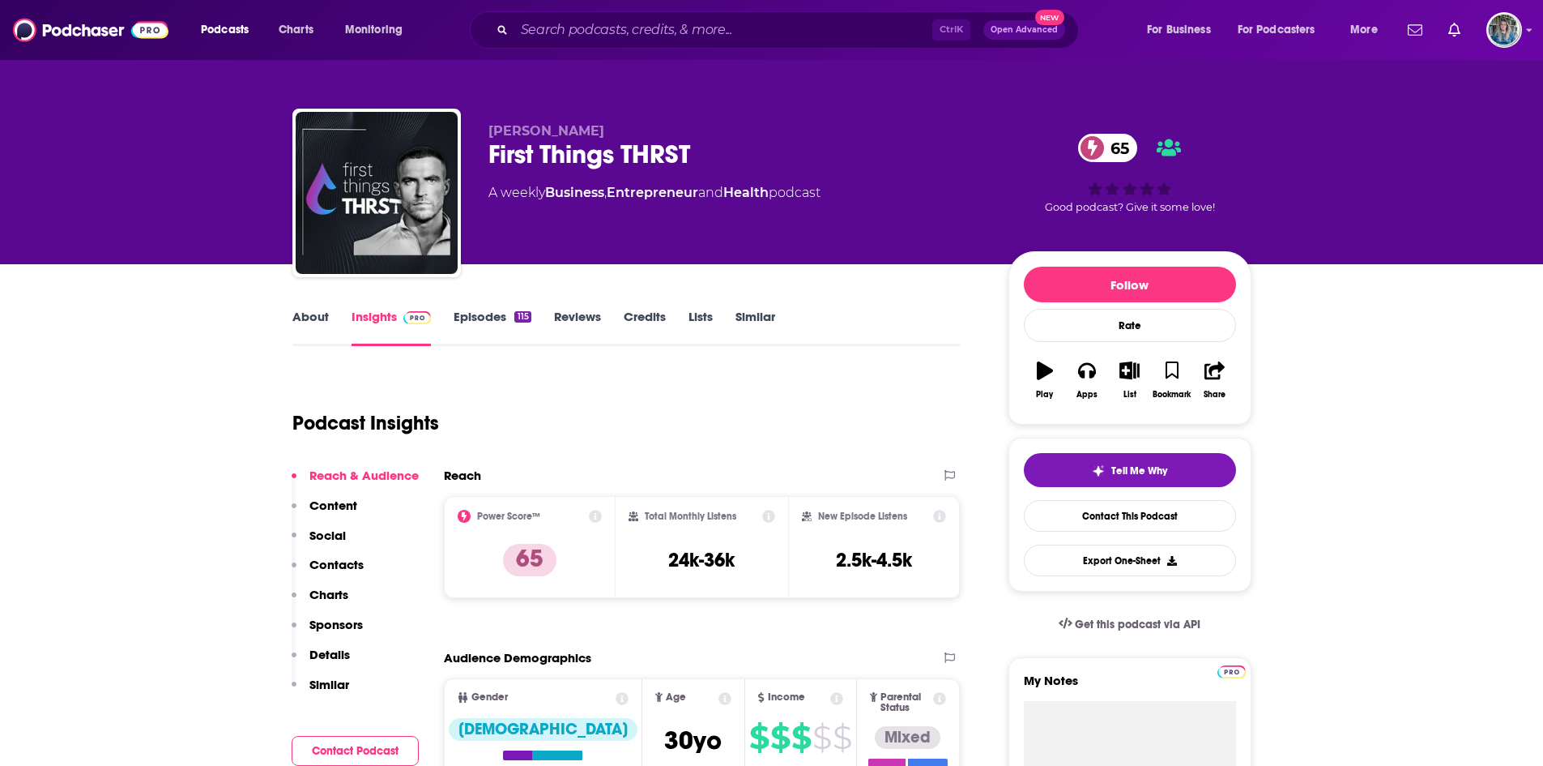
click at [475, 313] on link "Episodes 115" at bounding box center [492, 327] width 77 height 37
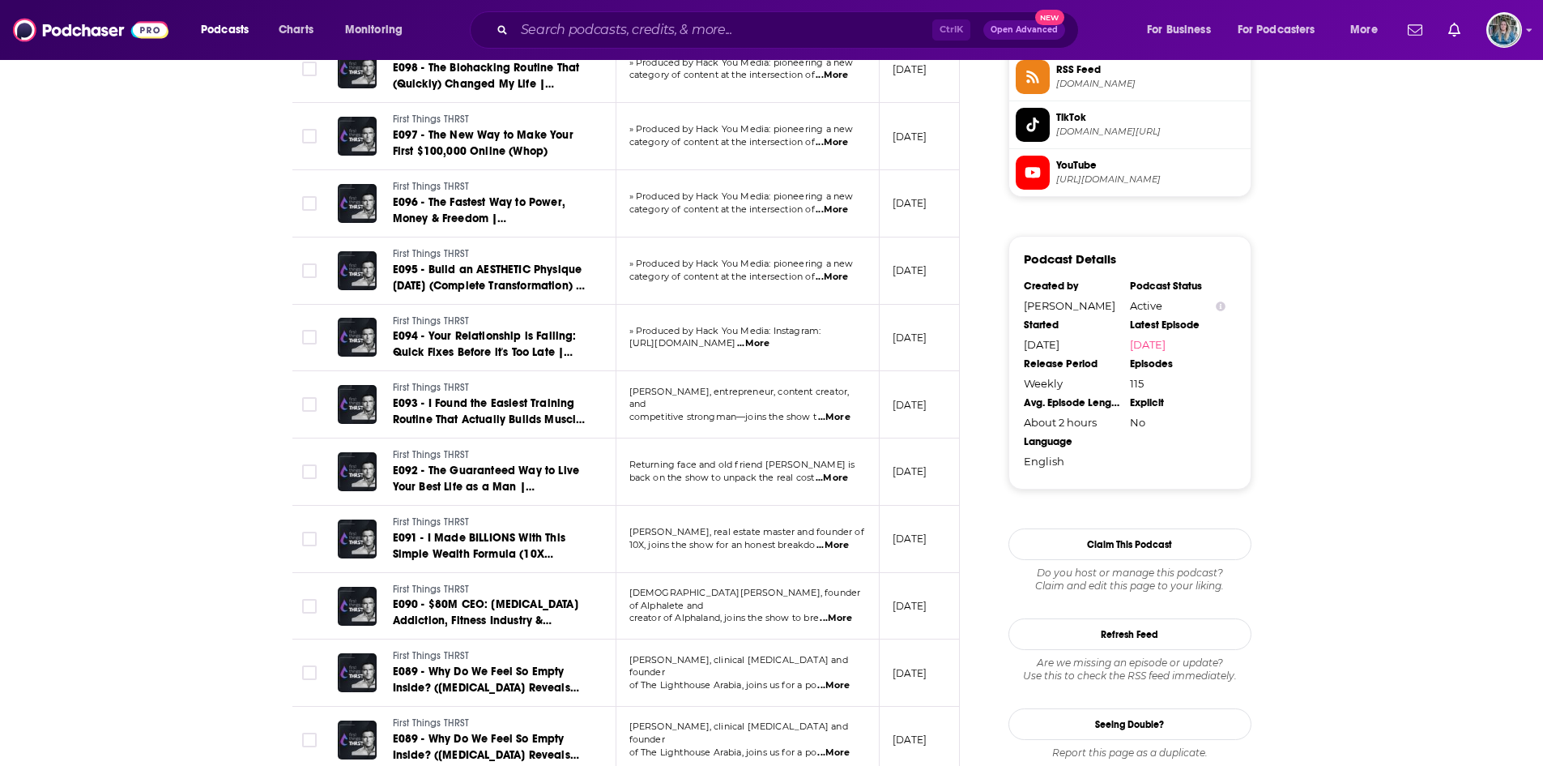
scroll to position [1371, 0]
click at [835, 479] on span "...More" at bounding box center [832, 477] width 32 height 13
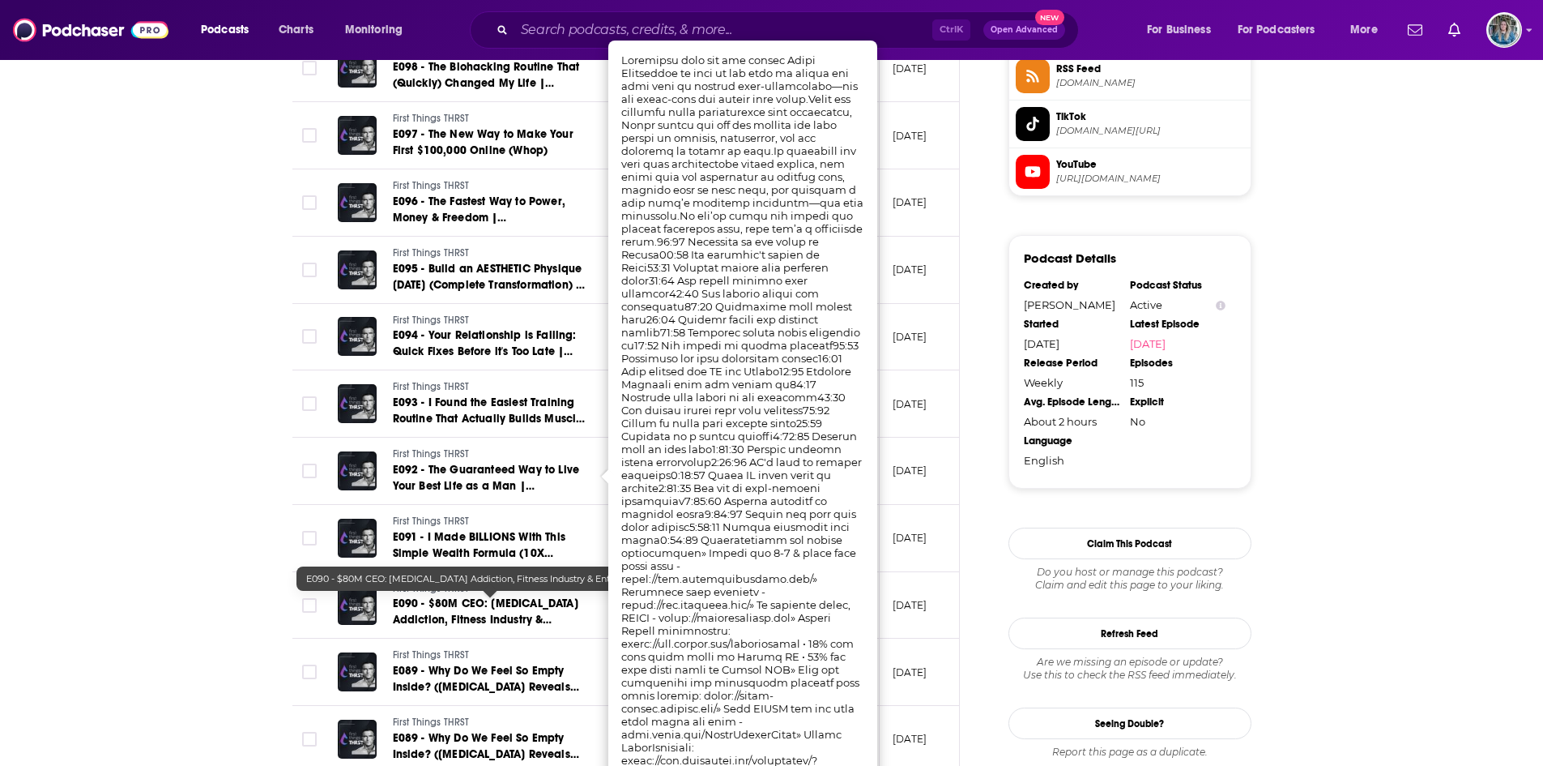
click at [501, 622] on span "E090 - $80M CEO: Adderall Addiction, Fitness Industry & Entrepreneurship | Chri…" at bounding box center [488, 619] width 191 height 46
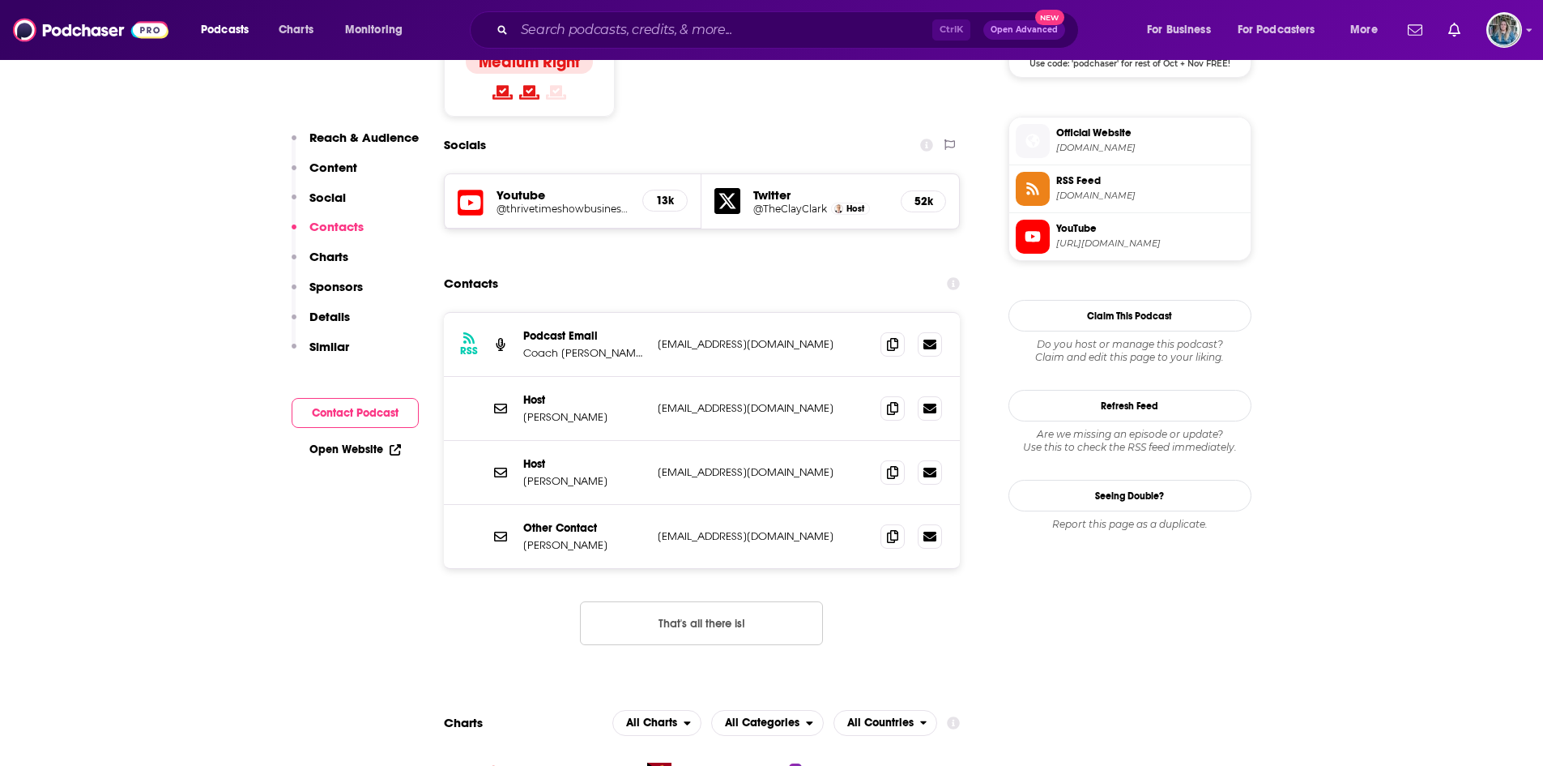
scroll to position [1407, 0]
click at [890, 336] on icon at bounding box center [892, 342] width 11 height 13
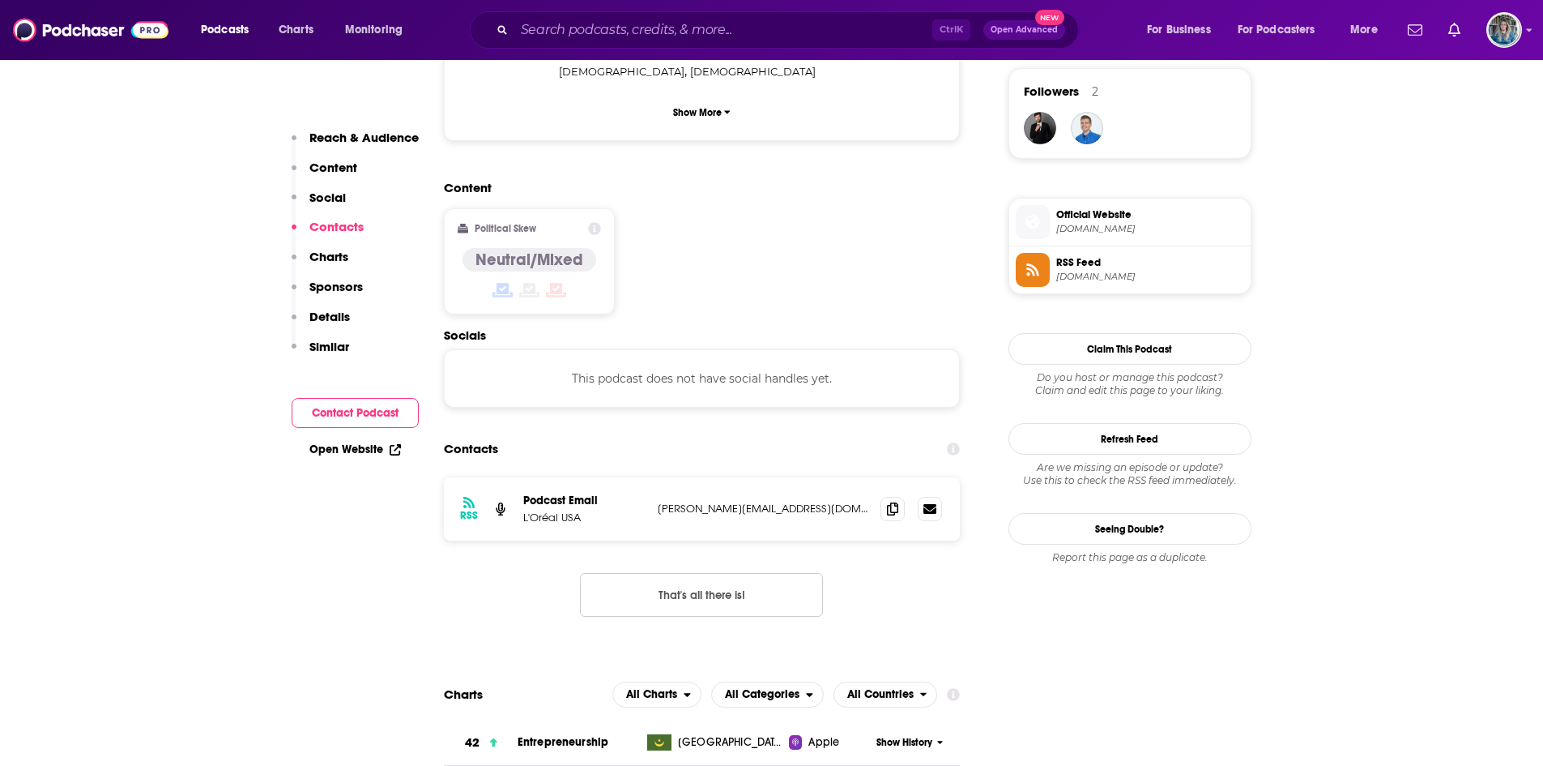
scroll to position [1266, 0]
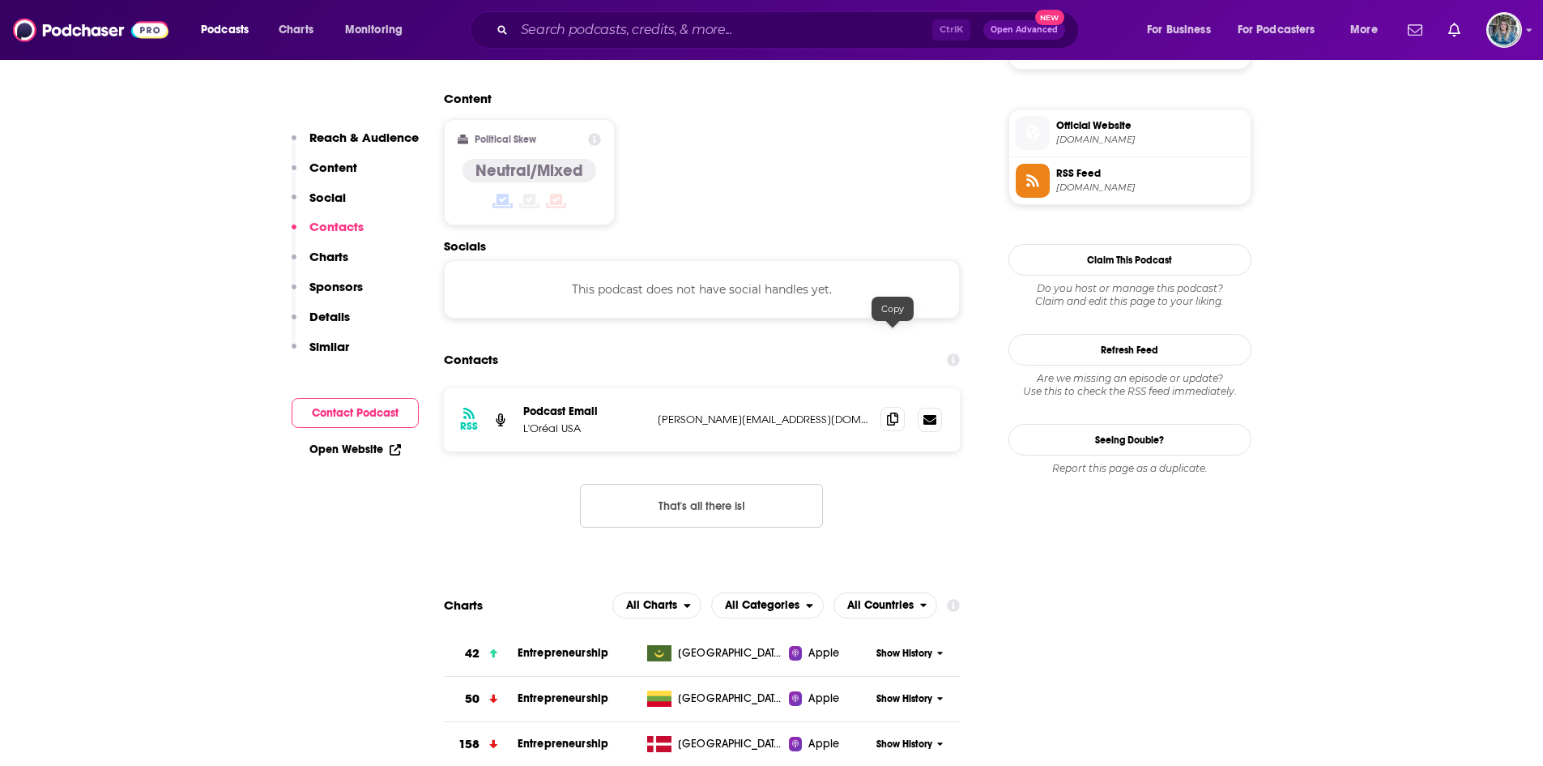
click at [895, 412] on icon at bounding box center [892, 418] width 11 height 13
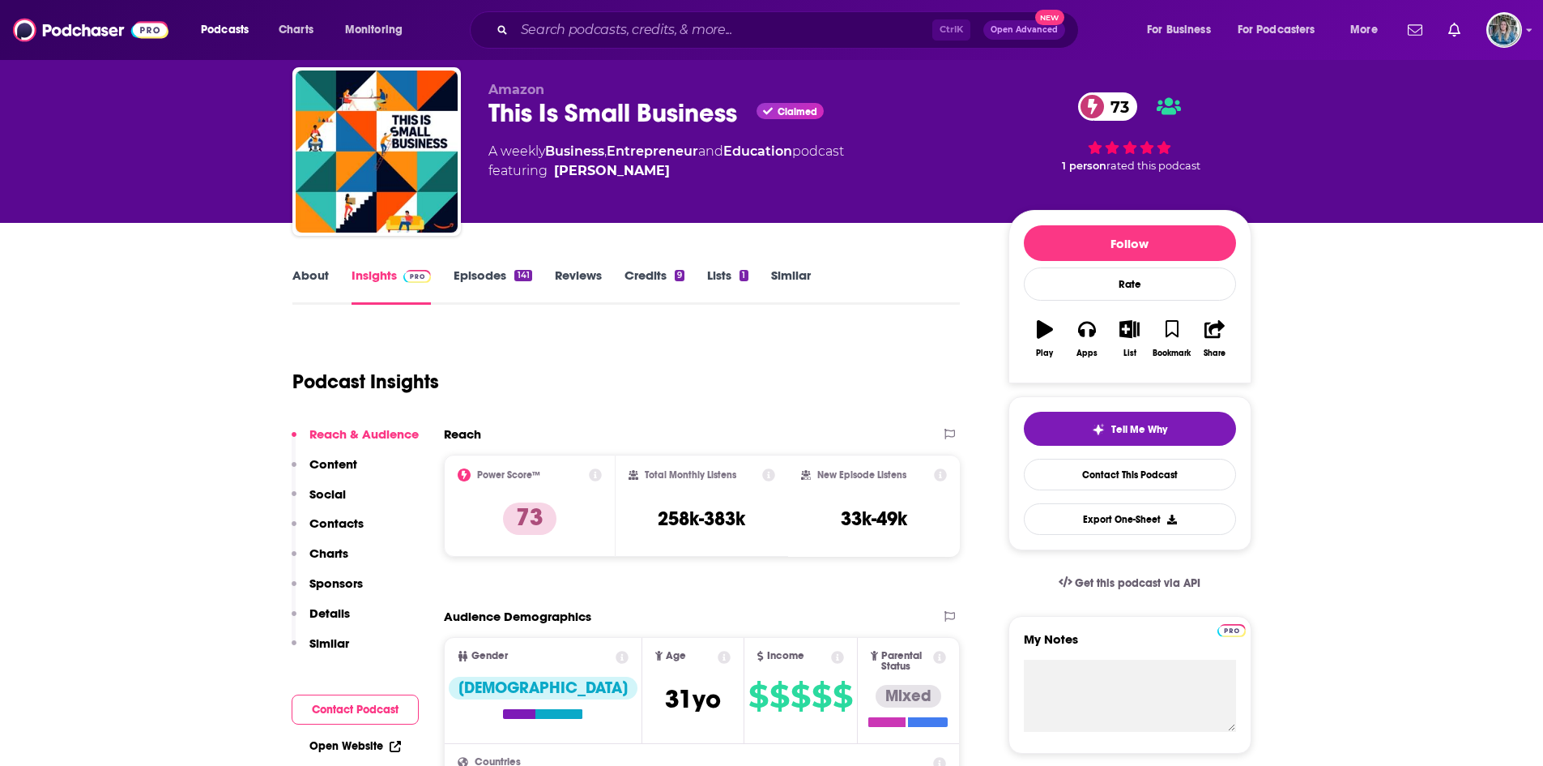
scroll to position [40, 0]
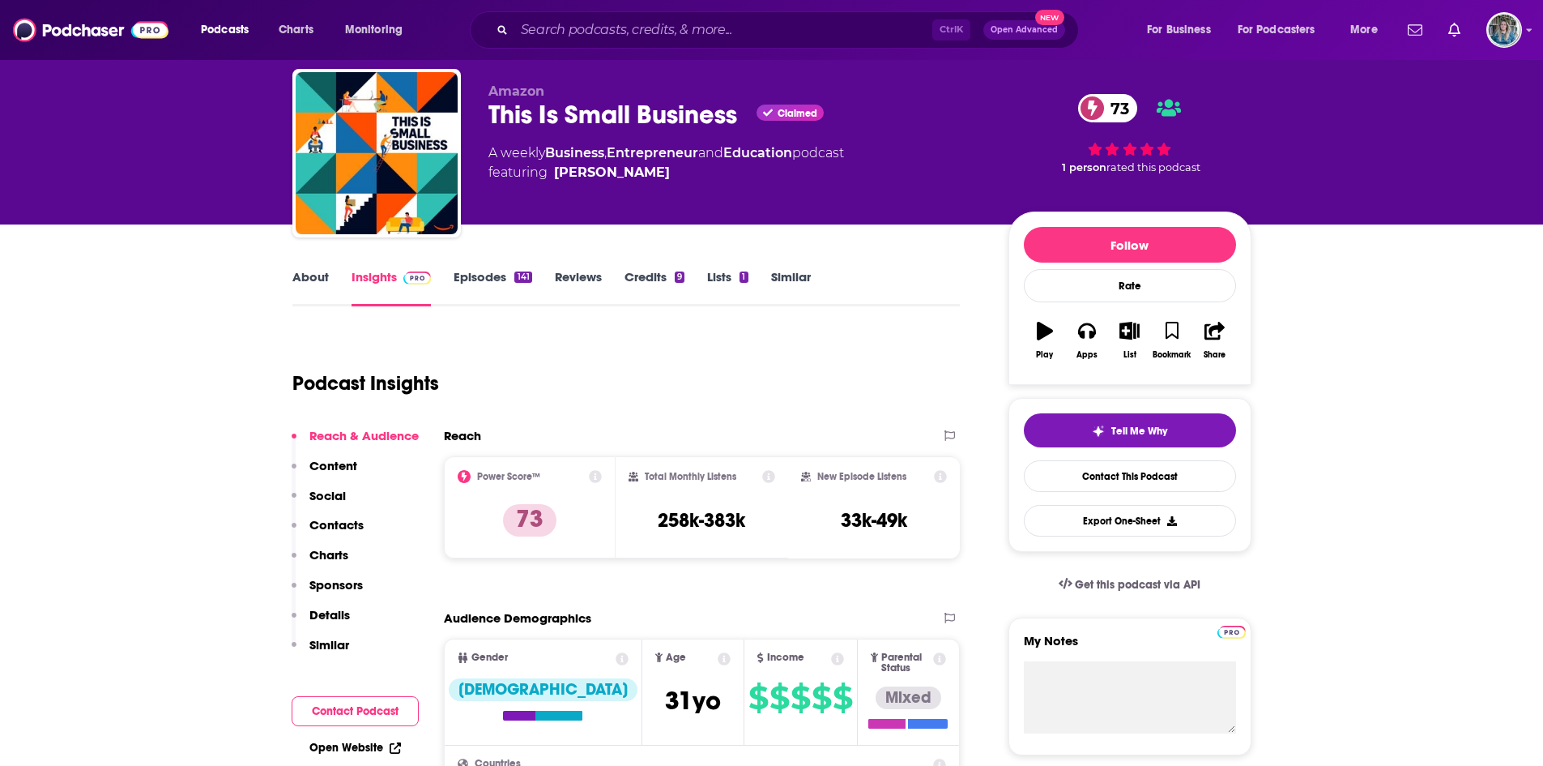
click at [481, 280] on link "Episodes 141" at bounding box center [493, 287] width 78 height 37
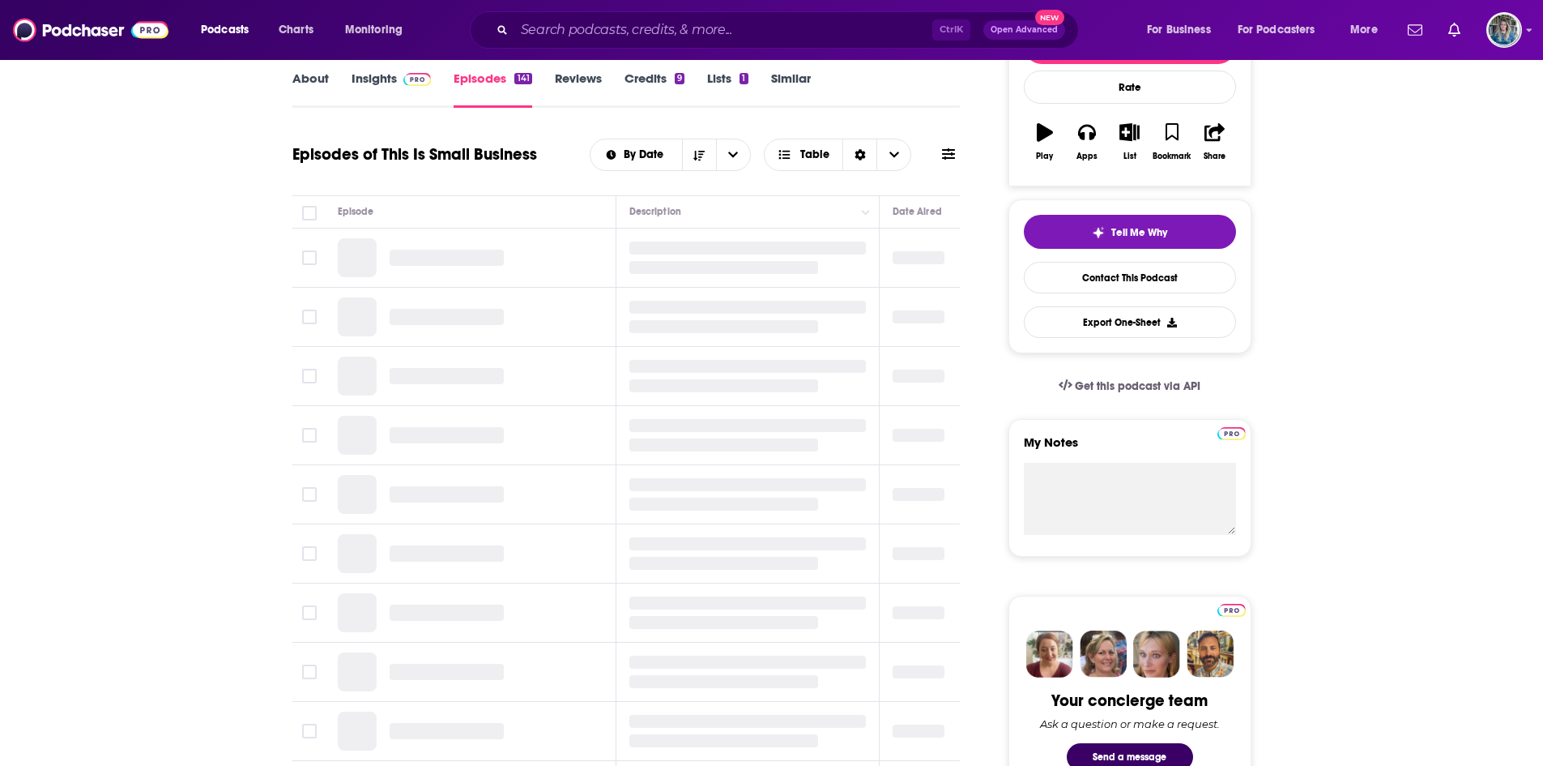
scroll to position [235, 0]
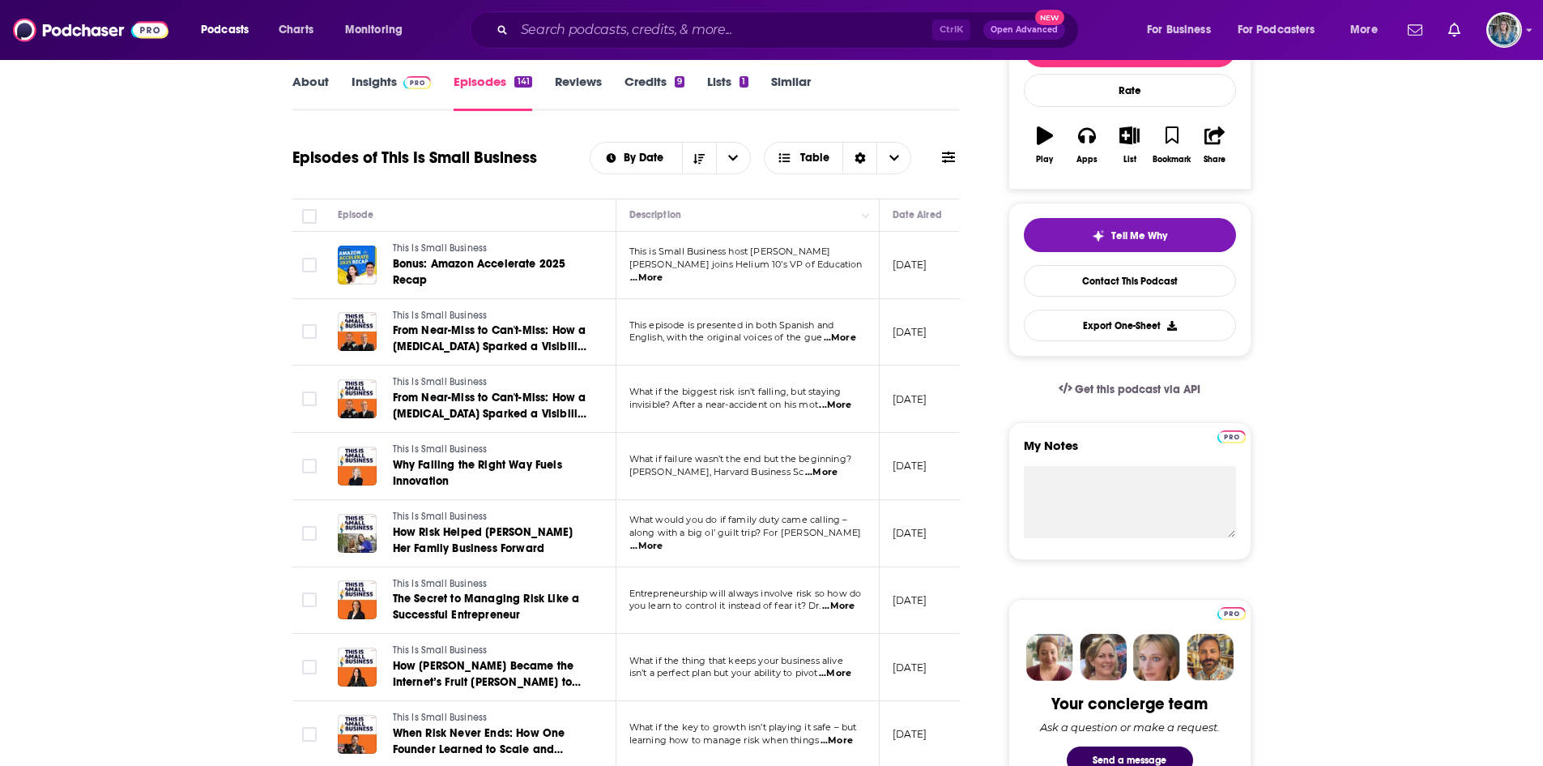
click at [383, 80] on link "Insights" at bounding box center [392, 92] width 80 height 37
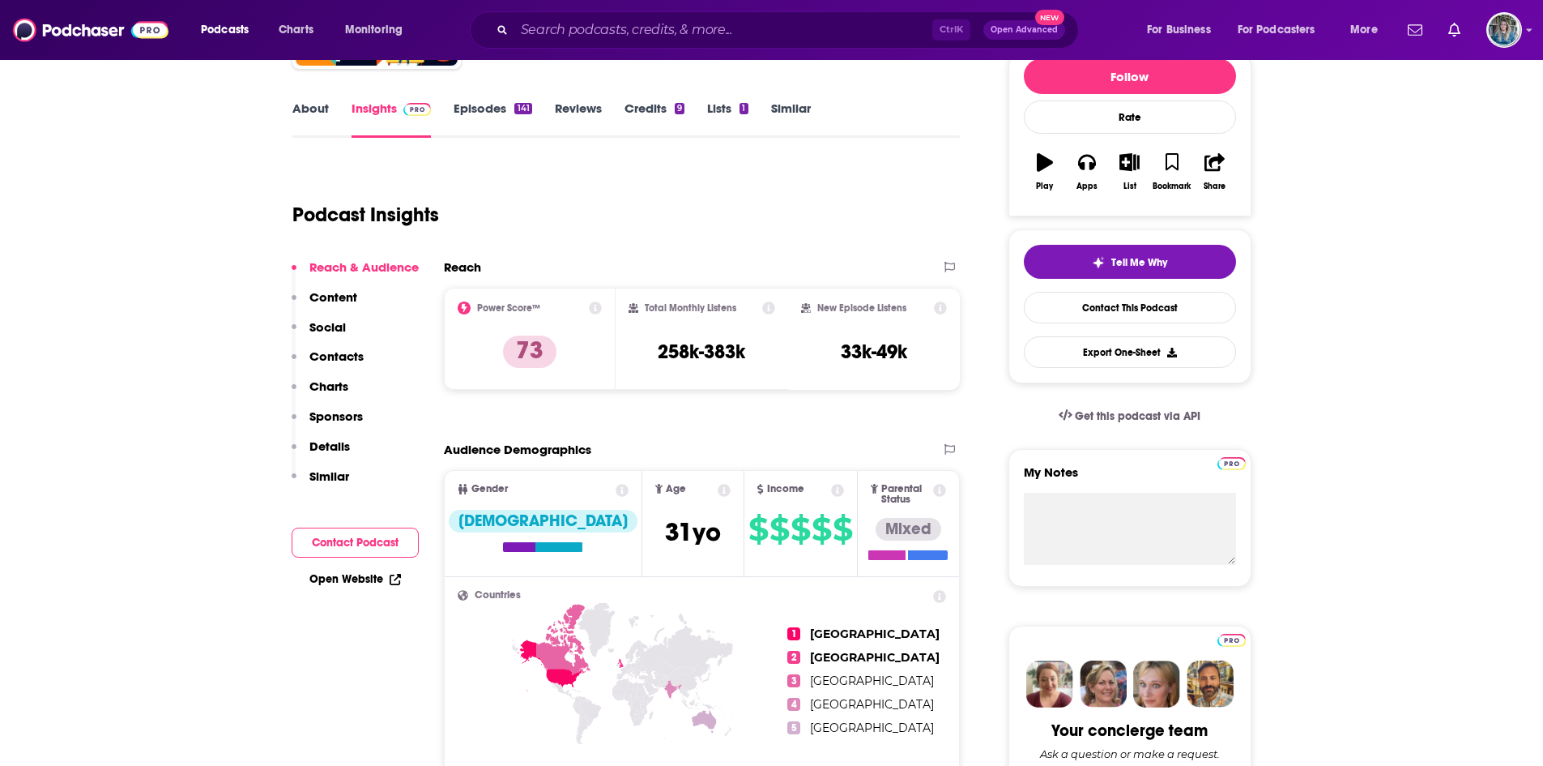
scroll to position [216, 0]
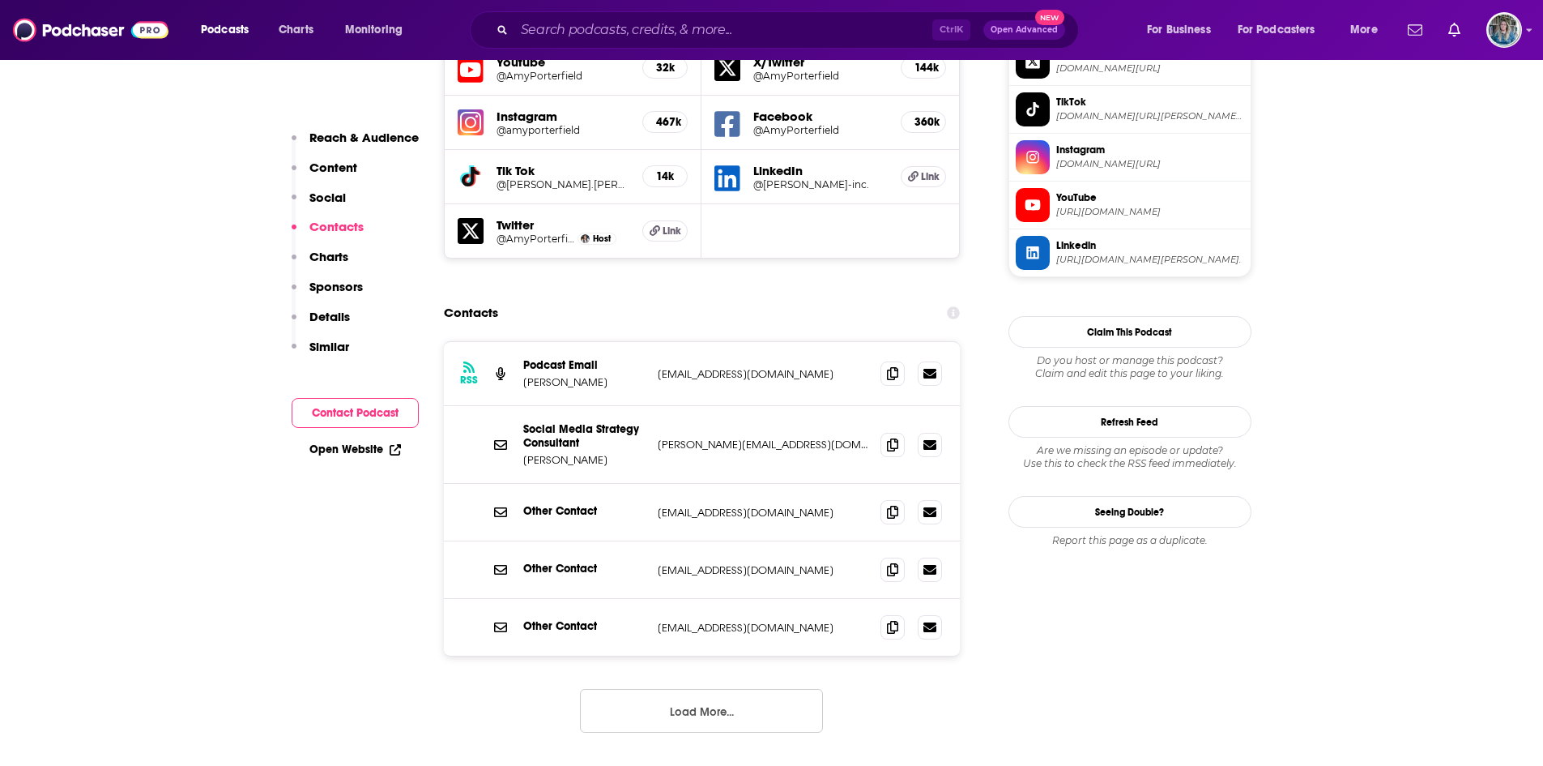
scroll to position [1483, 0]
click at [890, 365] on icon at bounding box center [892, 371] width 11 height 13
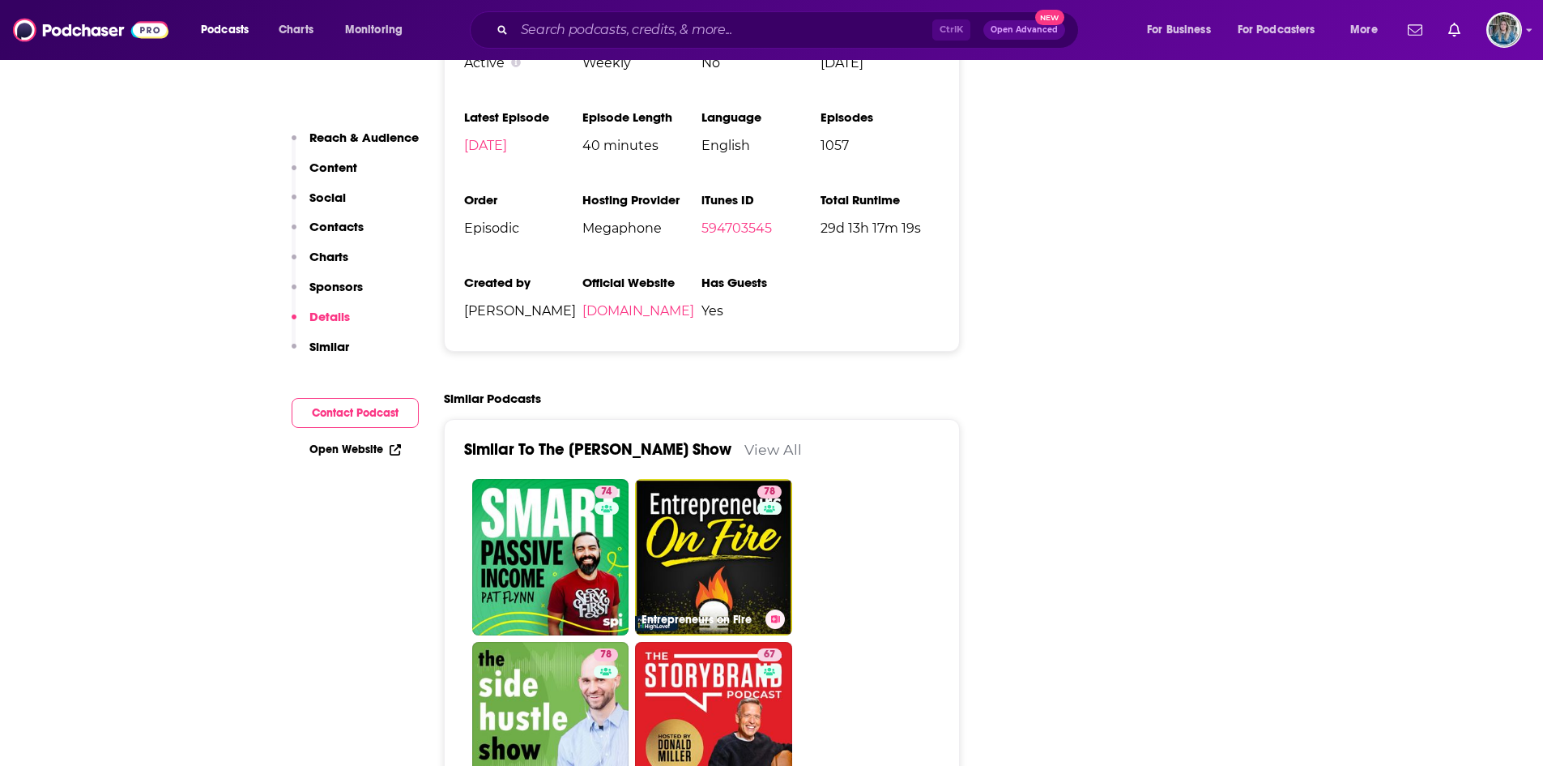
scroll to position [3259, 0]
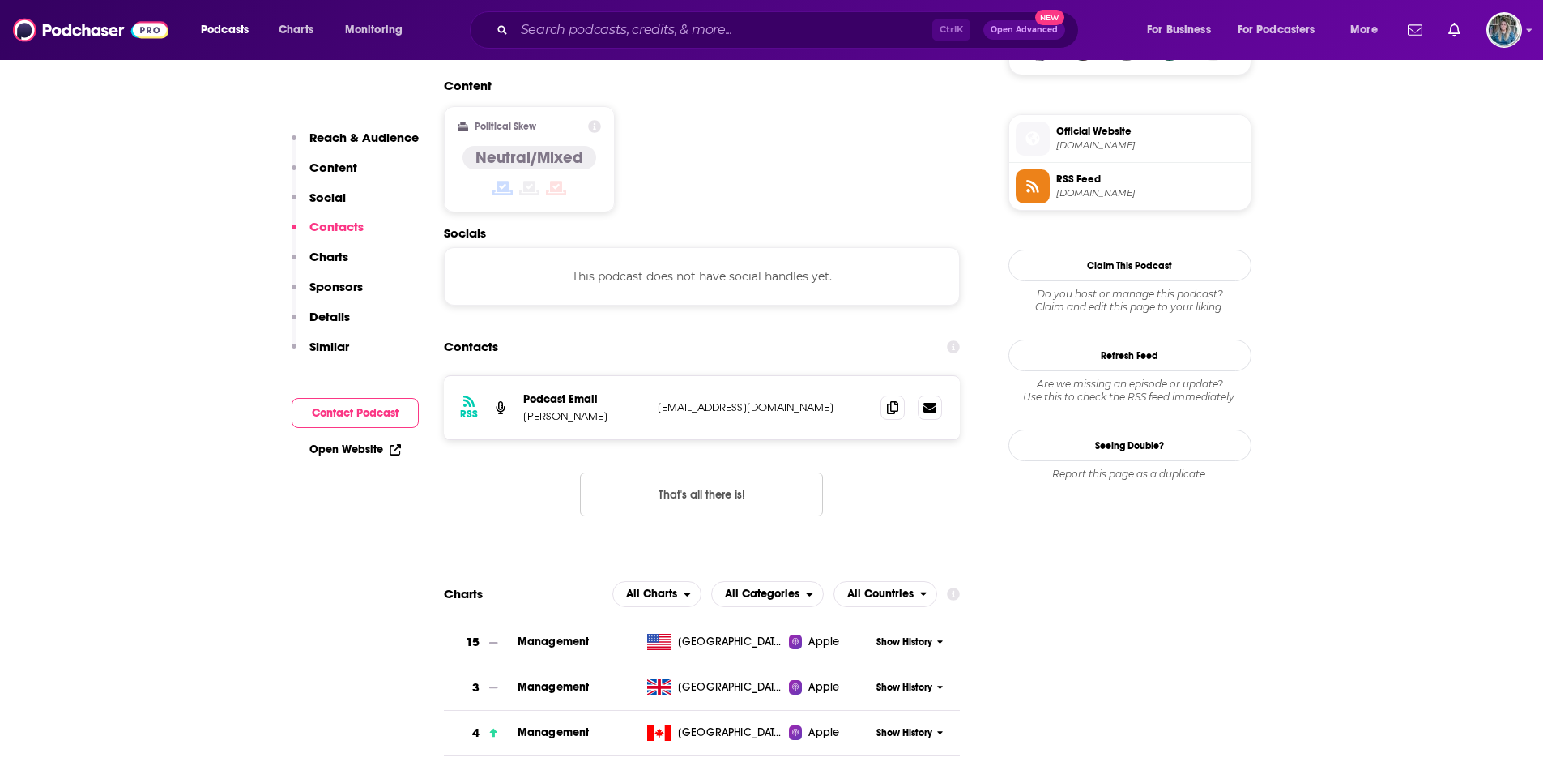
scroll to position [1260, 0]
click at [898, 395] on span at bounding box center [893, 407] width 24 height 24
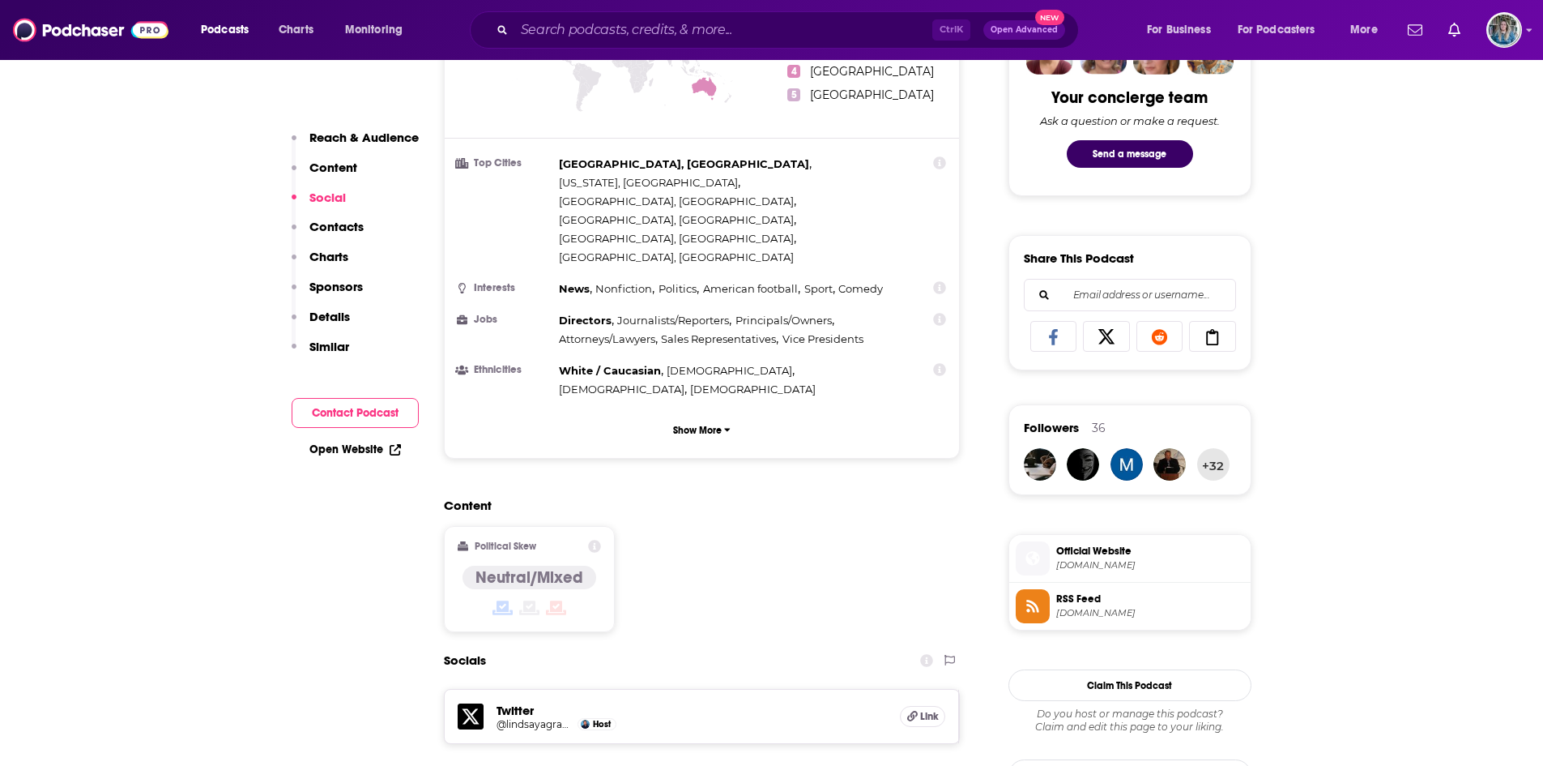
scroll to position [1481, 0]
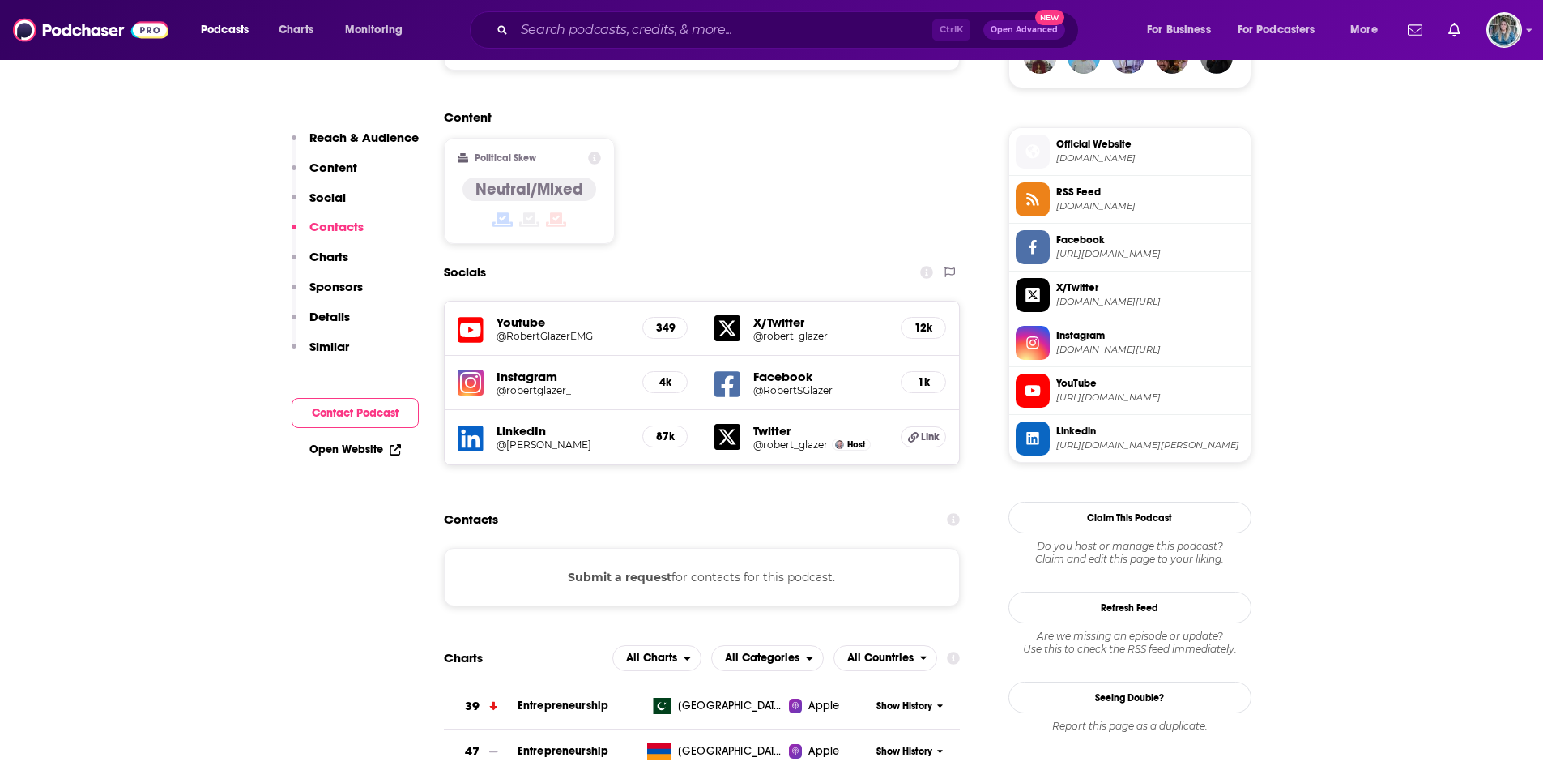
scroll to position [1447, 0]
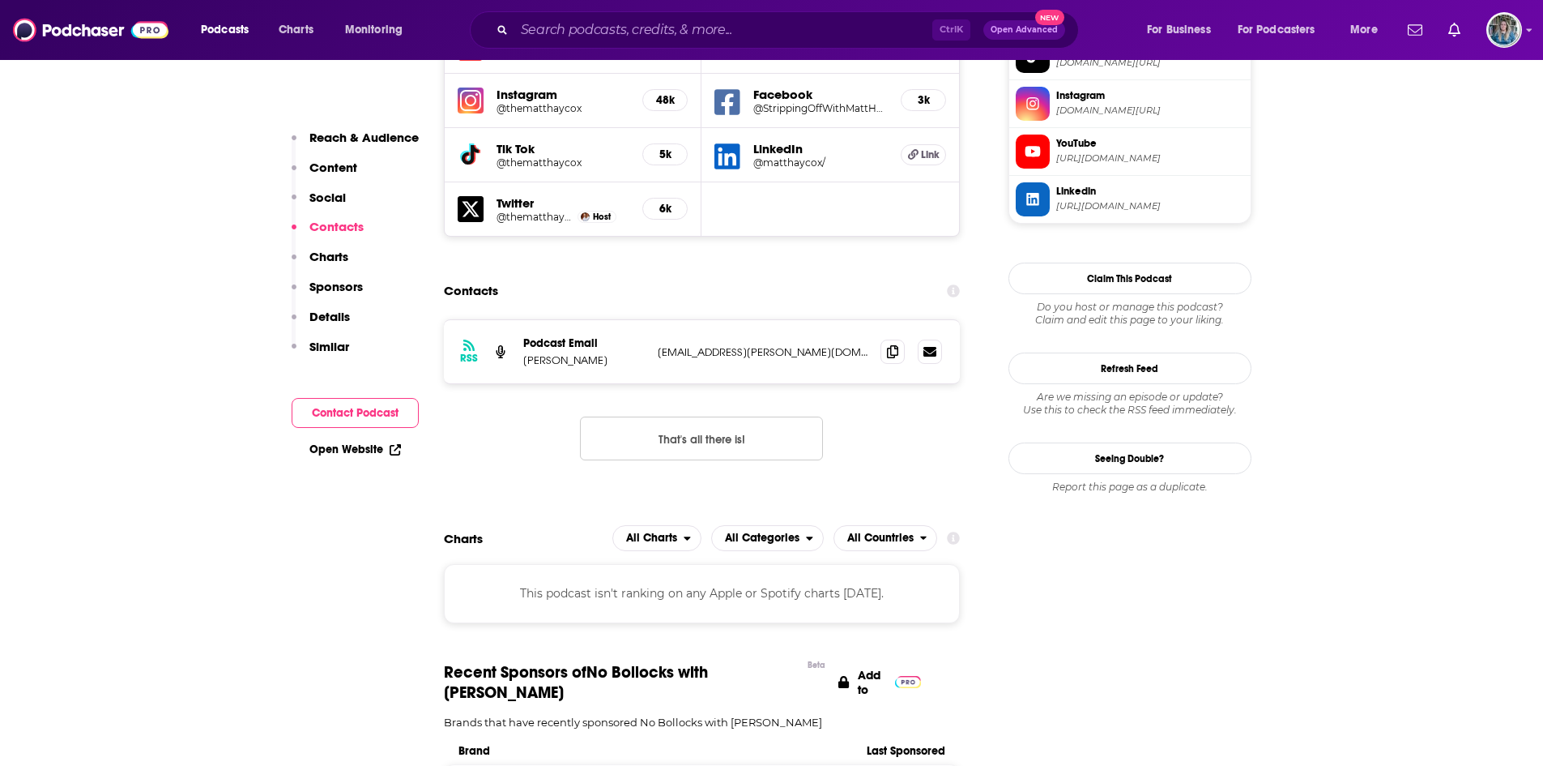
scroll to position [1530, 0]
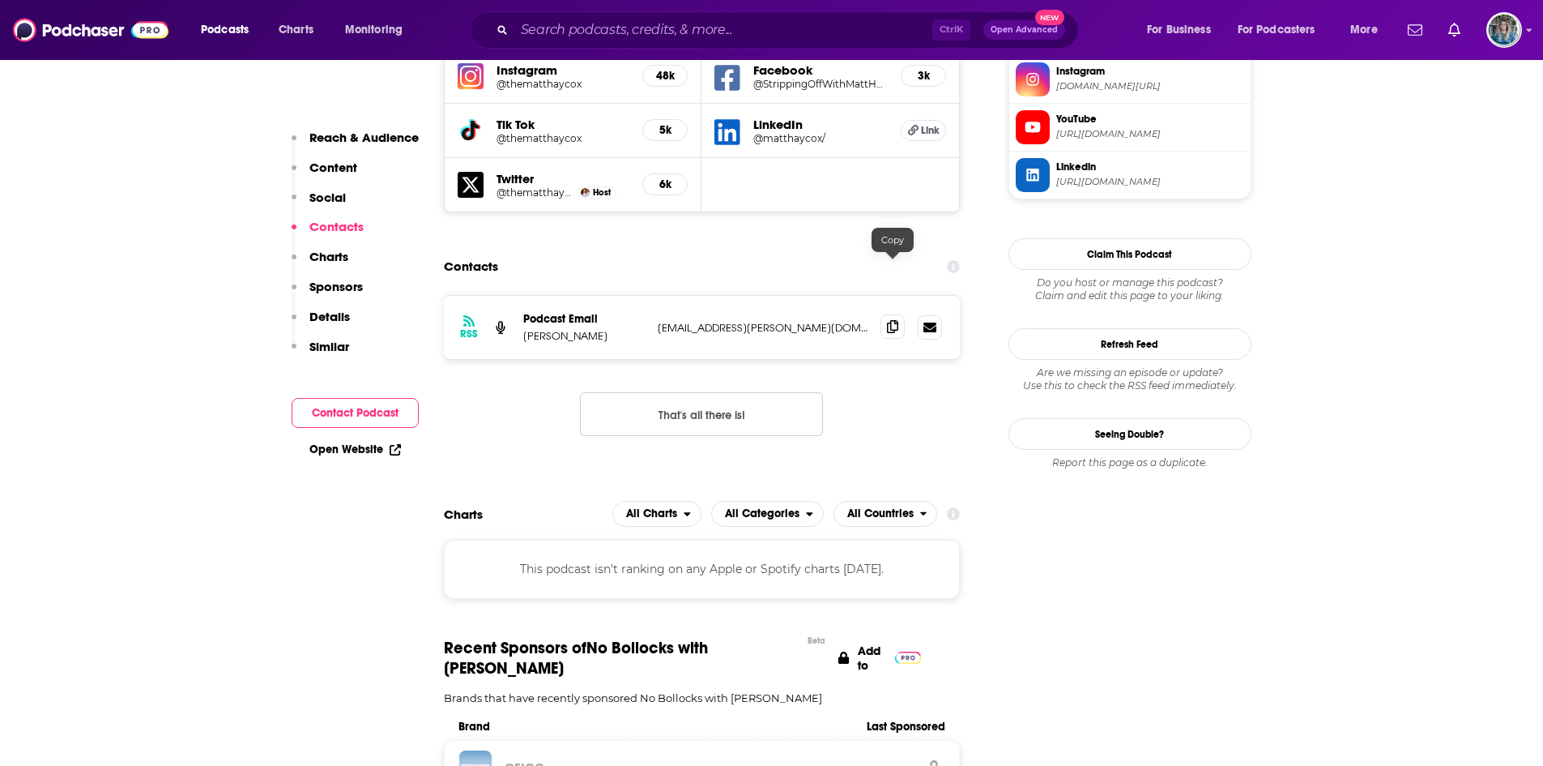
click at [898, 320] on icon at bounding box center [892, 326] width 11 height 13
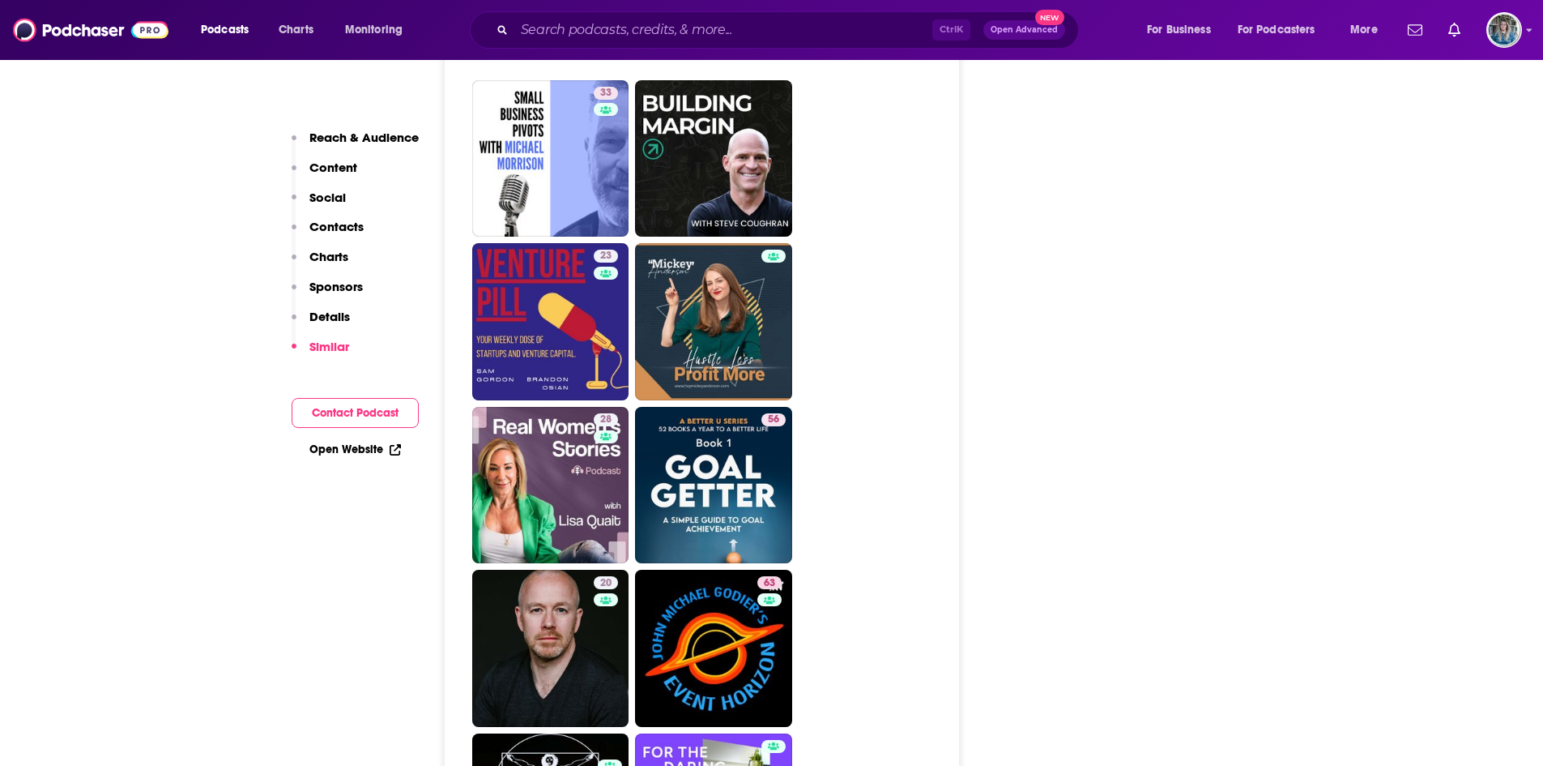
scroll to position [2947, 0]
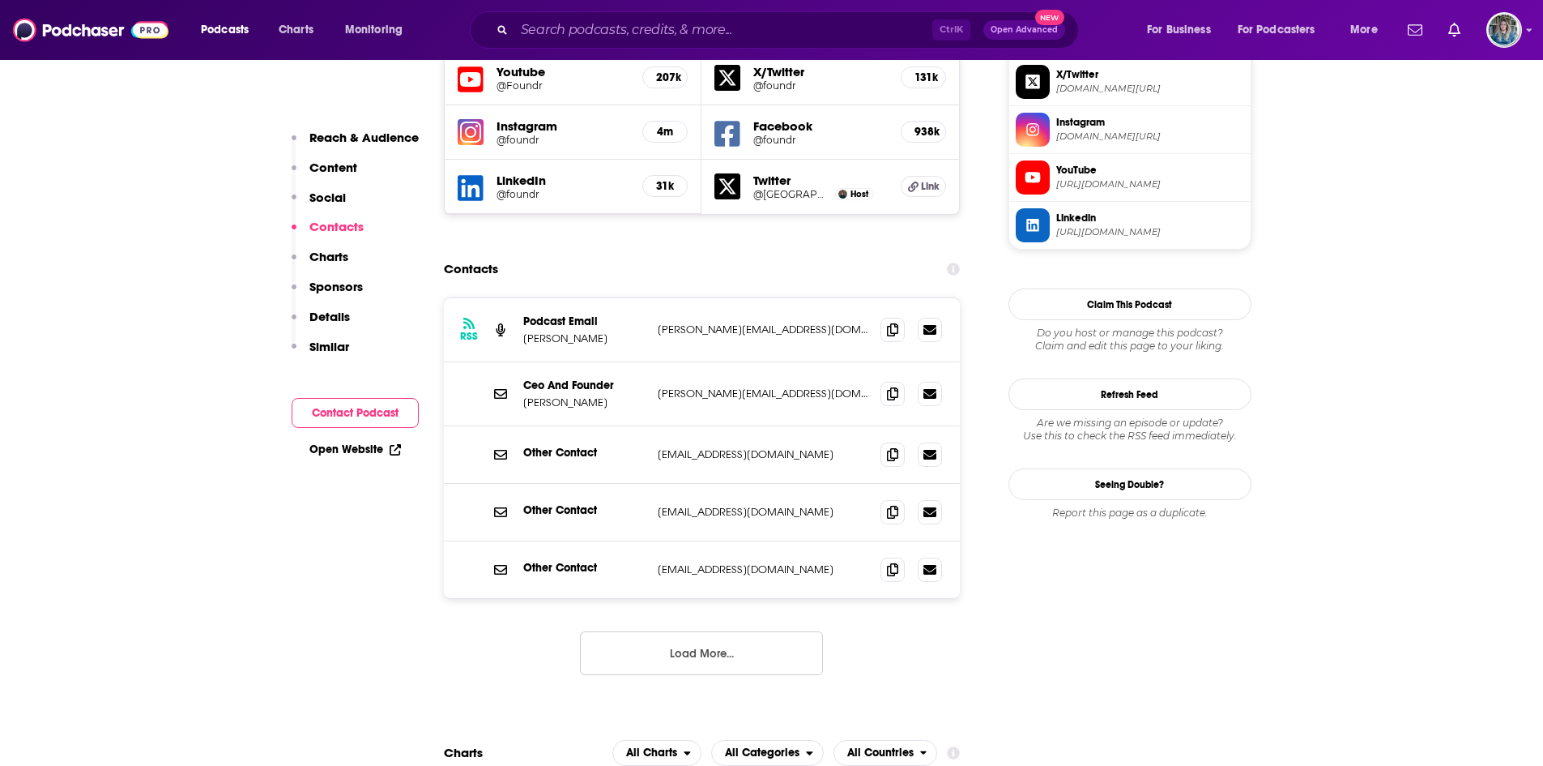
scroll to position [1462, 0]
click at [892, 322] on icon at bounding box center [892, 328] width 11 height 13
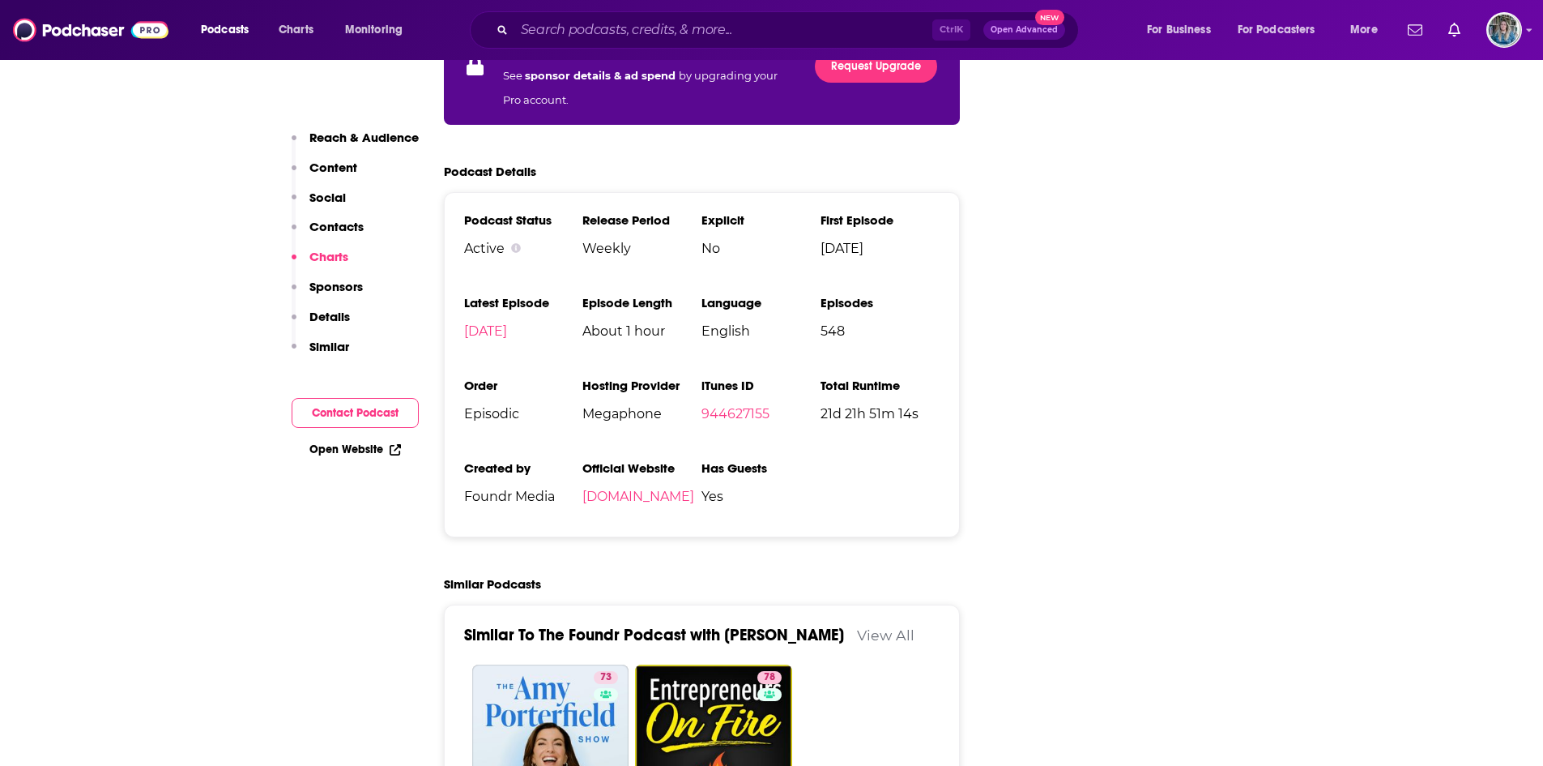
scroll to position [3291, 0]
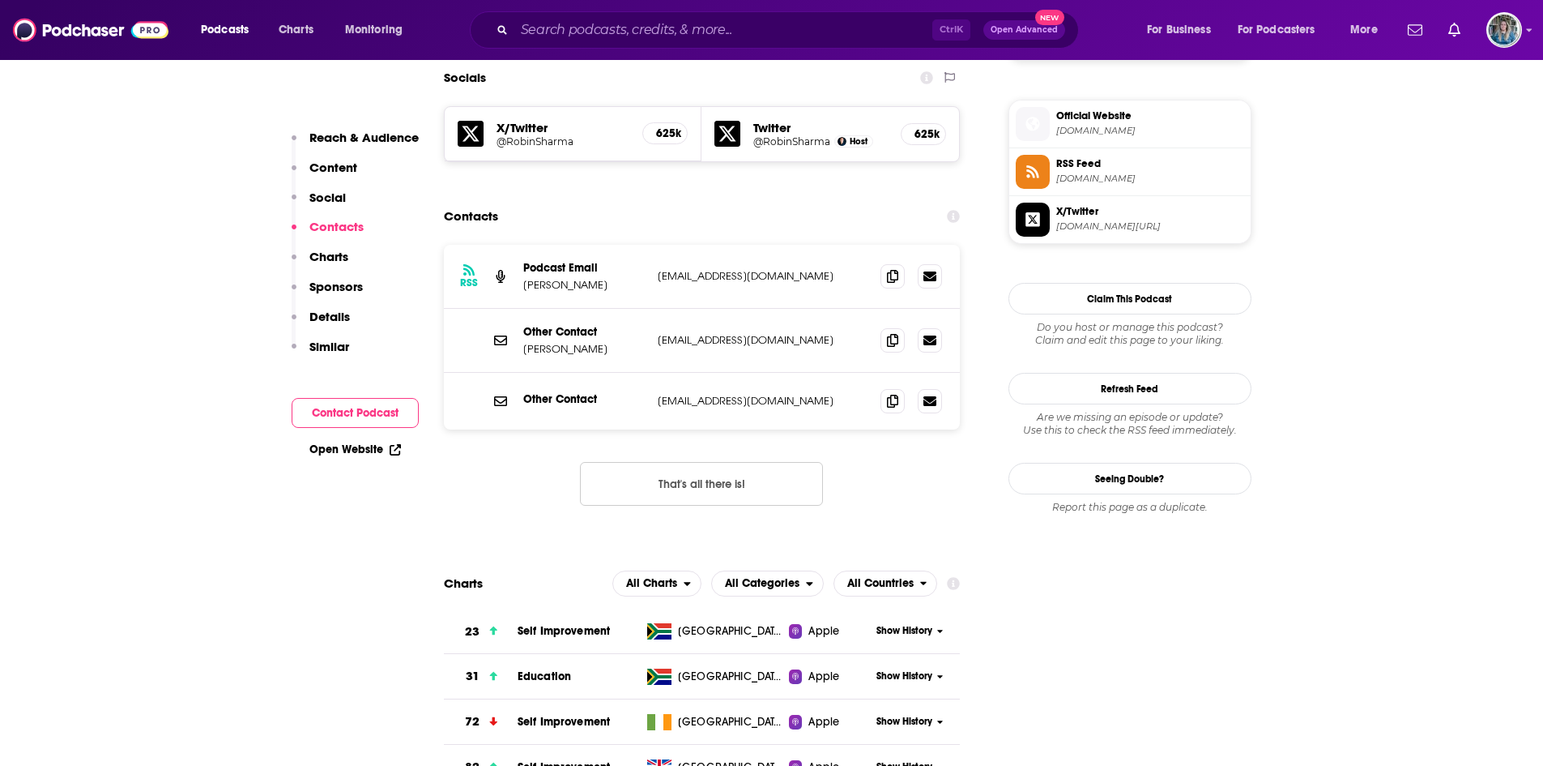
scroll to position [1424, 0]
click at [890, 268] on icon at bounding box center [892, 274] width 11 height 13
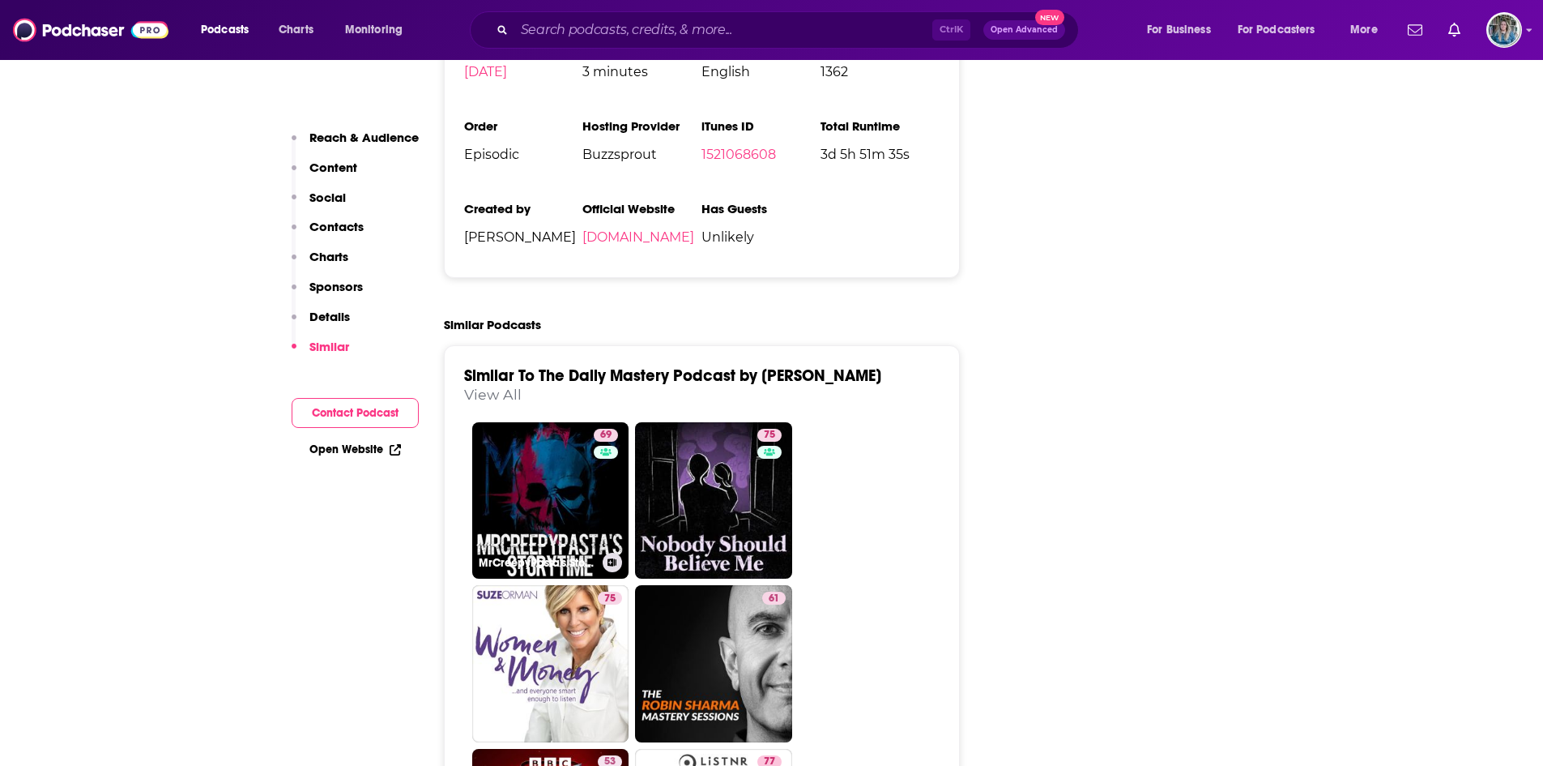
scroll to position [2887, 0]
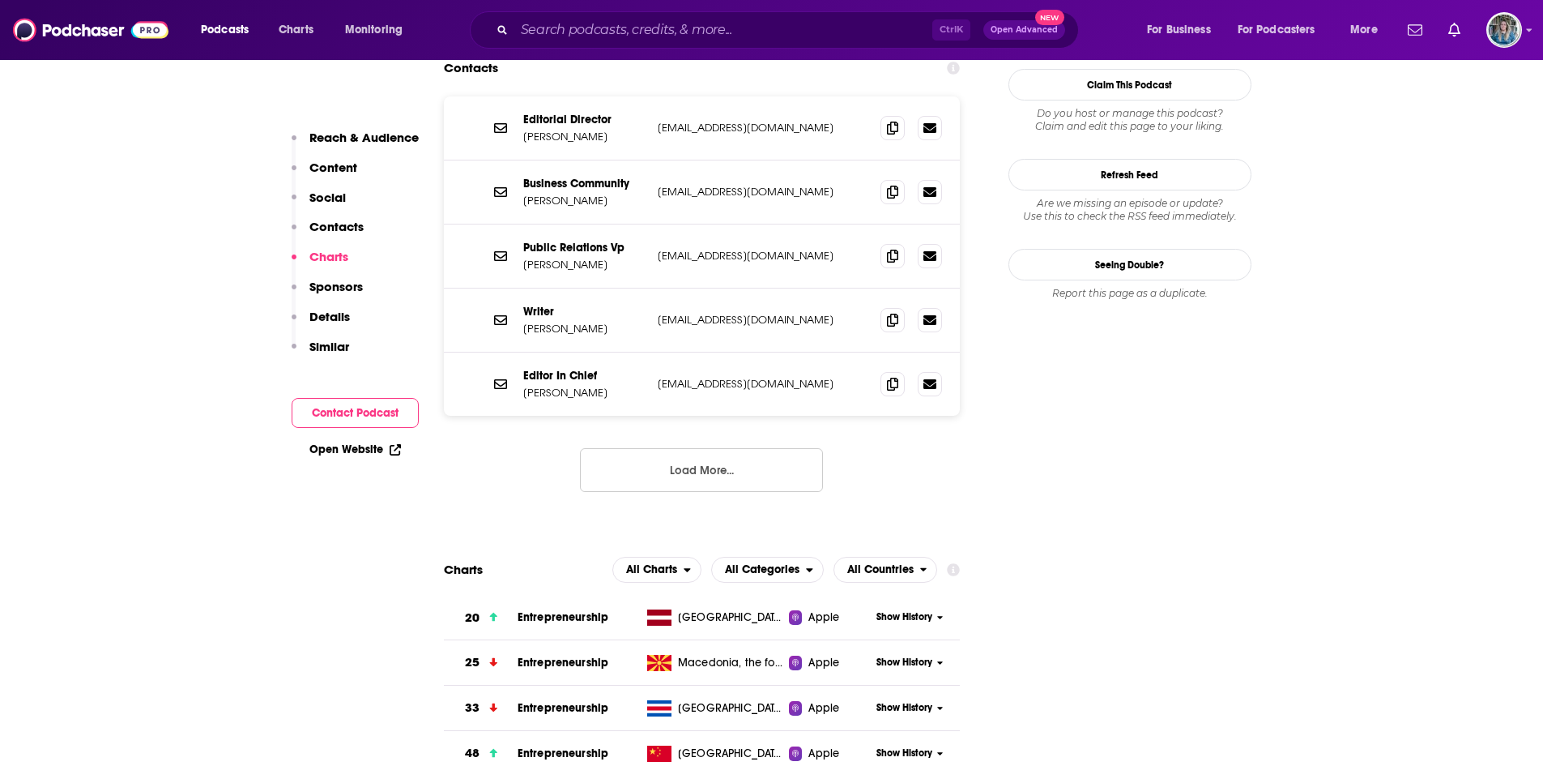
scroll to position [1628, 0]
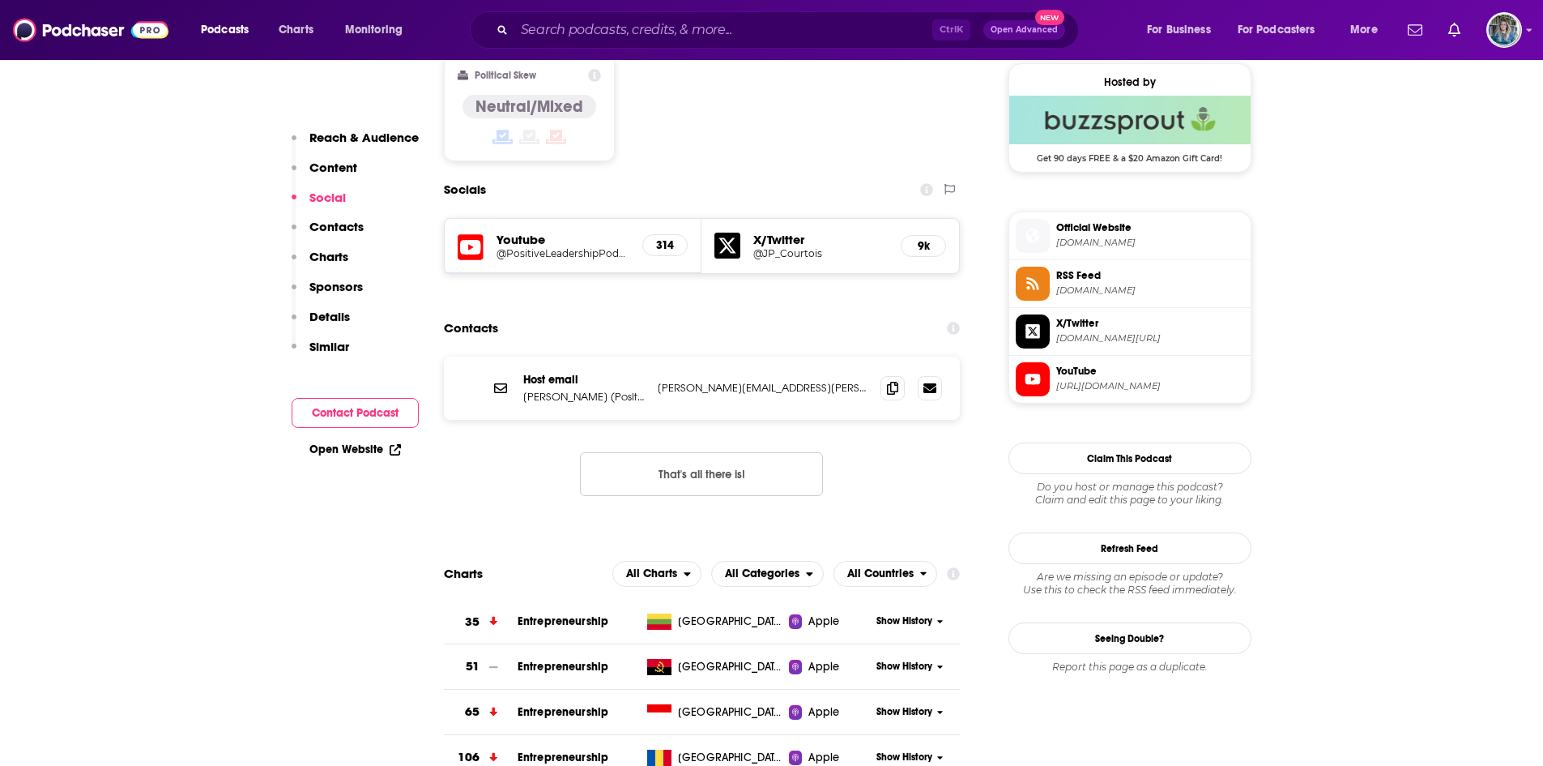
scroll to position [1314, 0]
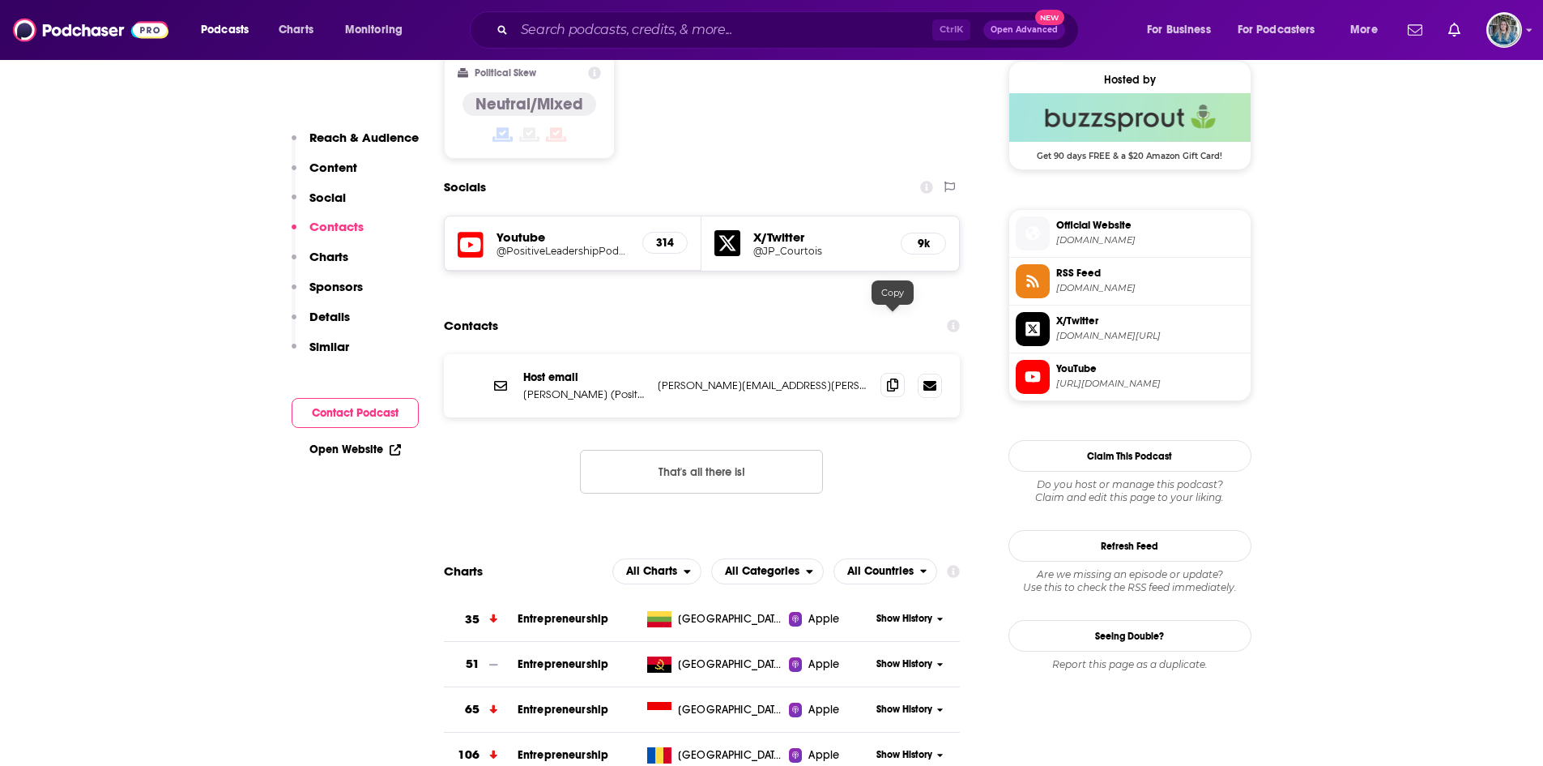
click at [893, 378] on icon at bounding box center [892, 384] width 11 height 13
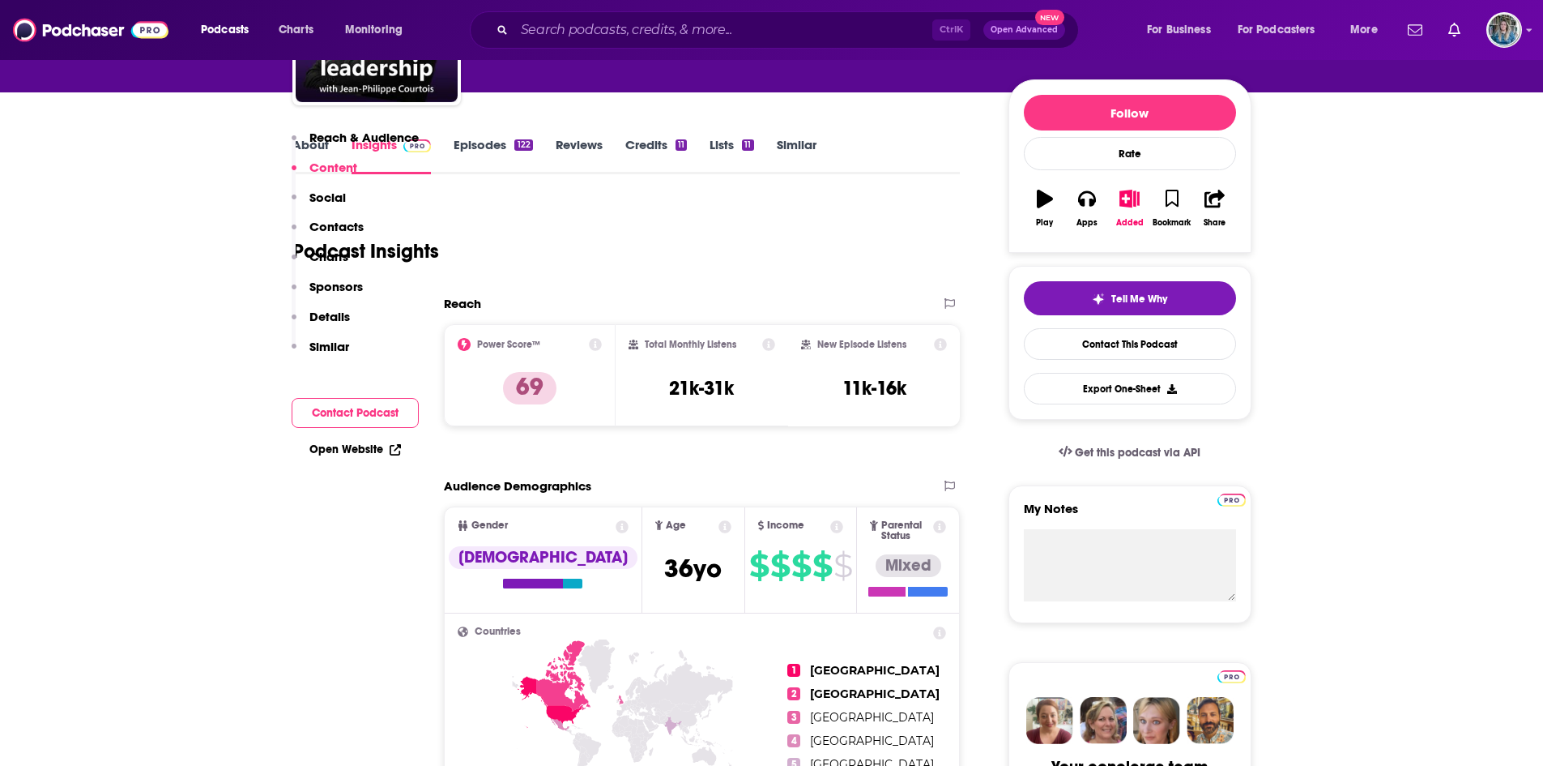
scroll to position [171, 0]
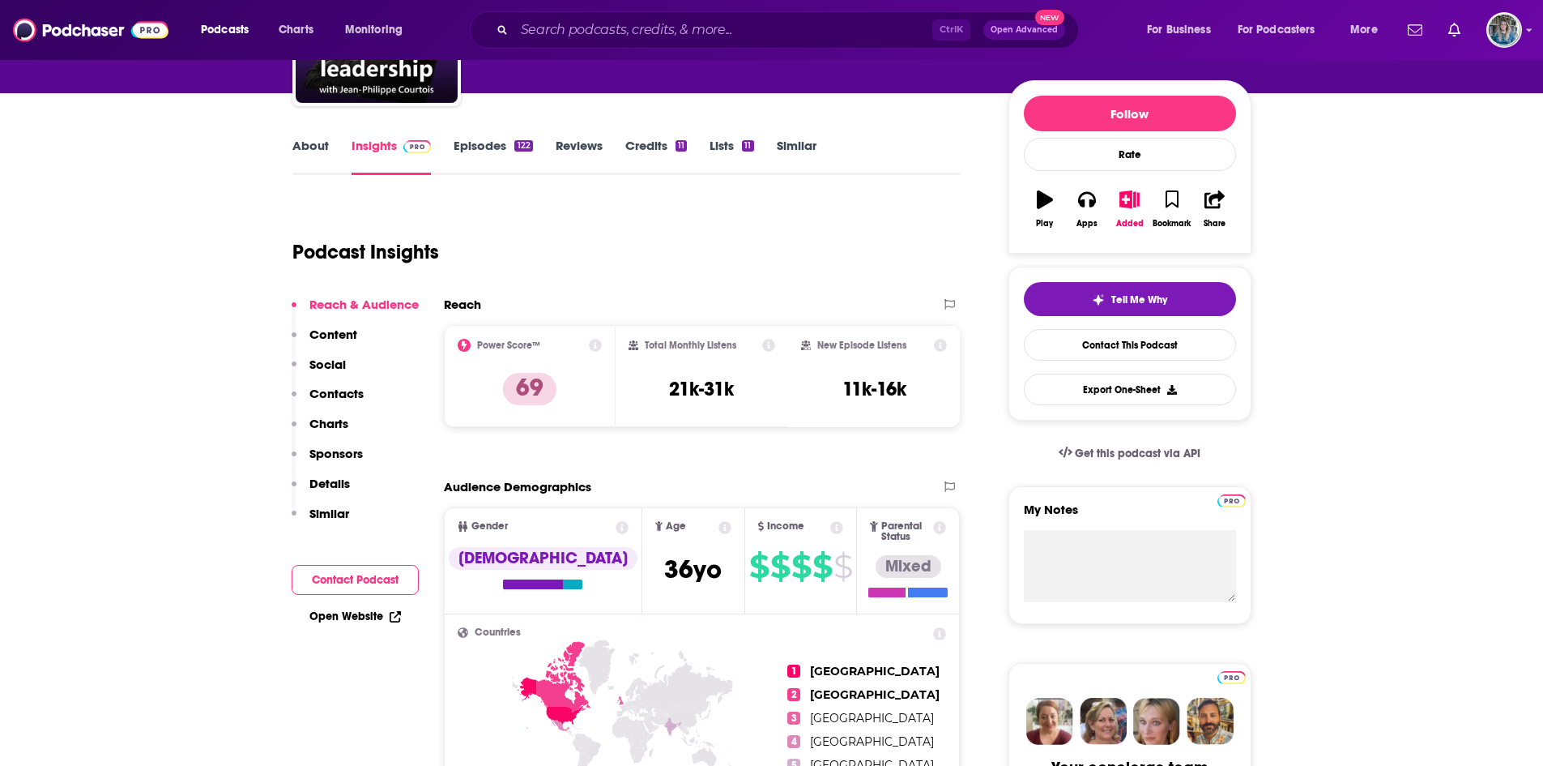
click at [477, 147] on link "Episodes 122" at bounding box center [493, 156] width 79 height 37
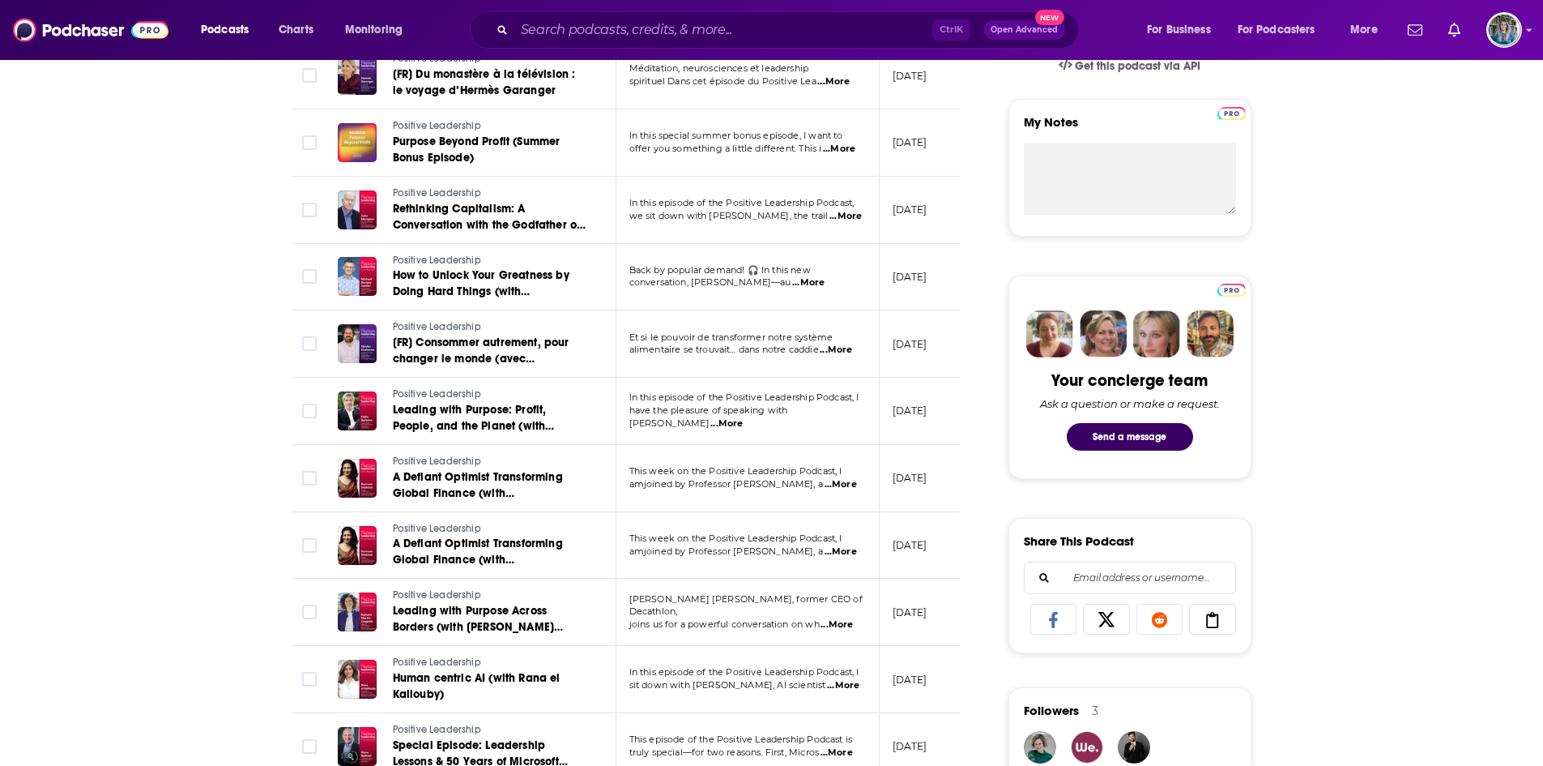
scroll to position [561, 0]
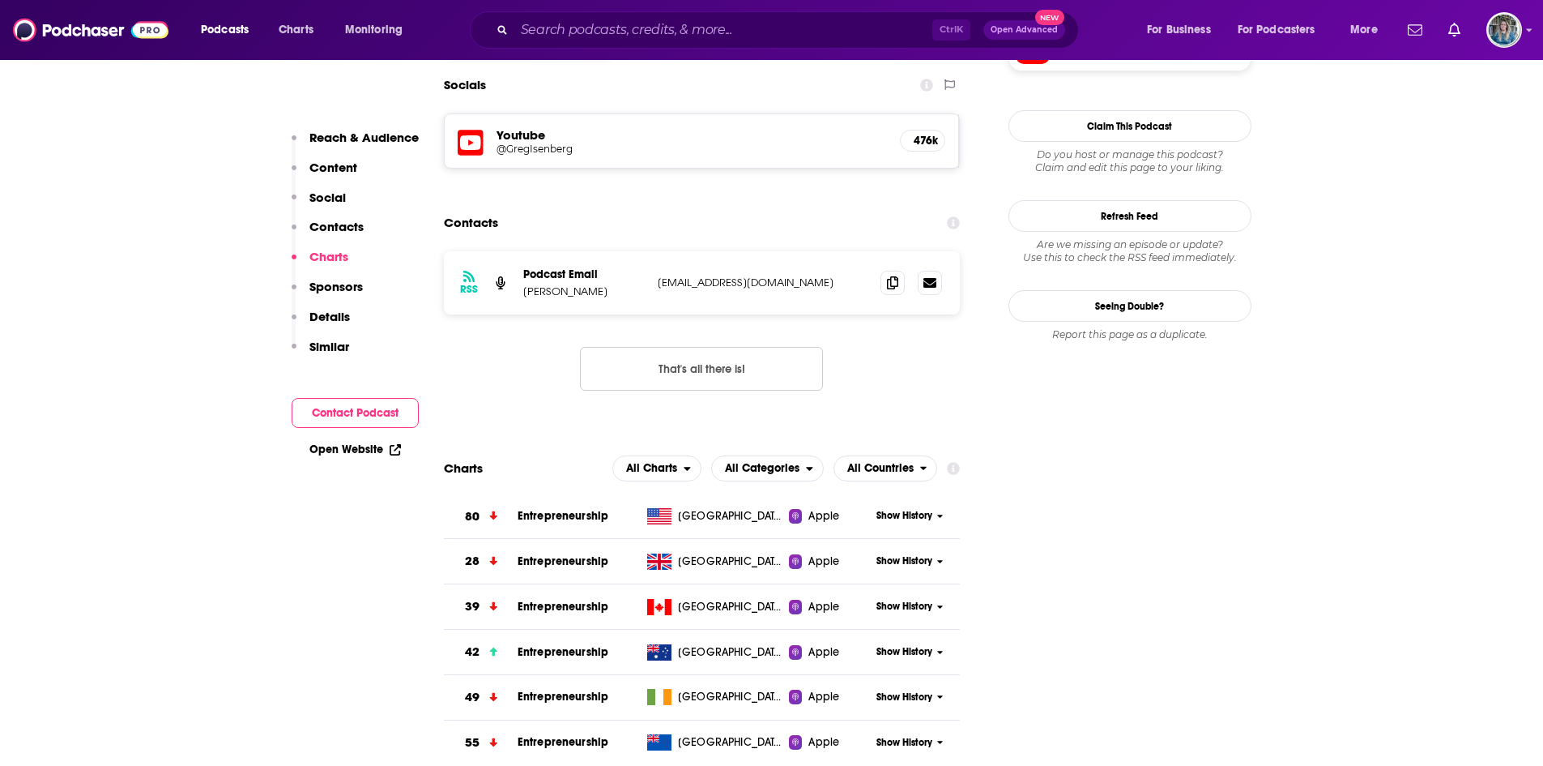
scroll to position [1449, 0]
click at [884, 269] on span at bounding box center [893, 281] width 24 height 24
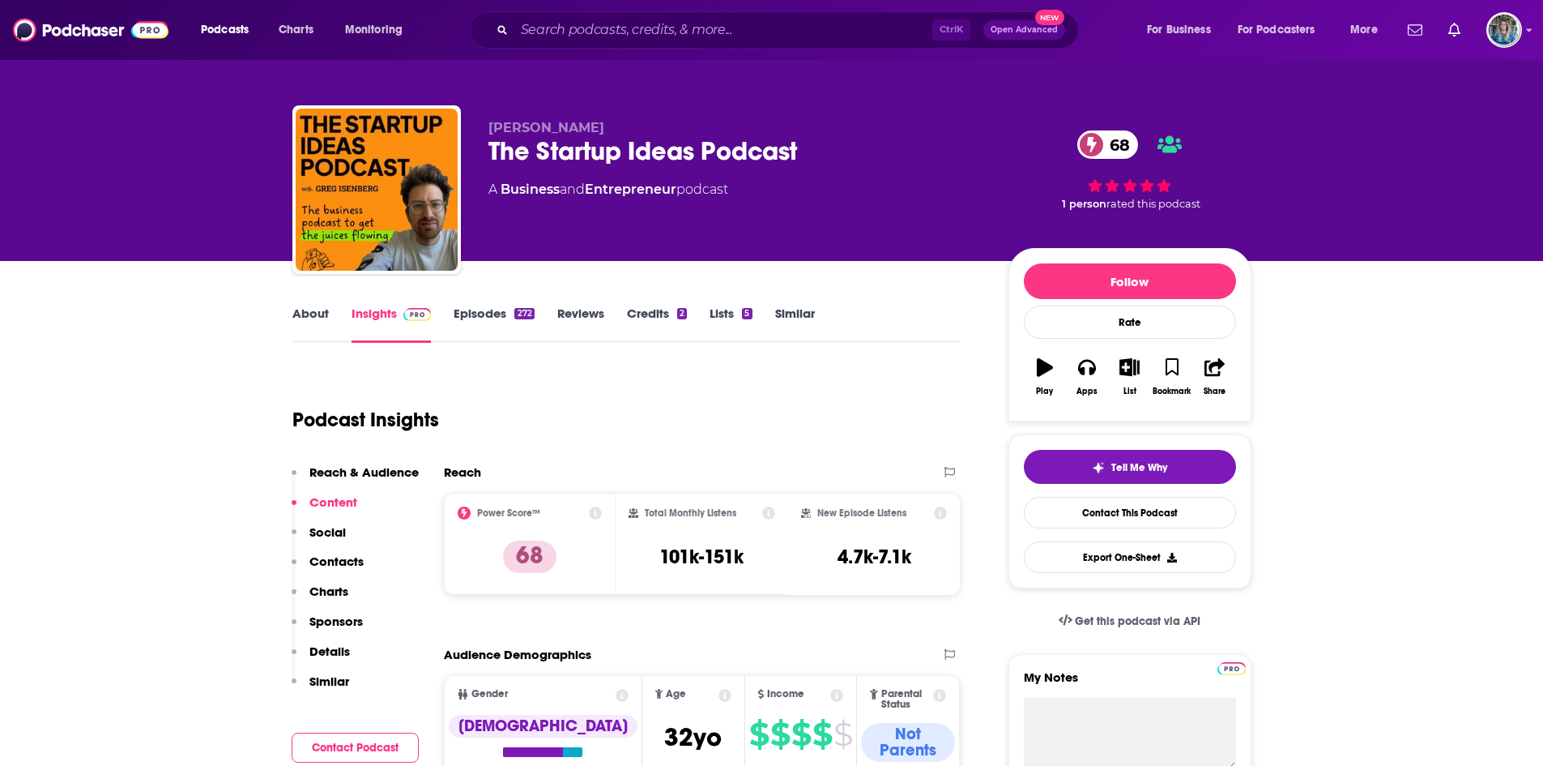
scroll to position [72, 0]
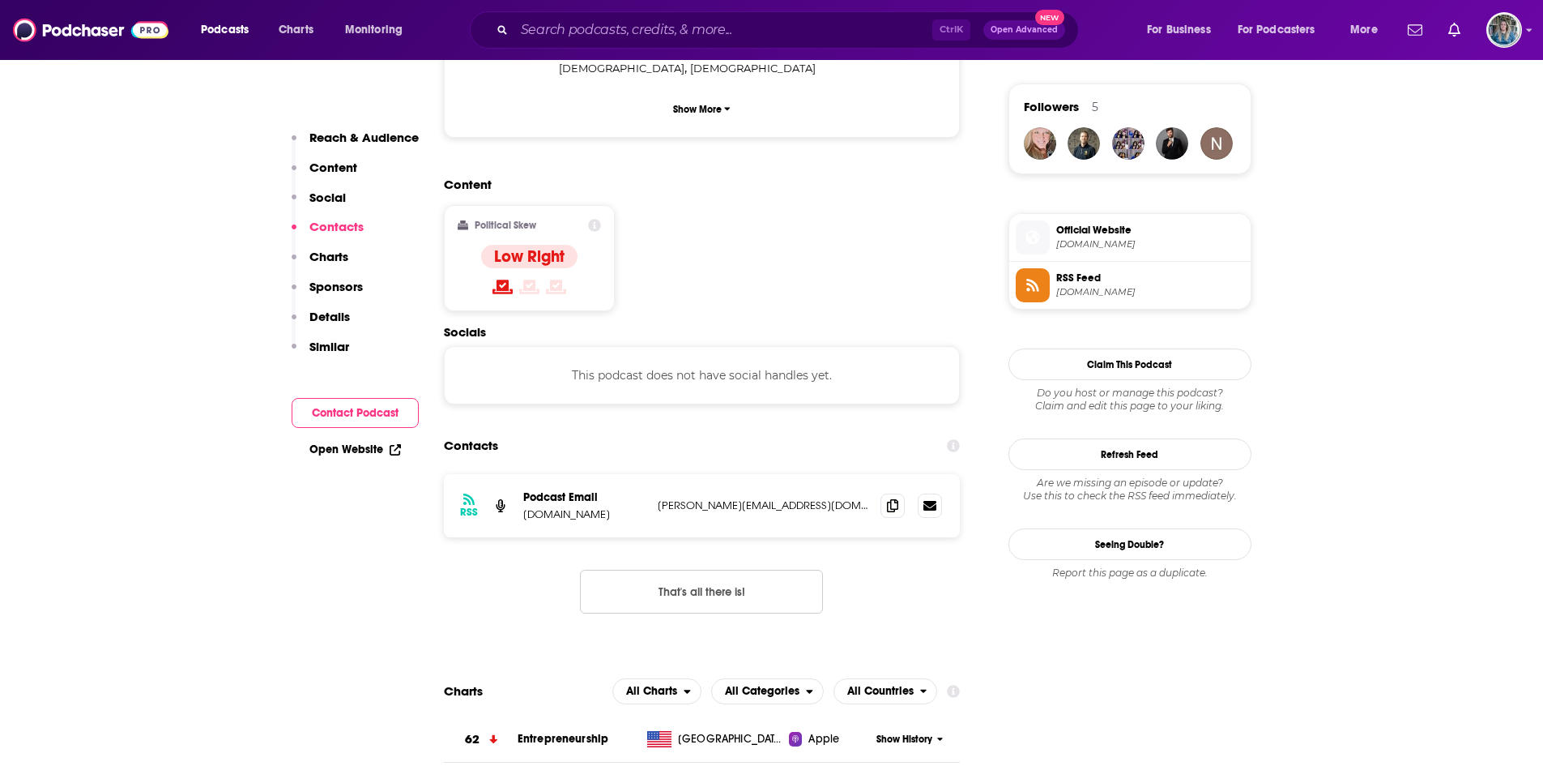
scroll to position [1161, 0]
click at [888, 499] on icon at bounding box center [892, 505] width 11 height 13
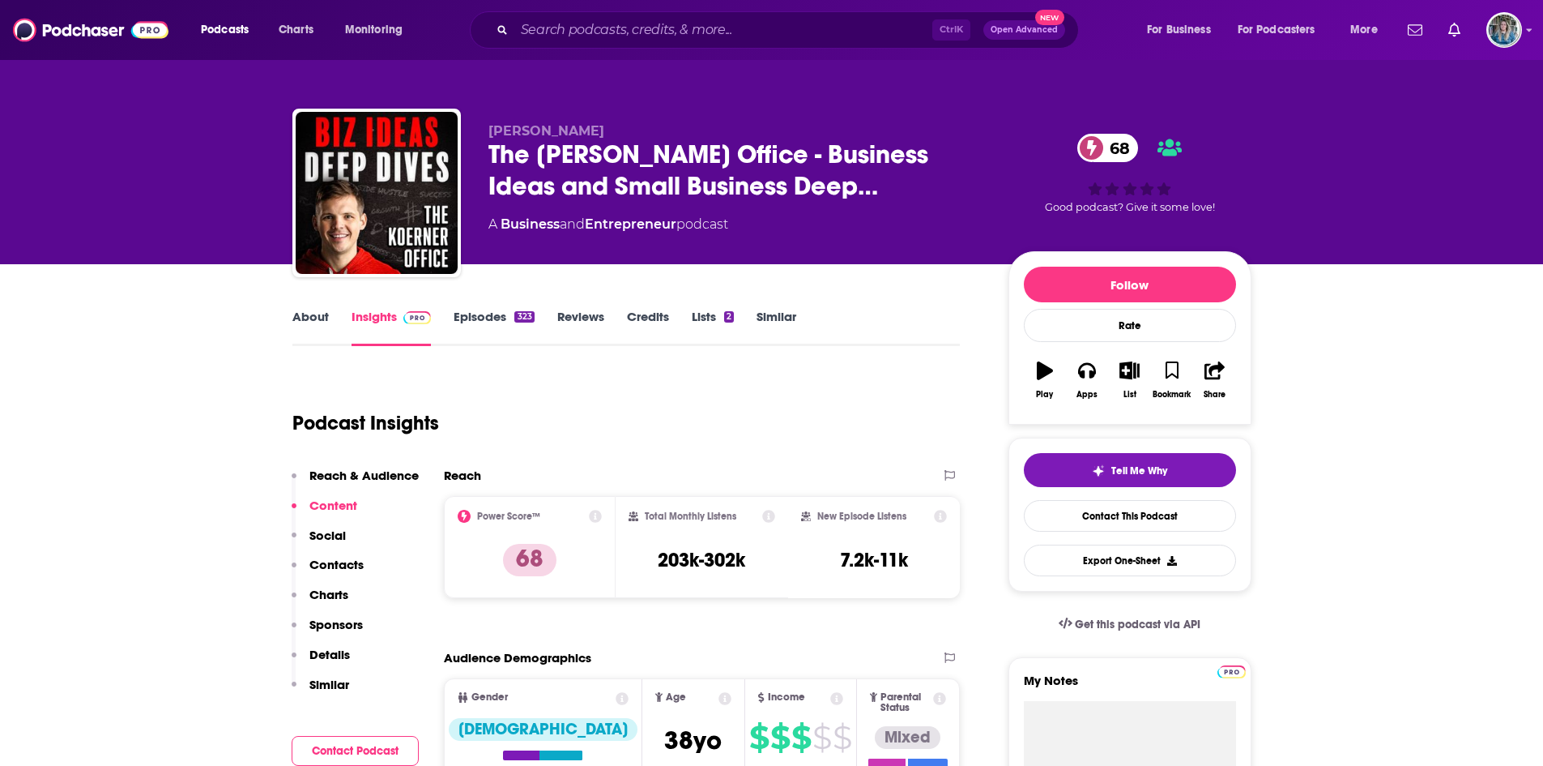
click at [462, 322] on link "Episodes 323" at bounding box center [494, 327] width 80 height 37
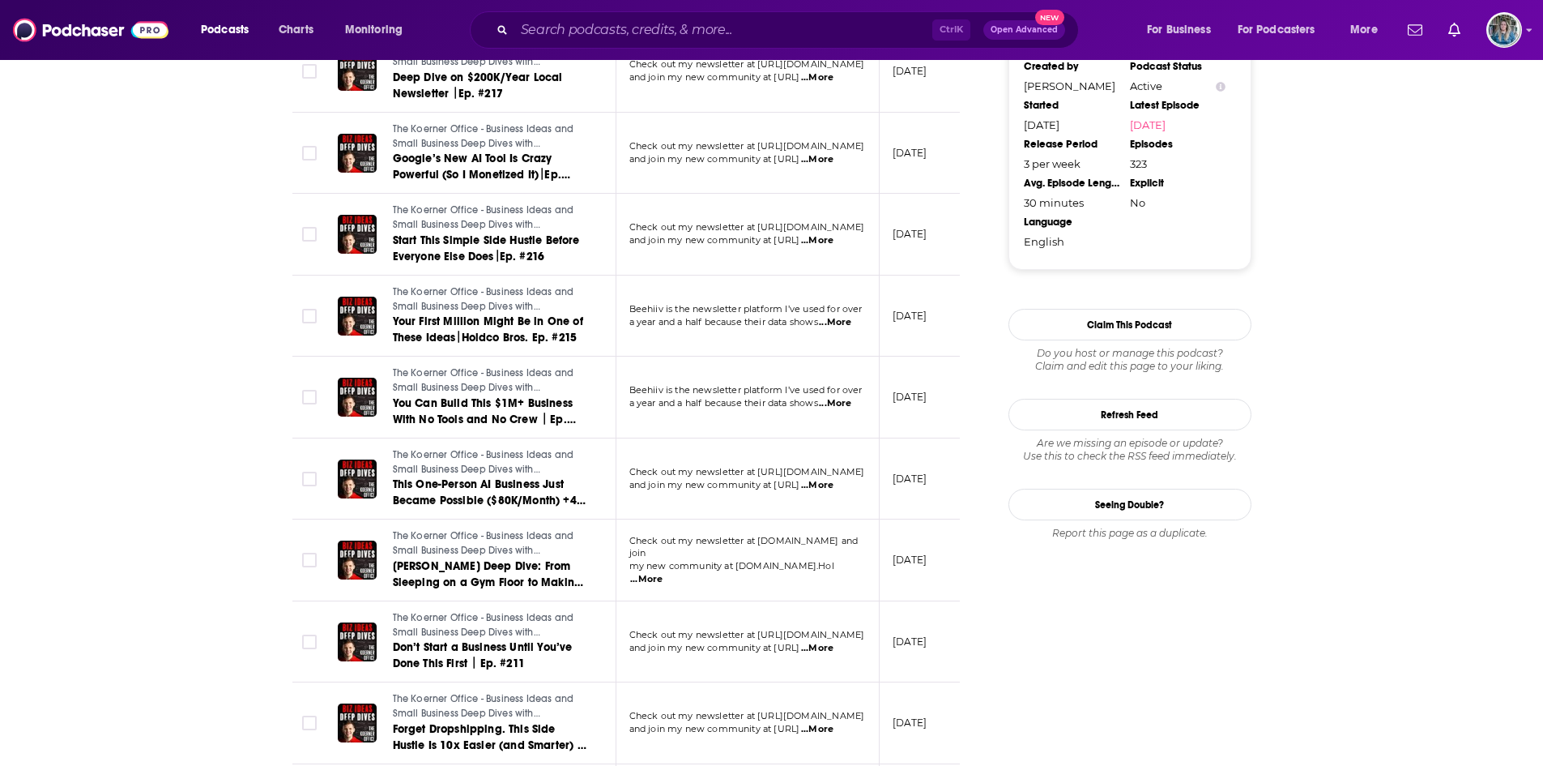
scroll to position [1497, 0]
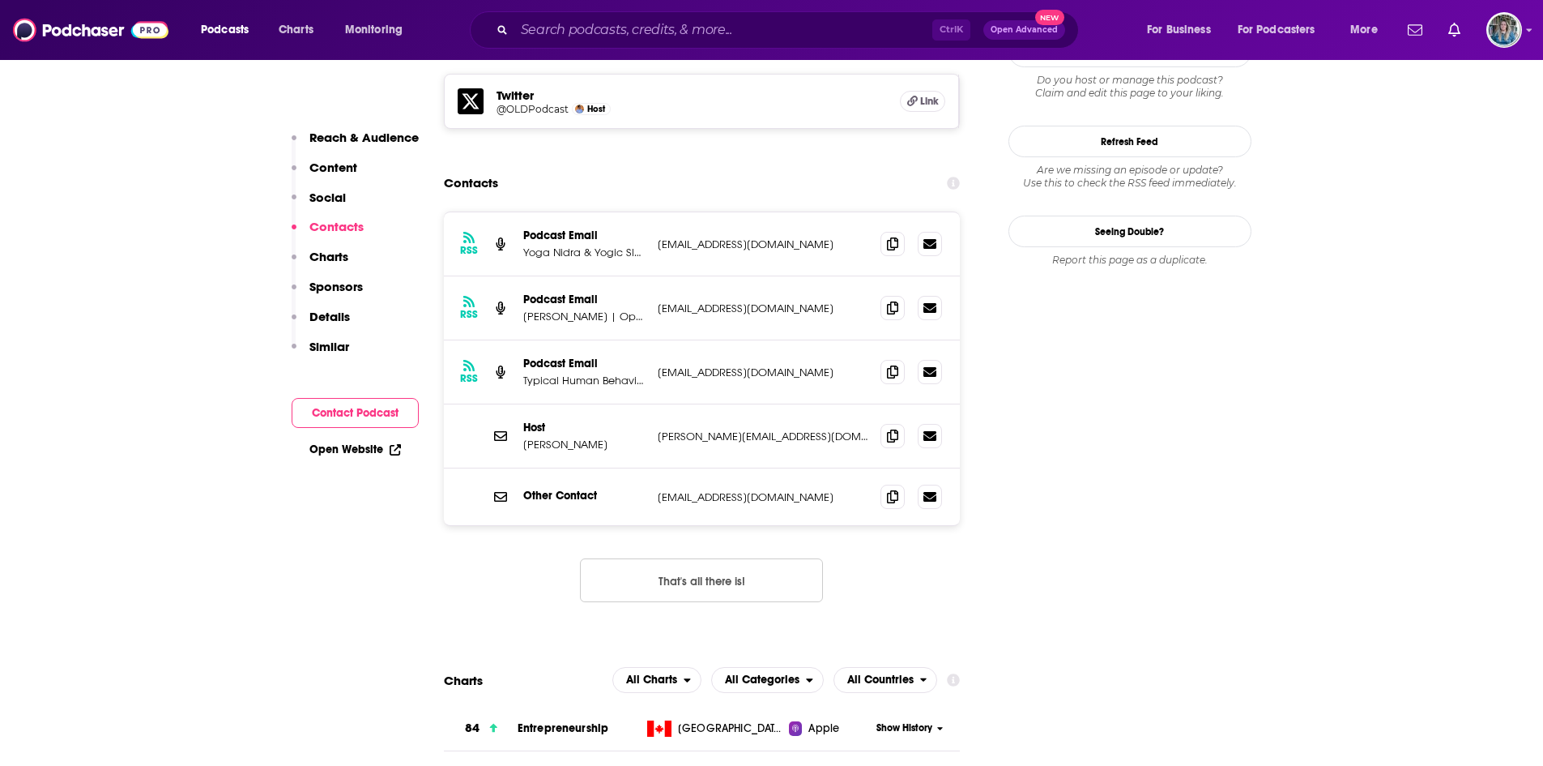
scroll to position [1475, 0]
click at [890, 300] on icon at bounding box center [892, 306] width 11 height 13
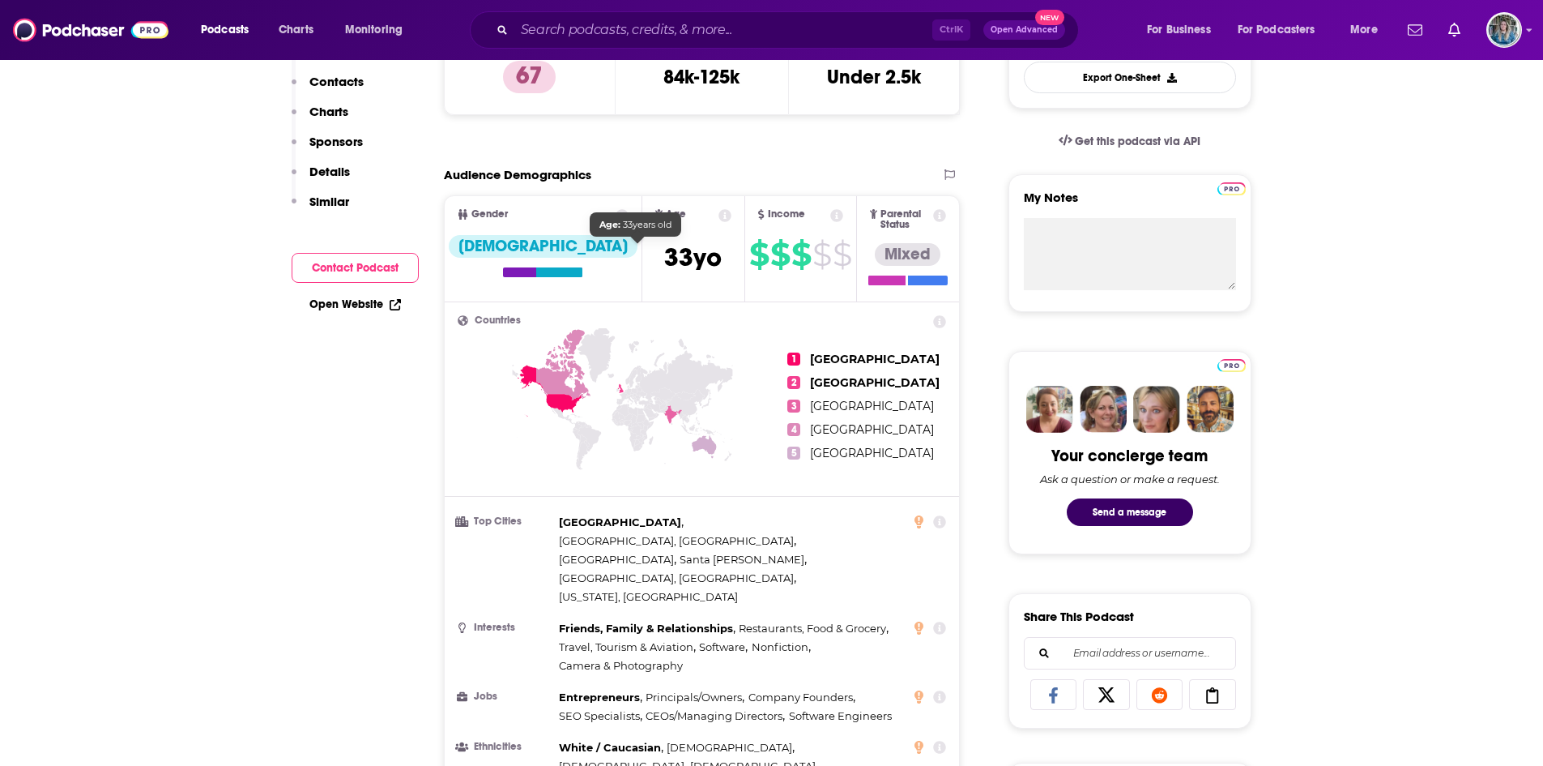
scroll to position [0, 0]
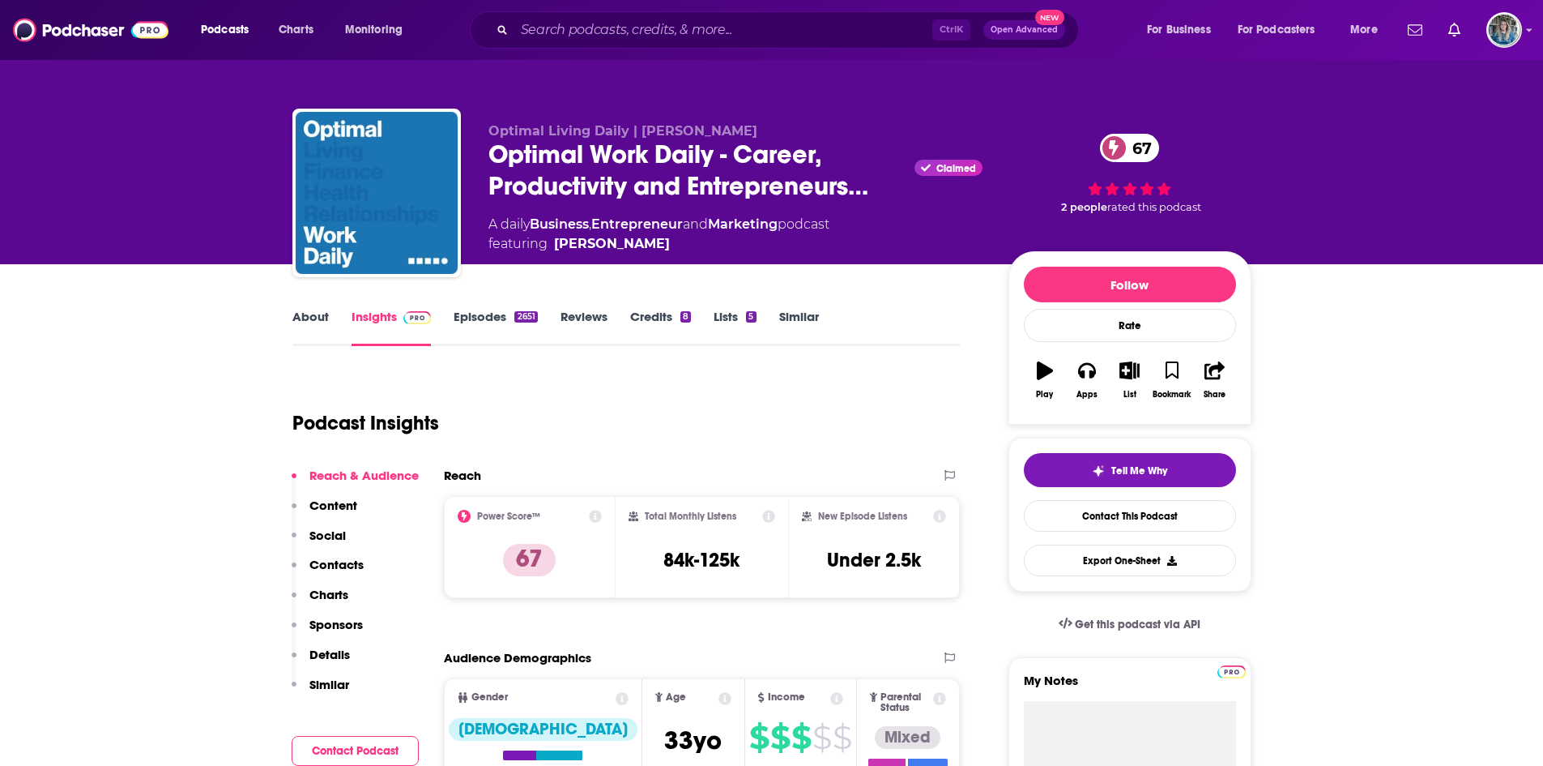
click at [472, 311] on link "Episodes 2651" at bounding box center [495, 327] width 83 height 37
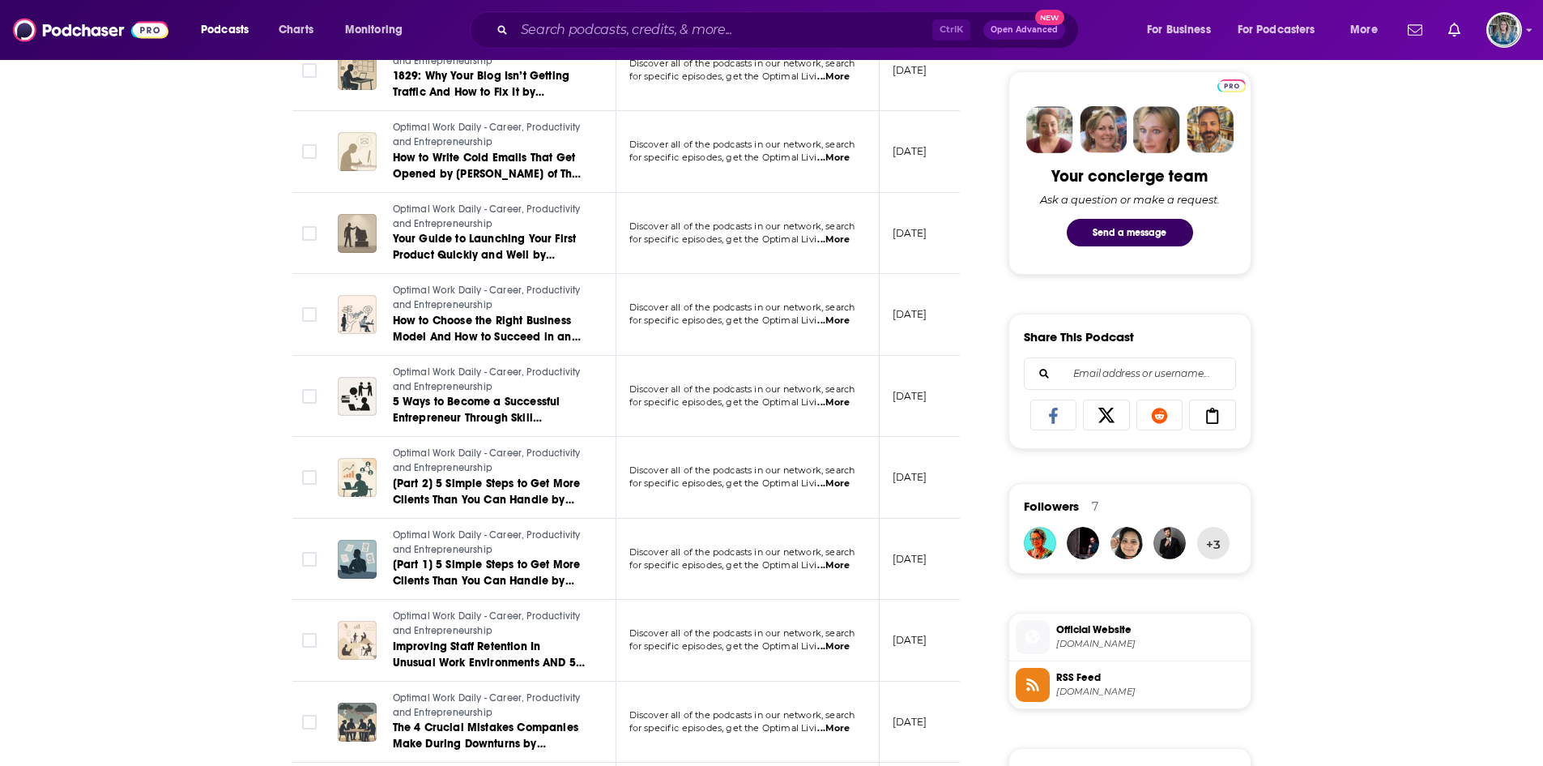
scroll to position [763, 0]
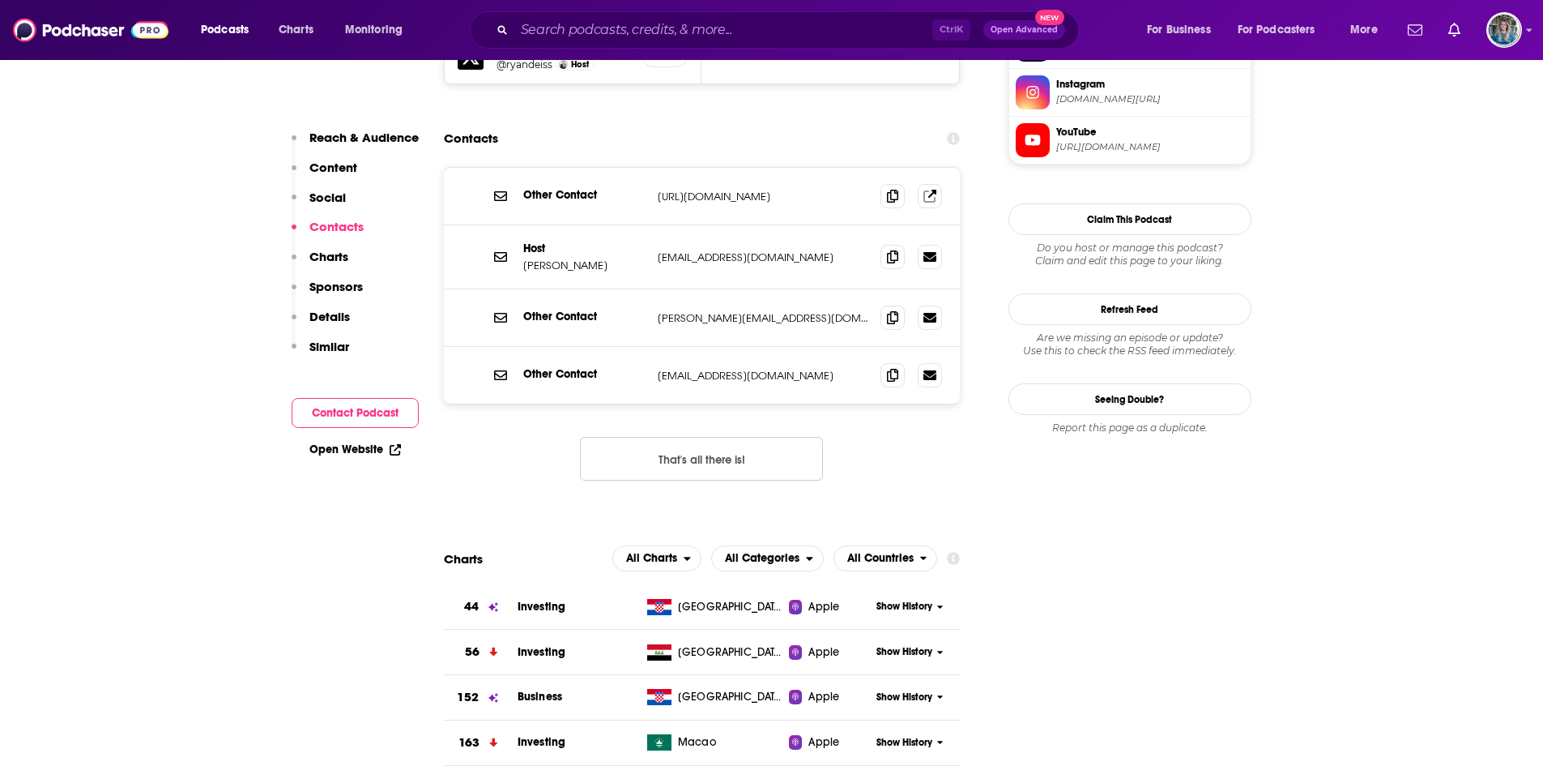
scroll to position [1599, 0]
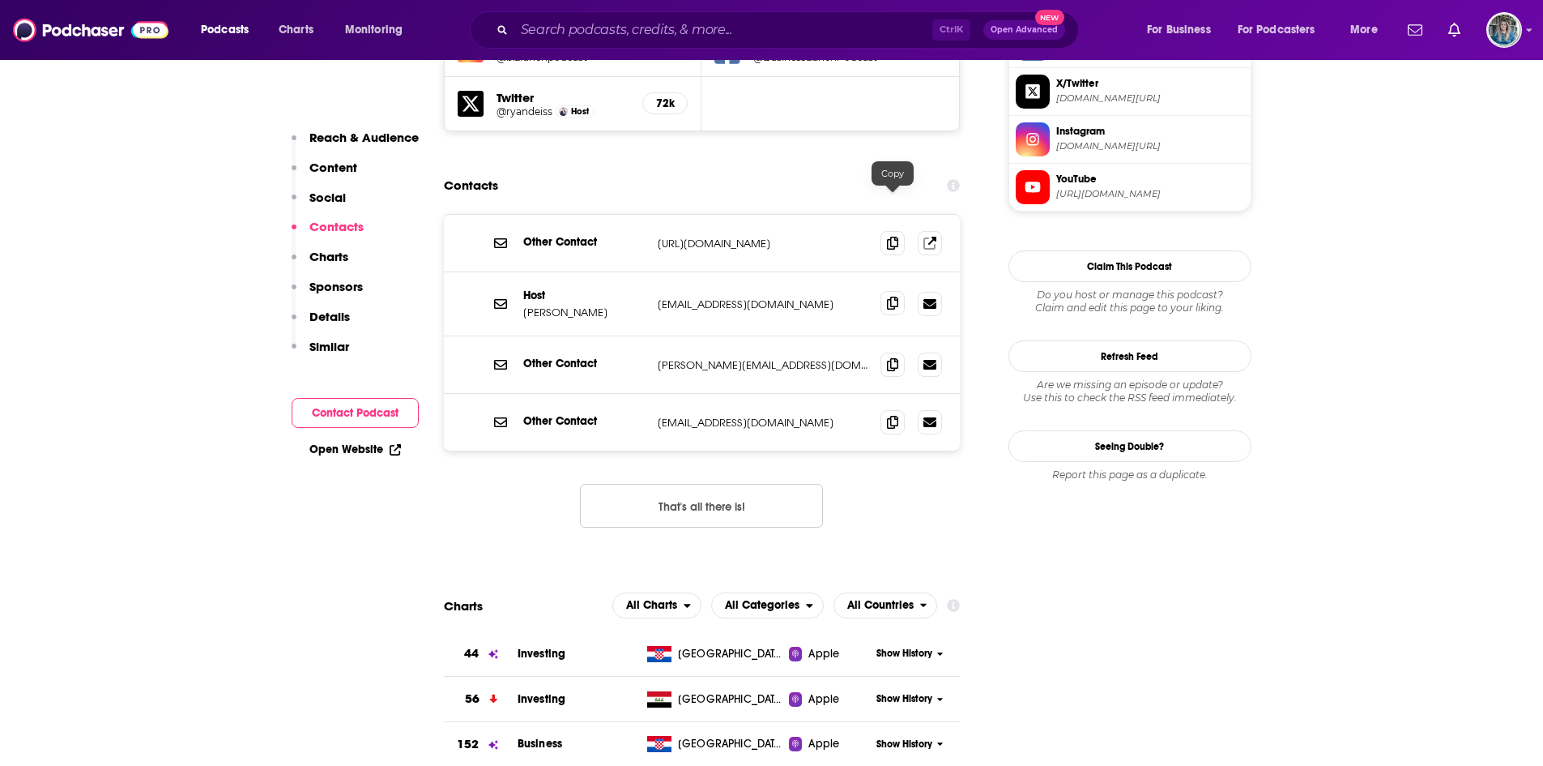
click at [890, 297] on icon at bounding box center [892, 303] width 11 height 13
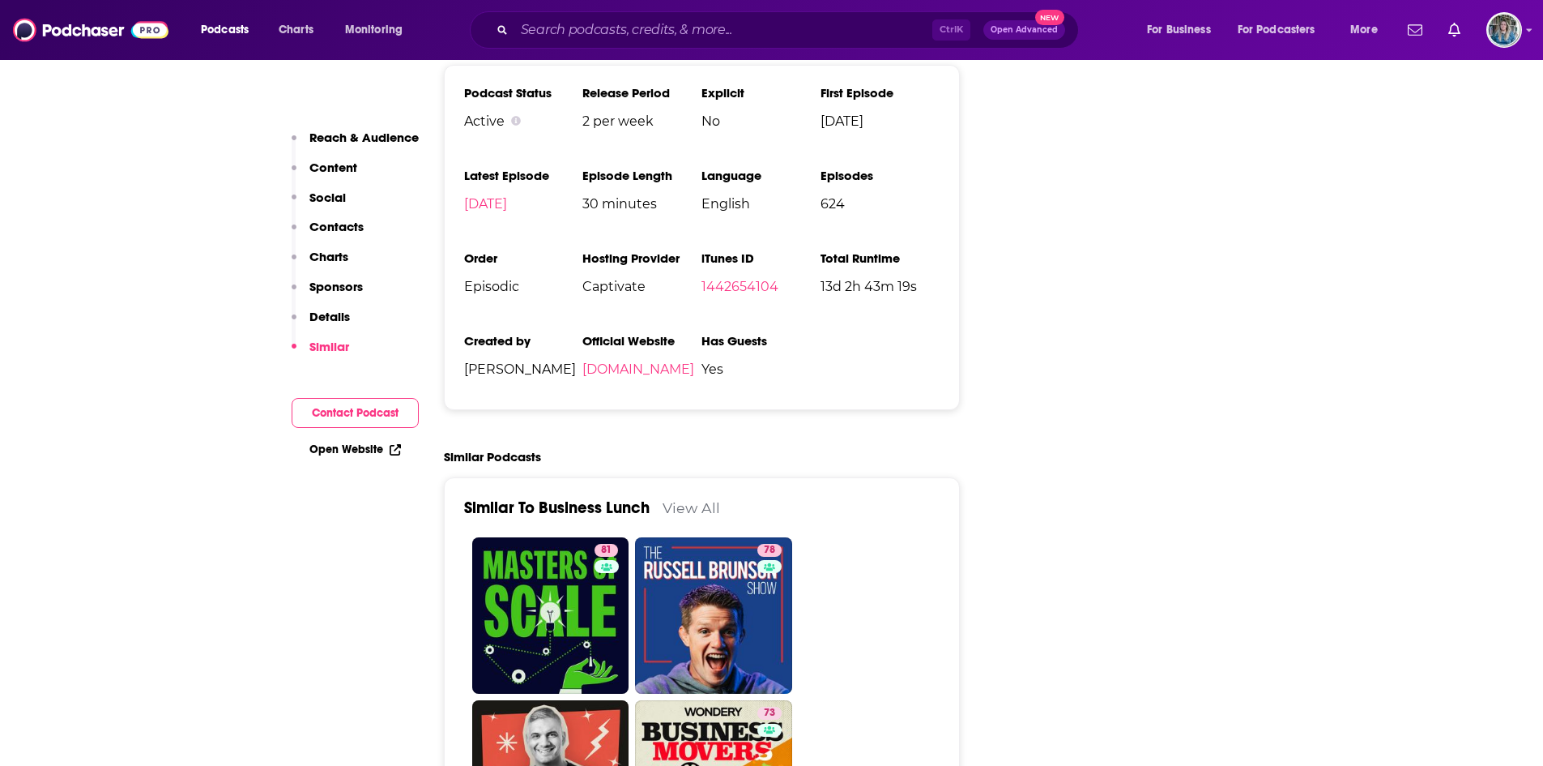
scroll to position [3023, 0]
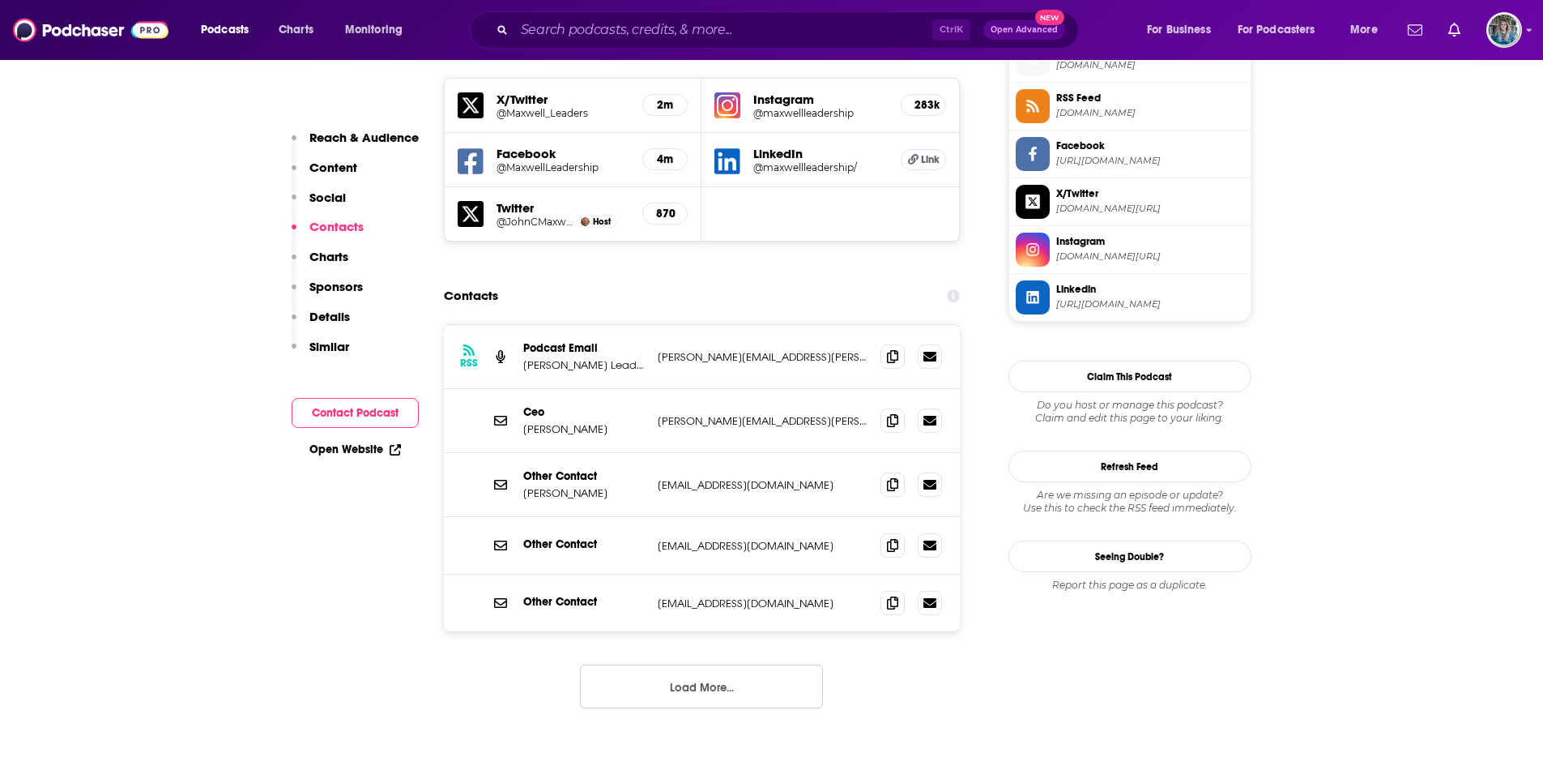
scroll to position [1490, 0]
click at [886, 343] on span at bounding box center [893, 355] width 24 height 24
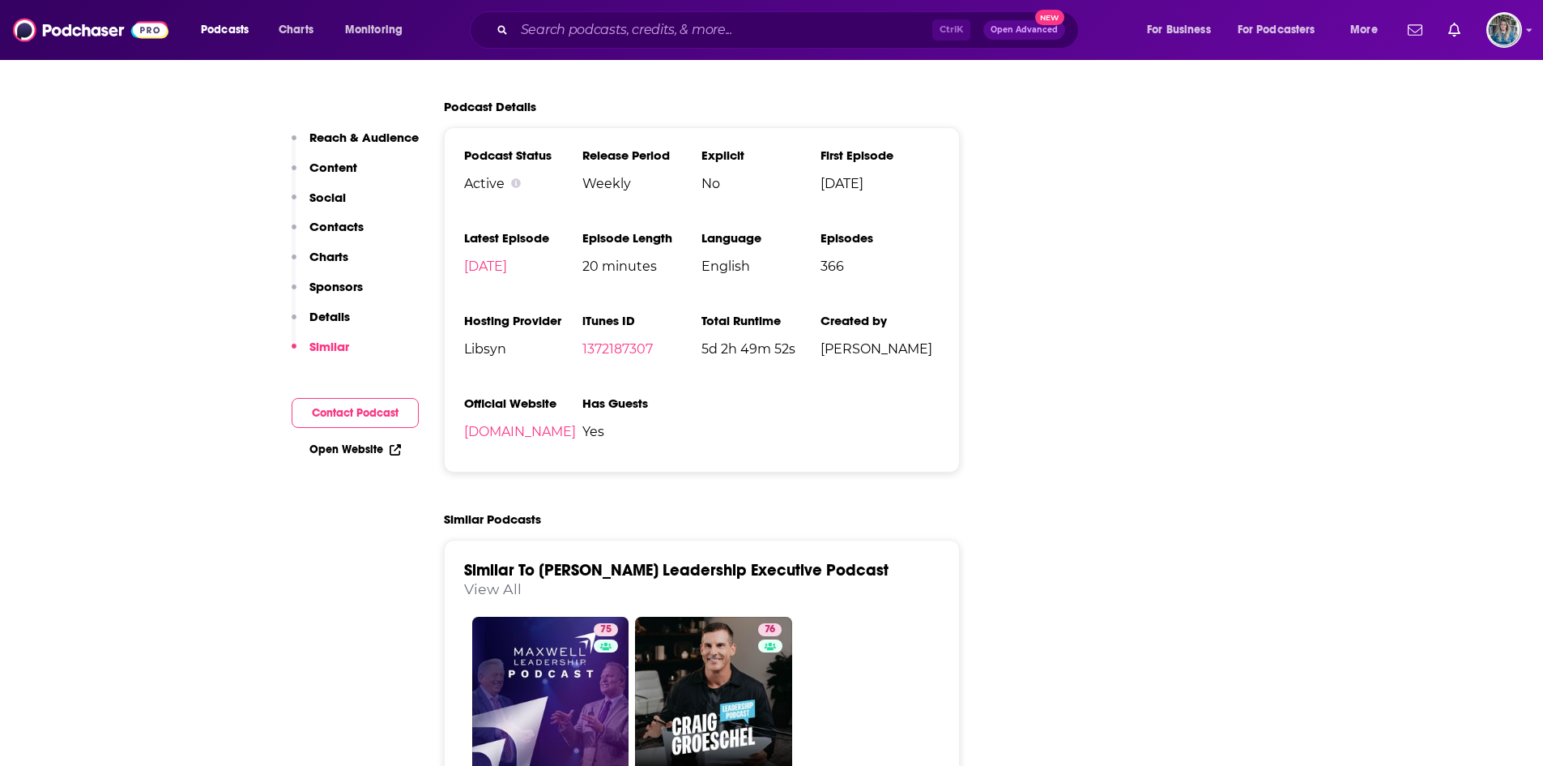
scroll to position [3000, 0]
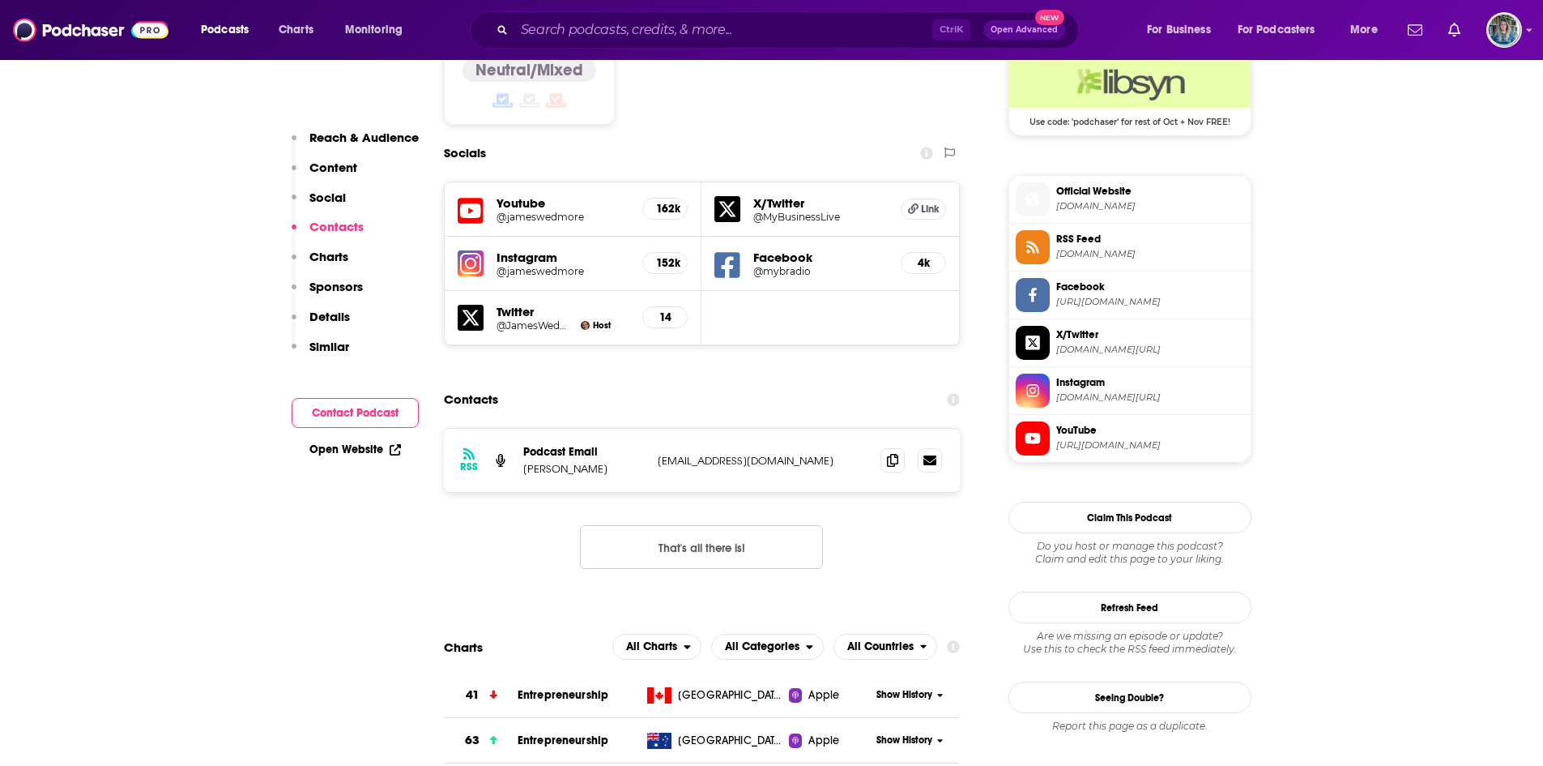
scroll to position [1349, 0]
click at [894, 452] on icon at bounding box center [892, 458] width 11 height 13
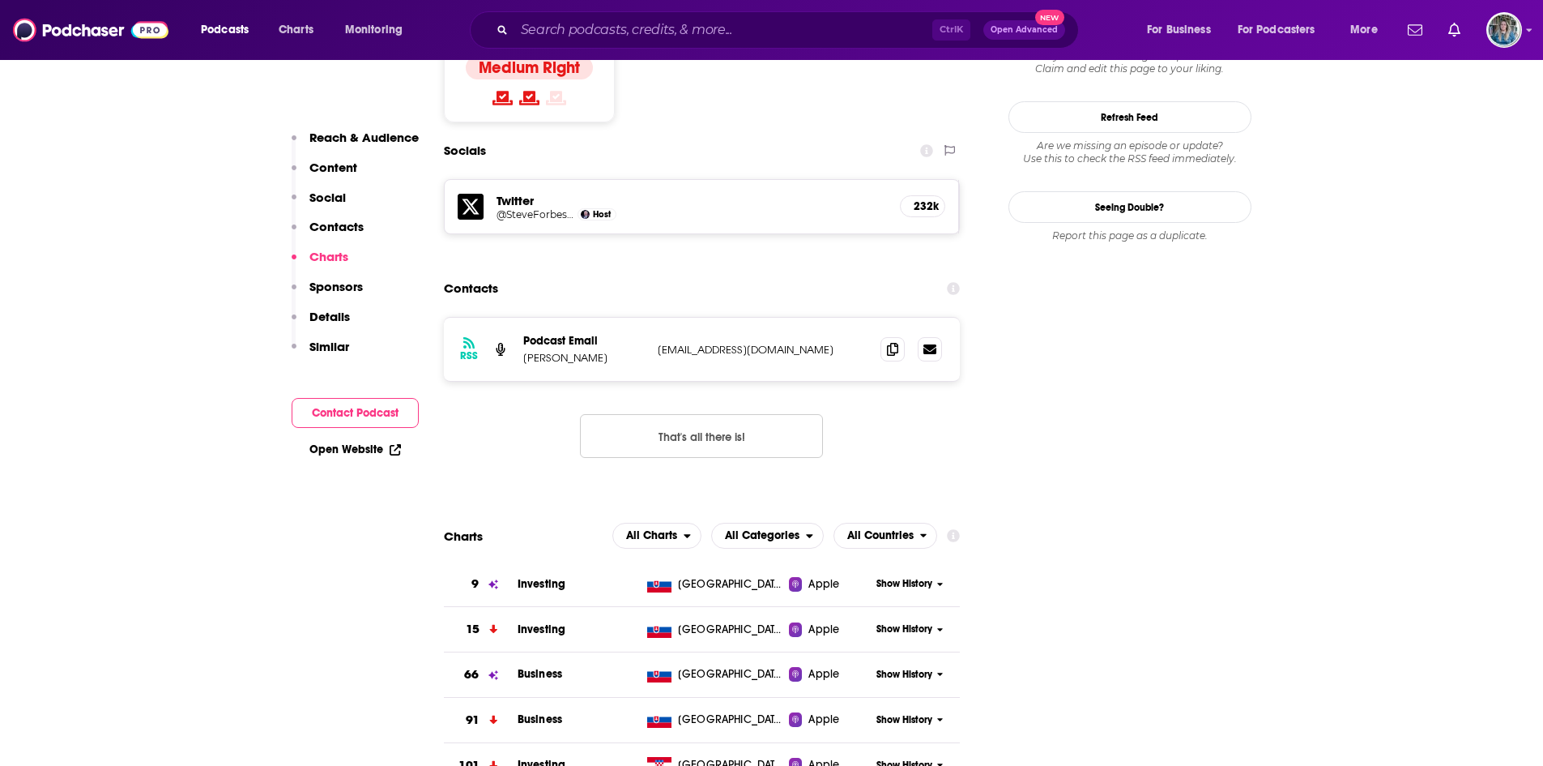
scroll to position [1368, 0]
click at [894, 343] on icon at bounding box center [892, 349] width 11 height 13
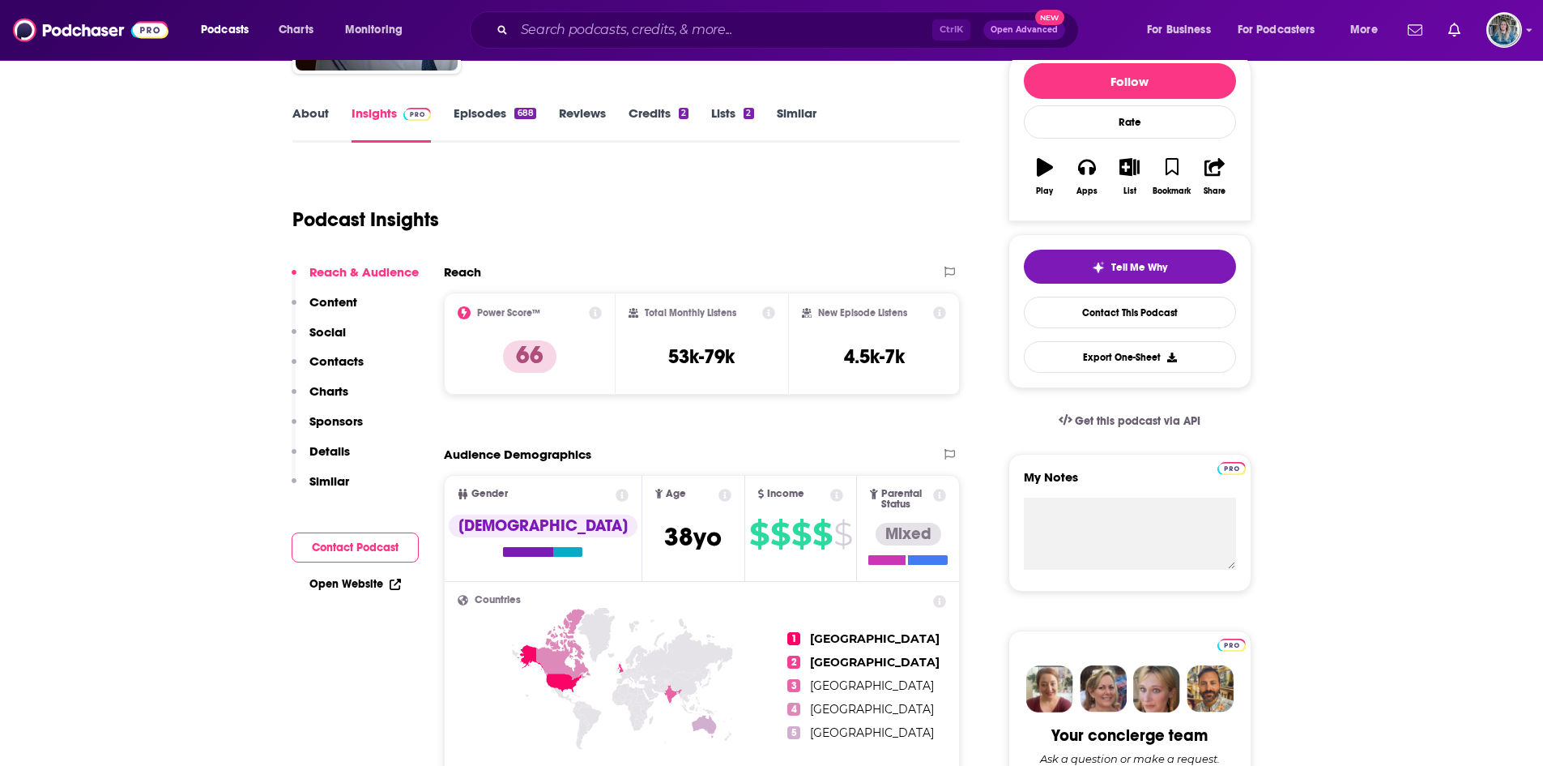
scroll to position [0, 0]
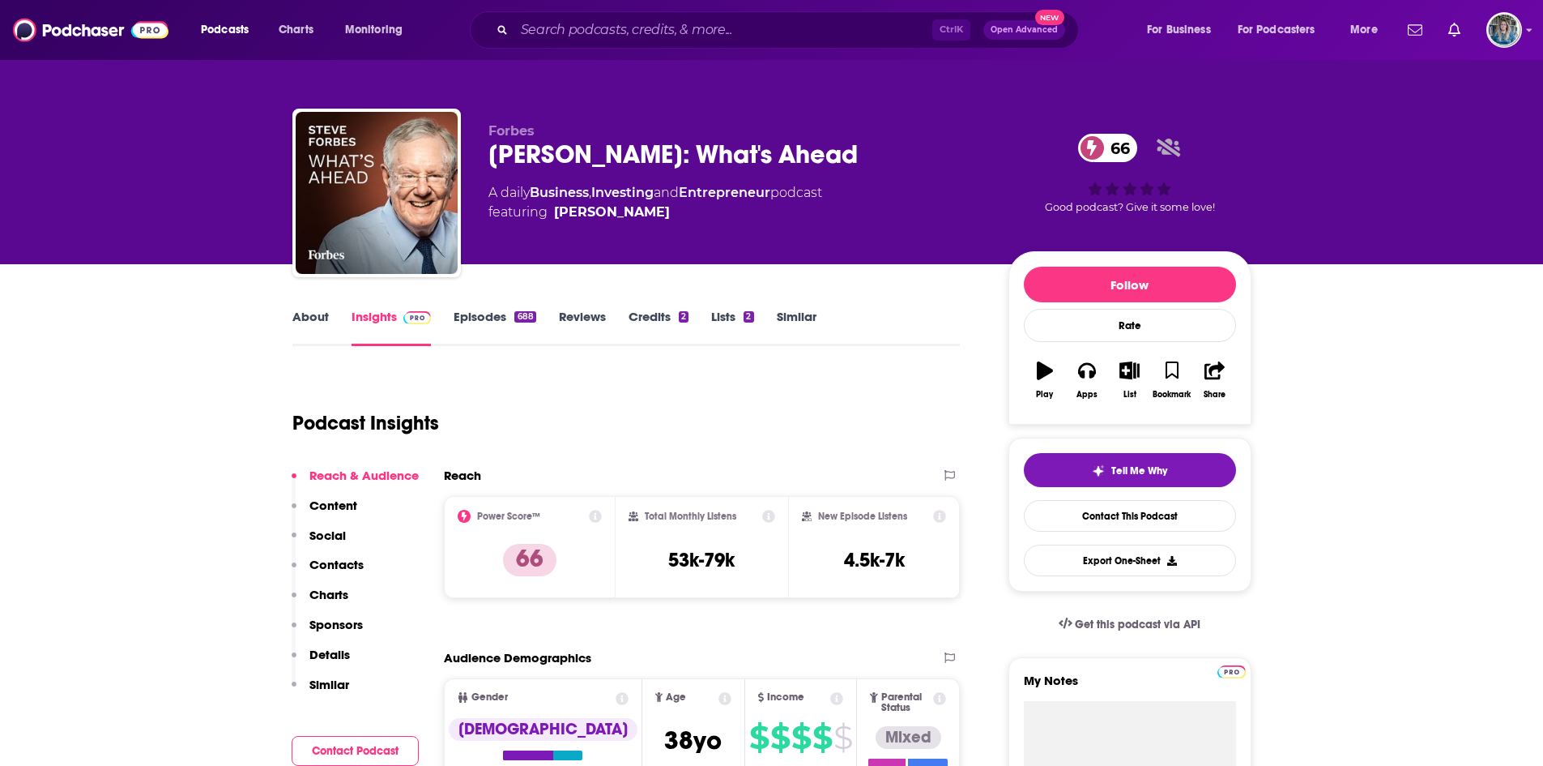
click at [493, 311] on link "Episodes 688" at bounding box center [495, 327] width 82 height 37
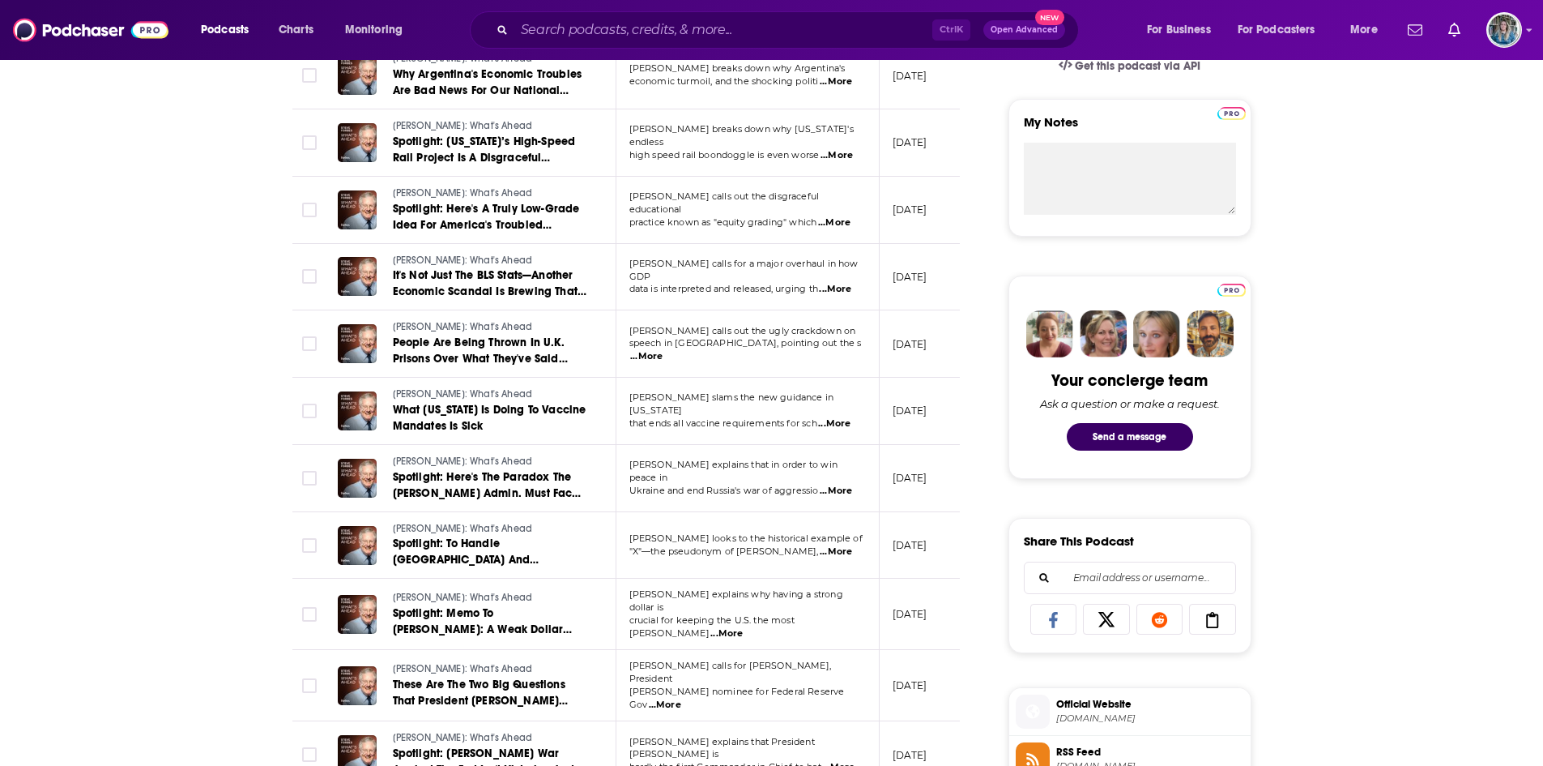
scroll to position [561, 0]
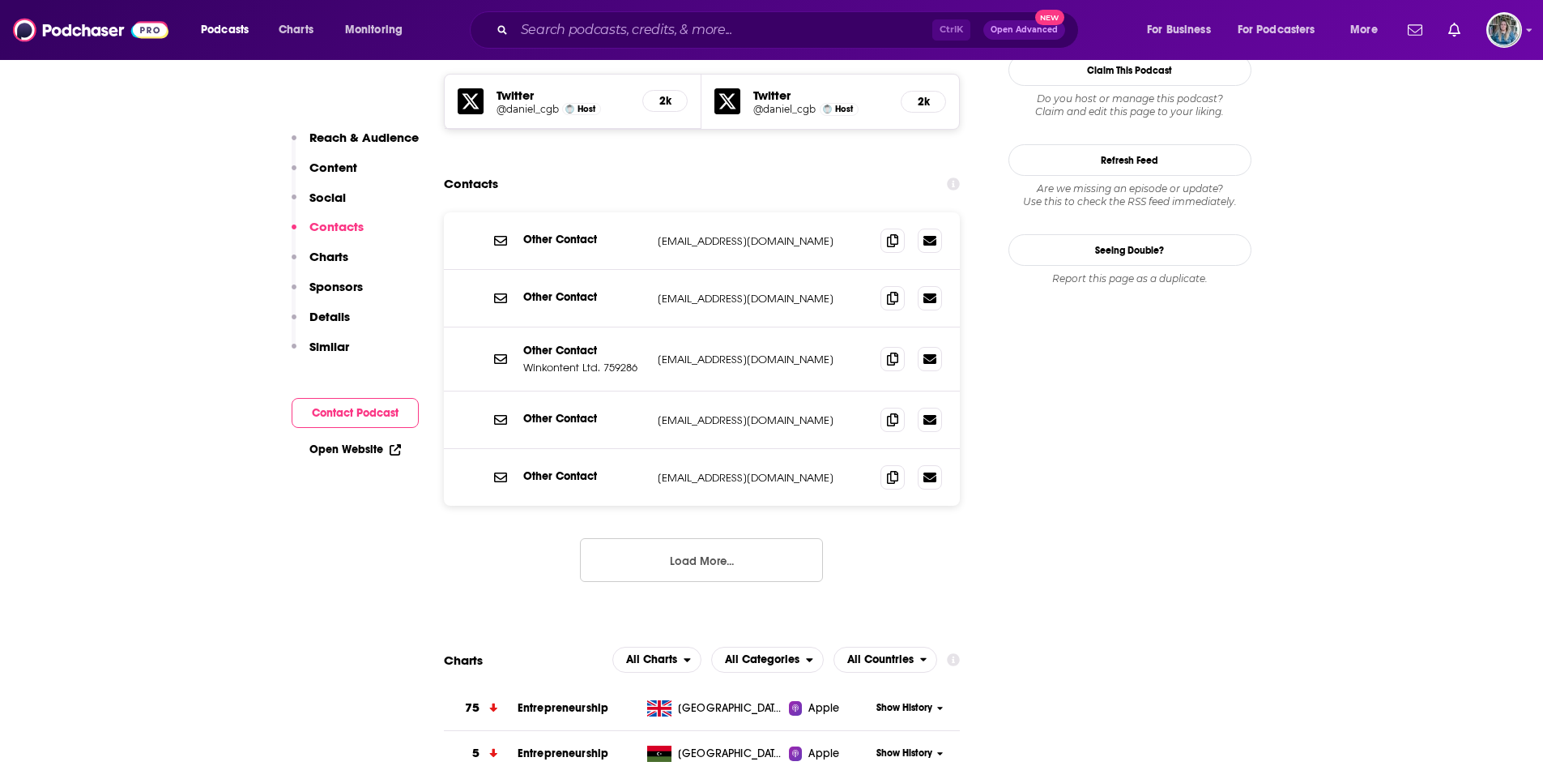
scroll to position [1457, 0]
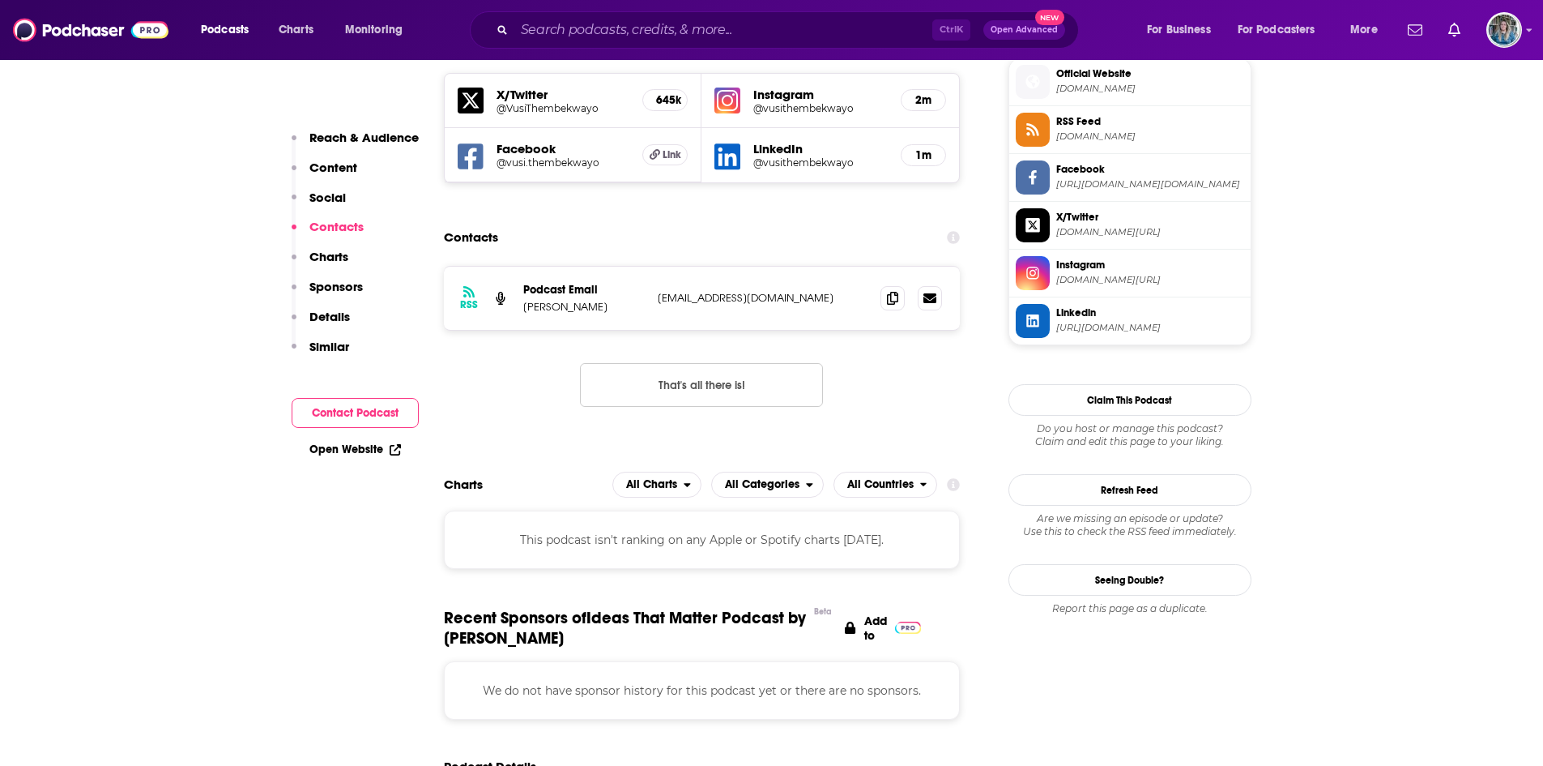
scroll to position [1478, 0]
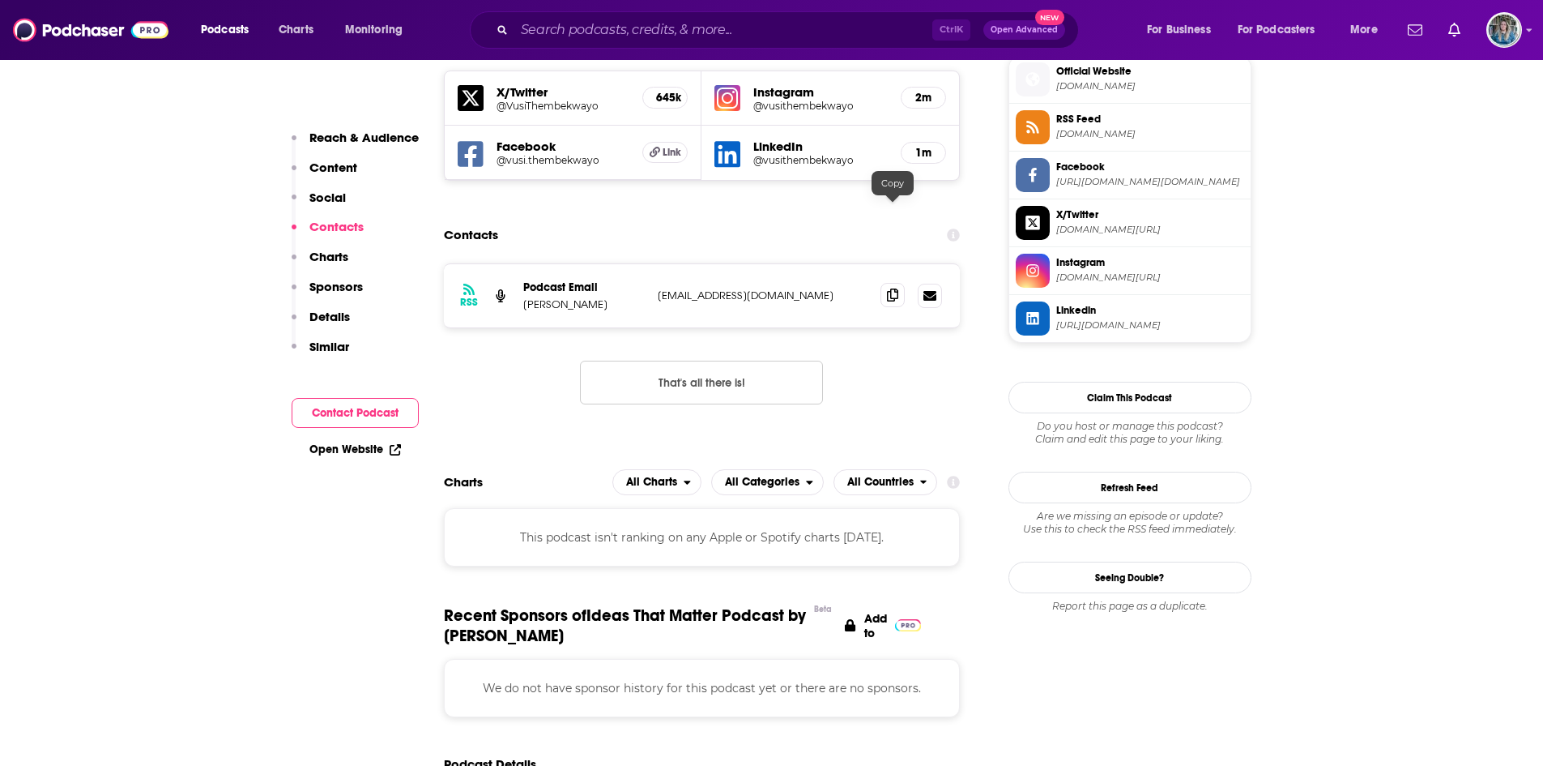
click at [886, 283] on span at bounding box center [893, 295] width 24 height 24
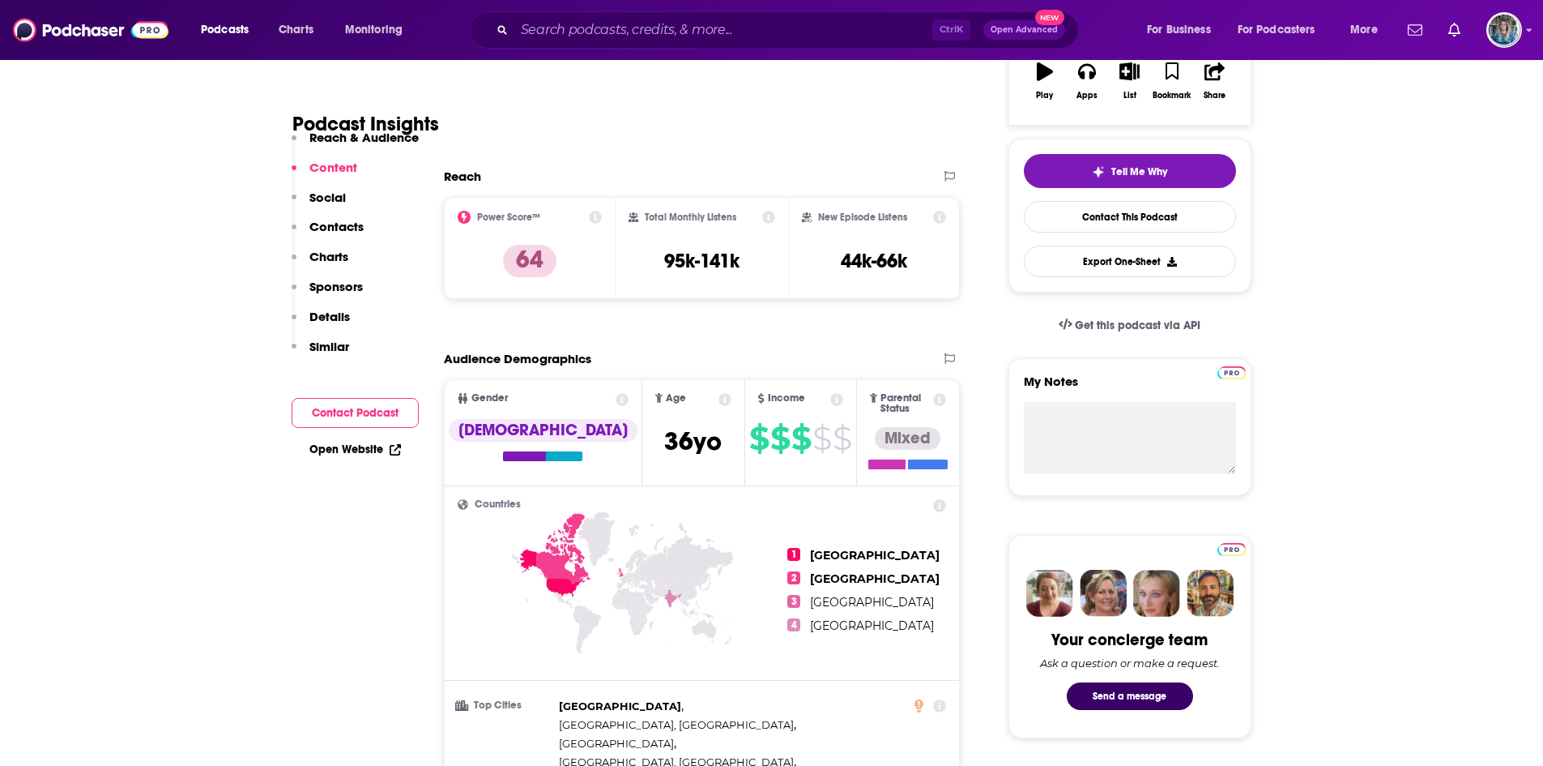
scroll to position [38, 0]
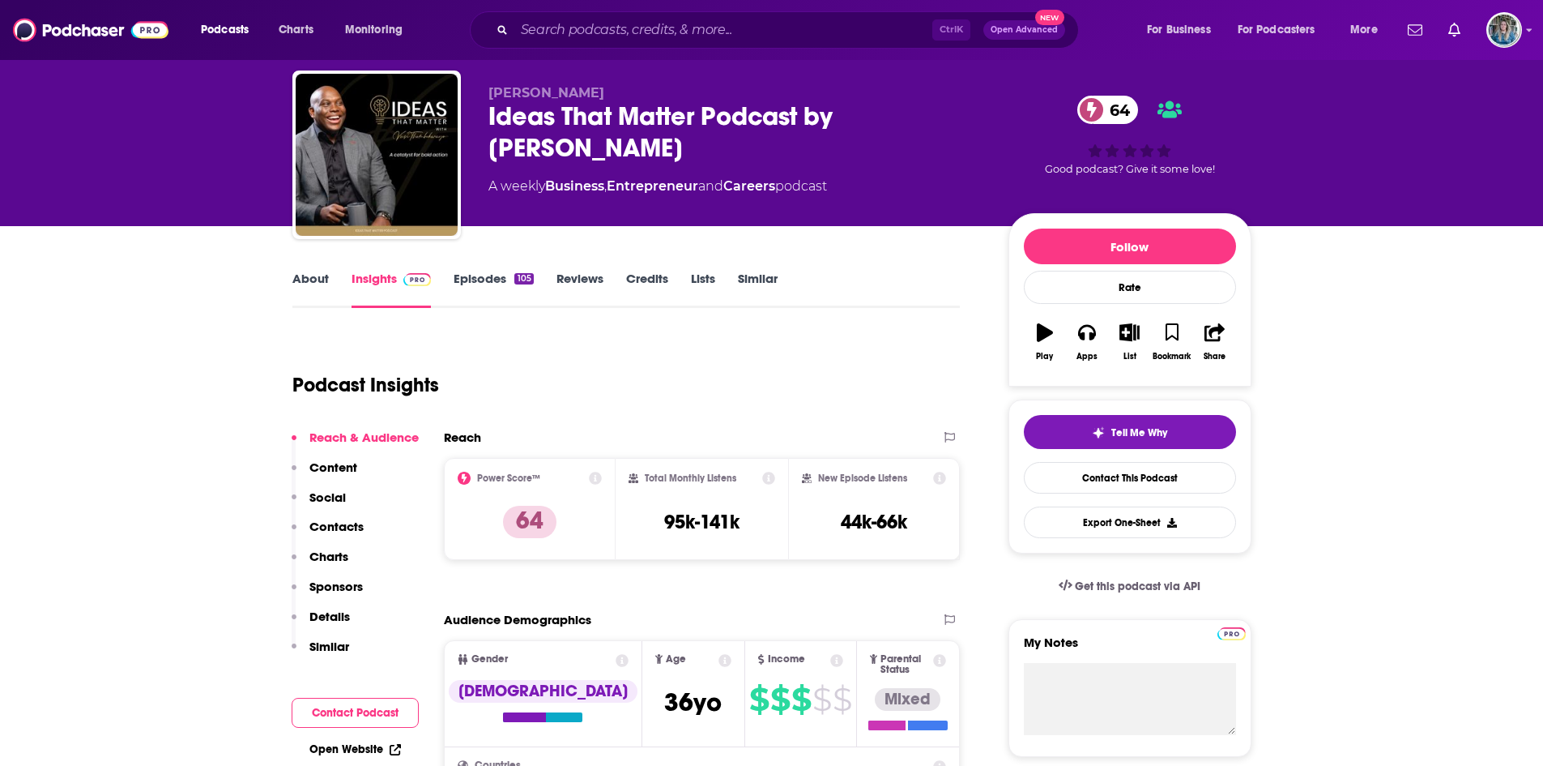
click at [483, 292] on link "Episodes 105" at bounding box center [493, 289] width 79 height 37
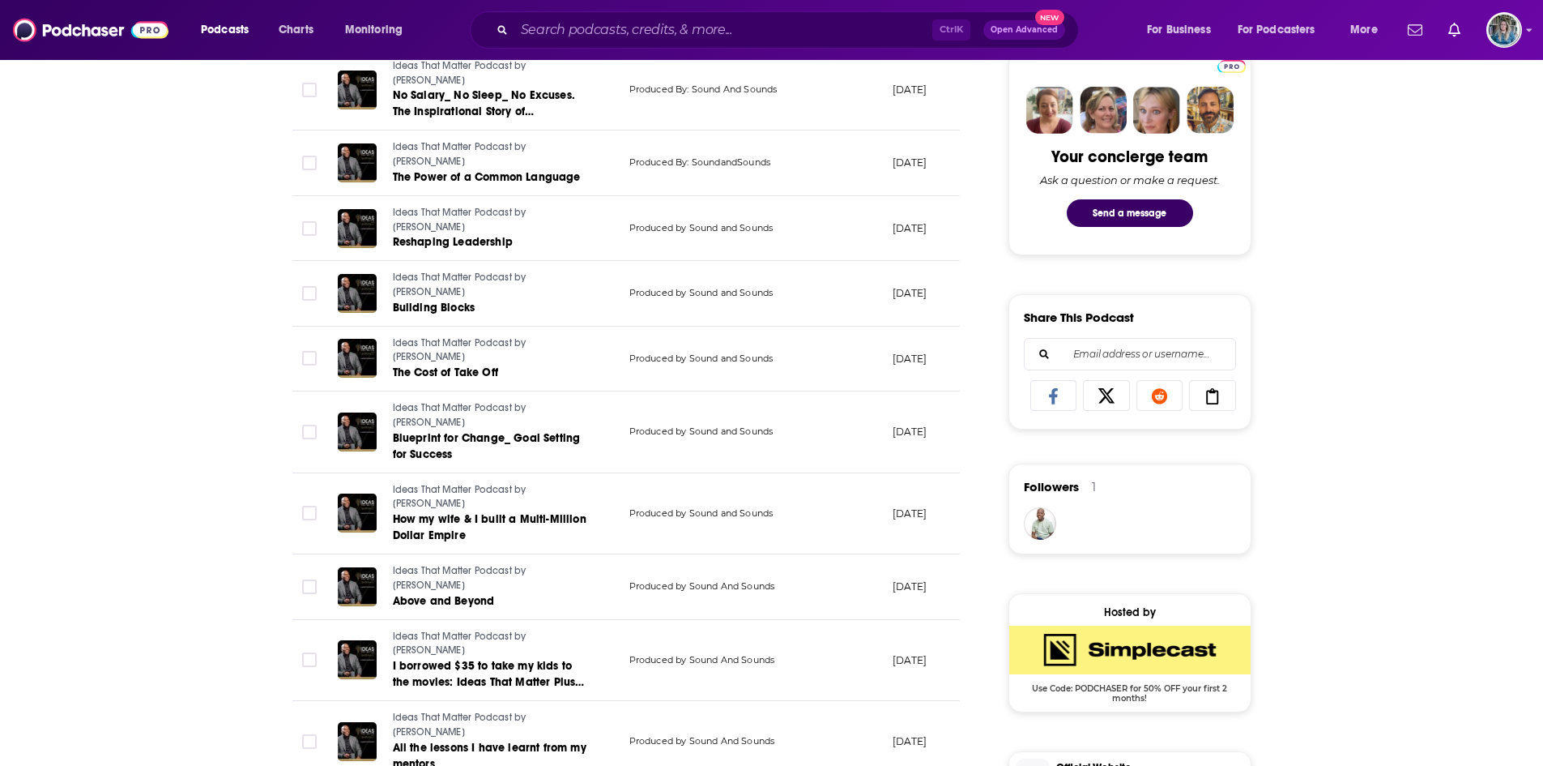
scroll to position [783, 0]
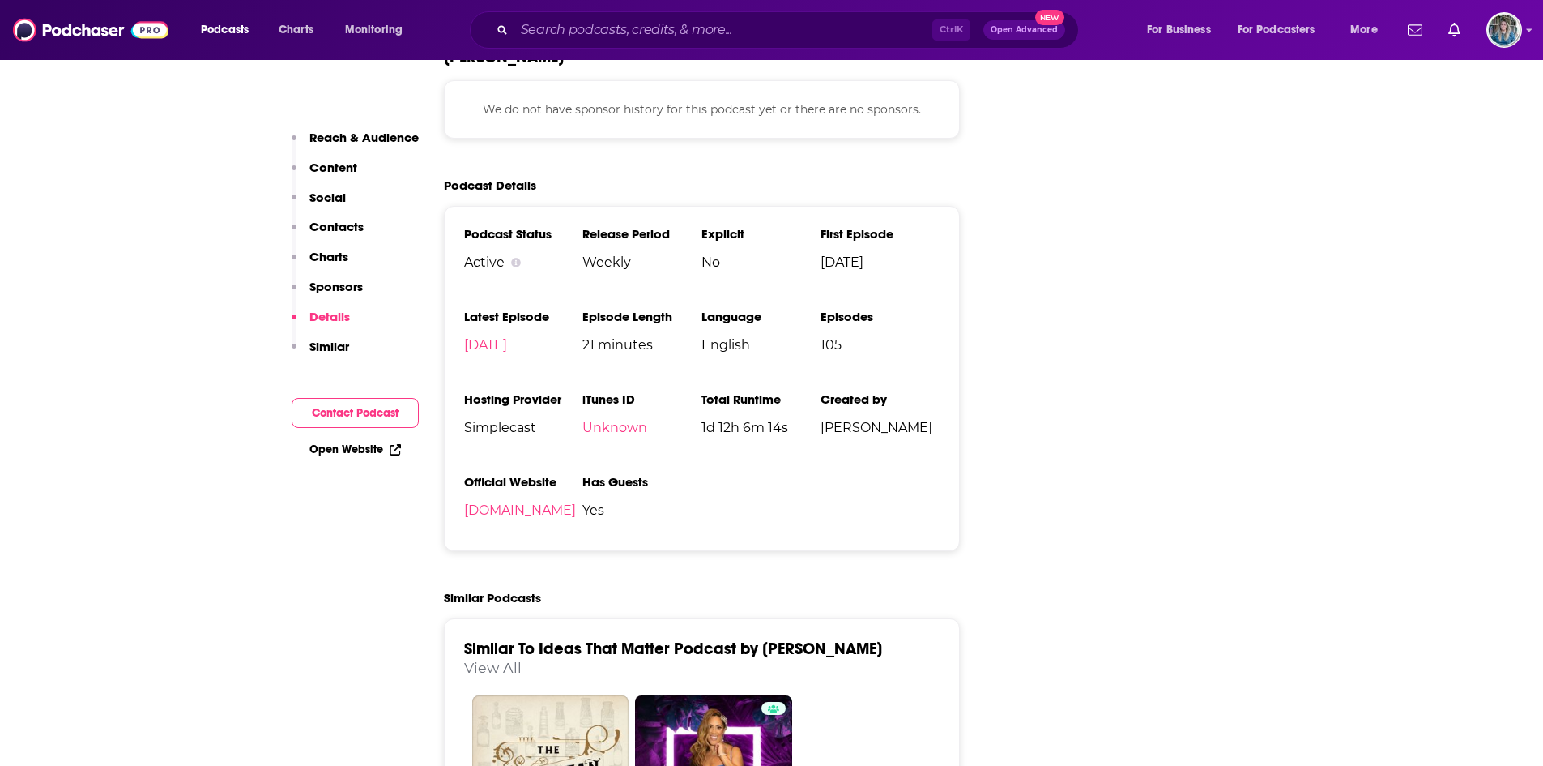
scroll to position [2081, 0]
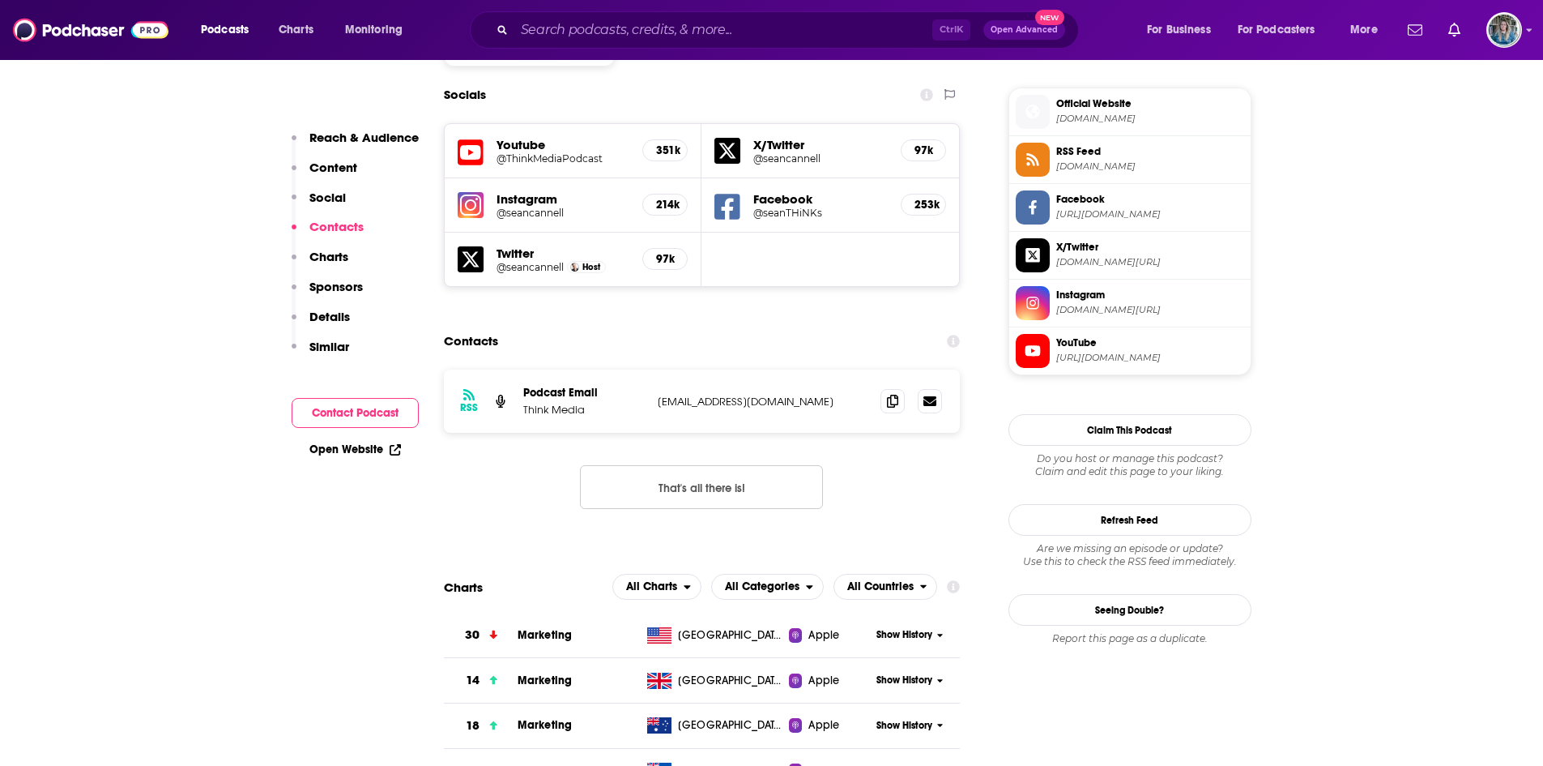
scroll to position [1546, 0]
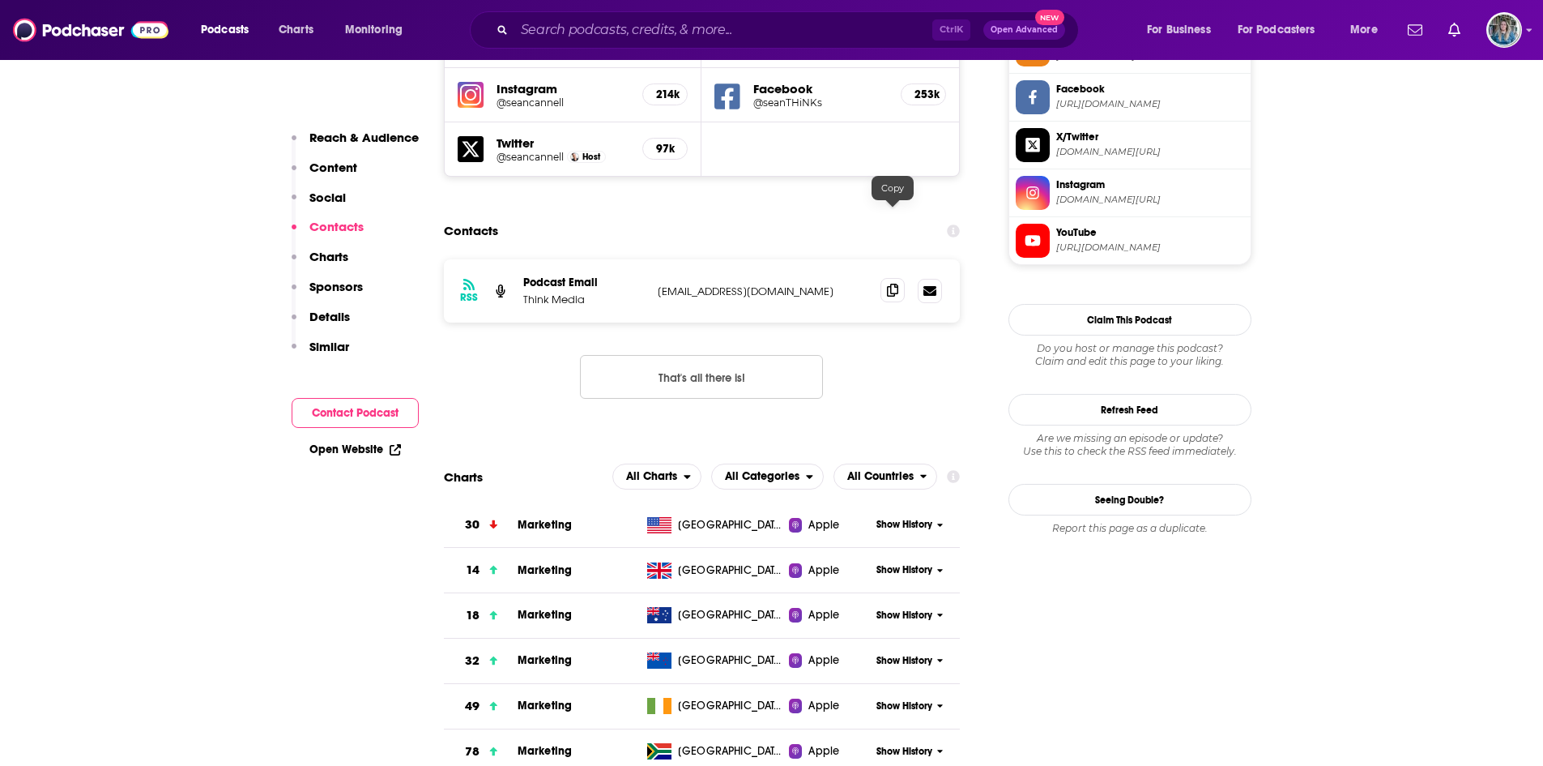
click at [890, 278] on span at bounding box center [893, 290] width 24 height 24
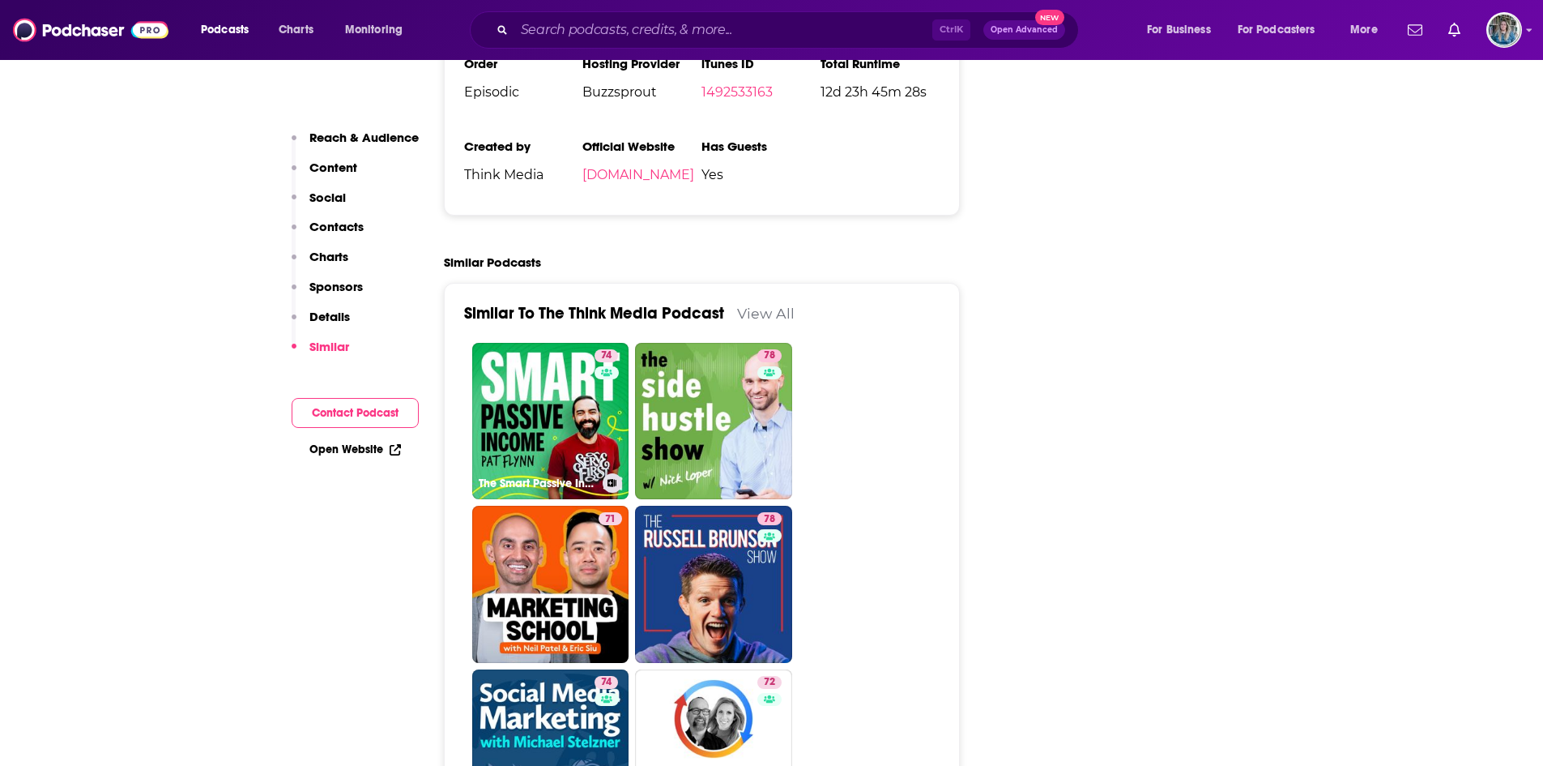
scroll to position [2686, 0]
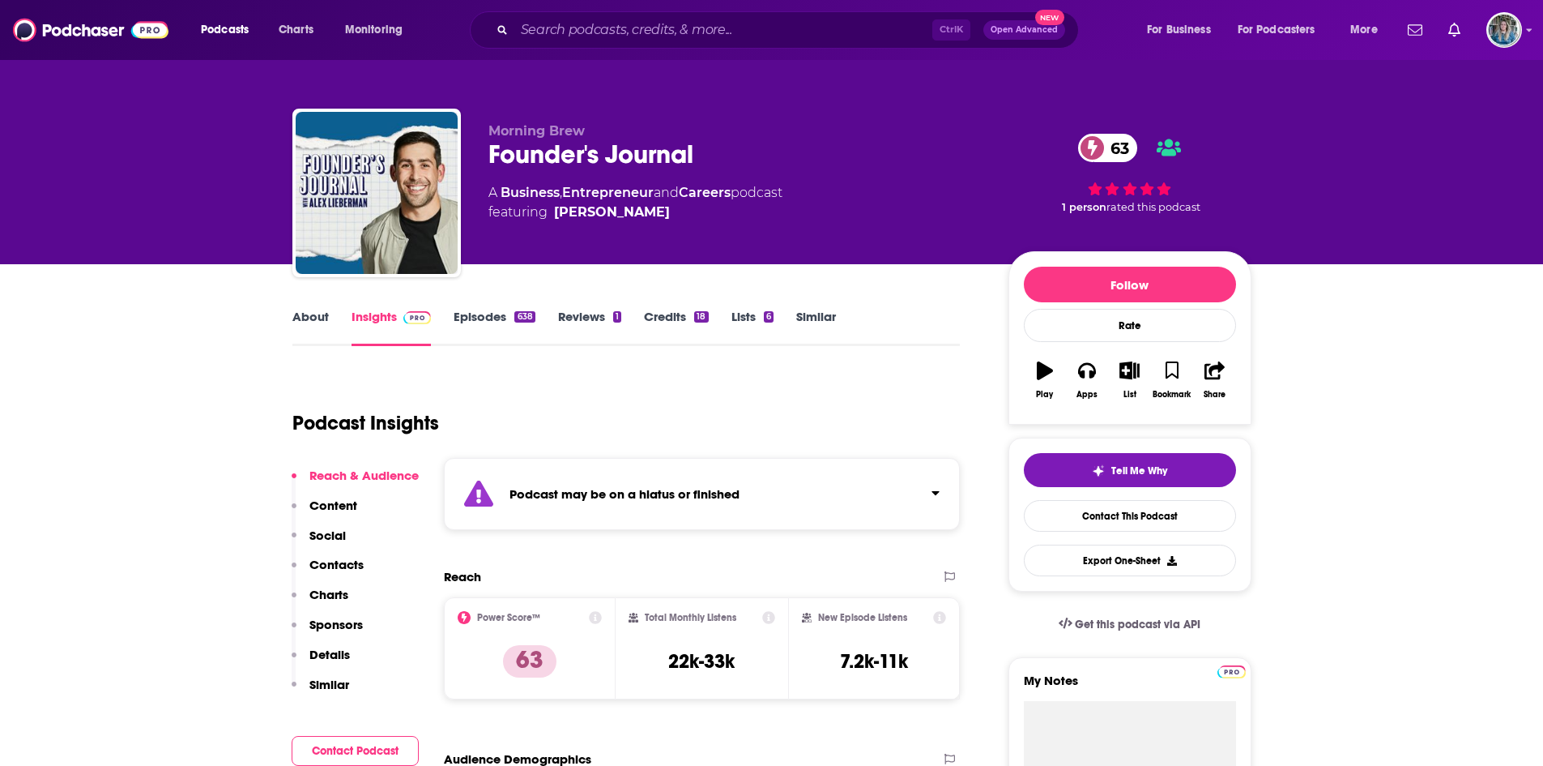
scroll to position [87, 0]
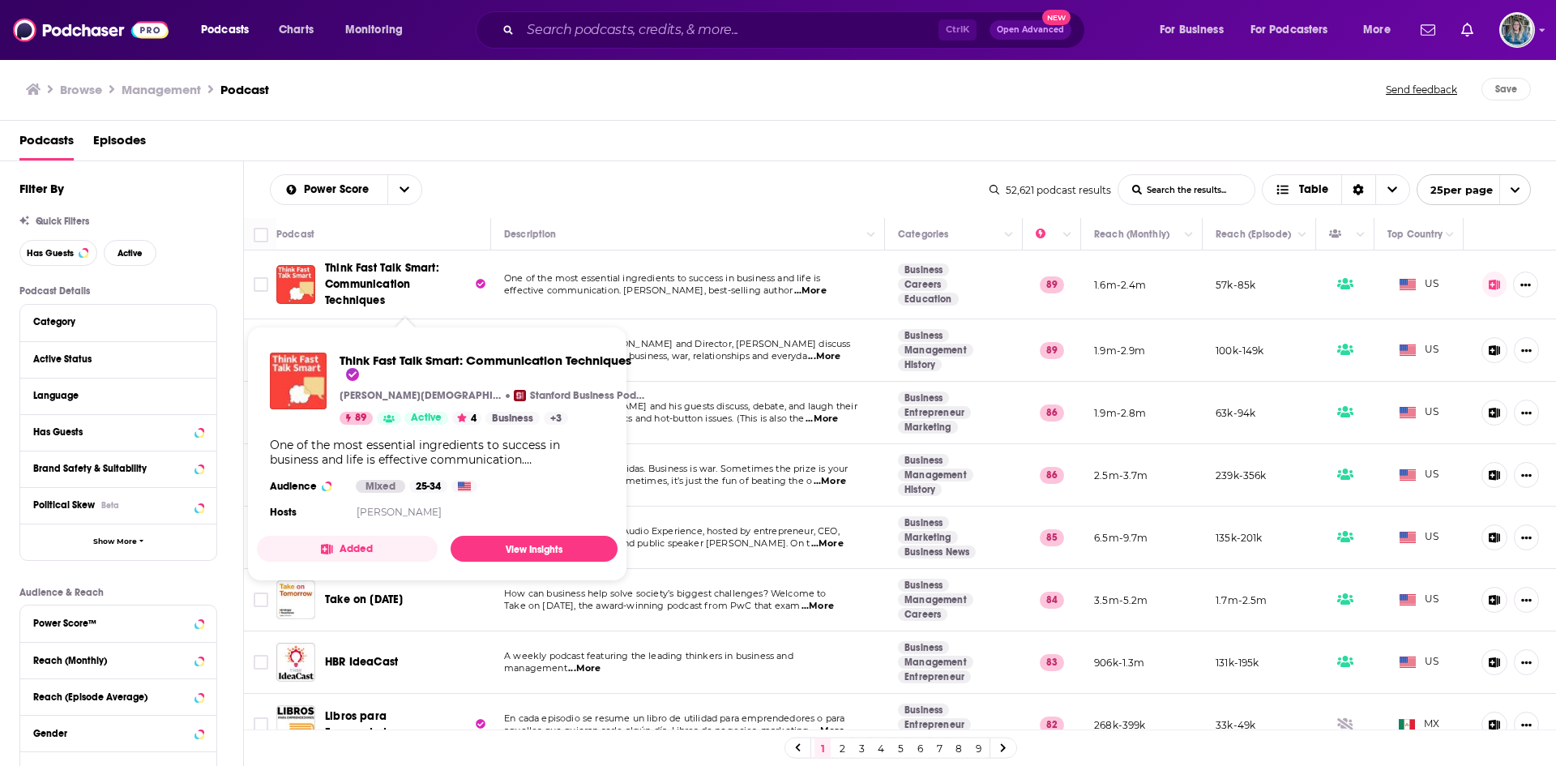
click at [367, 288] on span "Think Fast Talk Smart: Communication Techniques" at bounding box center [382, 284] width 114 height 46
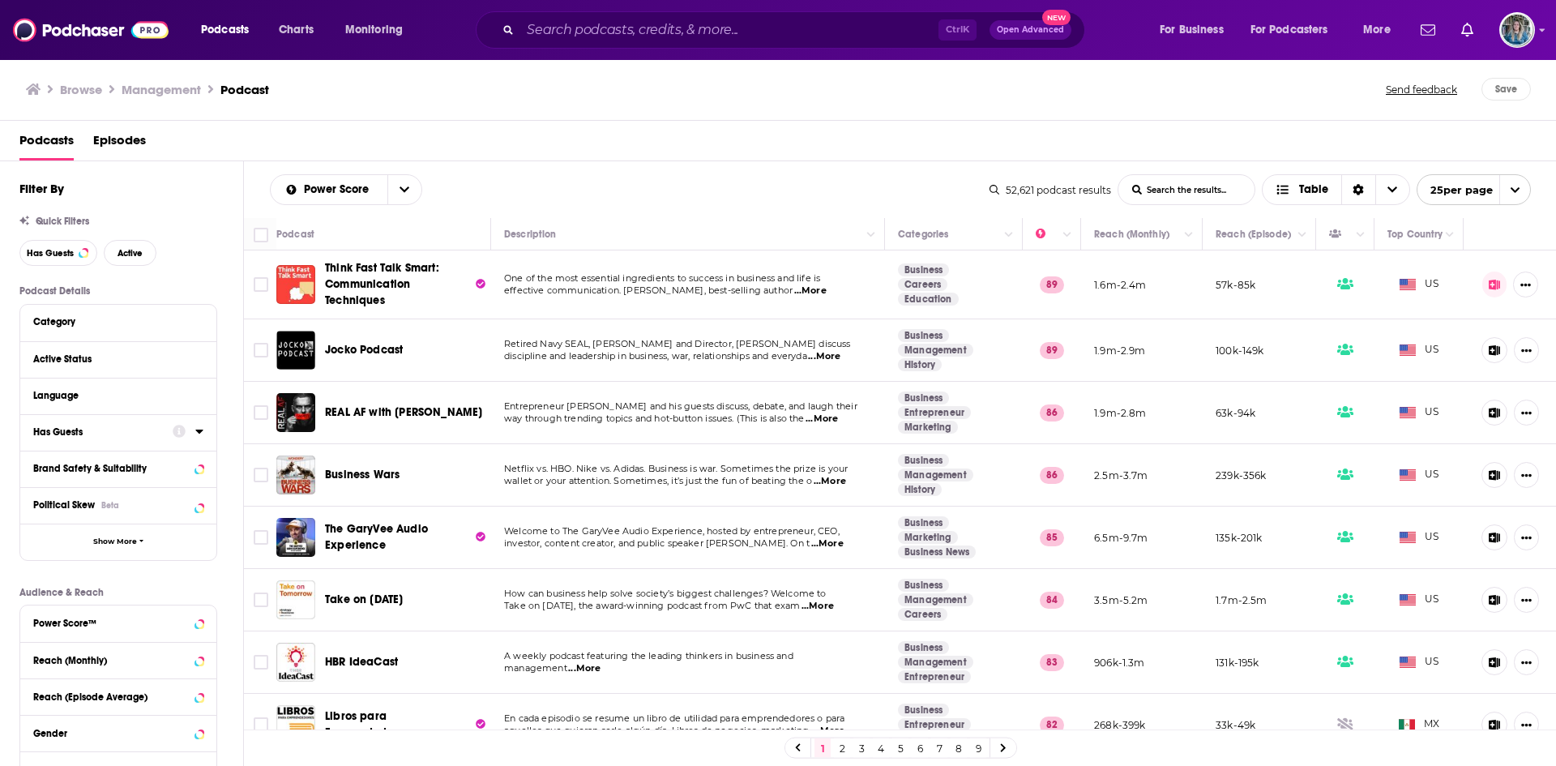
click at [156, 437] on div "Has Guests" at bounding box center [97, 431] width 129 height 11
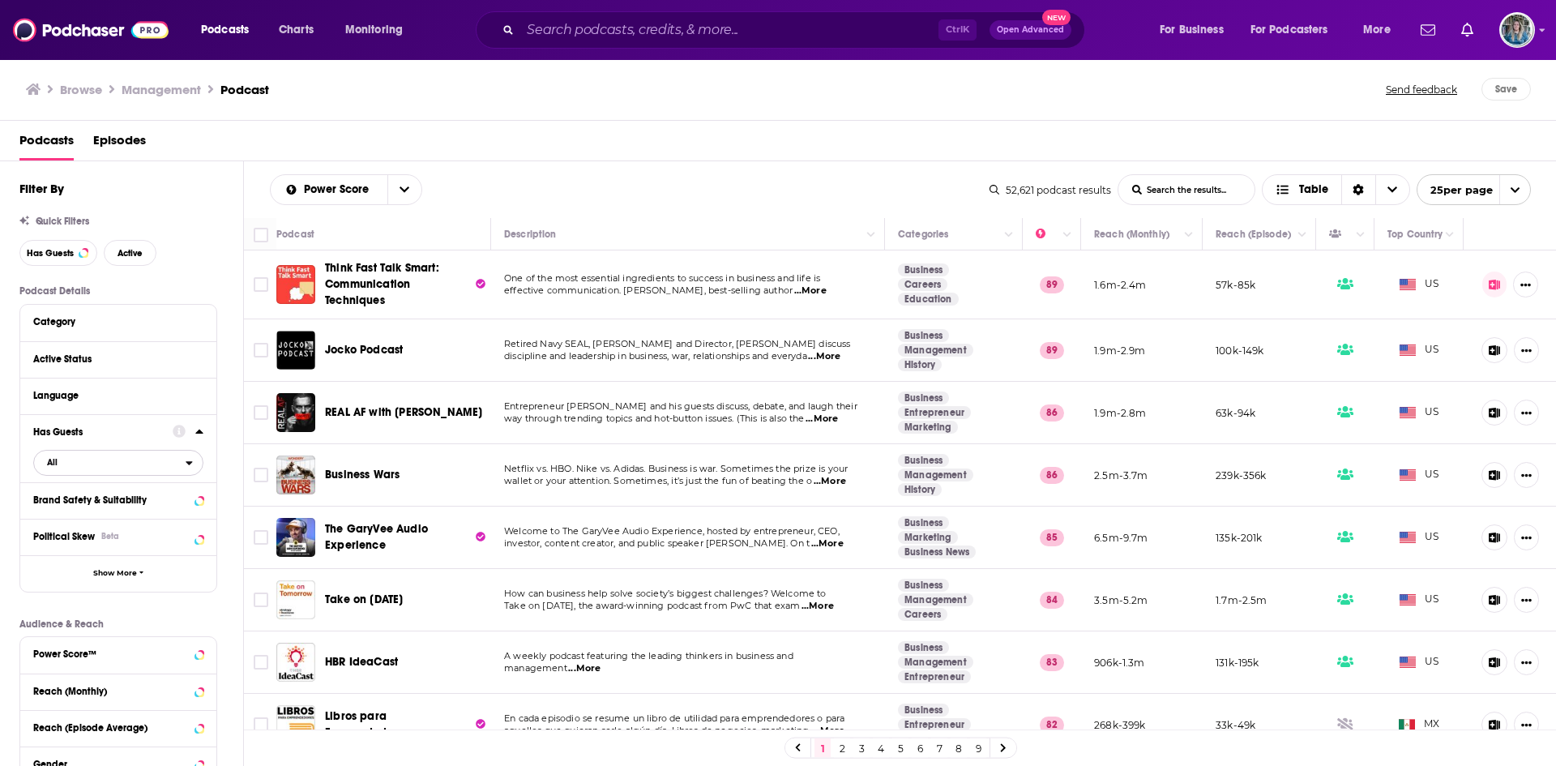
click at [58, 461] on span "All" at bounding box center [110, 461] width 152 height 21
click at [66, 512] on span "Has guests" at bounding box center [88, 515] width 95 height 9
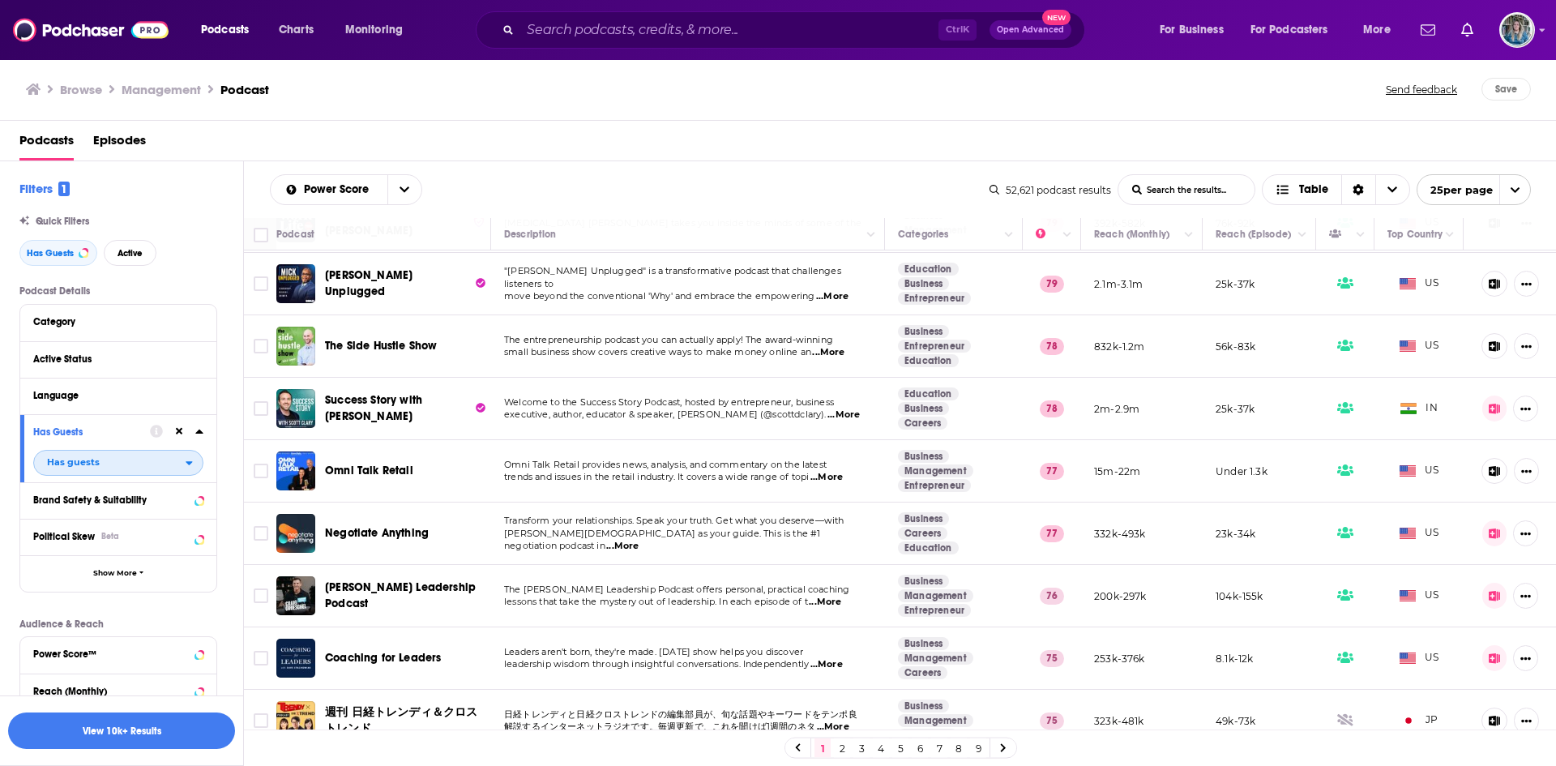
scroll to position [1081, 0]
click at [689, 625] on td "Leaders aren't born, they're made. This Monday show helps you discover leadersh…" at bounding box center [688, 656] width 394 height 62
click at [386, 649] on span "Coaching for Leaders" at bounding box center [383, 656] width 116 height 14
click at [839, 747] on link "2" at bounding box center [842, 747] width 16 height 19
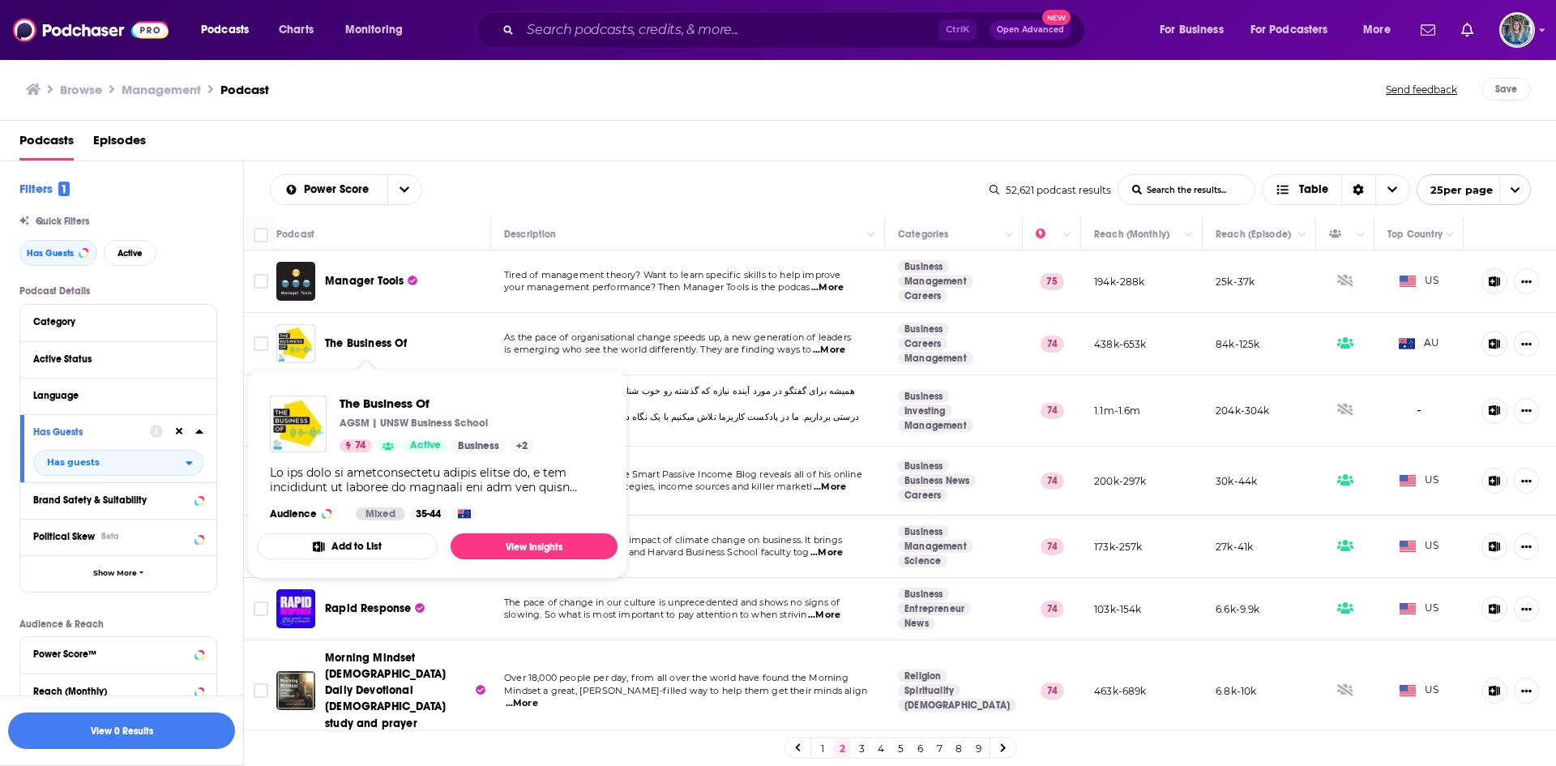
click at [389, 342] on span "The Business Of" at bounding box center [366, 343] width 83 height 14
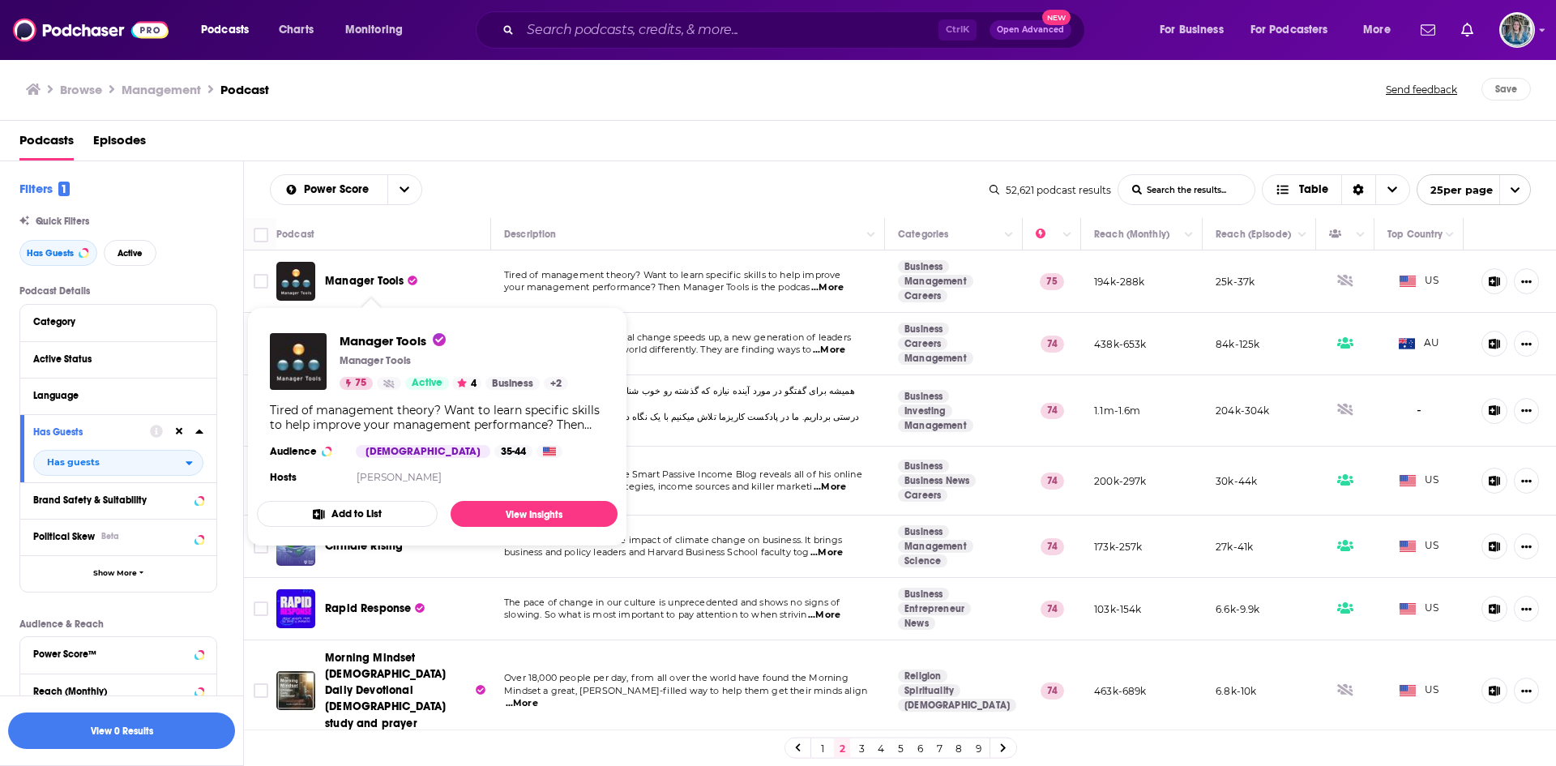
click at [345, 274] on span "Manager Tools" at bounding box center [364, 281] width 79 height 16
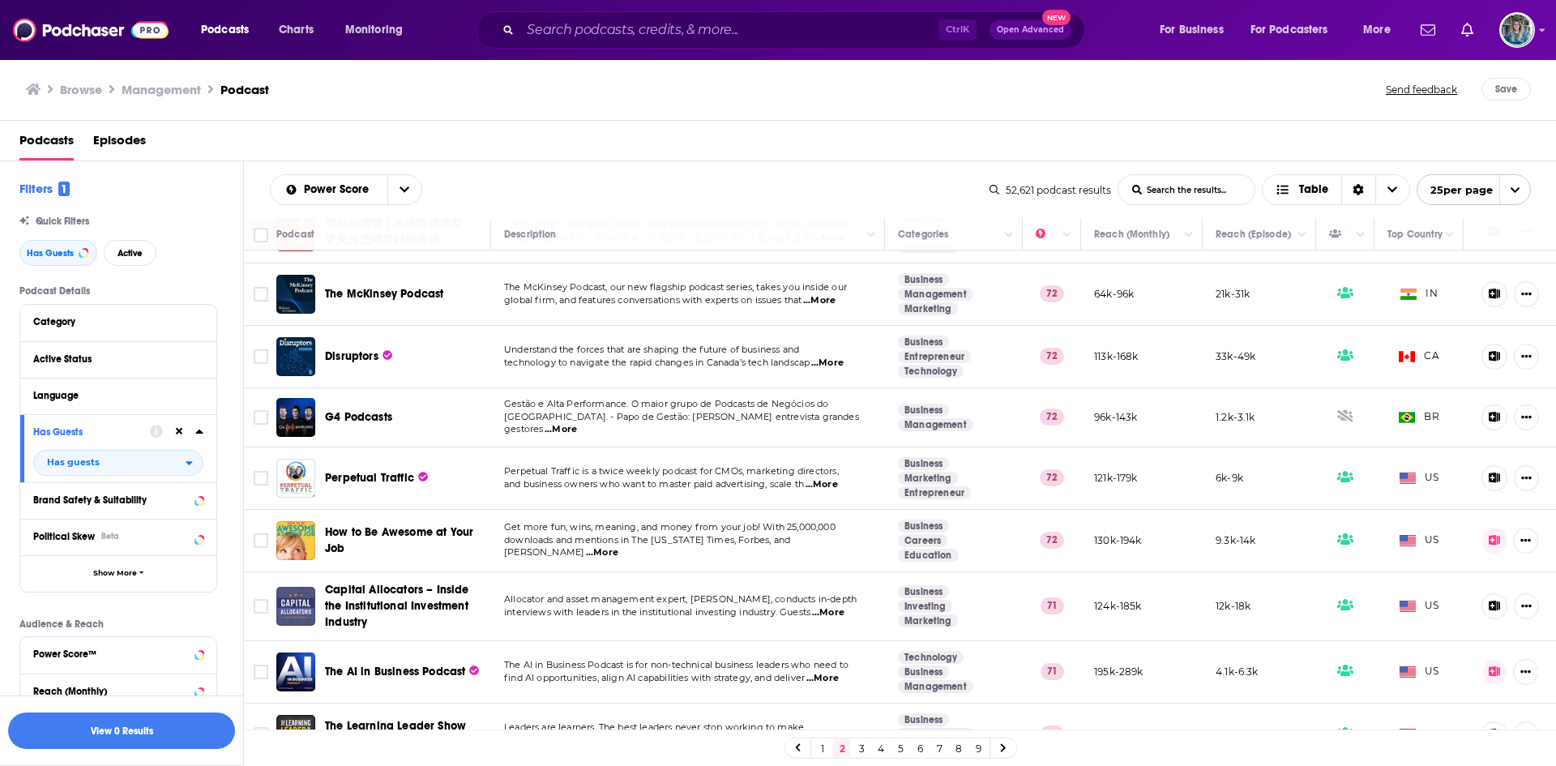
scroll to position [1094, 0]
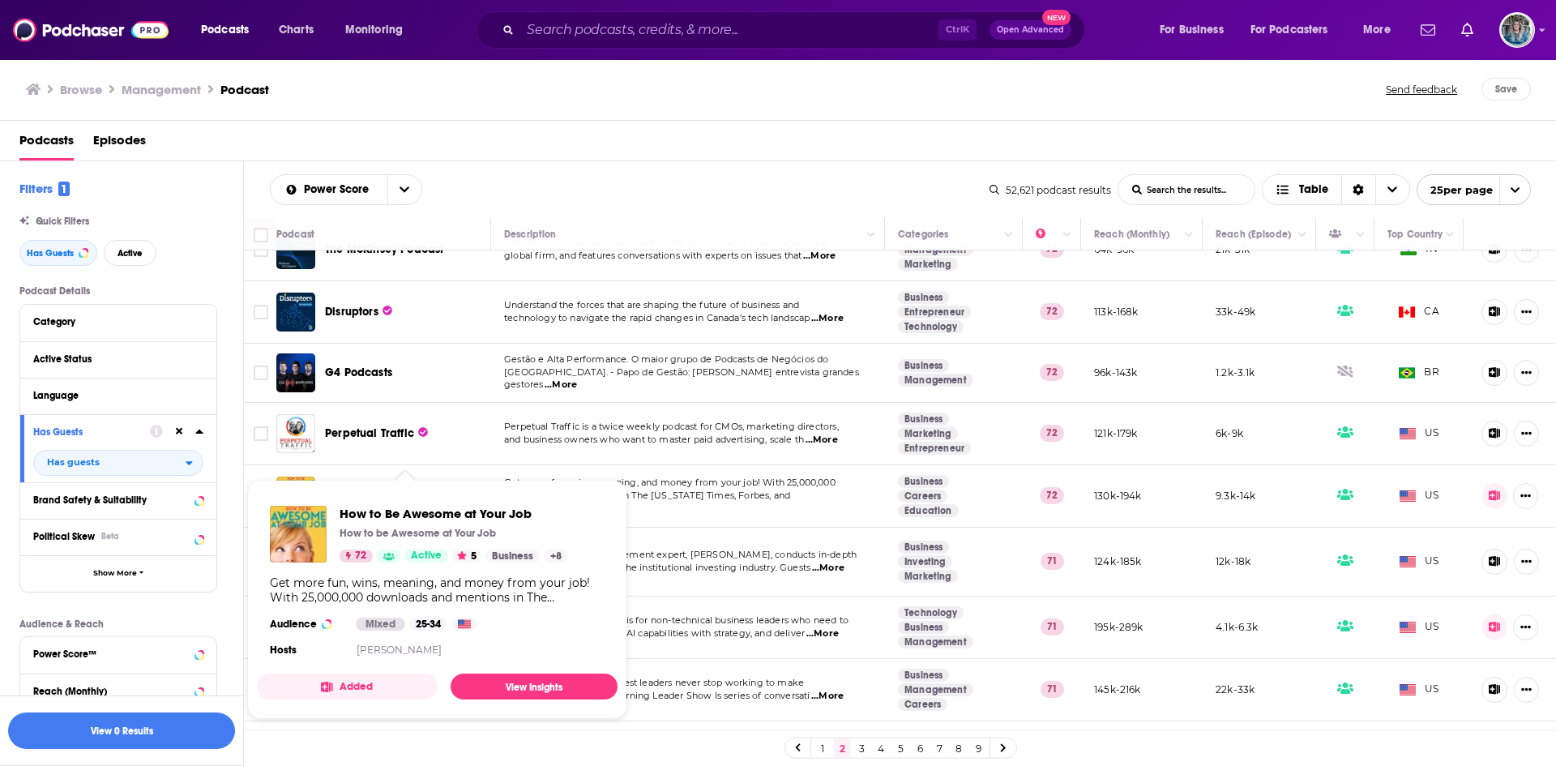
click at [396, 480] on span "How to Be Awesome at Your Job" at bounding box center [399, 495] width 148 height 30
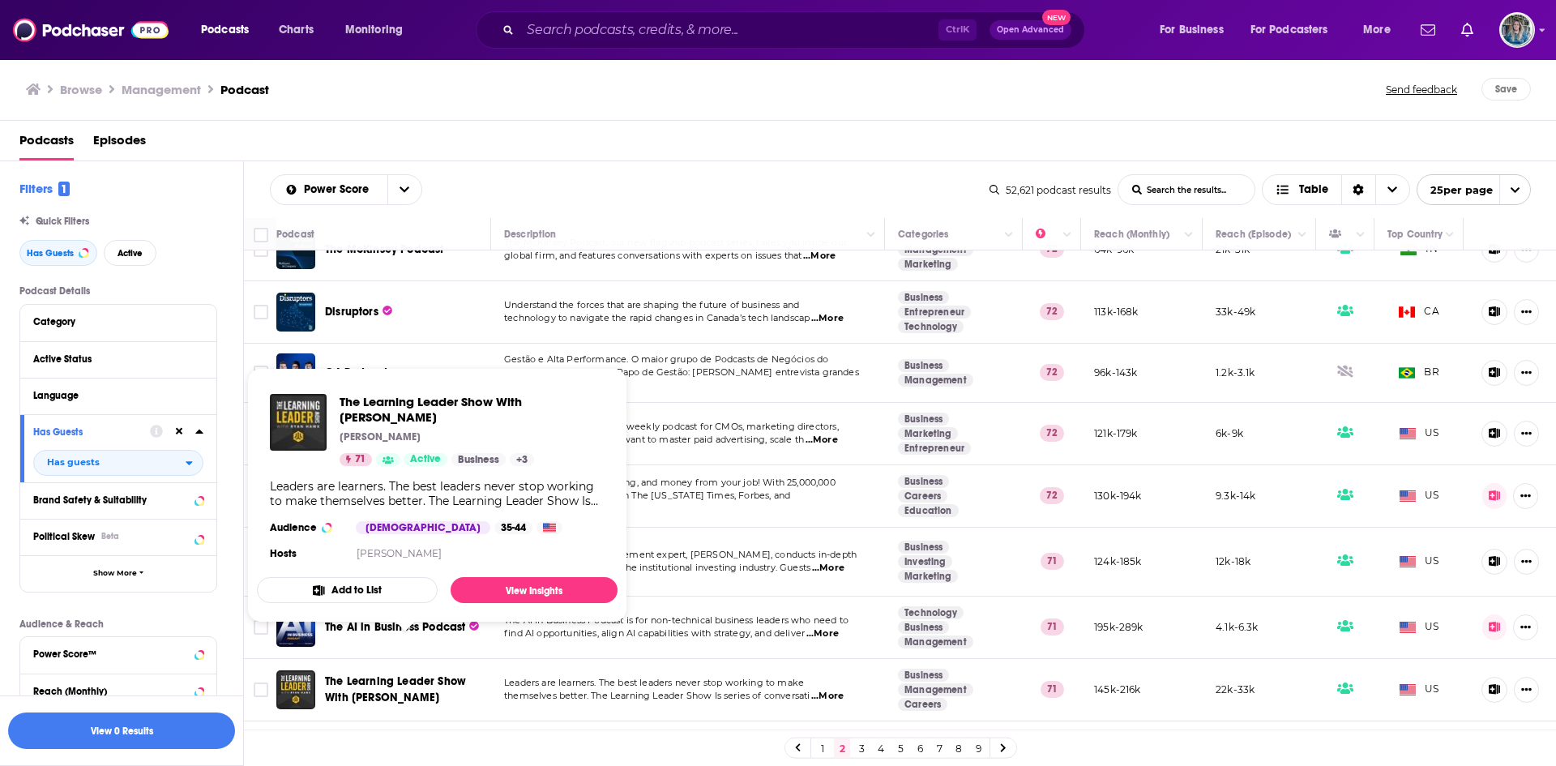
click at [417, 674] on span "The Learning Leader Show With Ryan Hawk" at bounding box center [395, 689] width 141 height 30
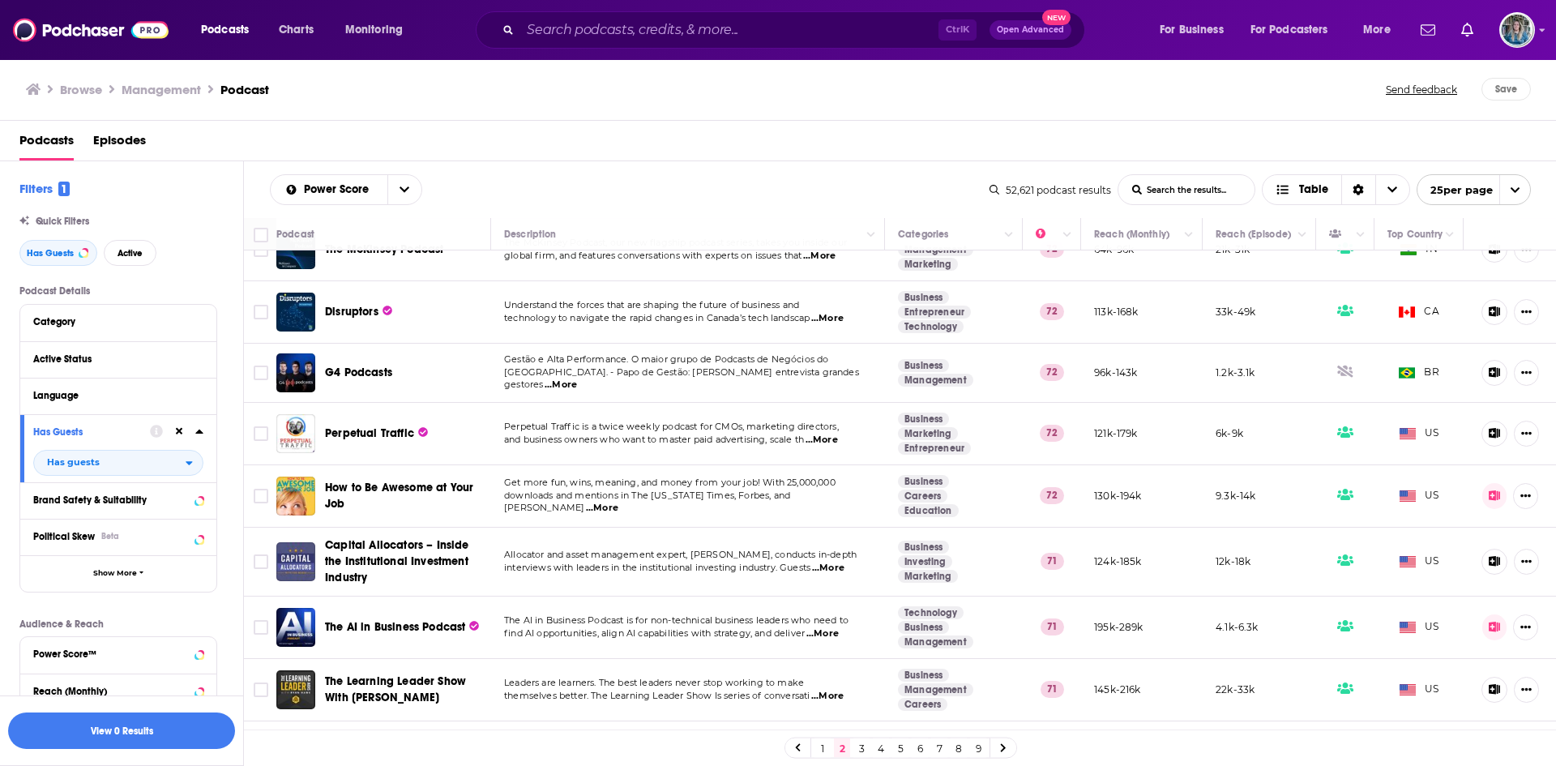
click at [859, 745] on link "3" at bounding box center [861, 747] width 16 height 19
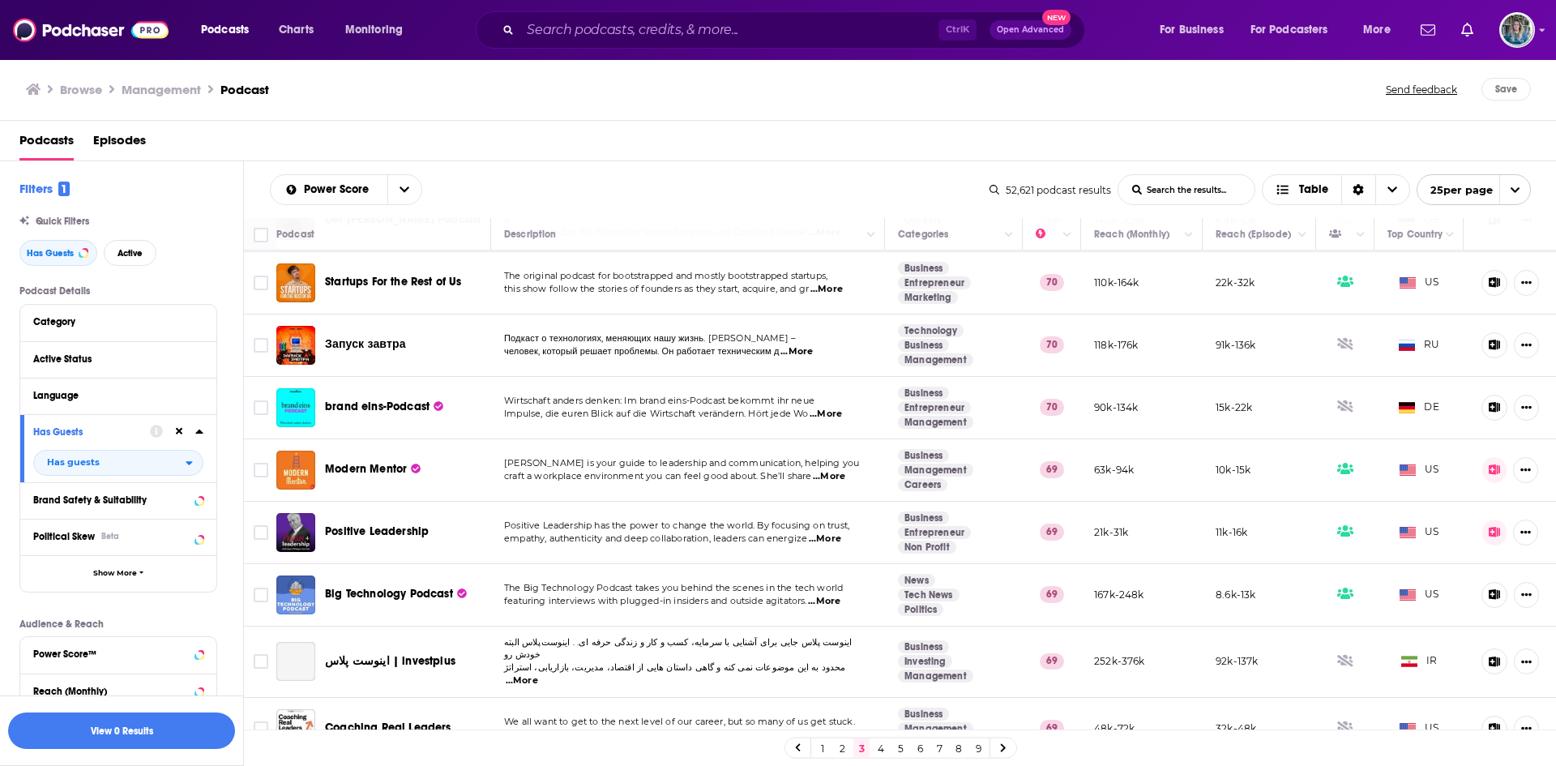
scroll to position [611, 0]
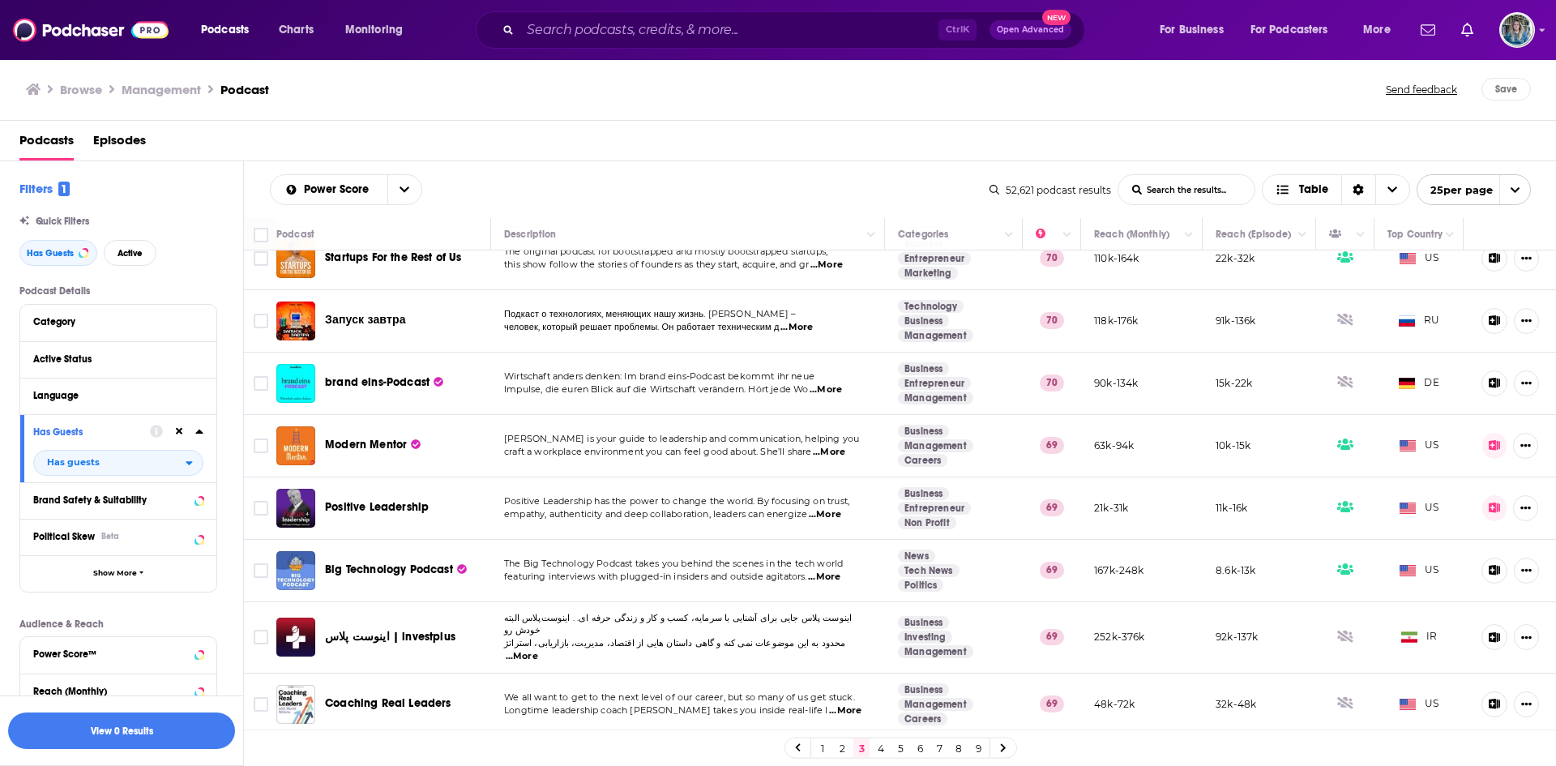
click at [396, 444] on span "Modern Mentor" at bounding box center [366, 444] width 82 height 14
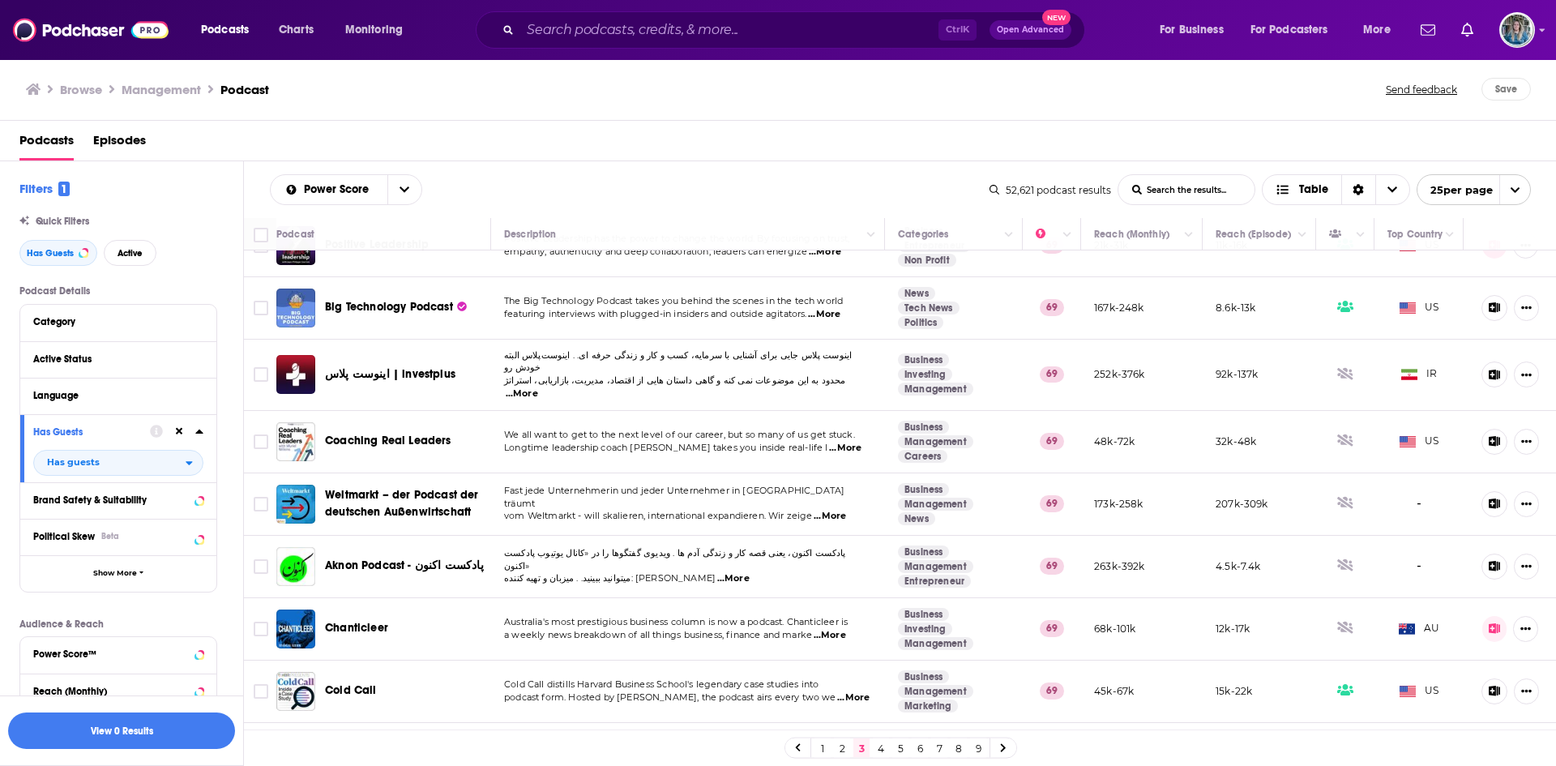
scroll to position [1110, 0]
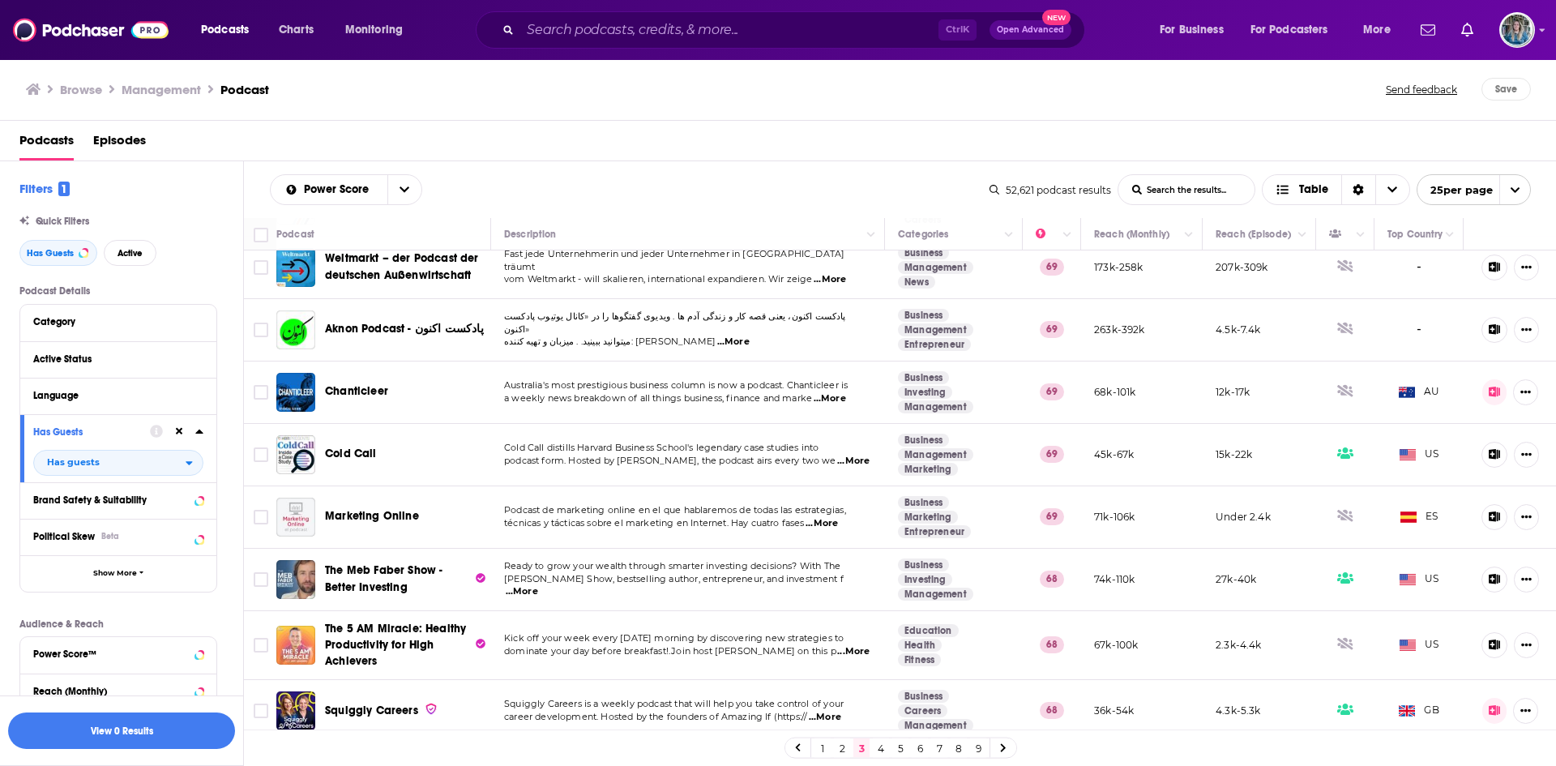
click at [881, 748] on link "4" at bounding box center [881, 747] width 16 height 19
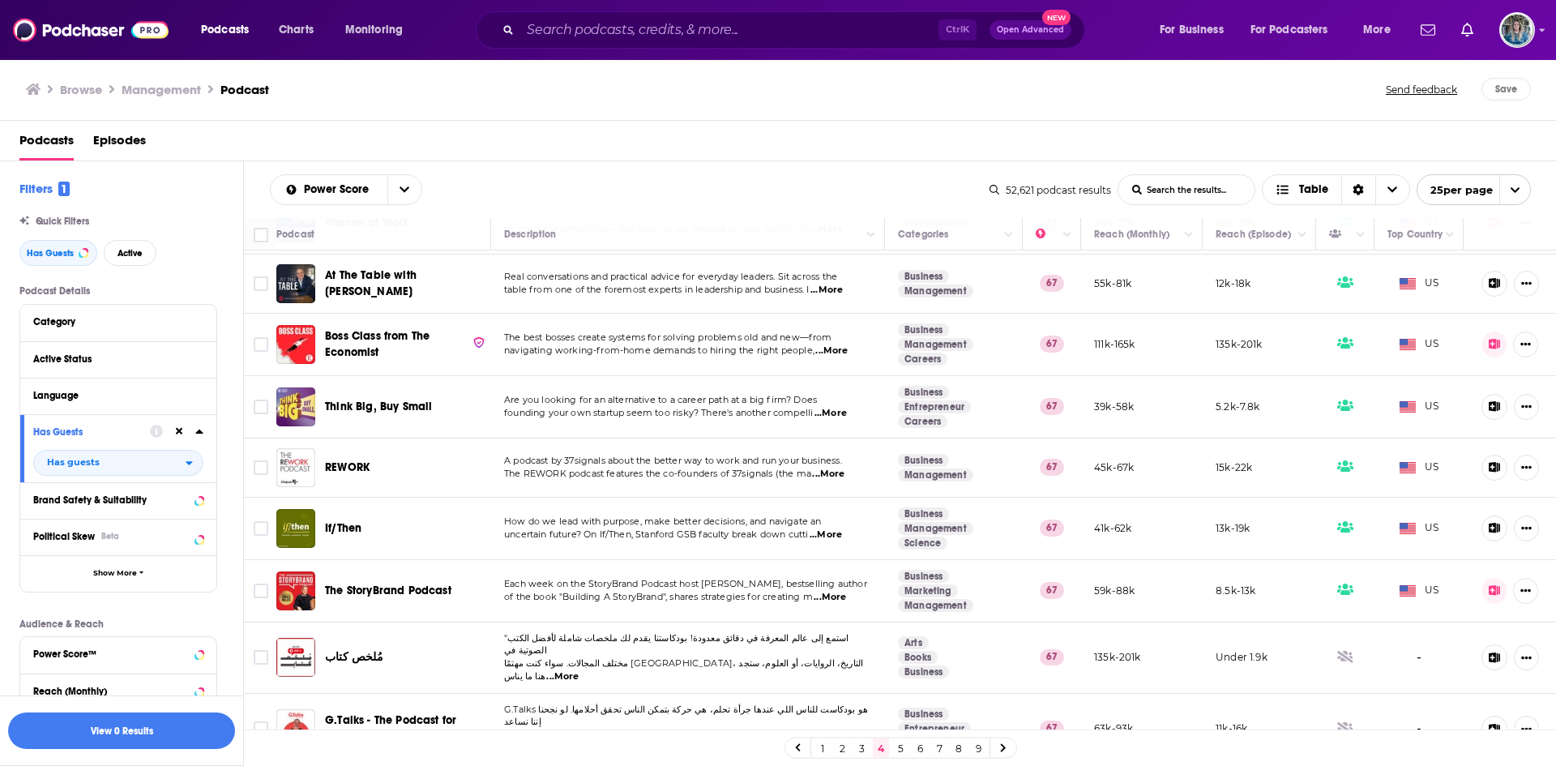
scroll to position [1110, 0]
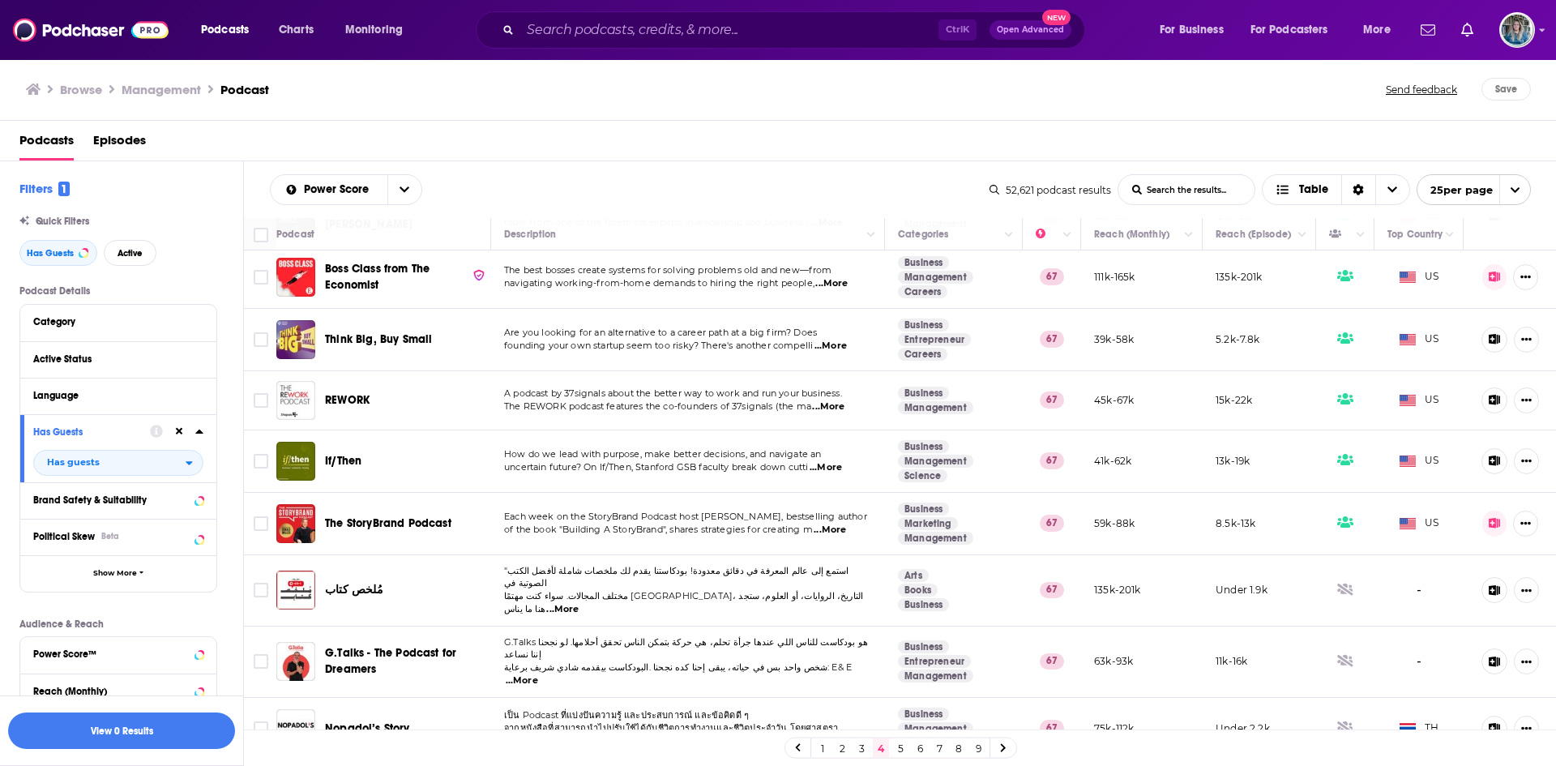
click at [900, 748] on link "5" at bounding box center [900, 747] width 16 height 19
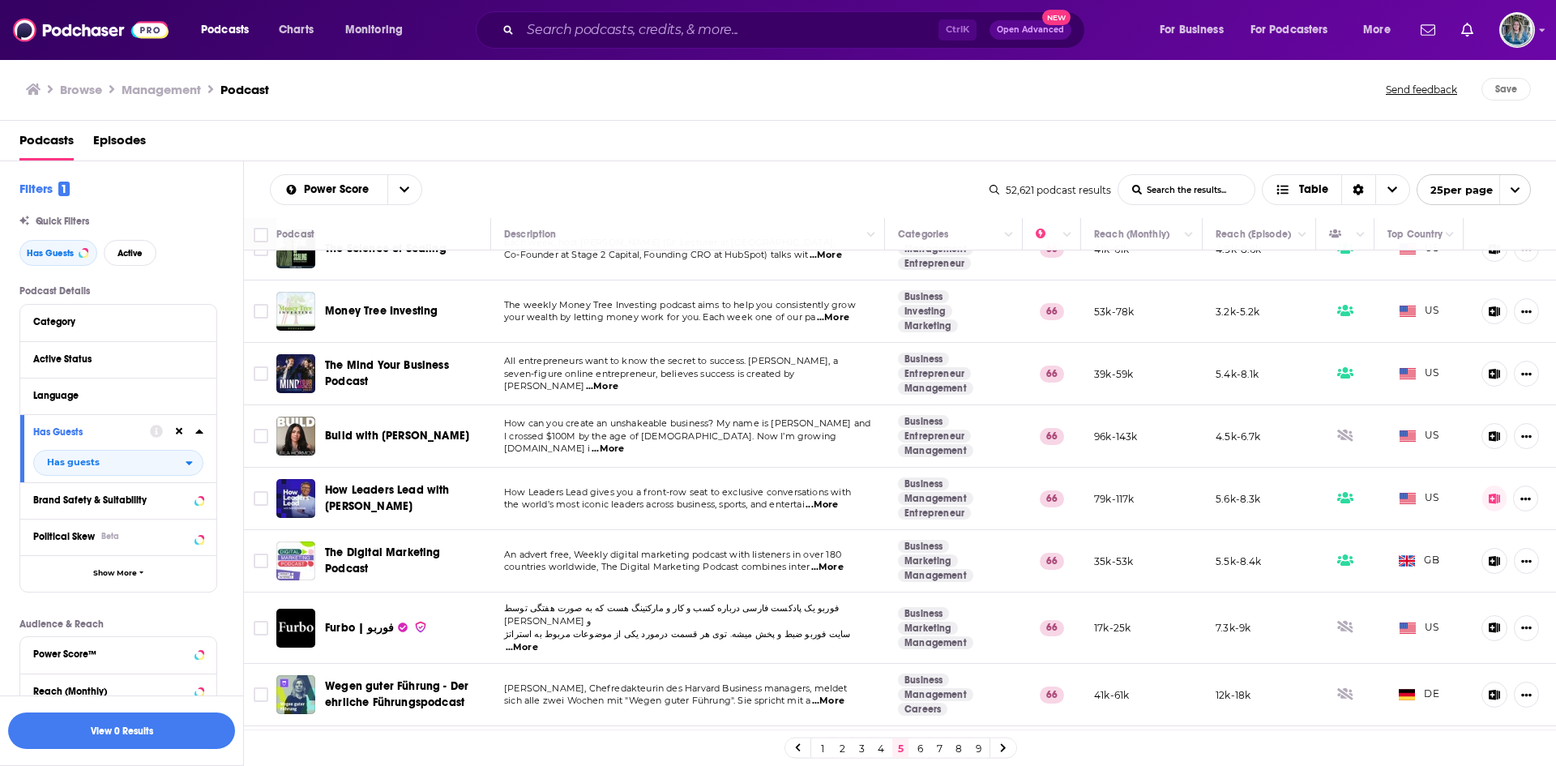
scroll to position [281, 0]
click at [360, 496] on span "How Leaders Lead with [PERSON_NAME]" at bounding box center [387, 499] width 125 height 30
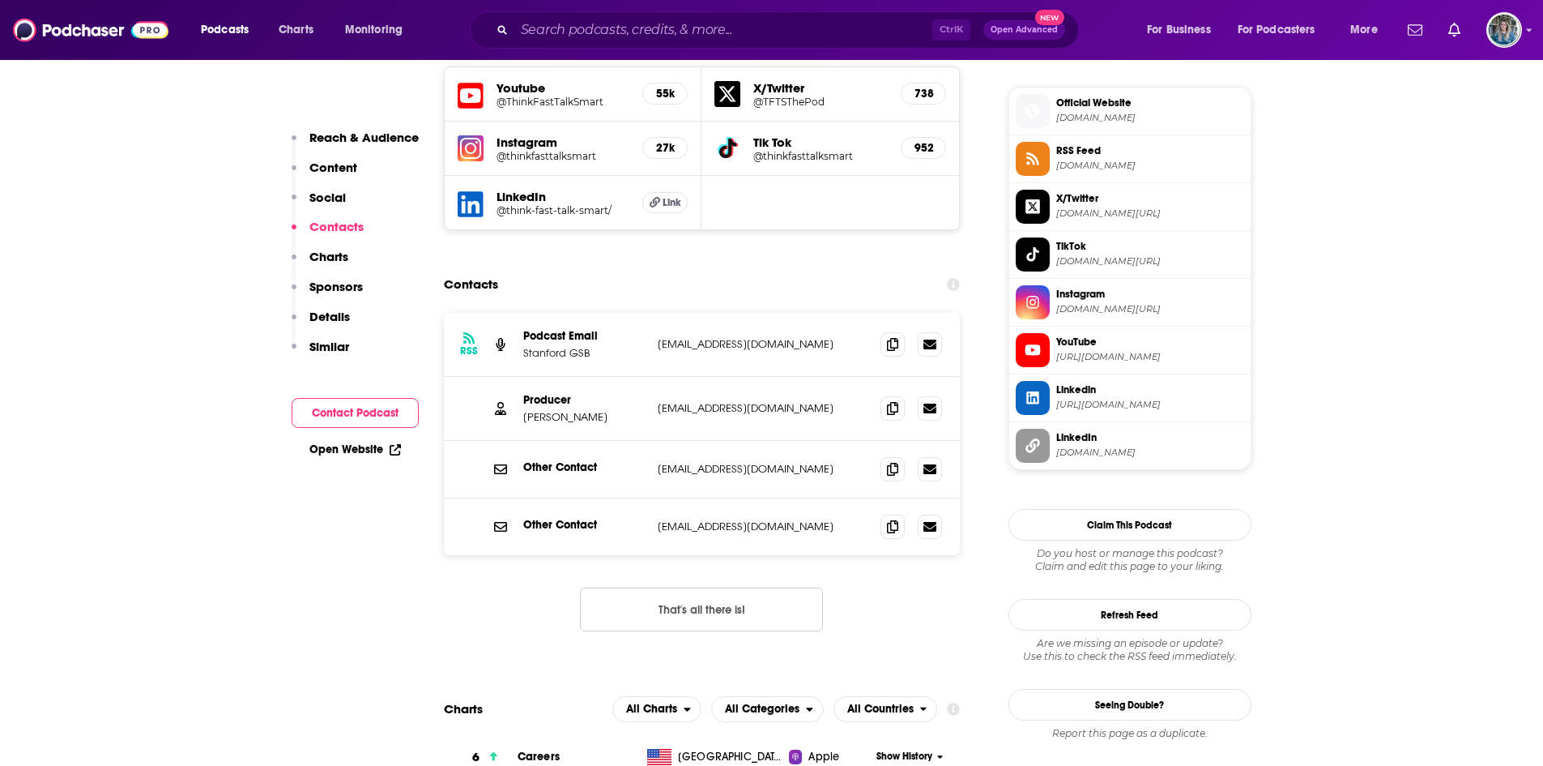
scroll to position [1519, 0]
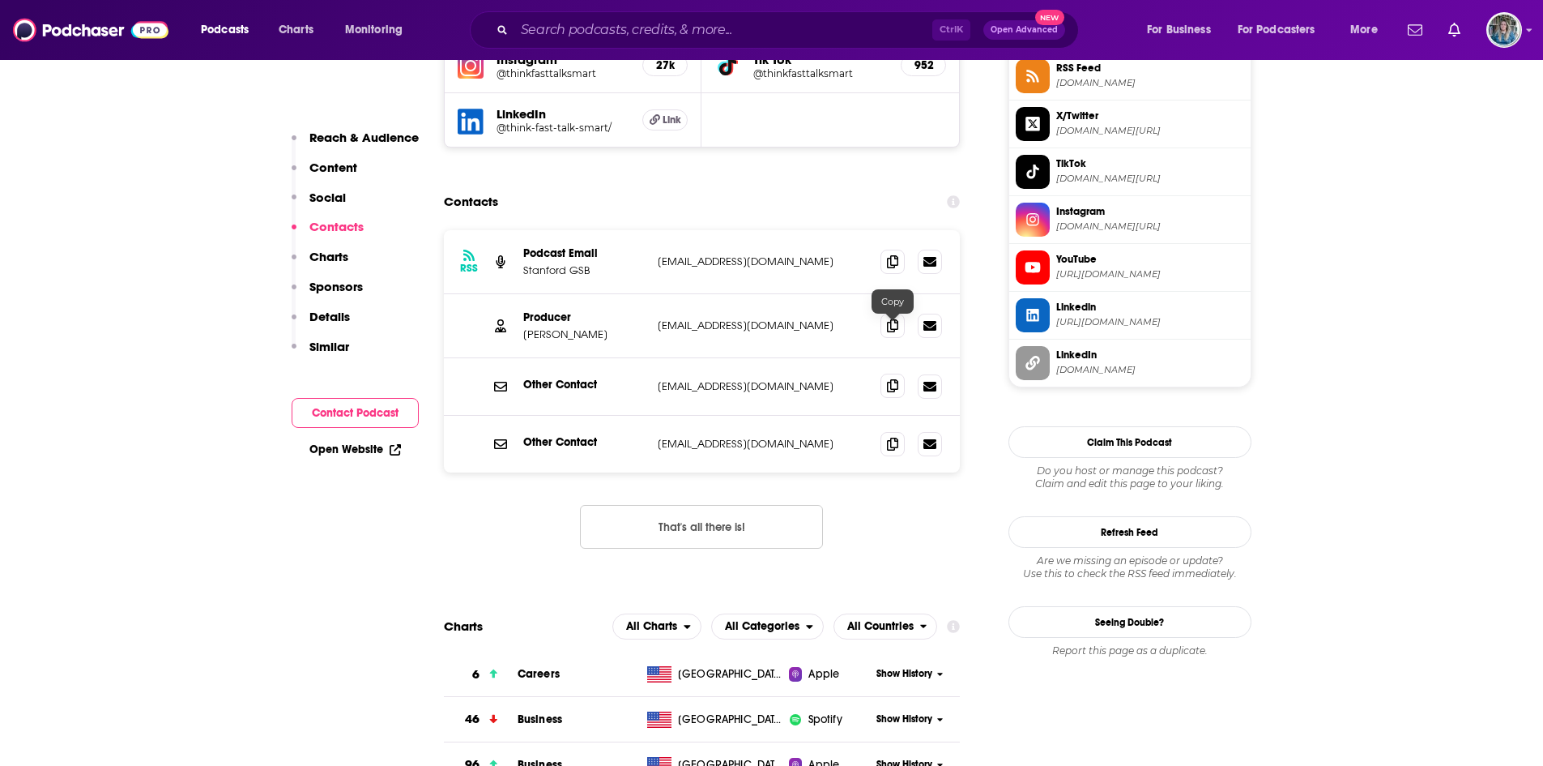
click at [894, 379] on icon at bounding box center [892, 385] width 11 height 13
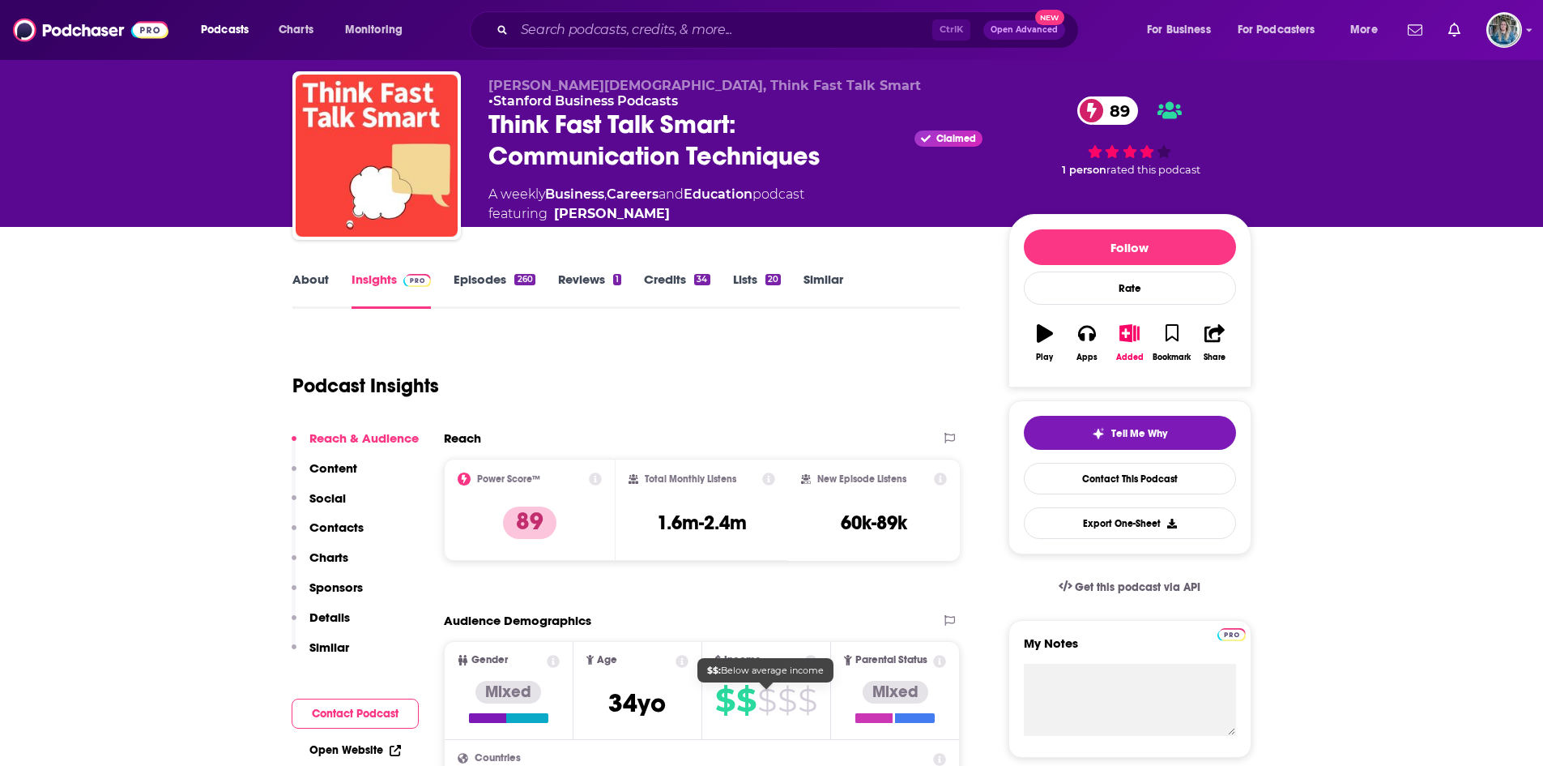
scroll to position [0, 0]
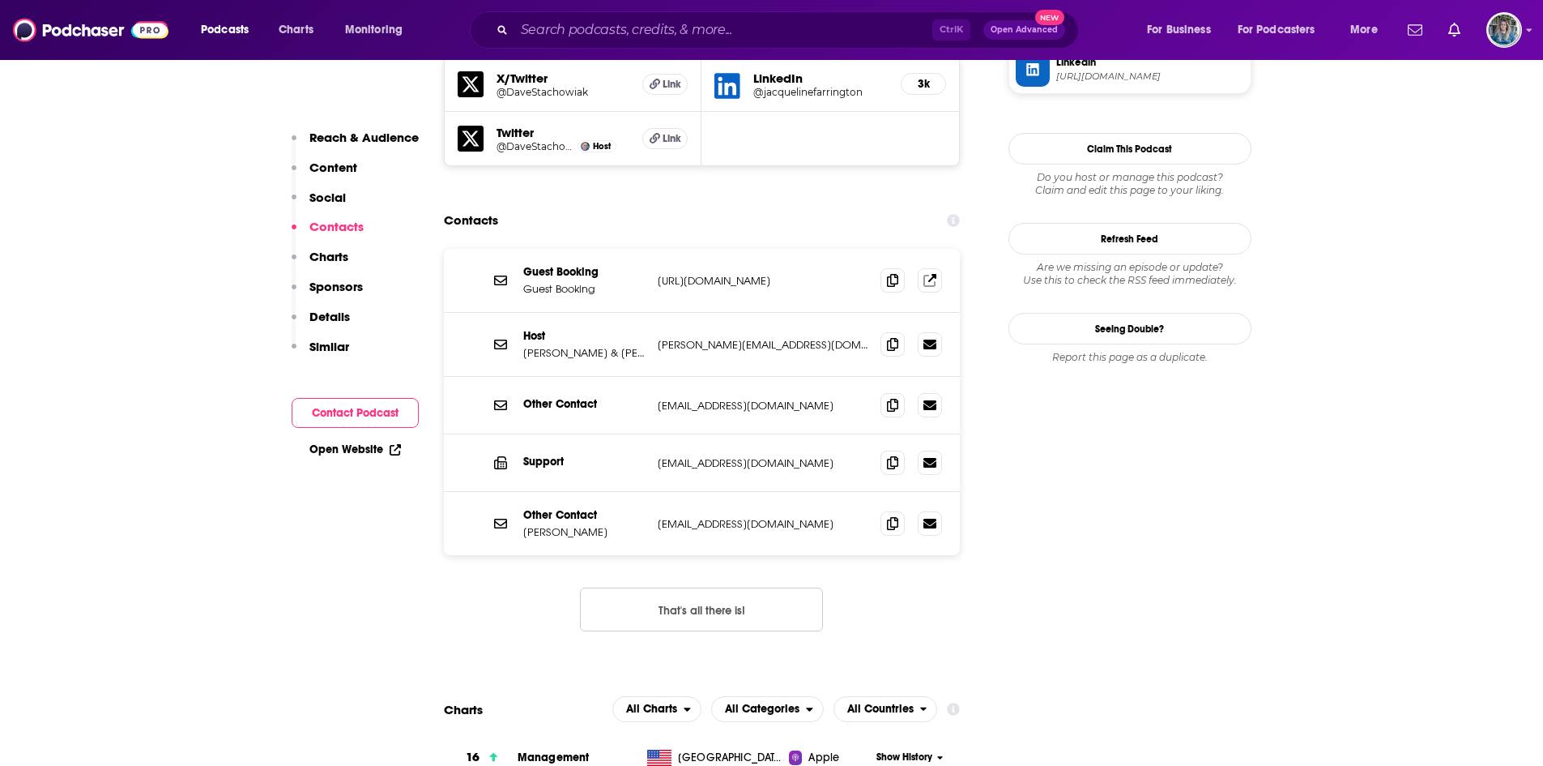
scroll to position [1474, 0]
drag, startPoint x: 654, startPoint y: 202, endPoint x: 866, endPoint y: 211, distance: 212.5
click at [866, 248] on div "Guest Booking Guest Booking [URL][DOMAIN_NAME] [URL][DOMAIN_NAME]" at bounding box center [702, 280] width 517 height 64
copy p "[URL][DOMAIN_NAME]"
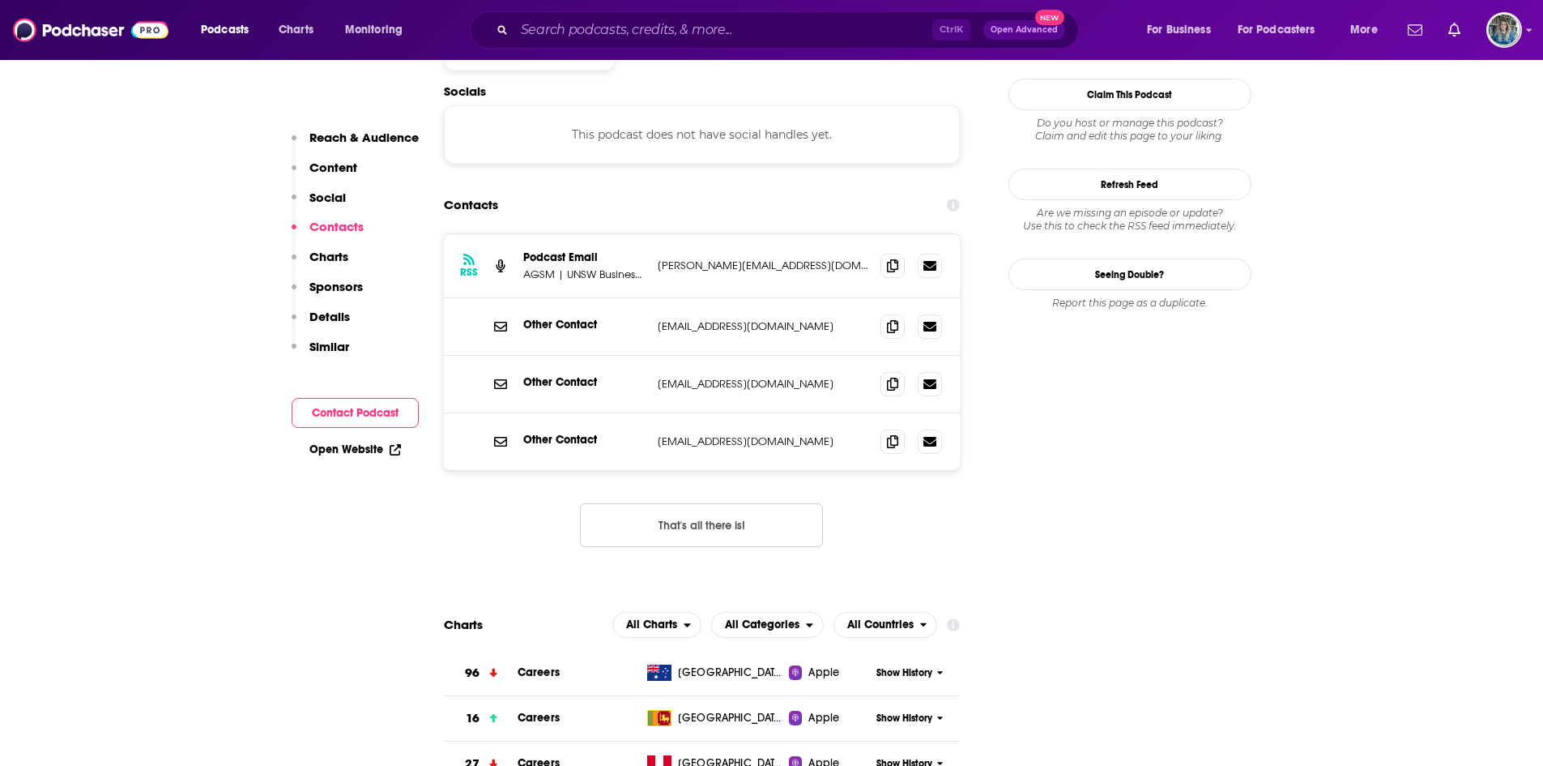
scroll to position [1433, 0]
click at [890, 251] on span at bounding box center [893, 263] width 24 height 24
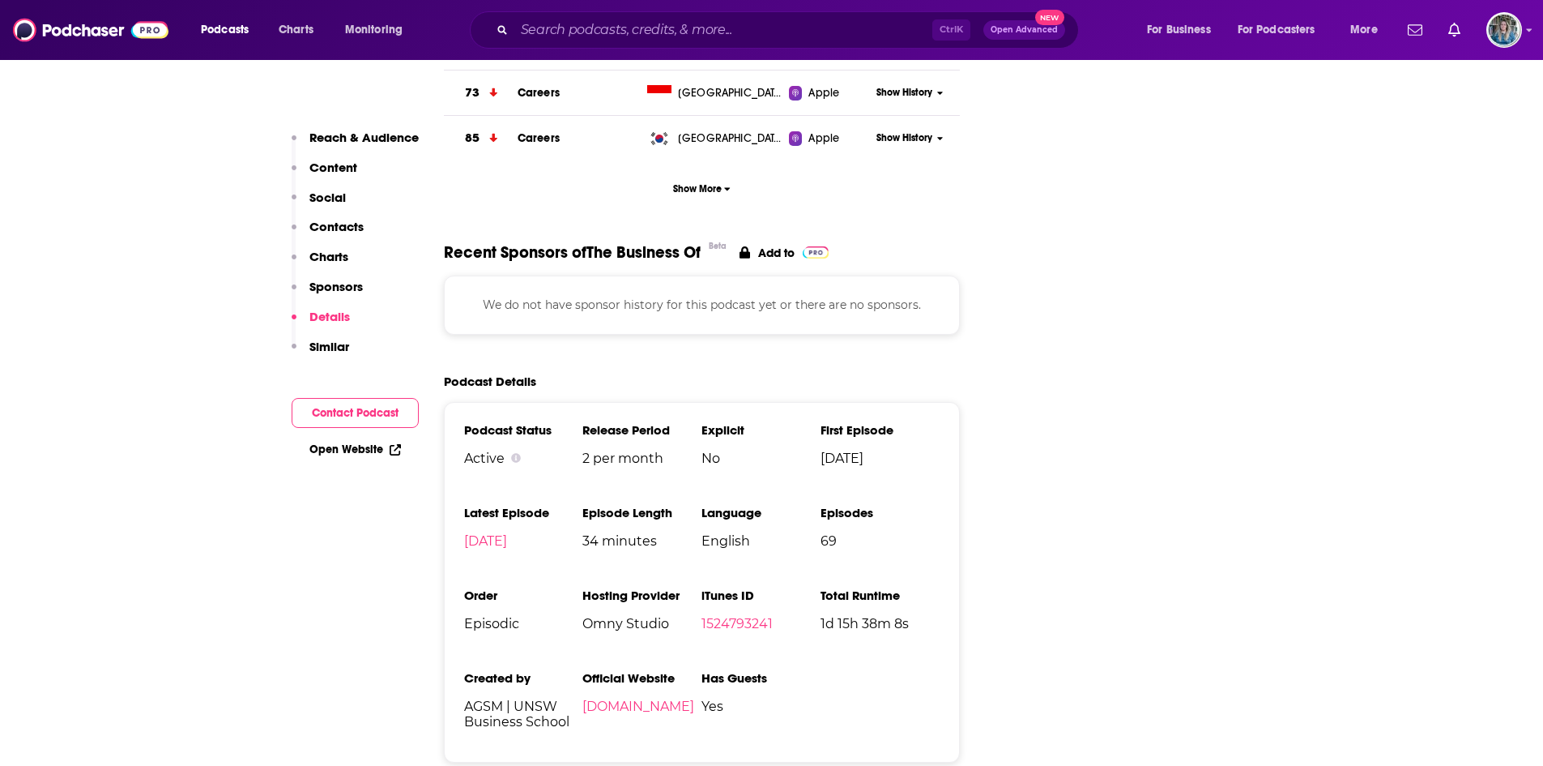
scroll to position [2195, 0]
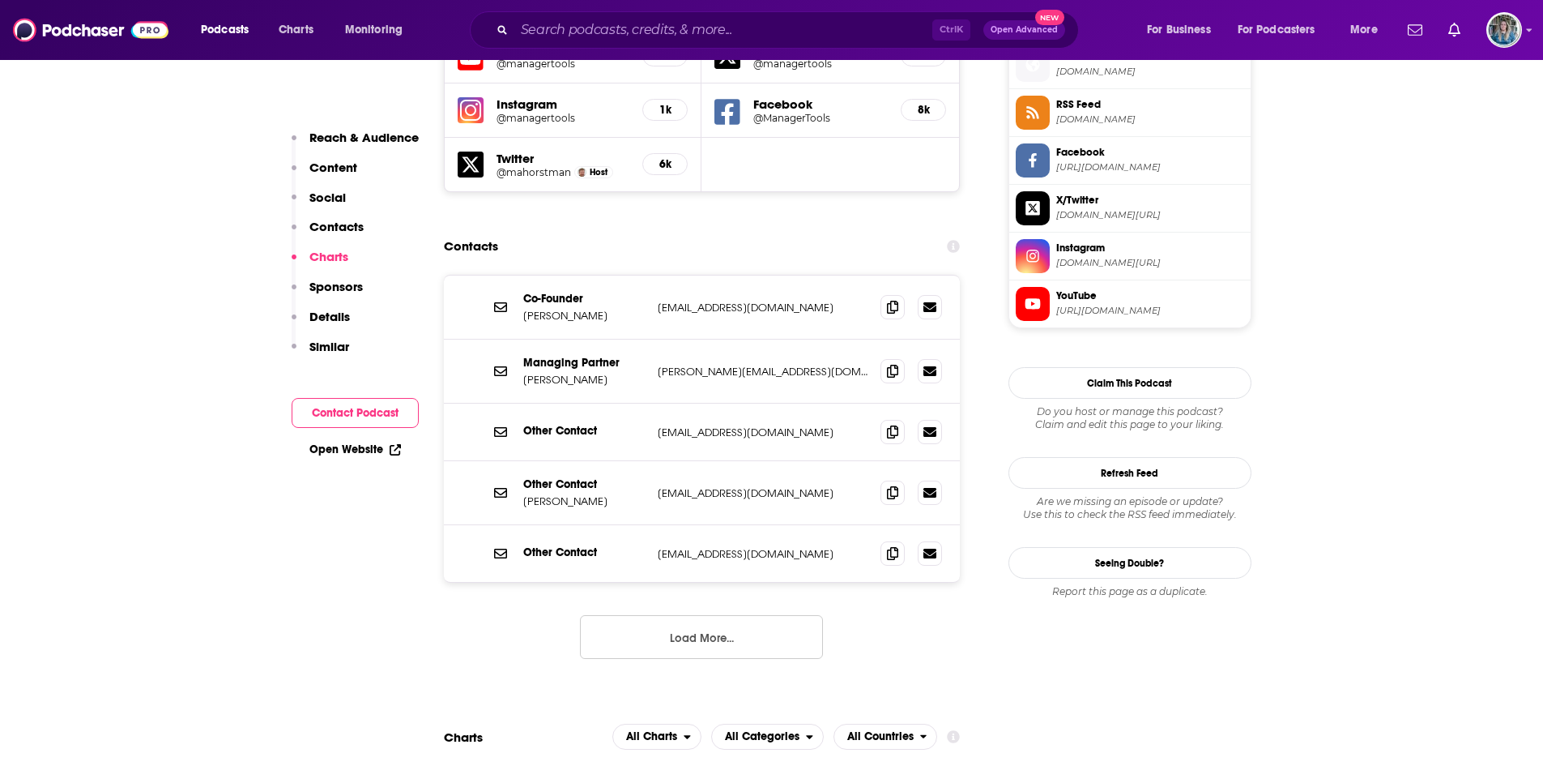
scroll to position [1483, 0]
click at [889, 299] on icon at bounding box center [892, 305] width 11 height 13
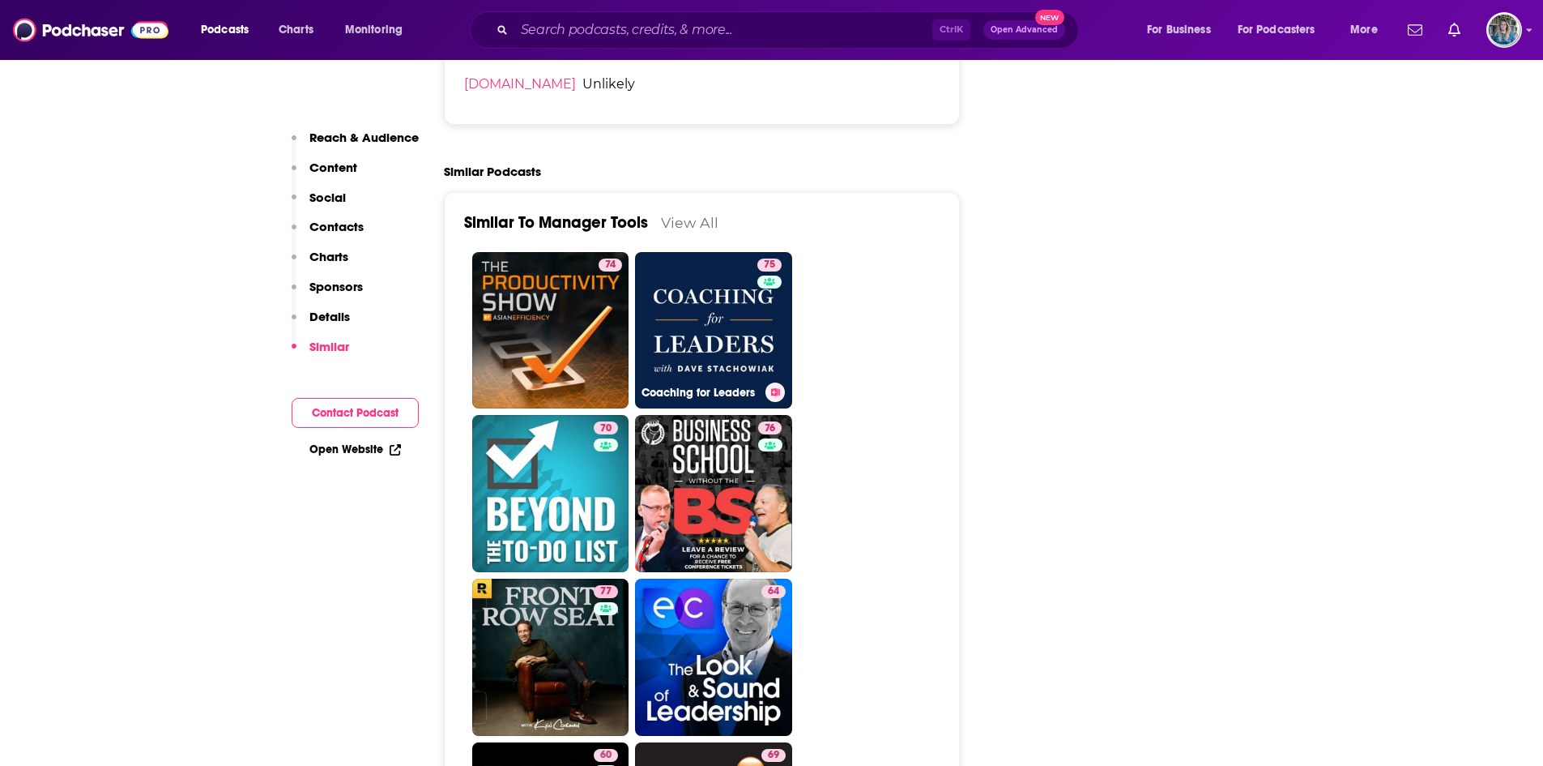
scroll to position [2595, 0]
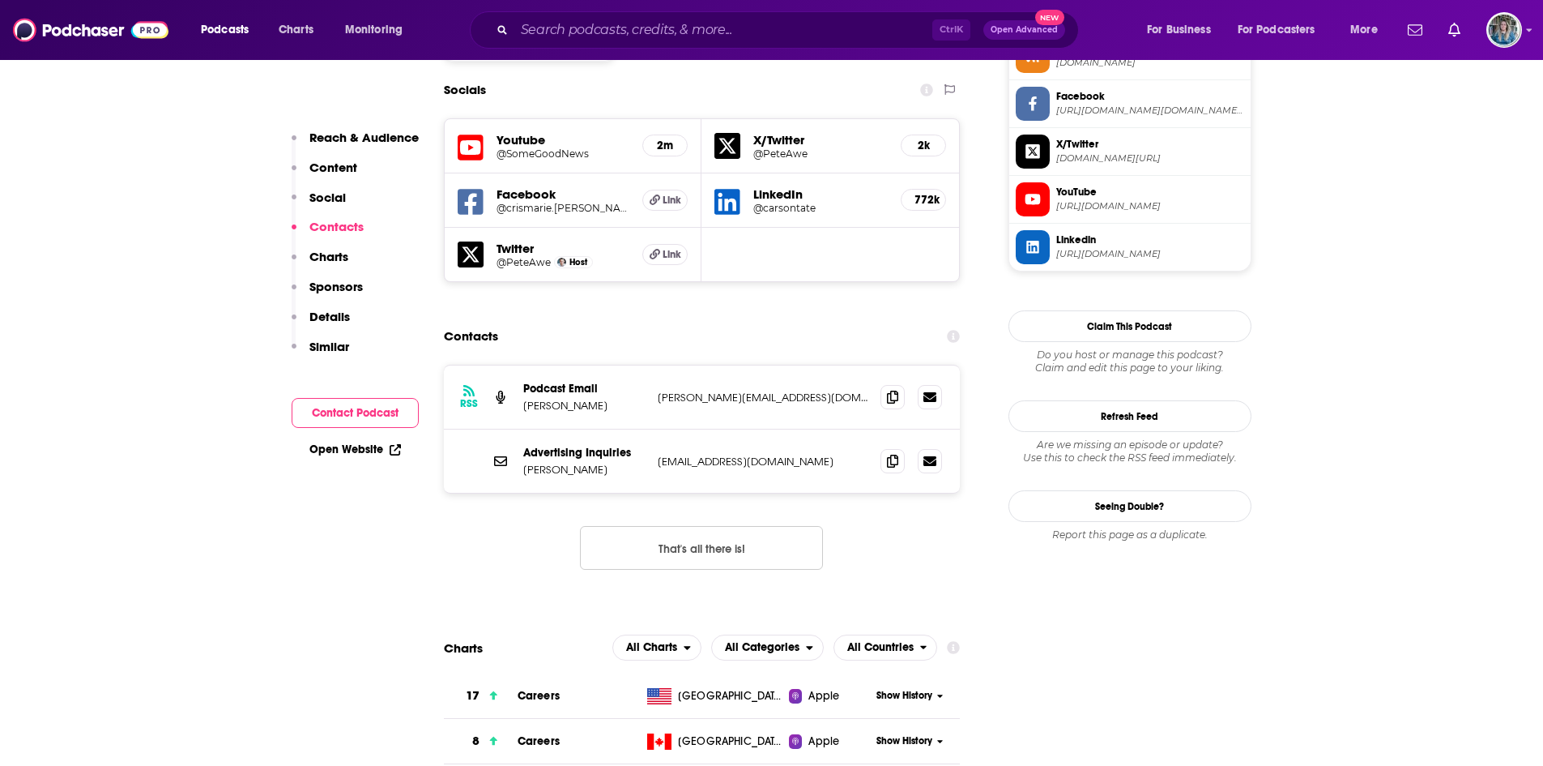
scroll to position [1402, 0]
click at [887, 390] on icon at bounding box center [892, 396] width 11 height 13
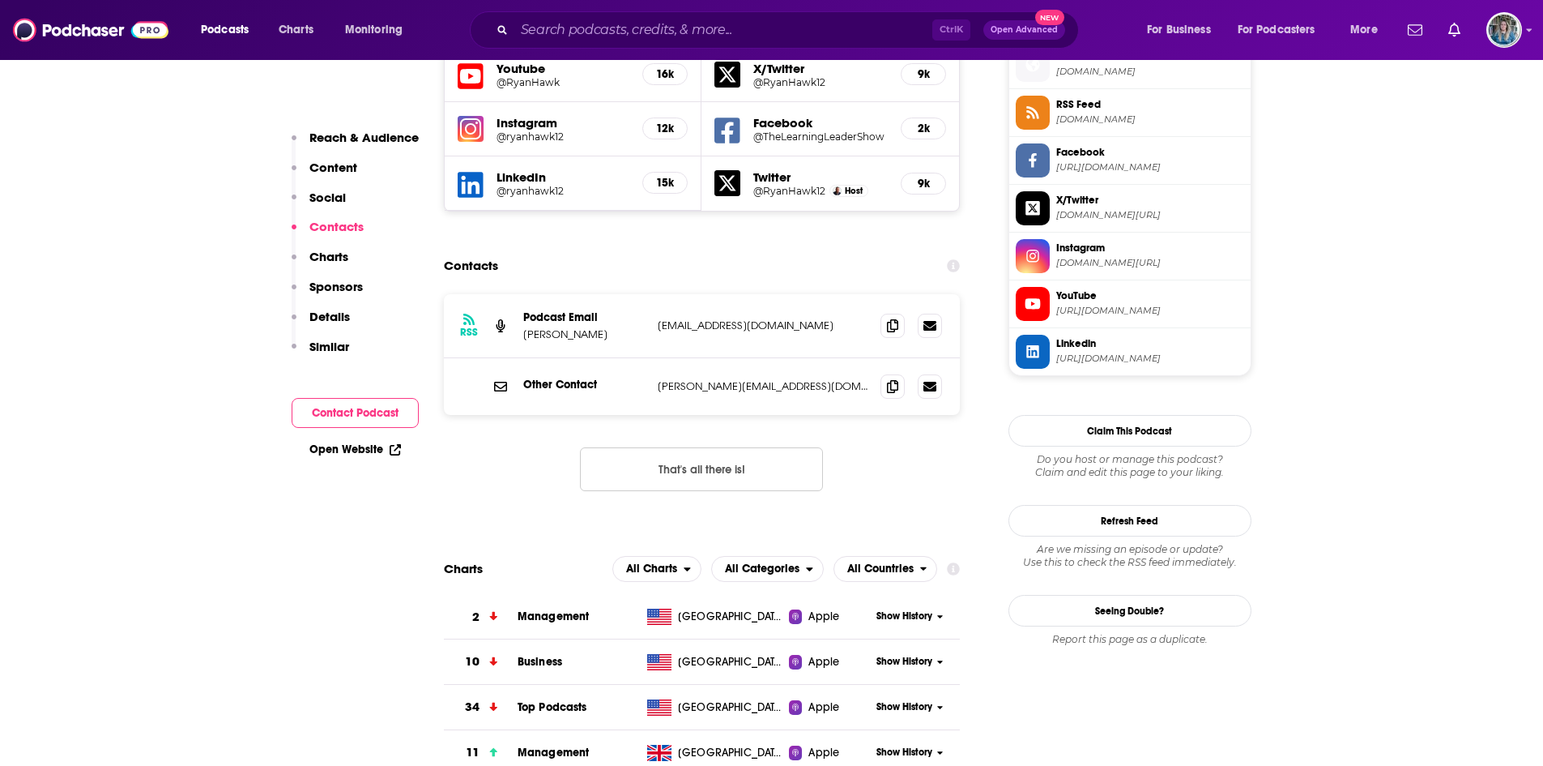
scroll to position [1483, 0]
click at [891, 378] on icon at bounding box center [892, 384] width 11 height 13
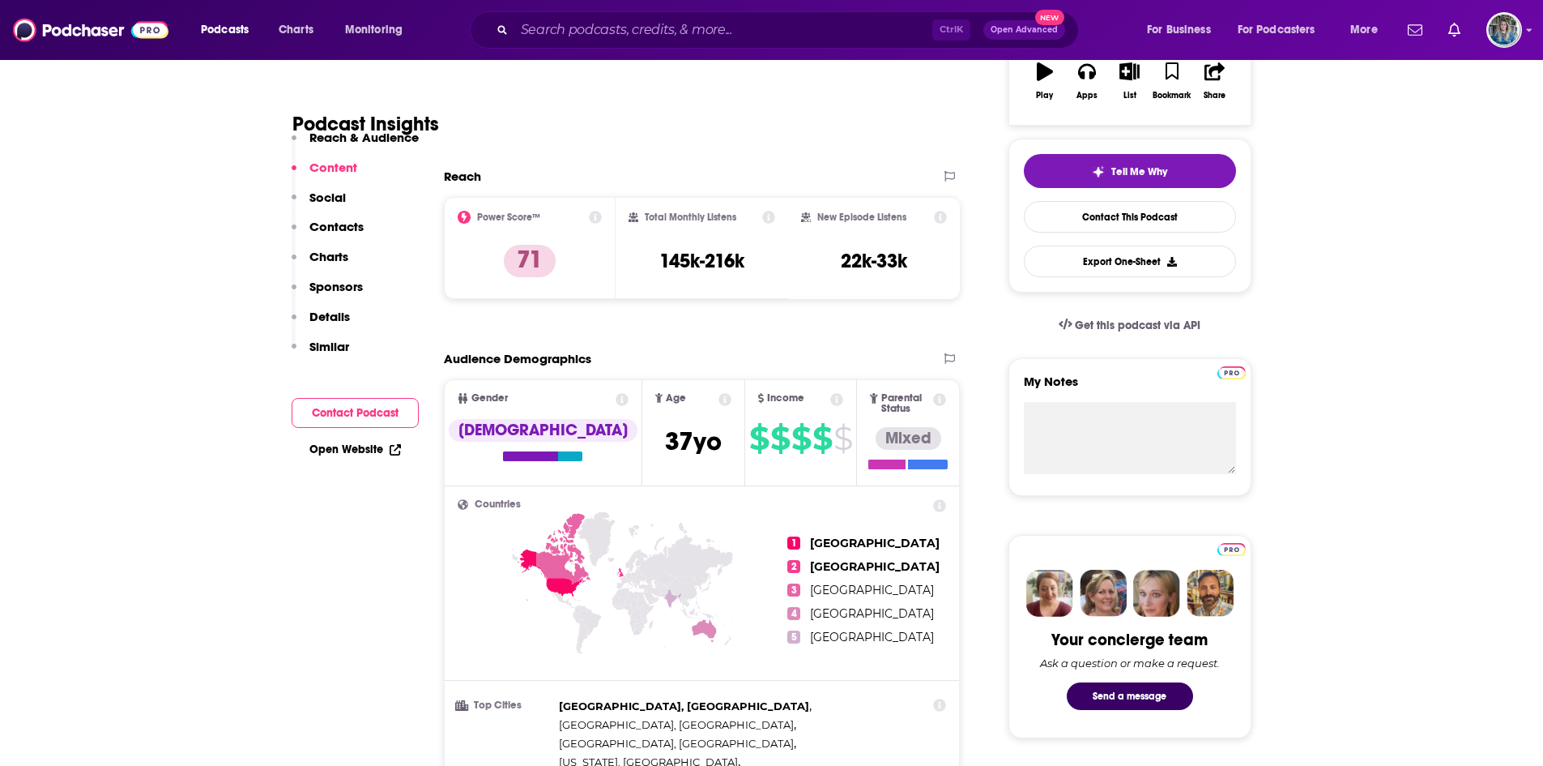
scroll to position [0, 0]
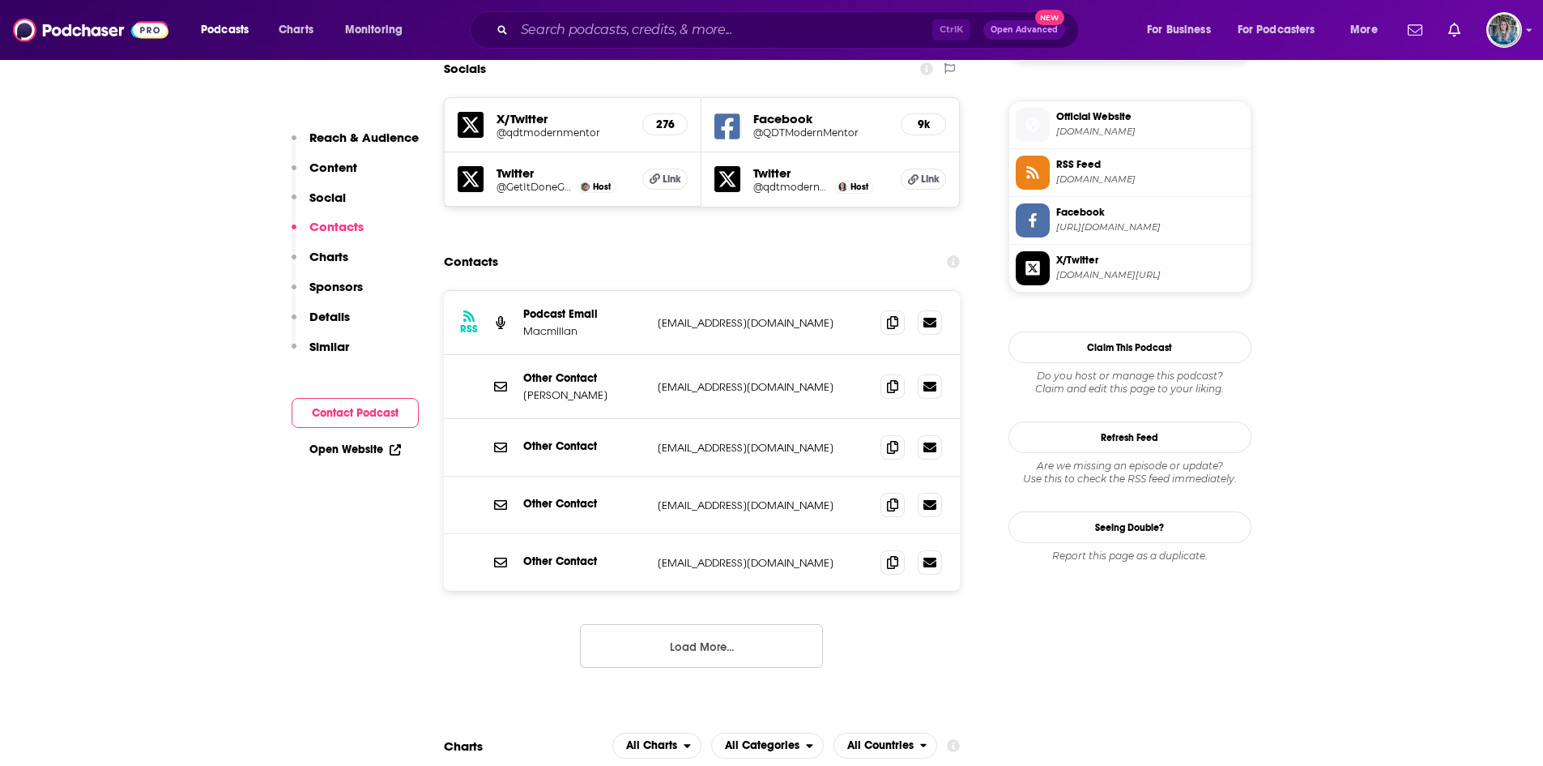
scroll to position [1433, 0]
click at [893, 378] on icon at bounding box center [892, 384] width 11 height 13
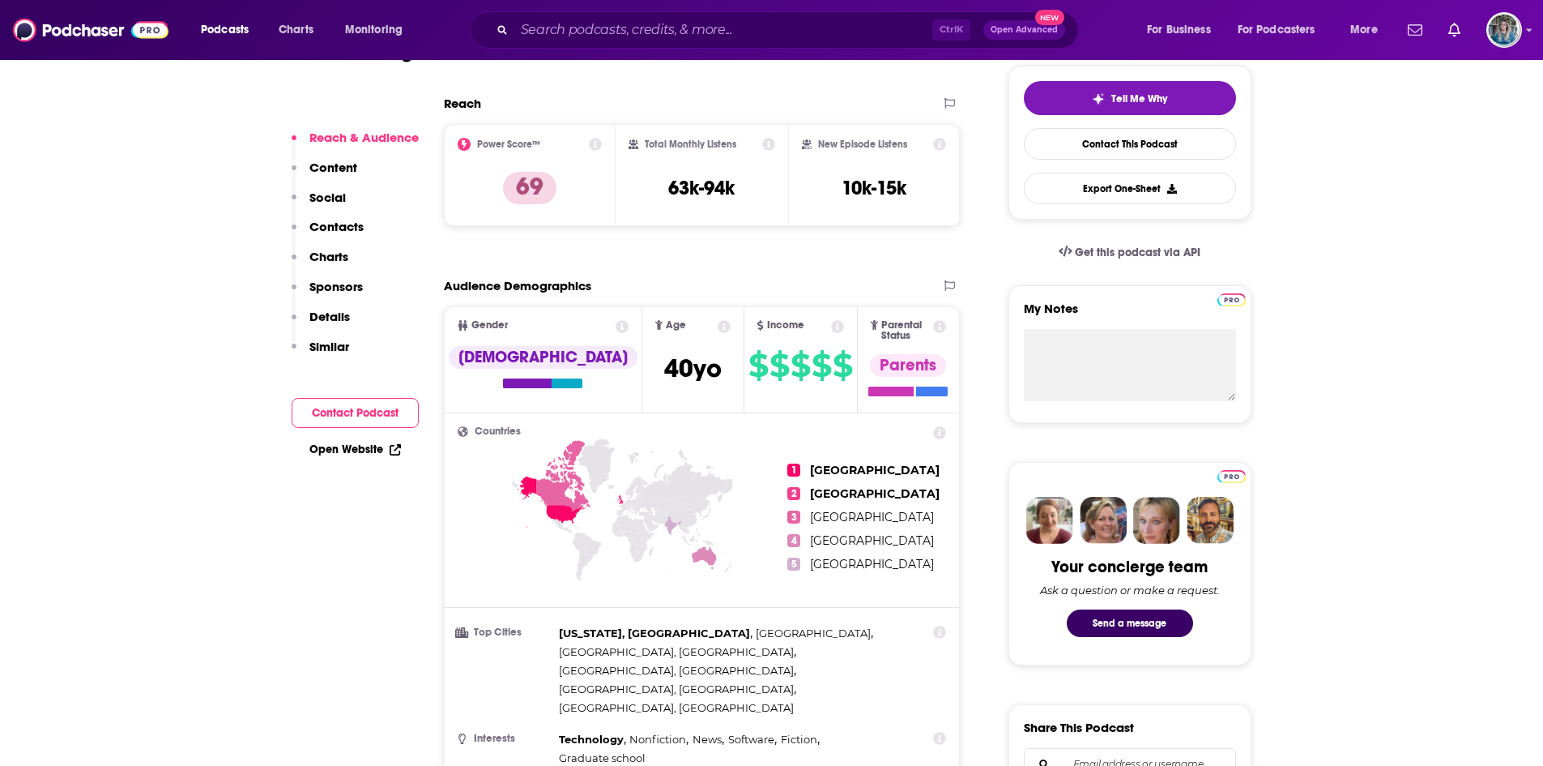
scroll to position [0, 0]
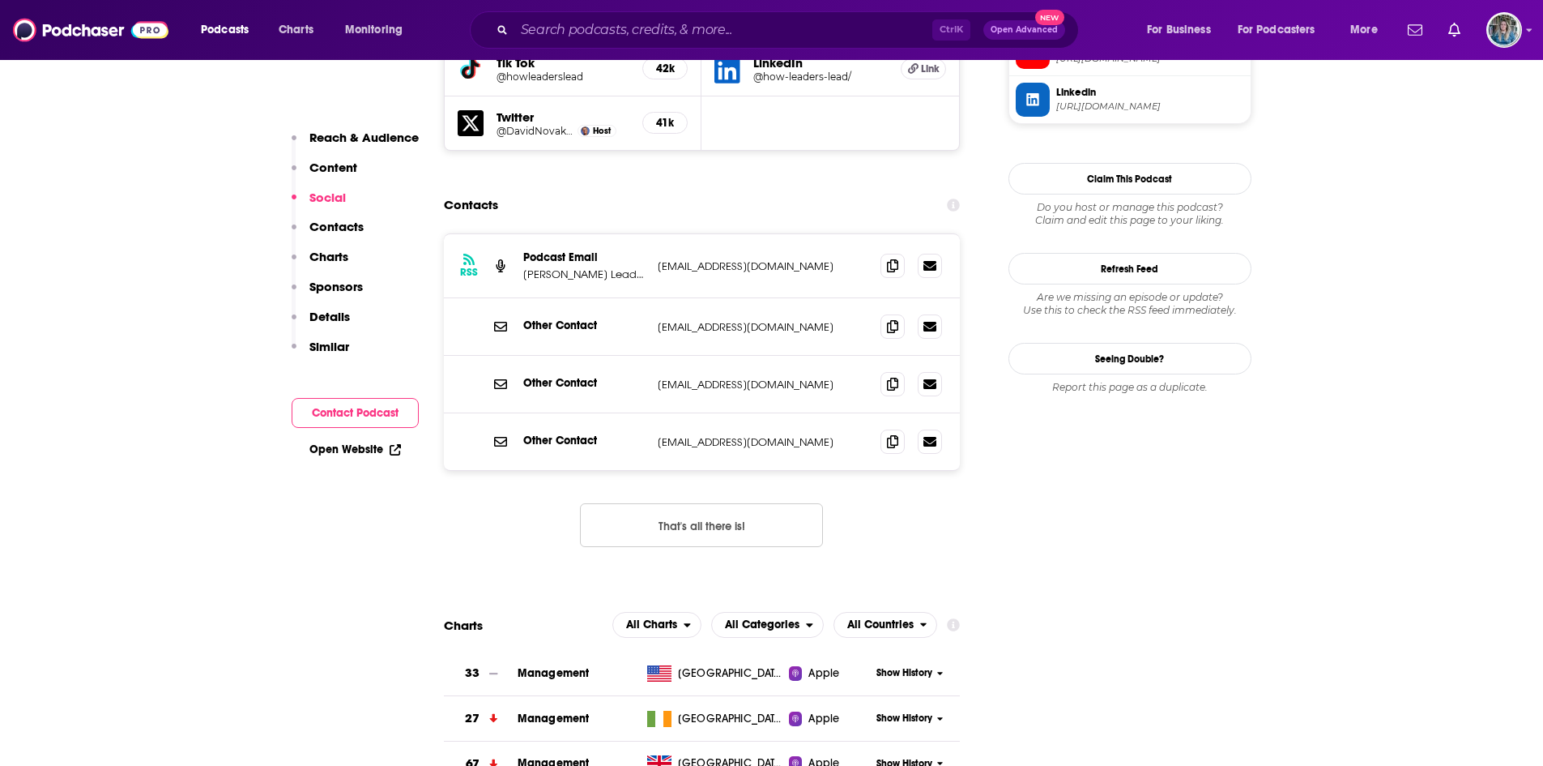
scroll to position [1629, 0]
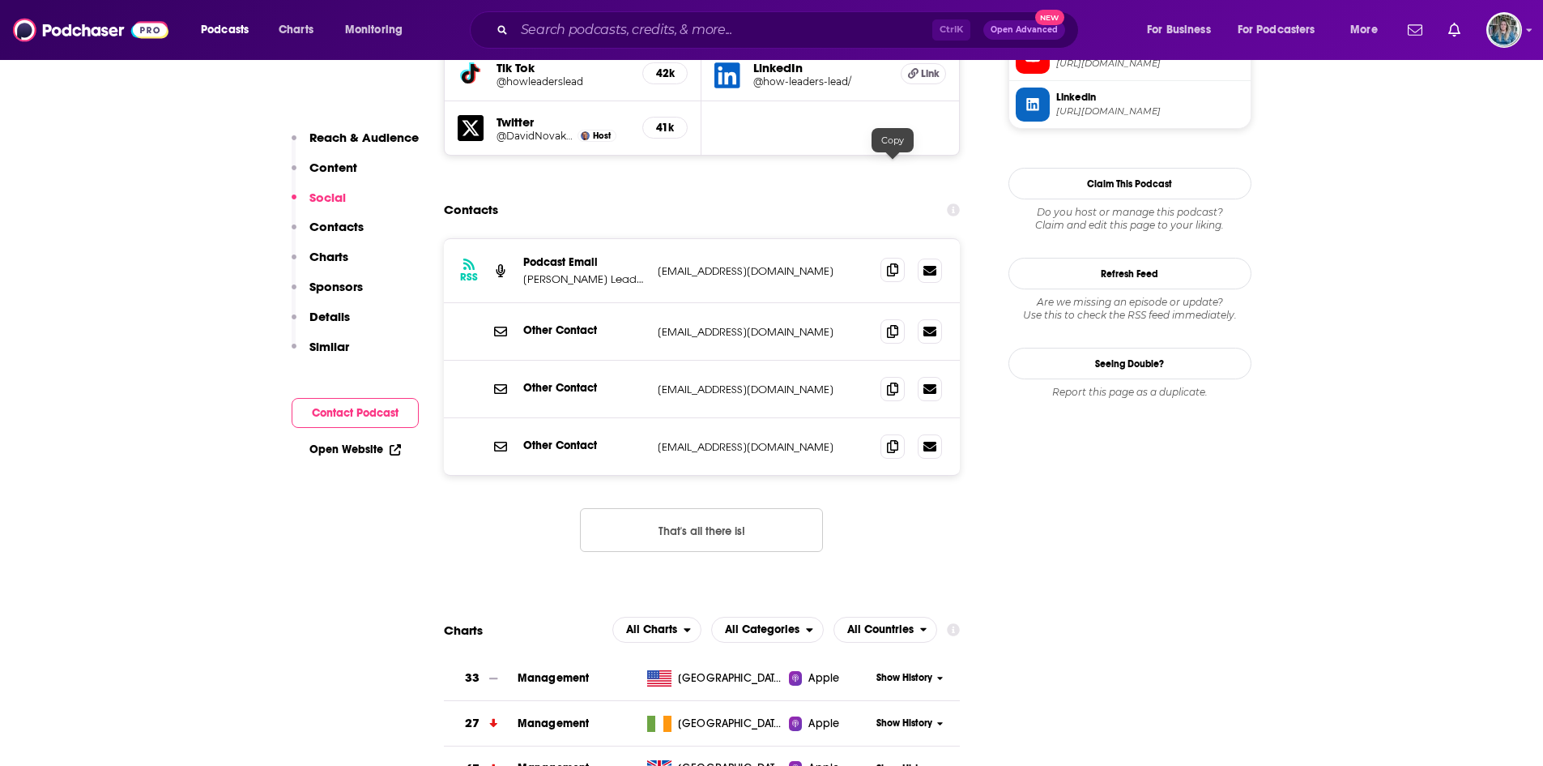
click at [895, 263] on icon at bounding box center [892, 269] width 11 height 13
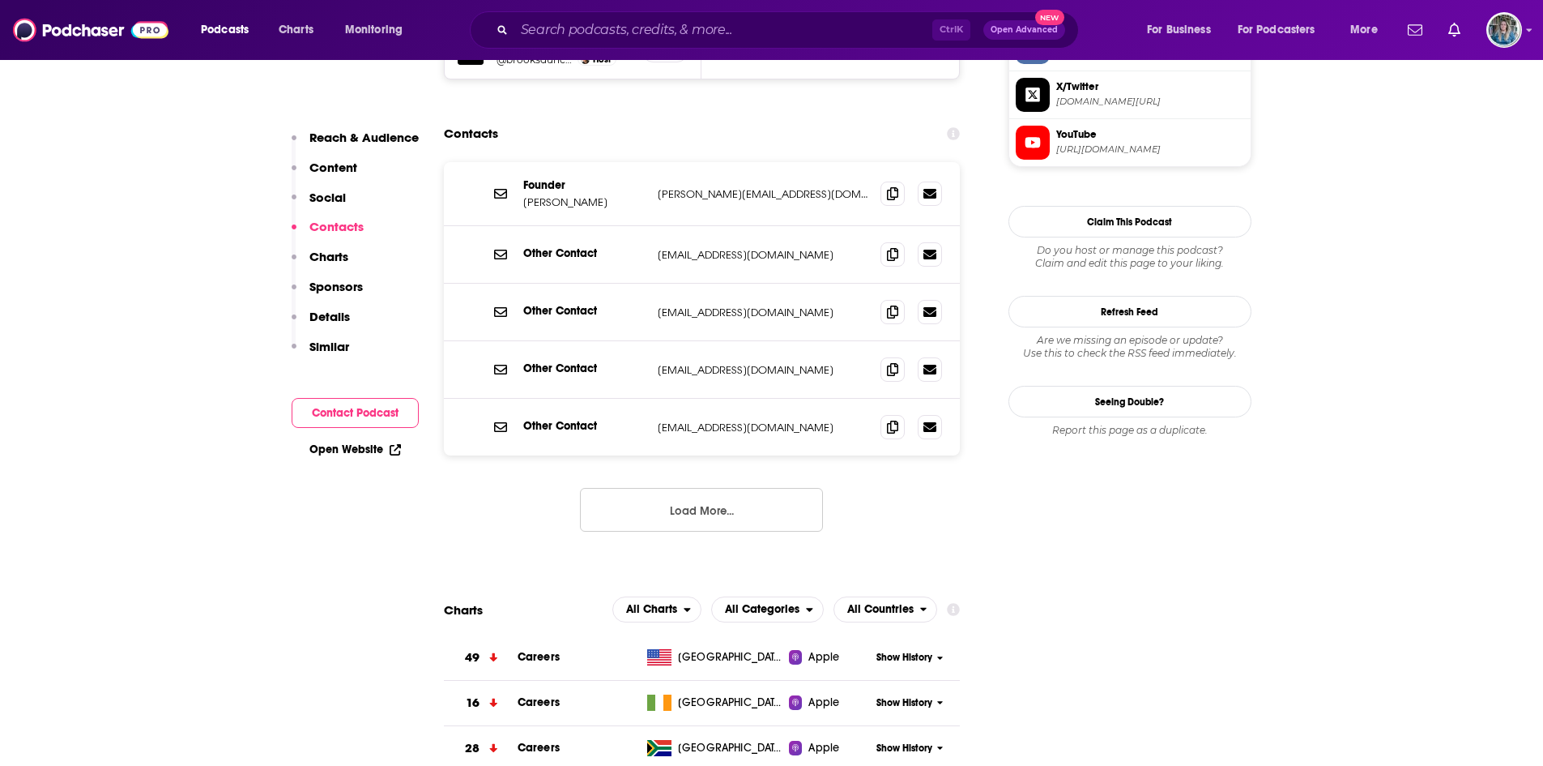
scroll to position [1595, 0]
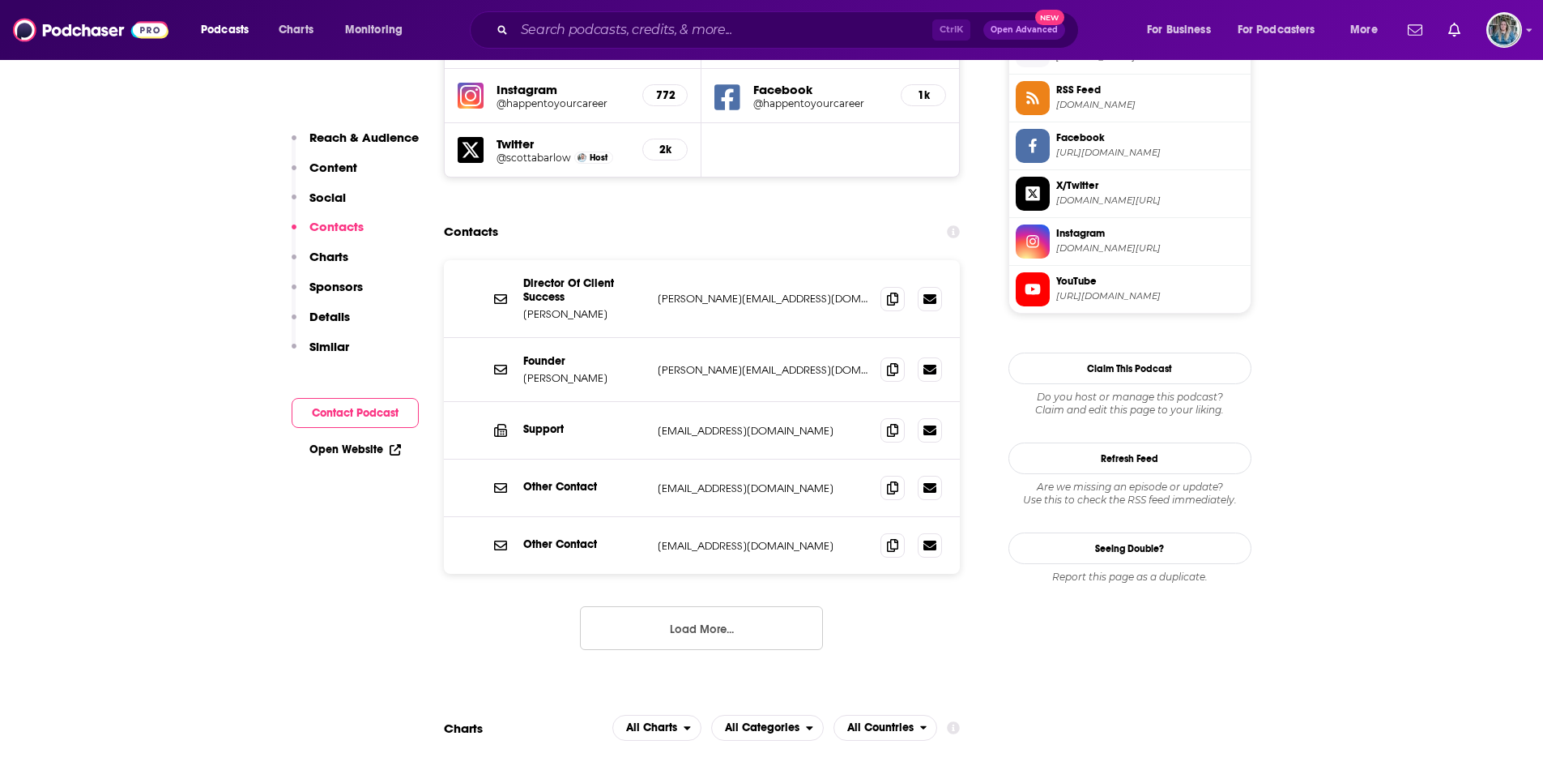
scroll to position [1534, 0]
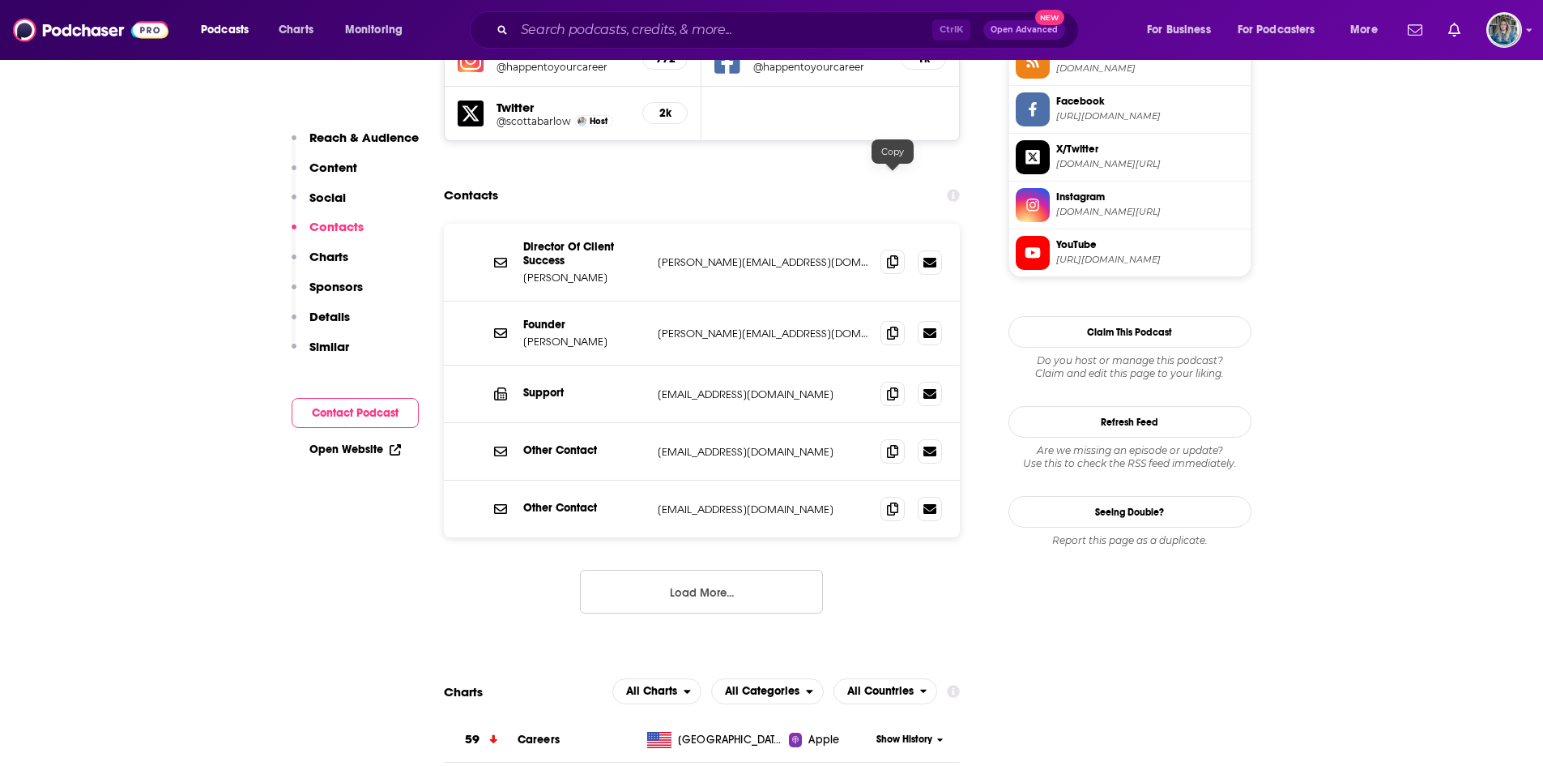
click at [897, 255] on icon at bounding box center [892, 261] width 11 height 13
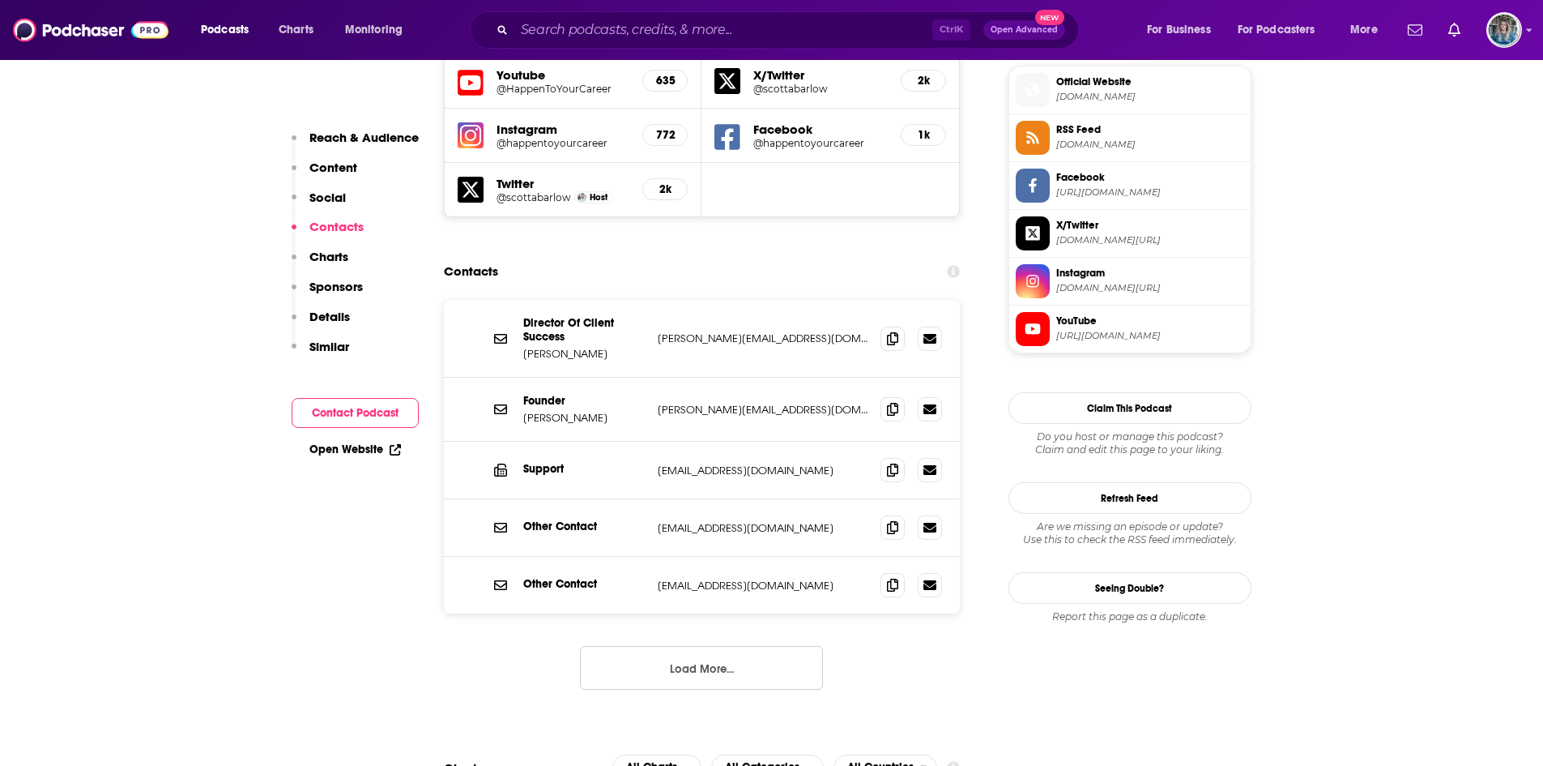
scroll to position [1617, 0]
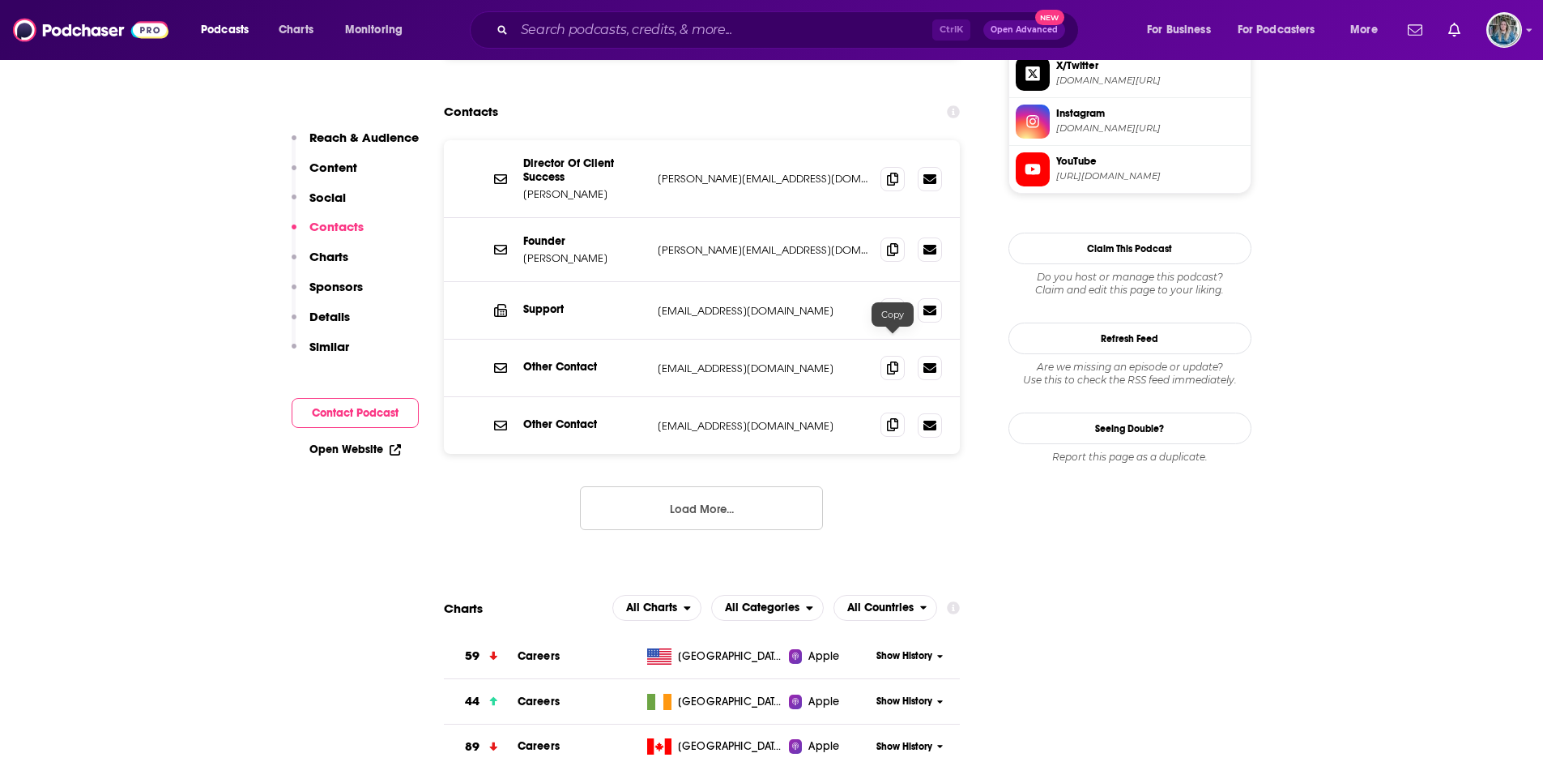
click at [886, 412] on span at bounding box center [893, 424] width 24 height 24
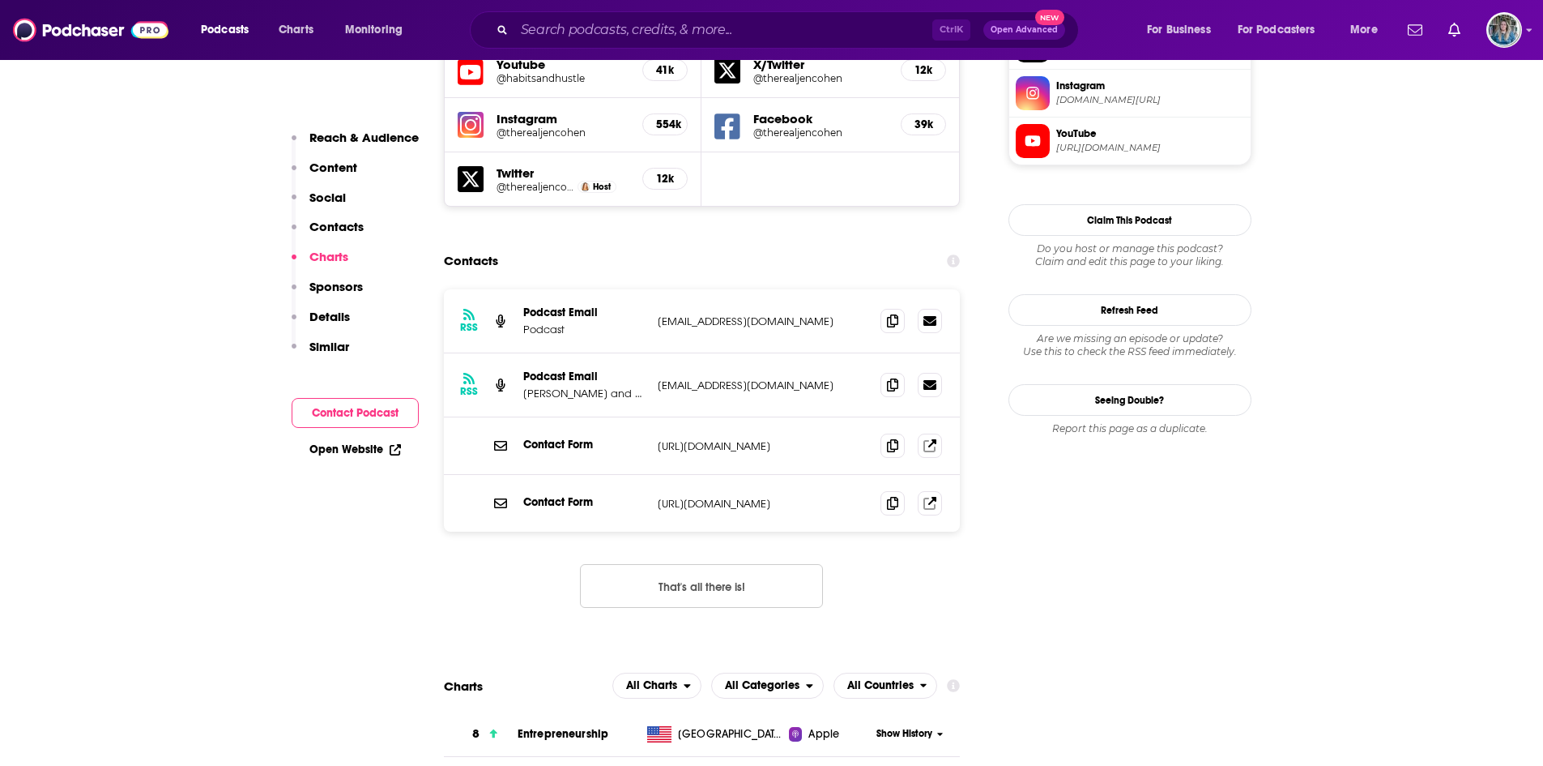
scroll to position [1496, 0]
click at [897, 314] on icon at bounding box center [892, 320] width 11 height 13
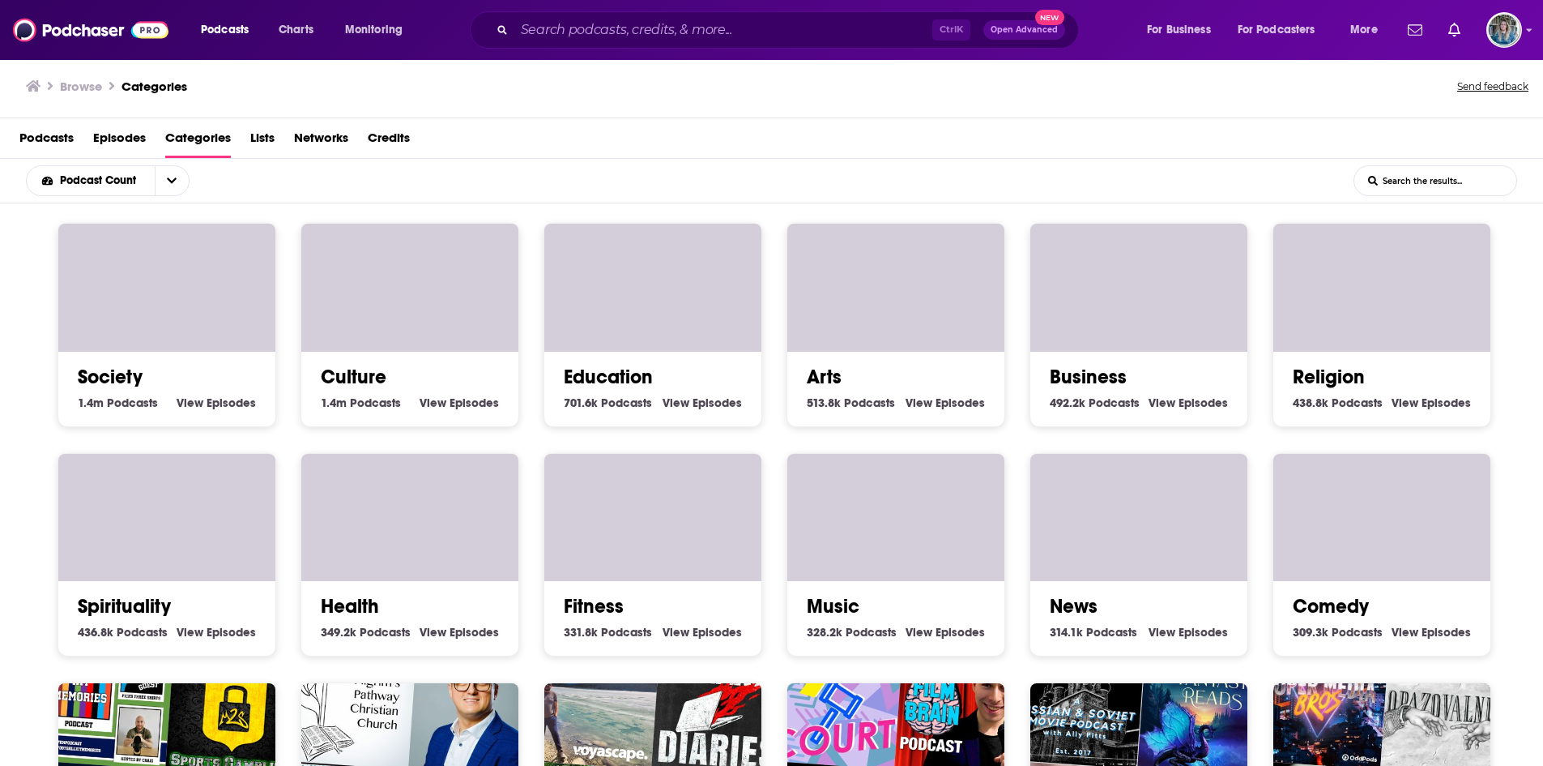
scroll to position [476, 0]
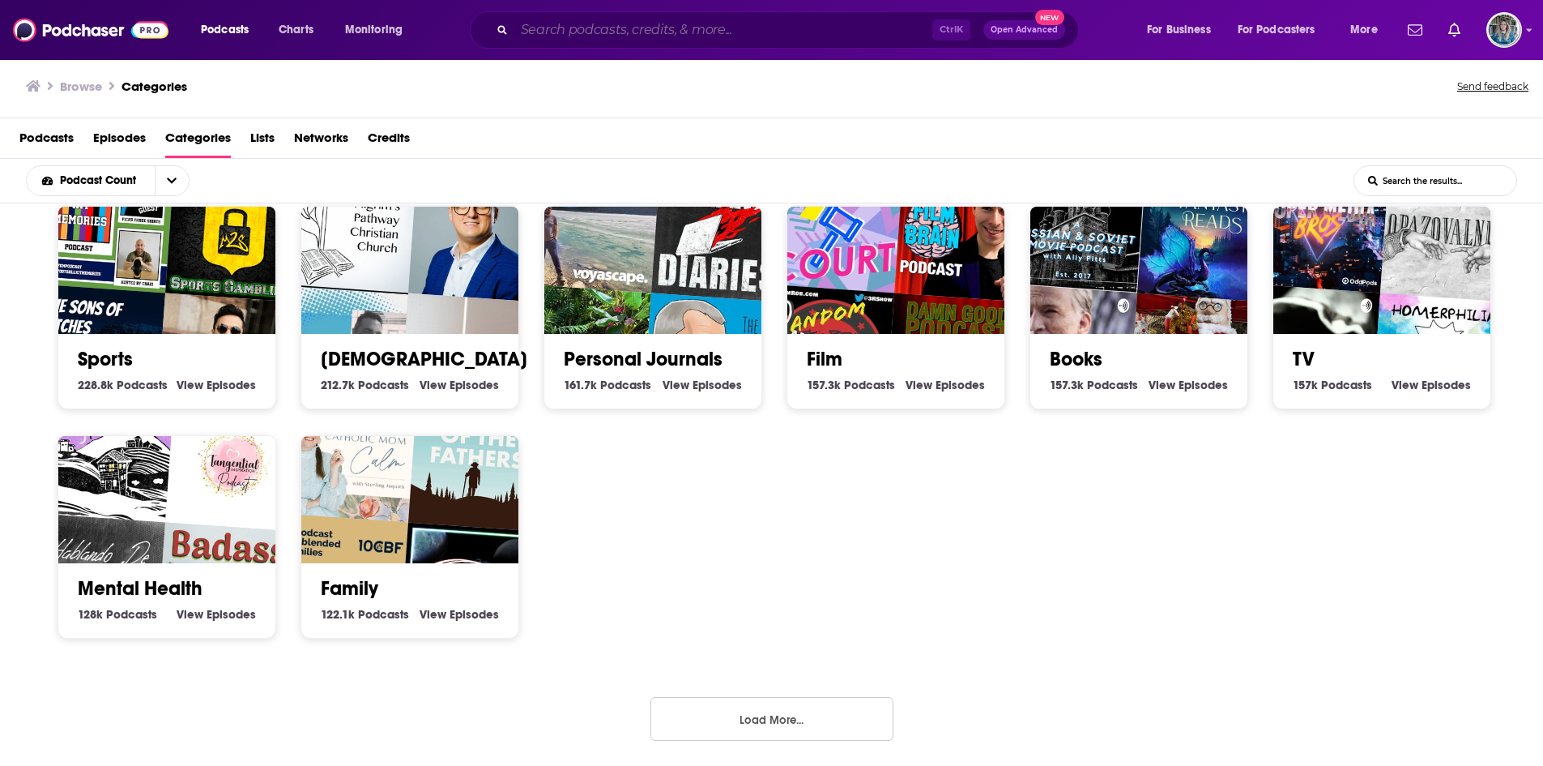
click at [714, 37] on input "Search podcasts, credits, & more..." at bounding box center [723, 30] width 418 height 26
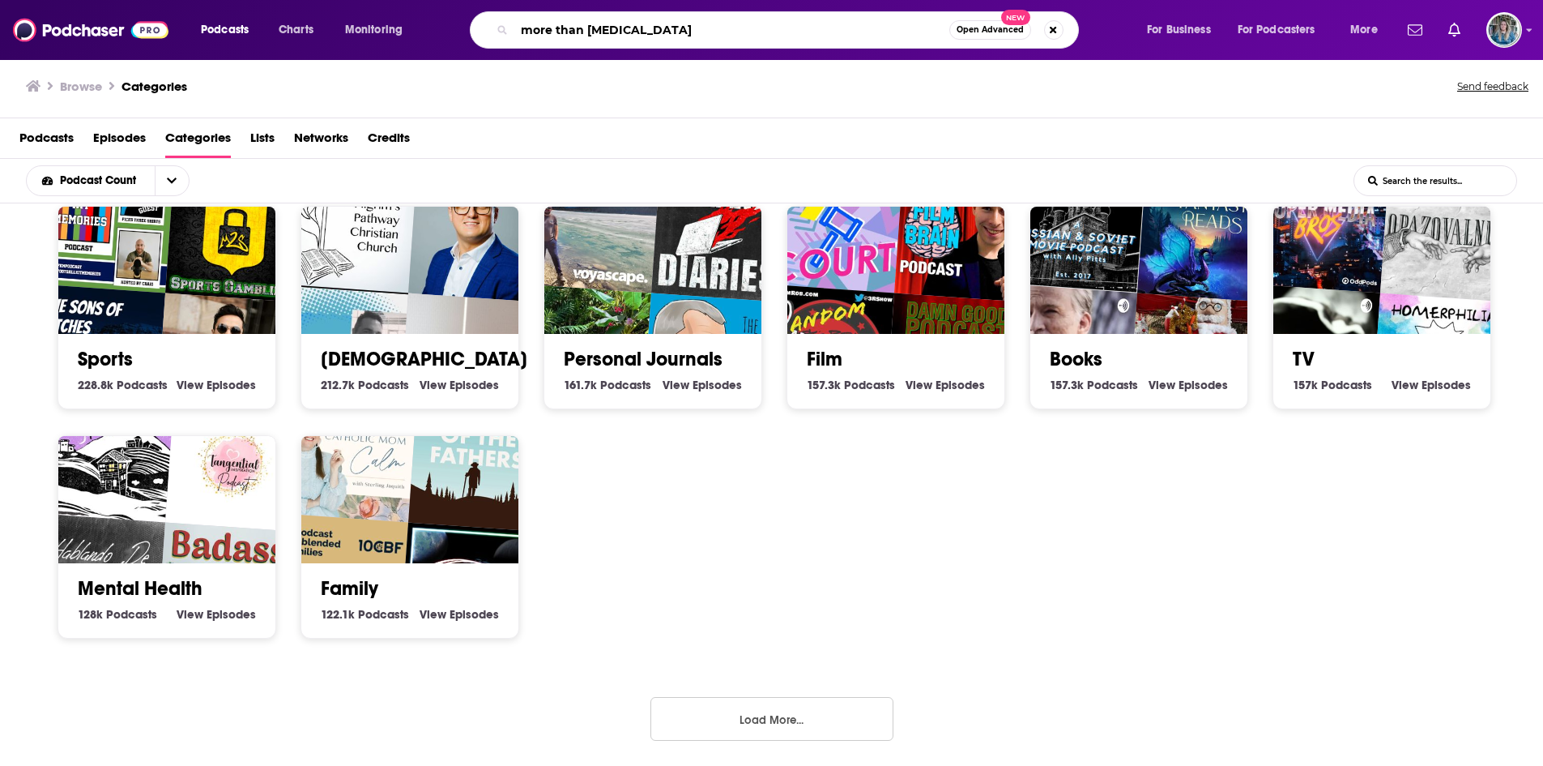
type input "more than adhd"
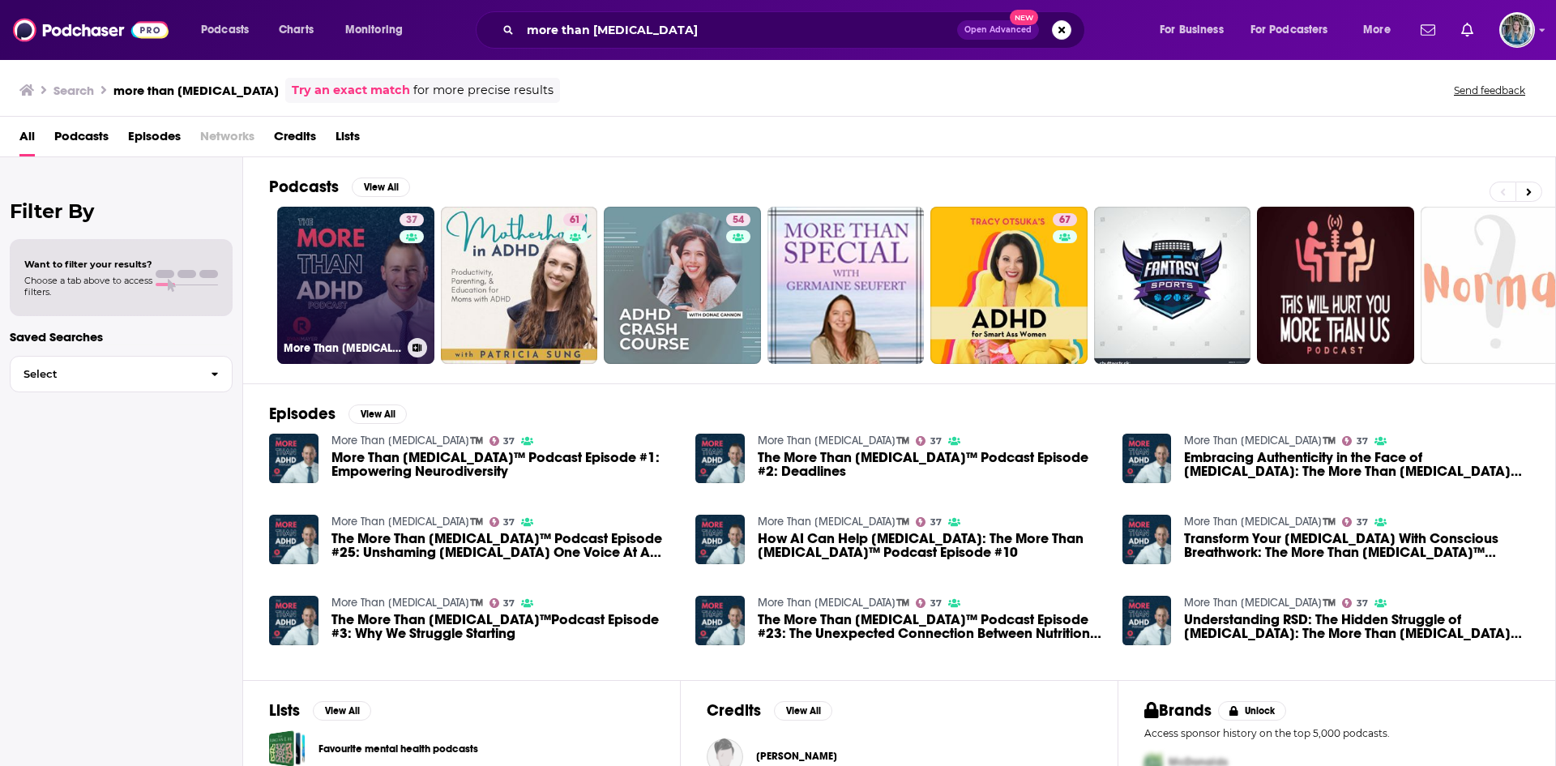
click at [392, 271] on link "37 More Than ADHD™️" at bounding box center [355, 285] width 157 height 157
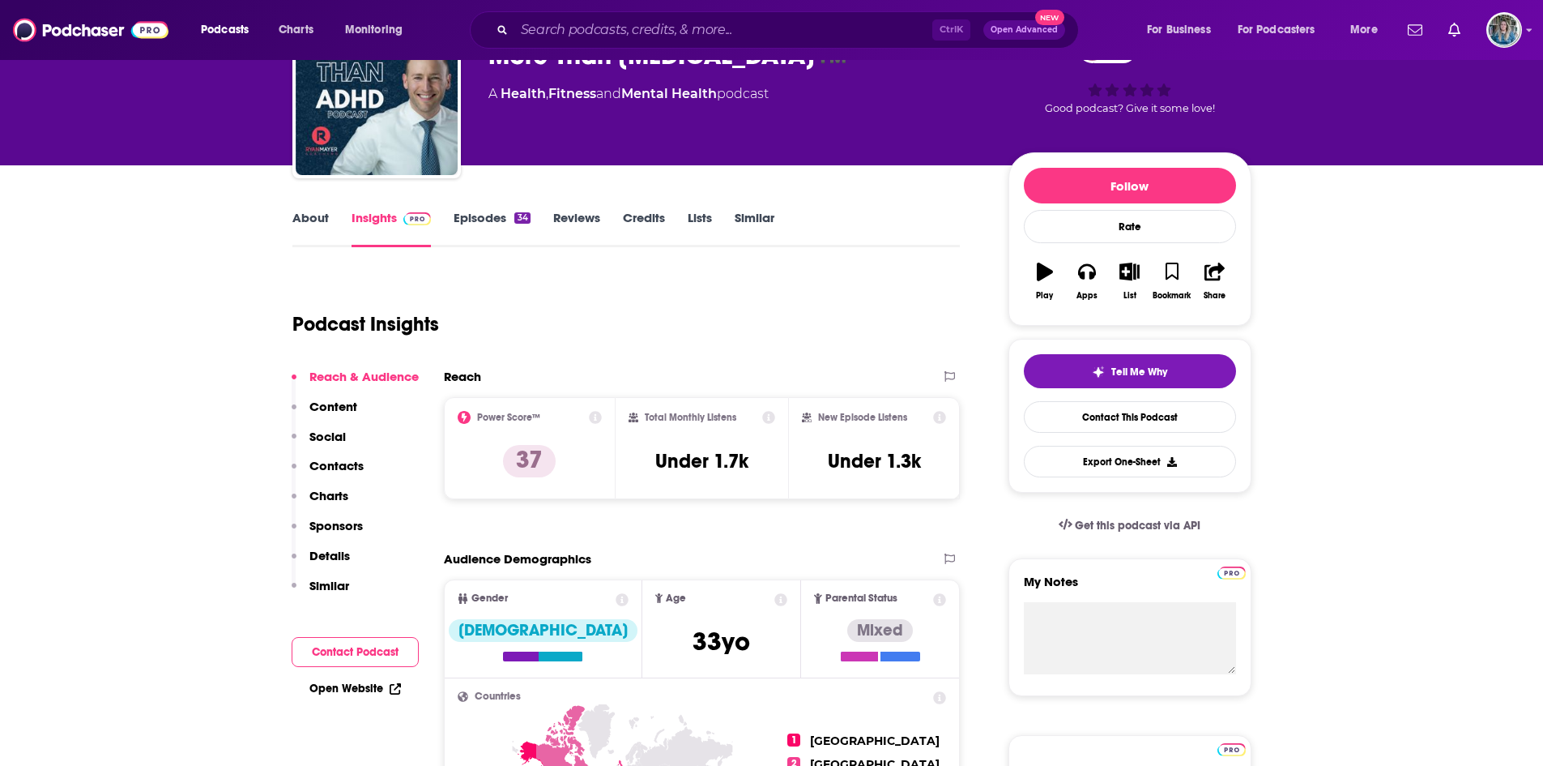
scroll to position [96, 0]
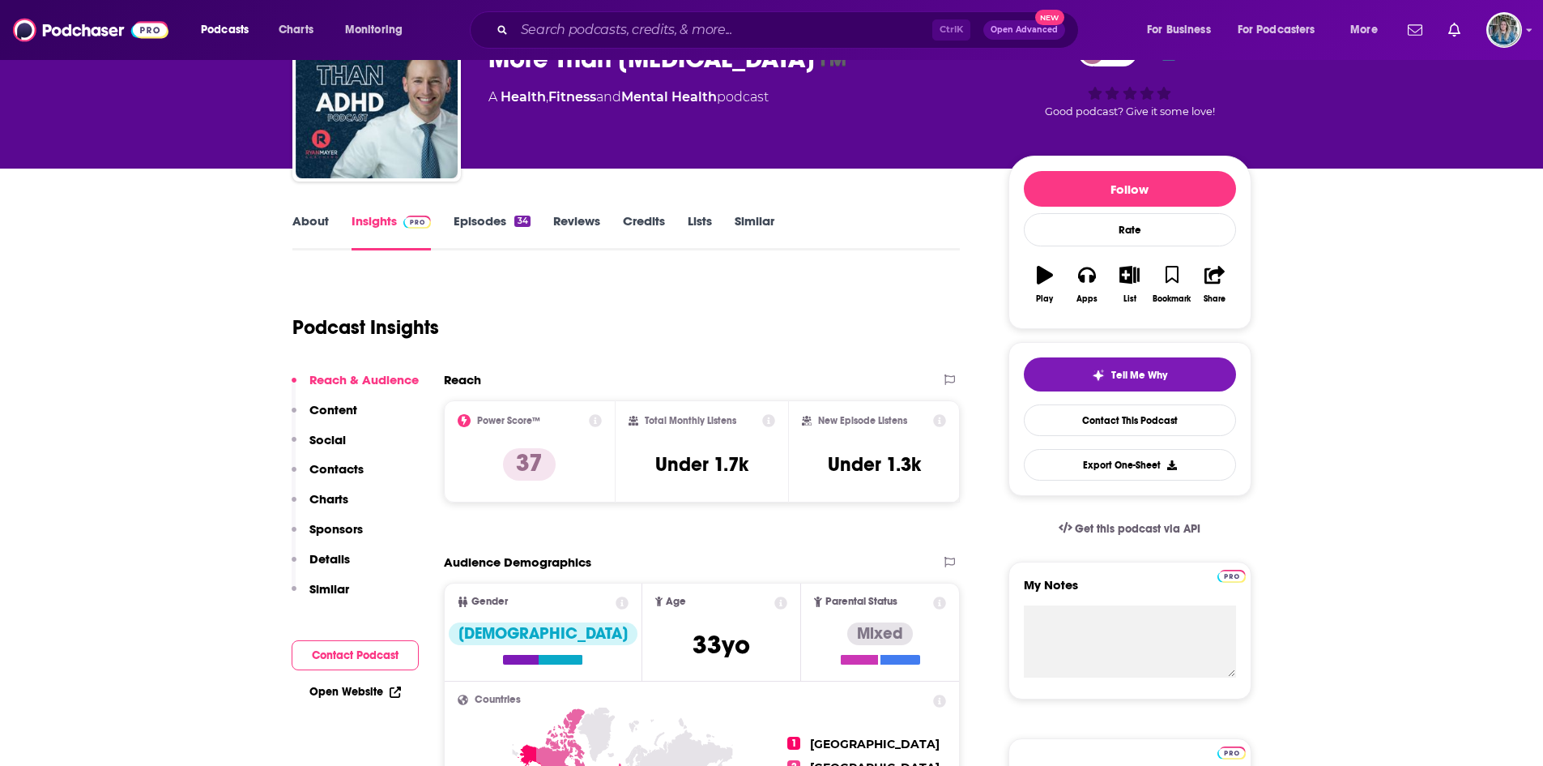
click at [299, 229] on link "About" at bounding box center [310, 231] width 36 height 37
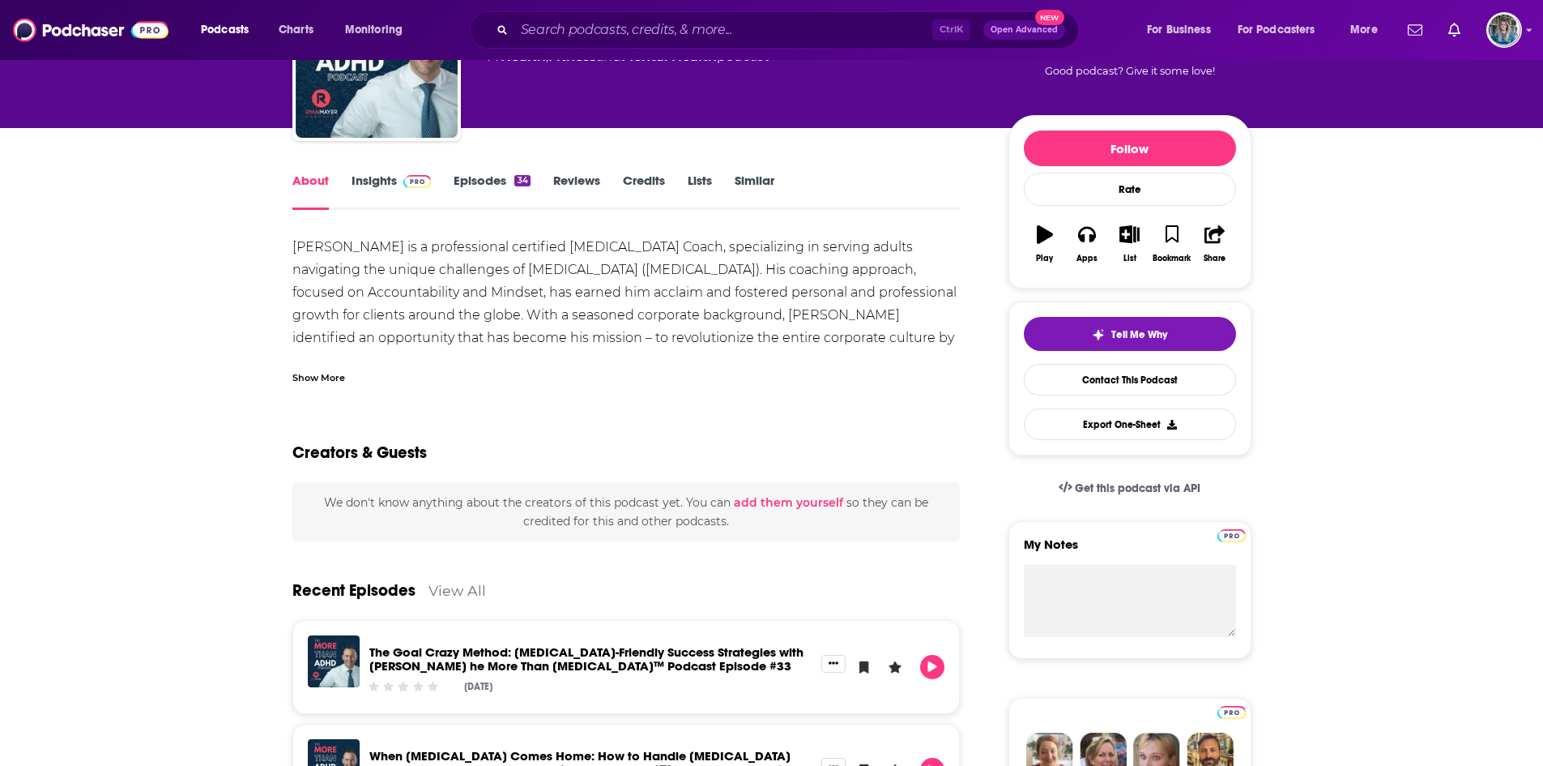
scroll to position [143, 0]
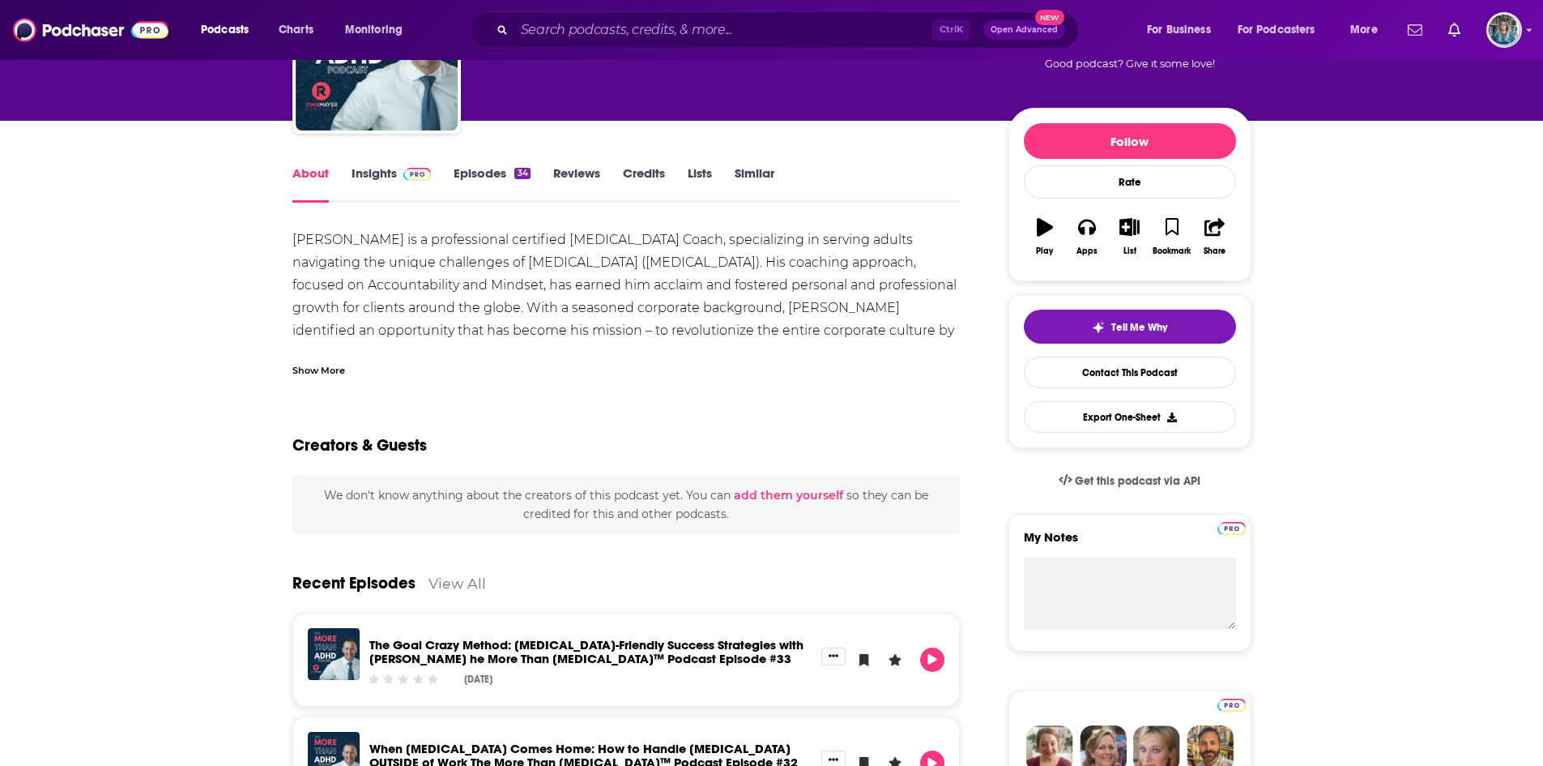
click at [395, 170] on link "Insights" at bounding box center [392, 183] width 80 height 37
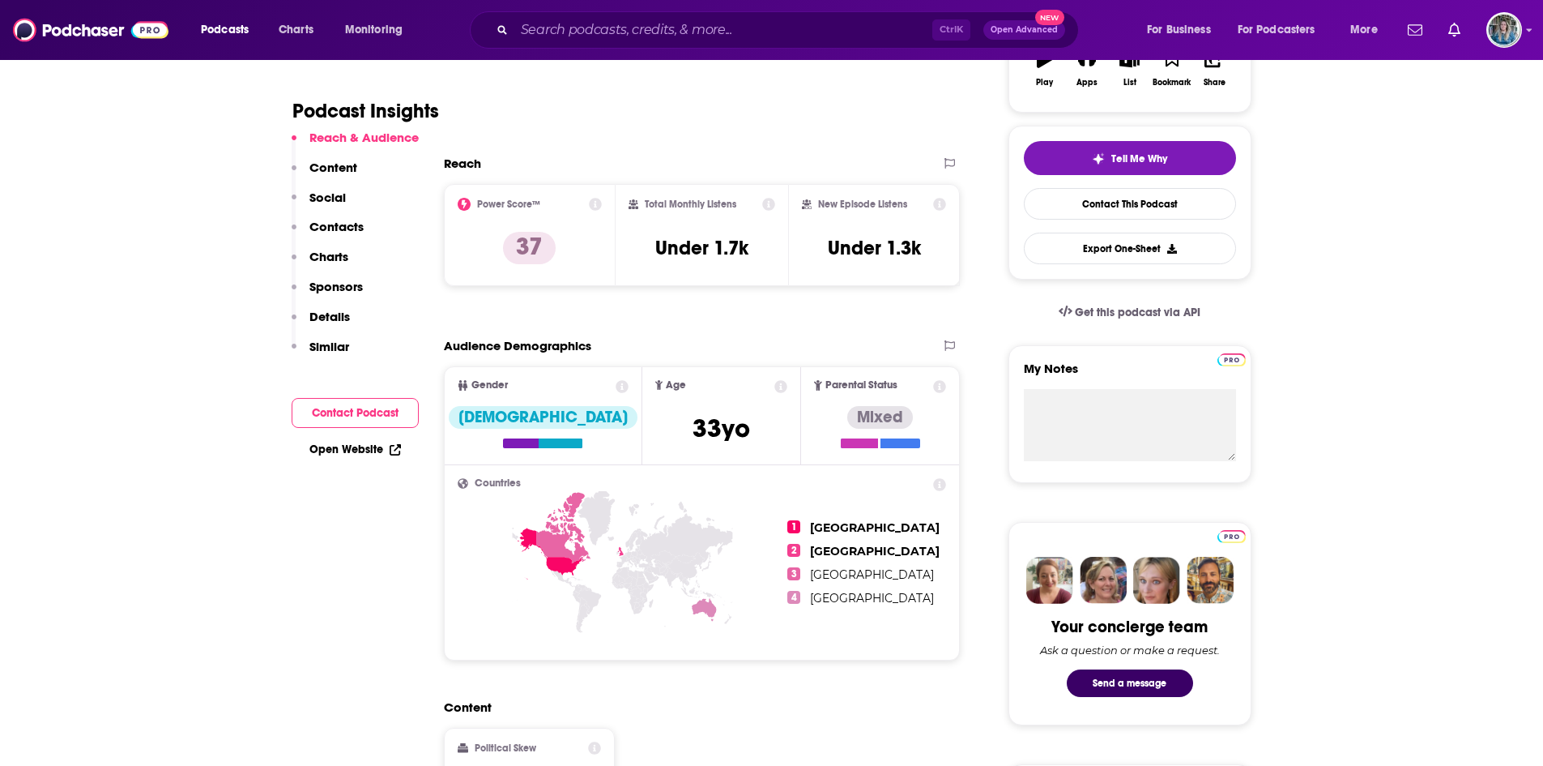
scroll to position [325, 0]
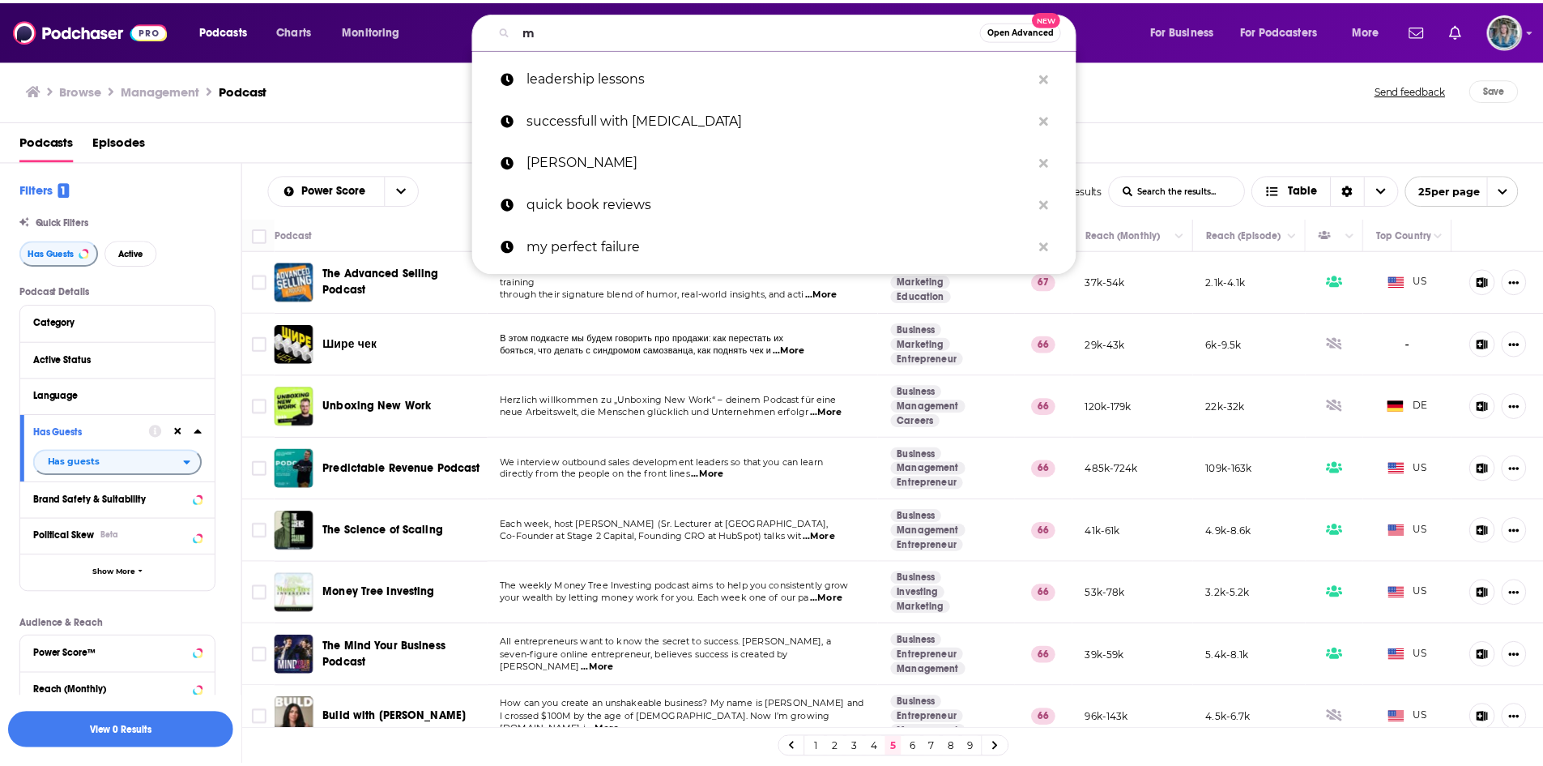
scroll to position [281, 0]
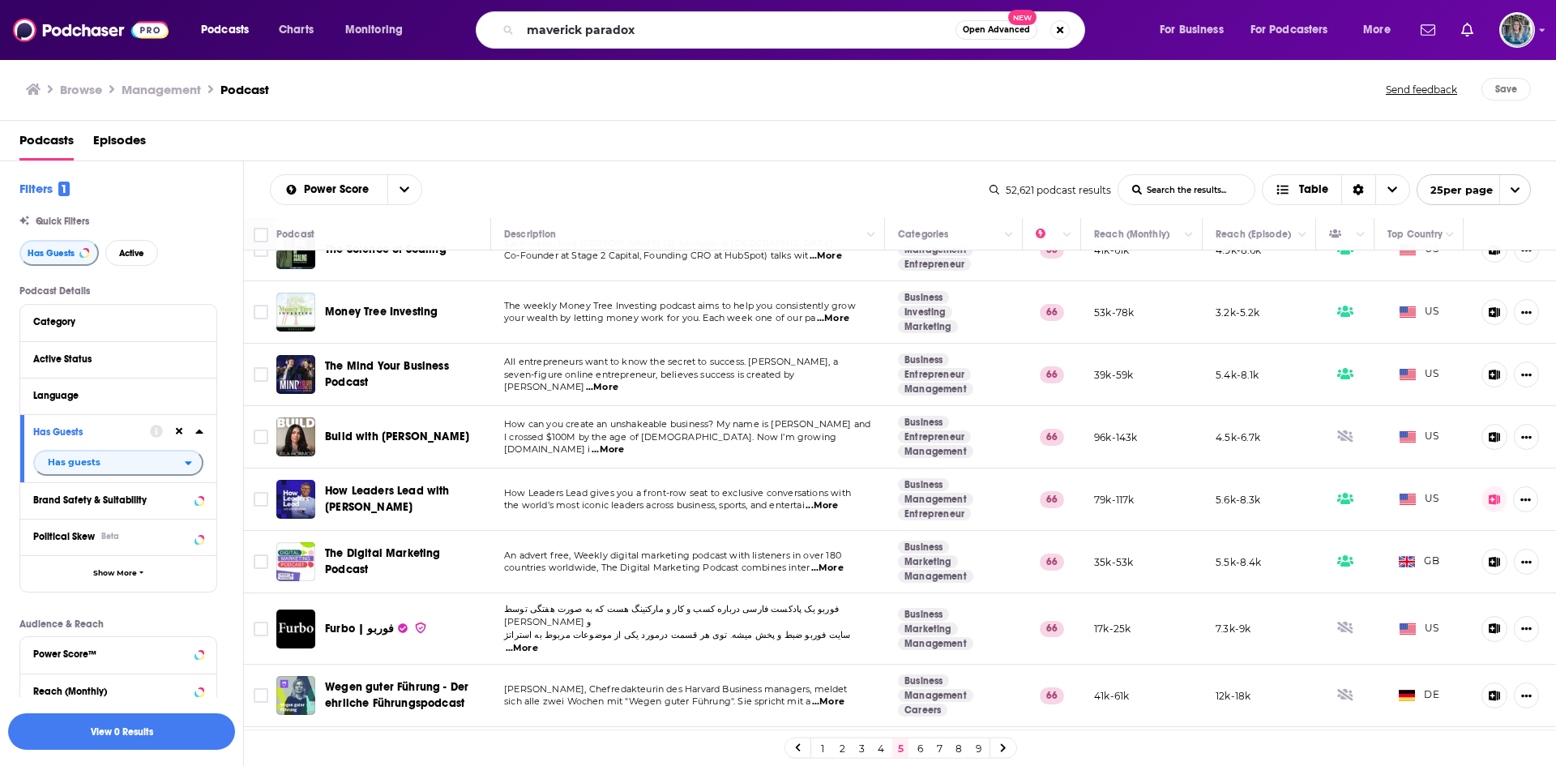
type input "maverick paradox"
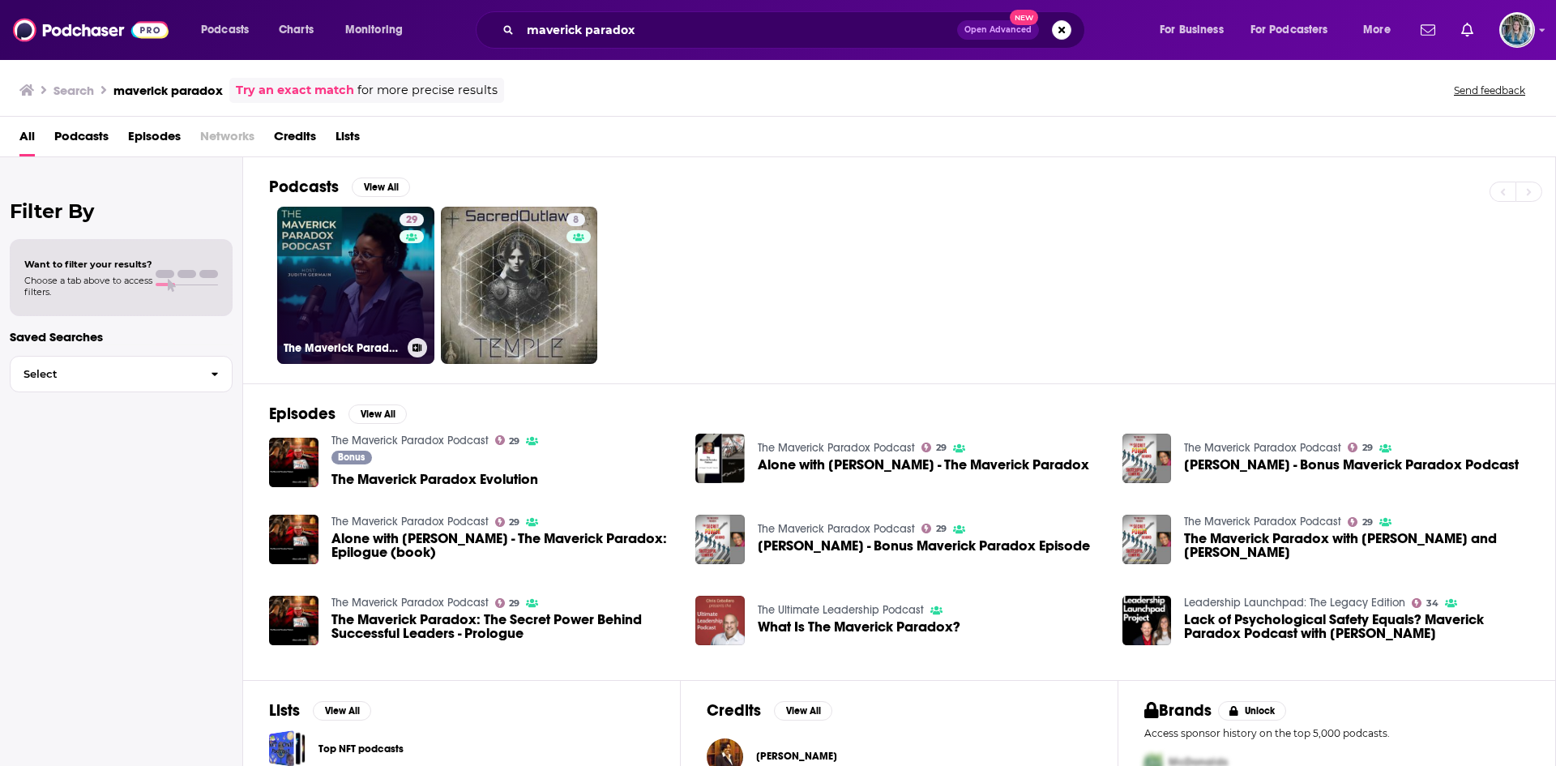
click at [378, 308] on link "29 The Maverick Paradox Podcast" at bounding box center [355, 285] width 157 height 157
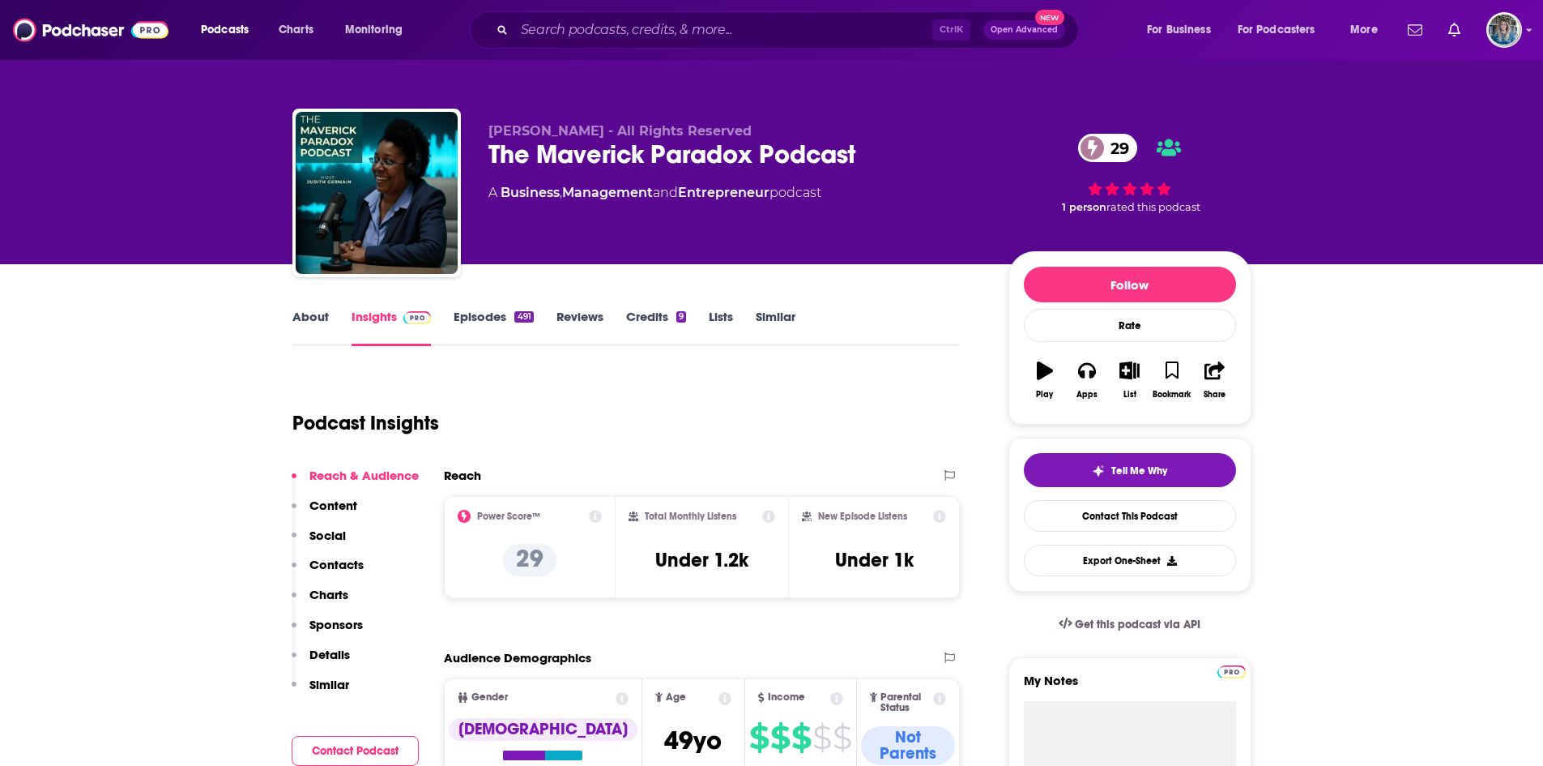
click at [494, 319] on link "Episodes 491" at bounding box center [493, 327] width 79 height 37
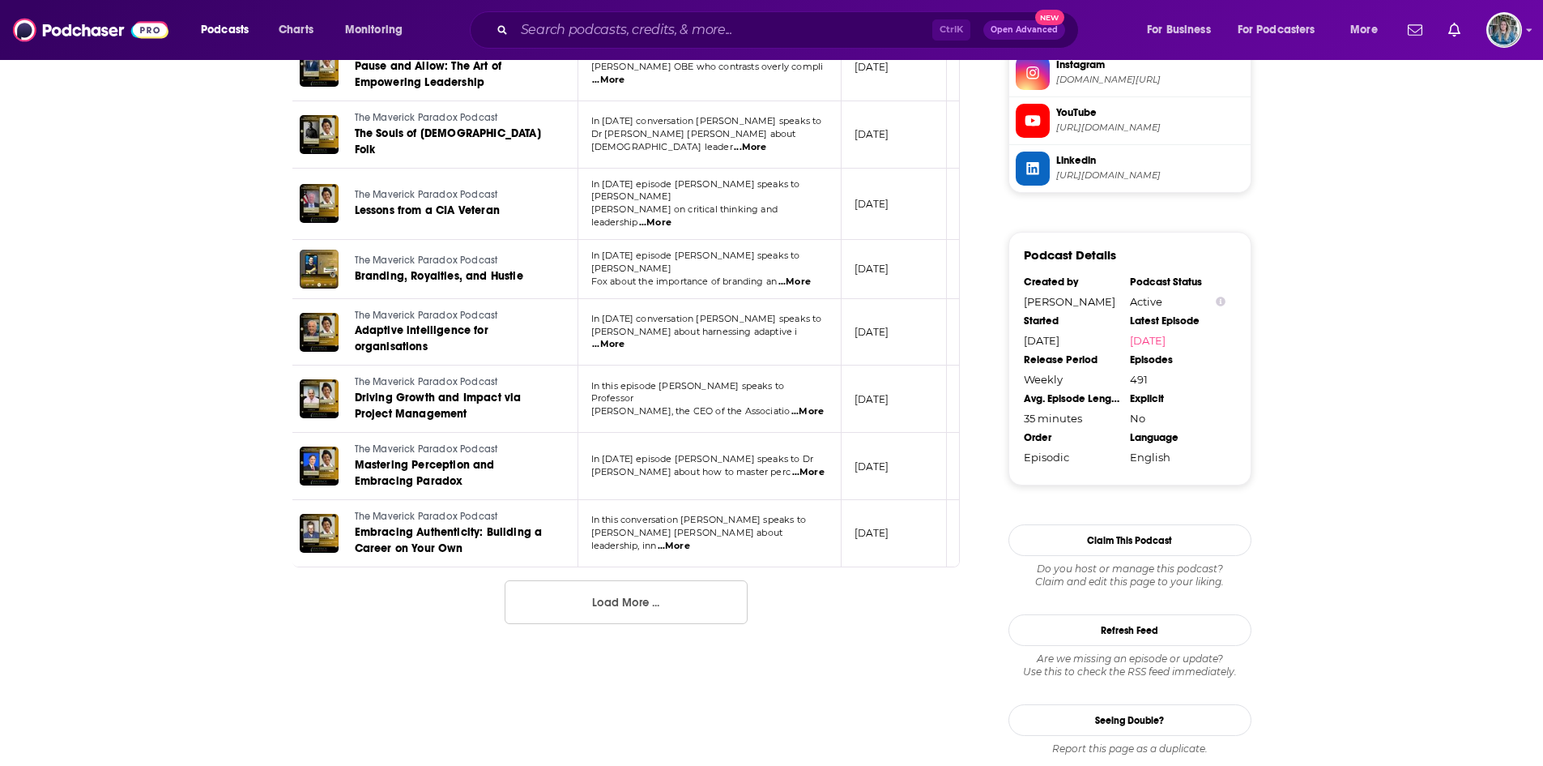
scroll to position [1615, 0]
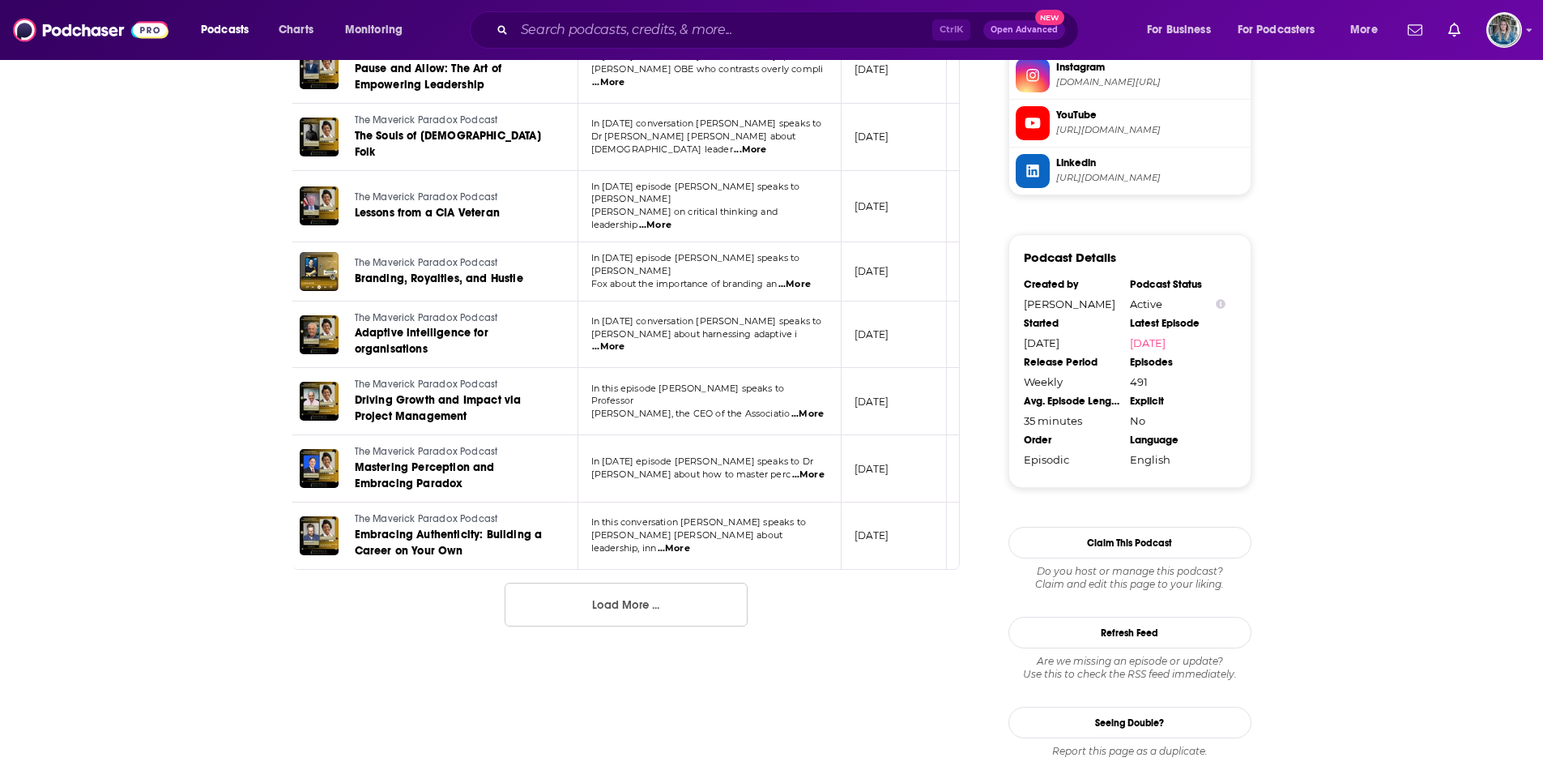
click at [801, 408] on span "...More" at bounding box center [808, 414] width 32 height 13
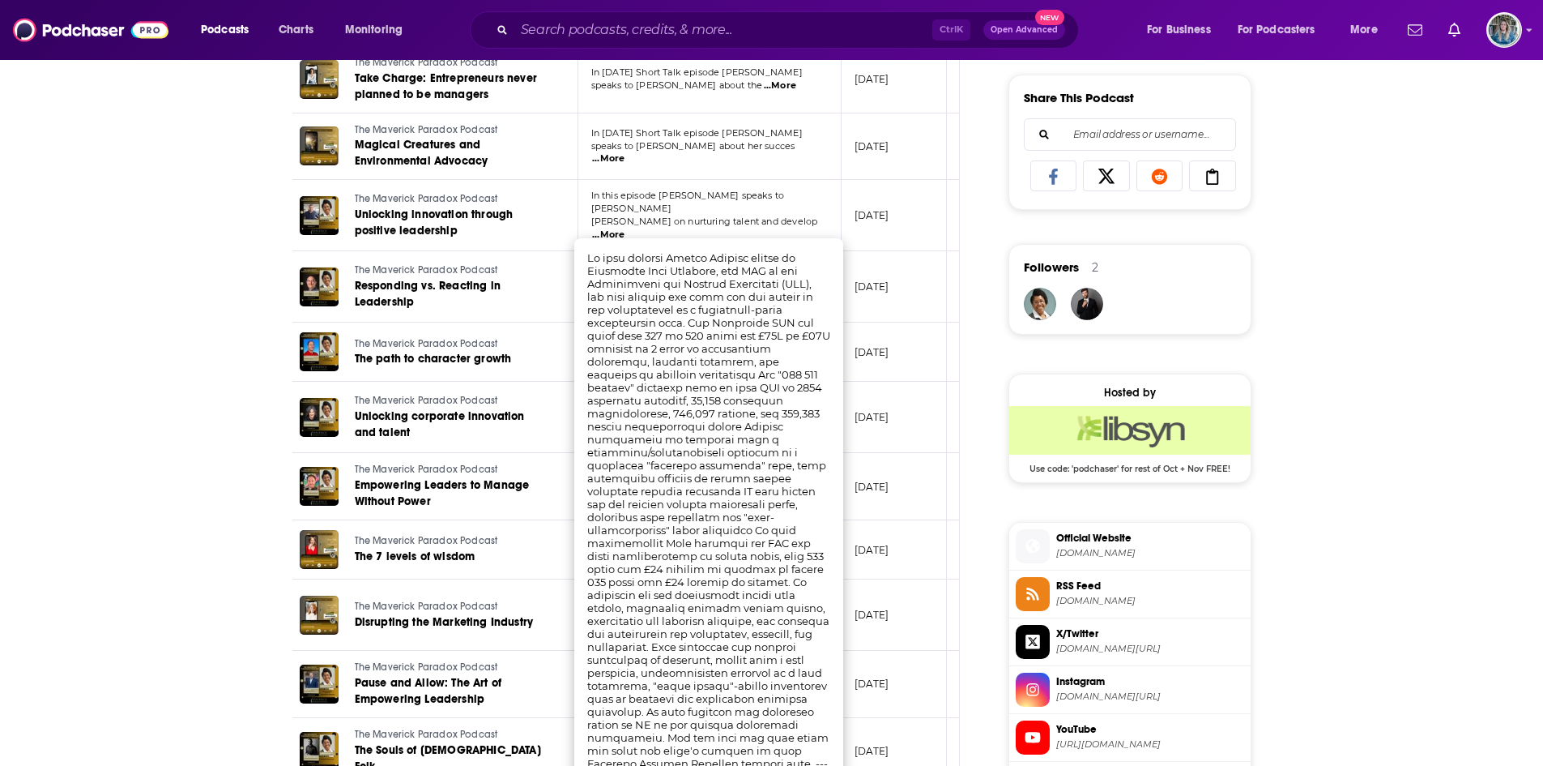
scroll to position [1001, 0]
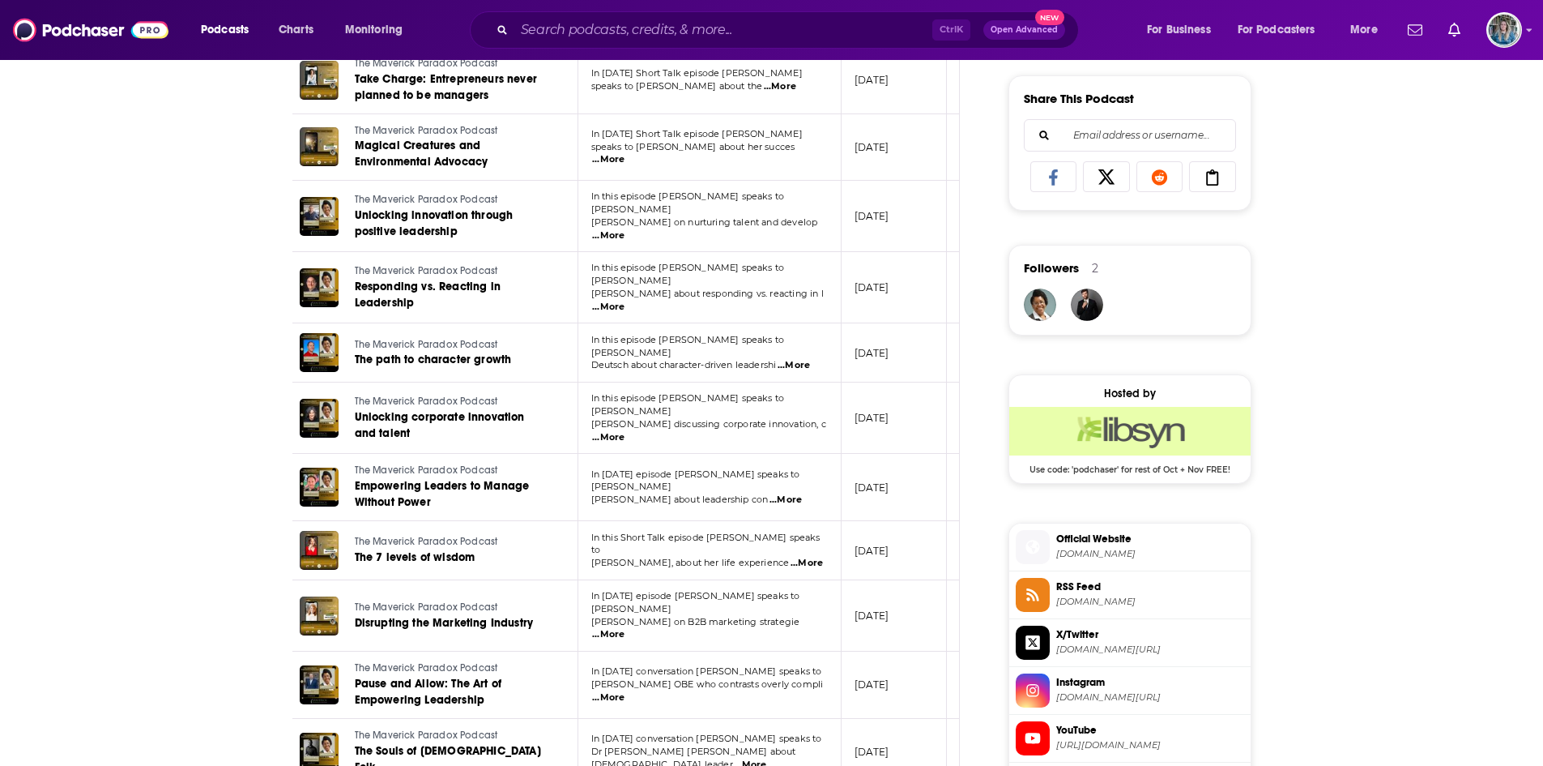
click at [135, 298] on div "About Insights Episodes 491 Reviews Credits 9 Lists Similar Episodes of The Mav…" at bounding box center [771, 348] width 1543 height 2169
